Goal: Task Accomplishment & Management: Manage account settings

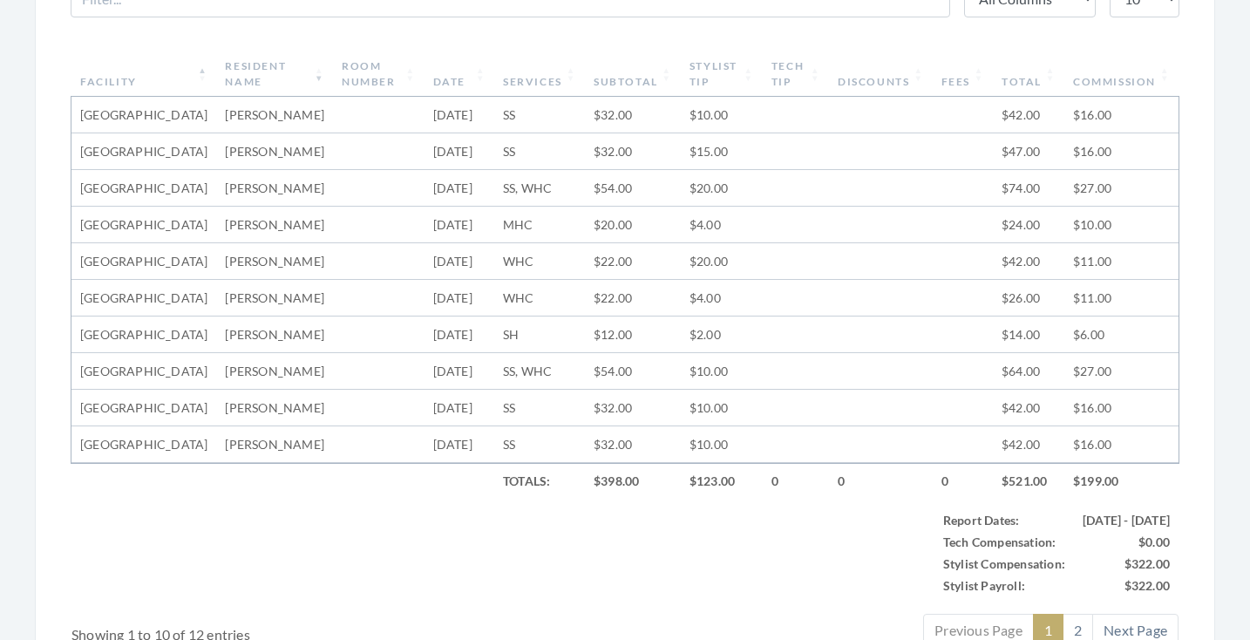
scroll to position [642, 0]
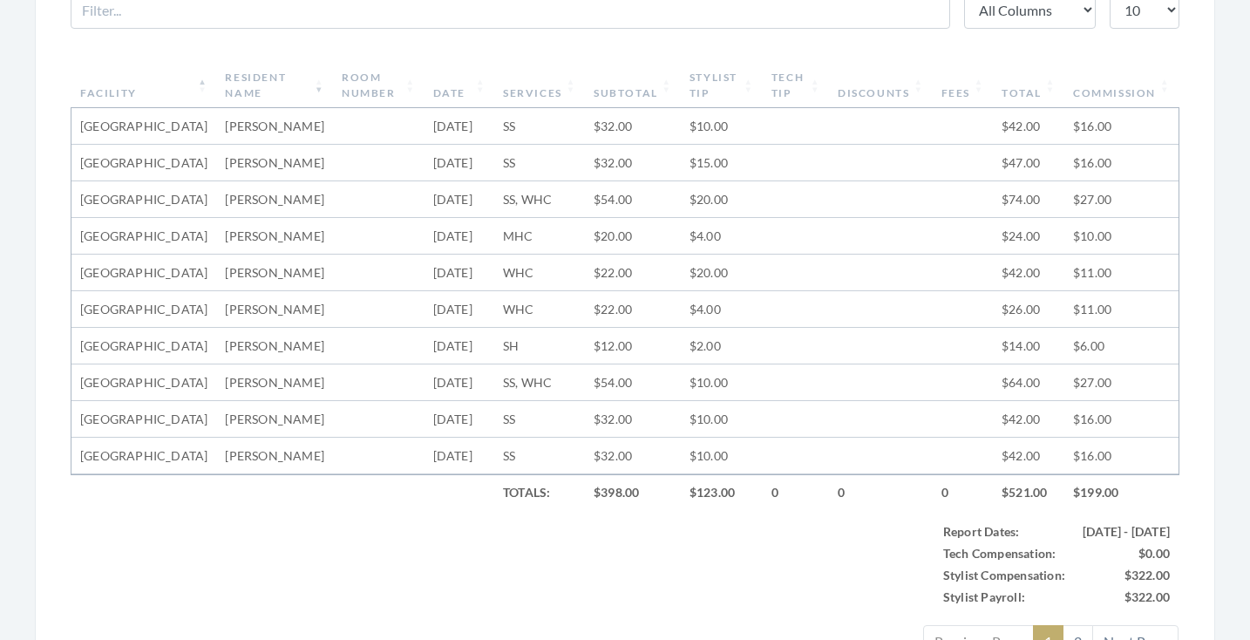
click at [740, 69] on th "Stylist Tip" at bounding box center [722, 85] width 82 height 45
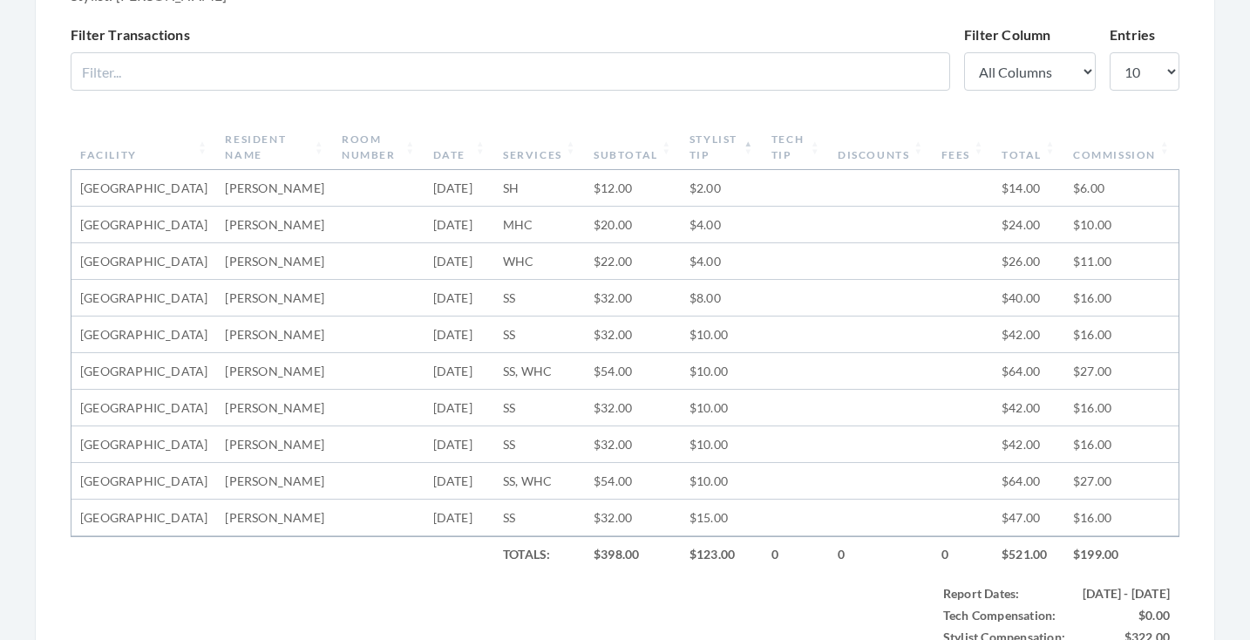
scroll to position [532, 0]
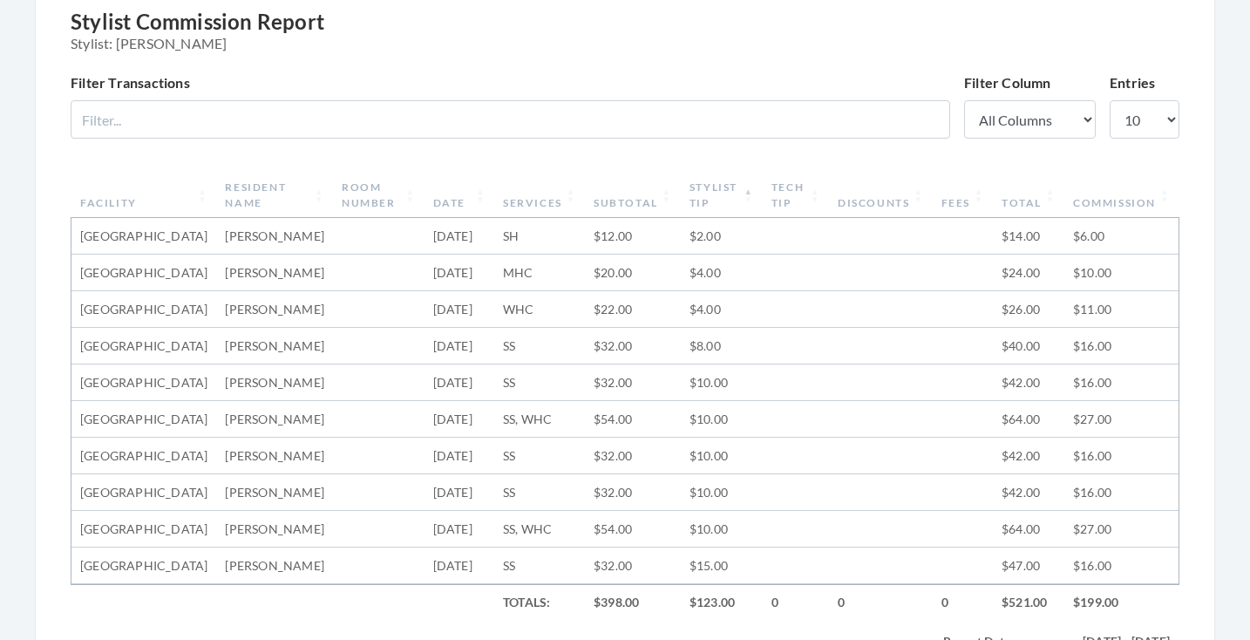
click at [725, 198] on th "Stylist Tip" at bounding box center [722, 195] width 82 height 45
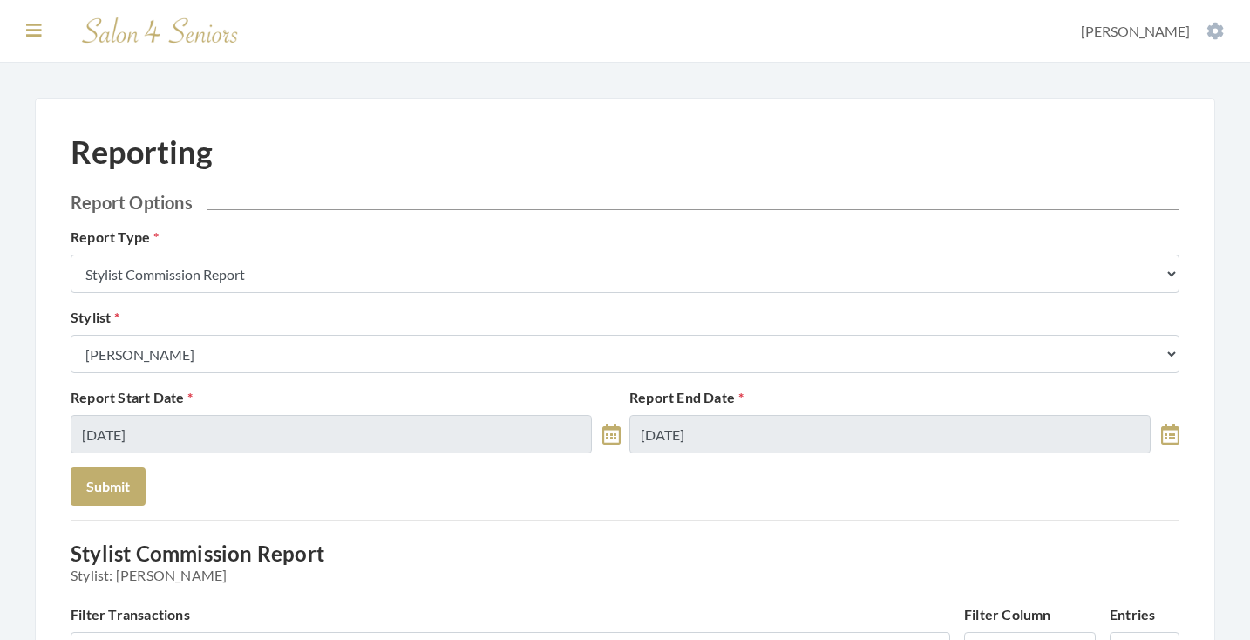
scroll to position [0, 0]
click at [33, 21] on button at bounding box center [34, 30] width 26 height 19
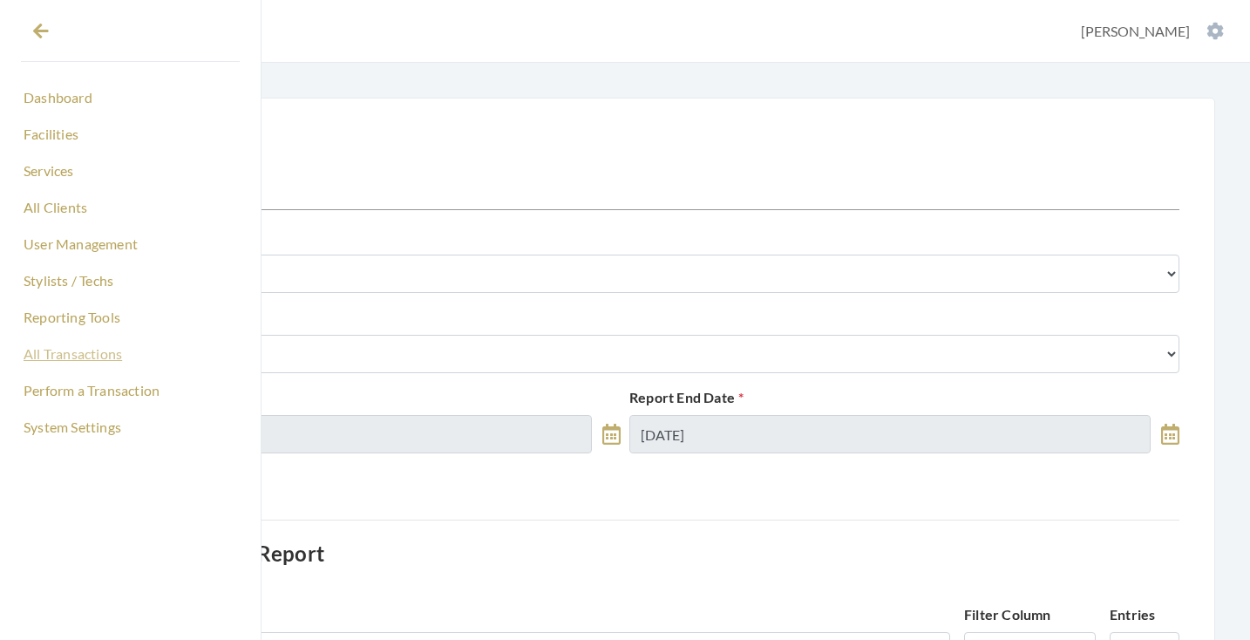
click at [58, 356] on link "All Transactions" at bounding box center [130, 354] width 219 height 30
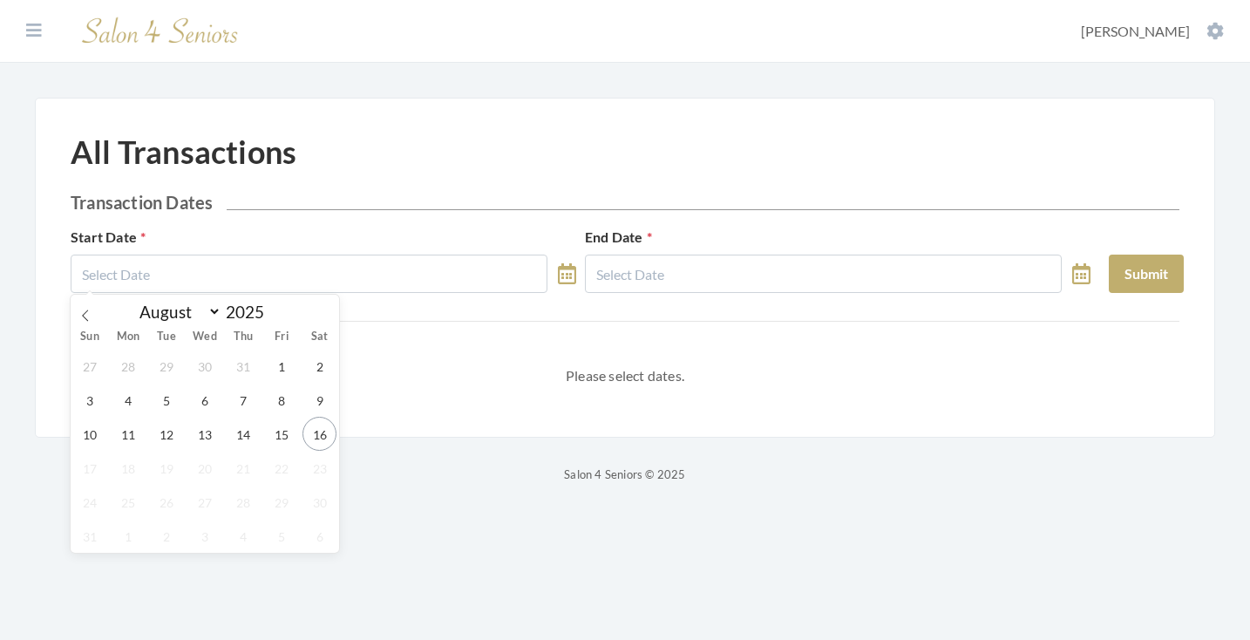
select select "7"
click at [245, 420] on span "14" at bounding box center [243, 434] width 34 height 34
type input "[DATE]"
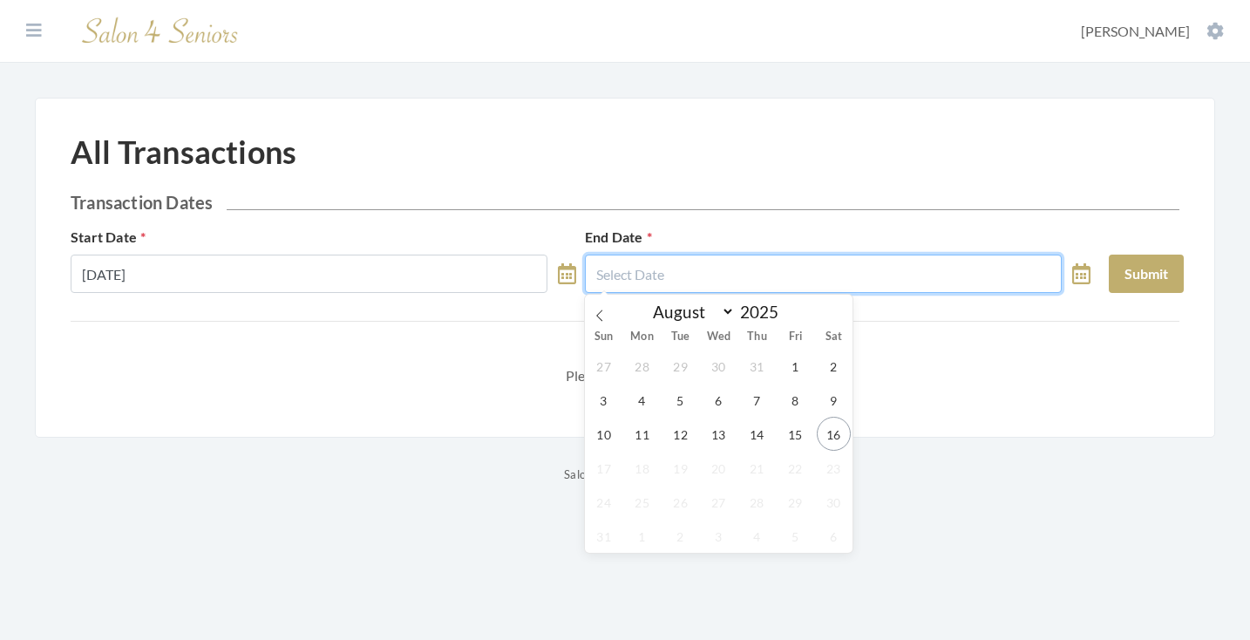
click at [704, 273] on input "text" at bounding box center [823, 274] width 477 height 38
click at [759, 435] on span "14" at bounding box center [757, 434] width 34 height 34
type input "[DATE]"
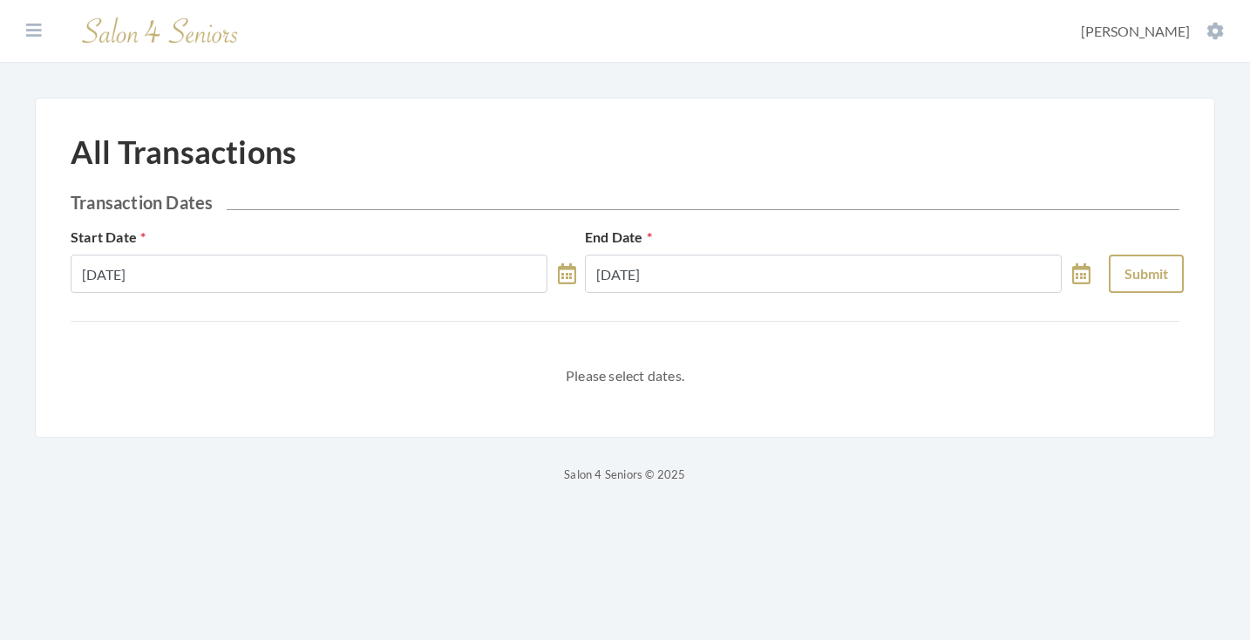
click at [1171, 255] on button "Submit" at bounding box center [1146, 274] width 75 height 38
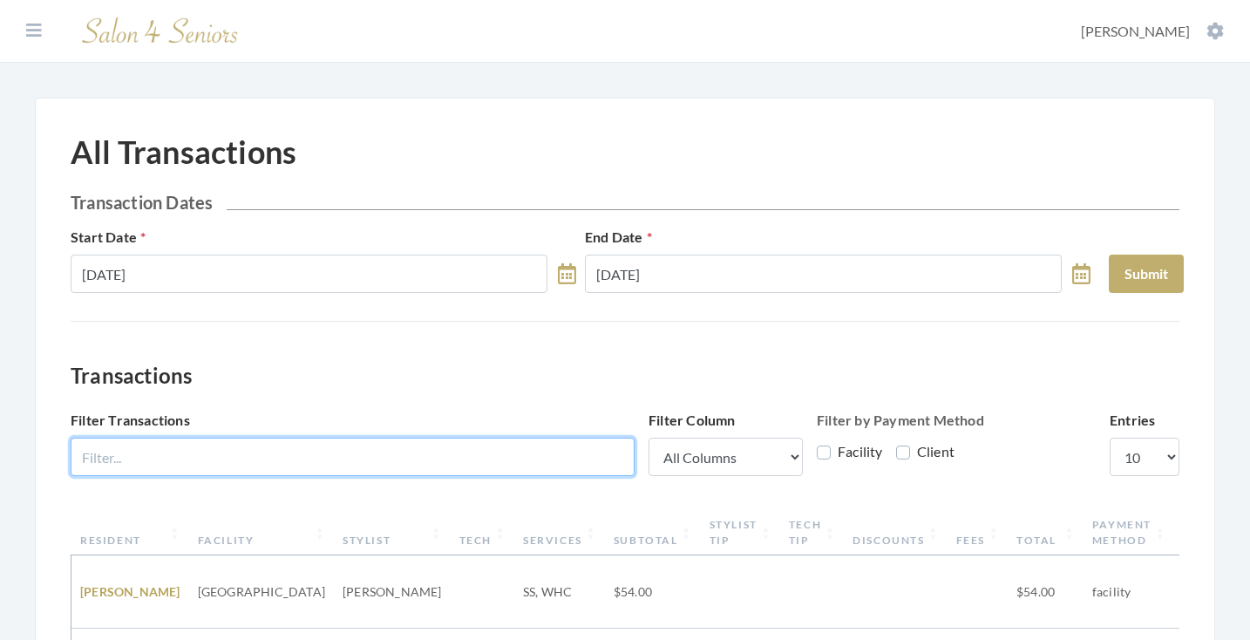
click at [488, 448] on input "Filter Transactions" at bounding box center [353, 457] width 564 height 38
type input "faye"
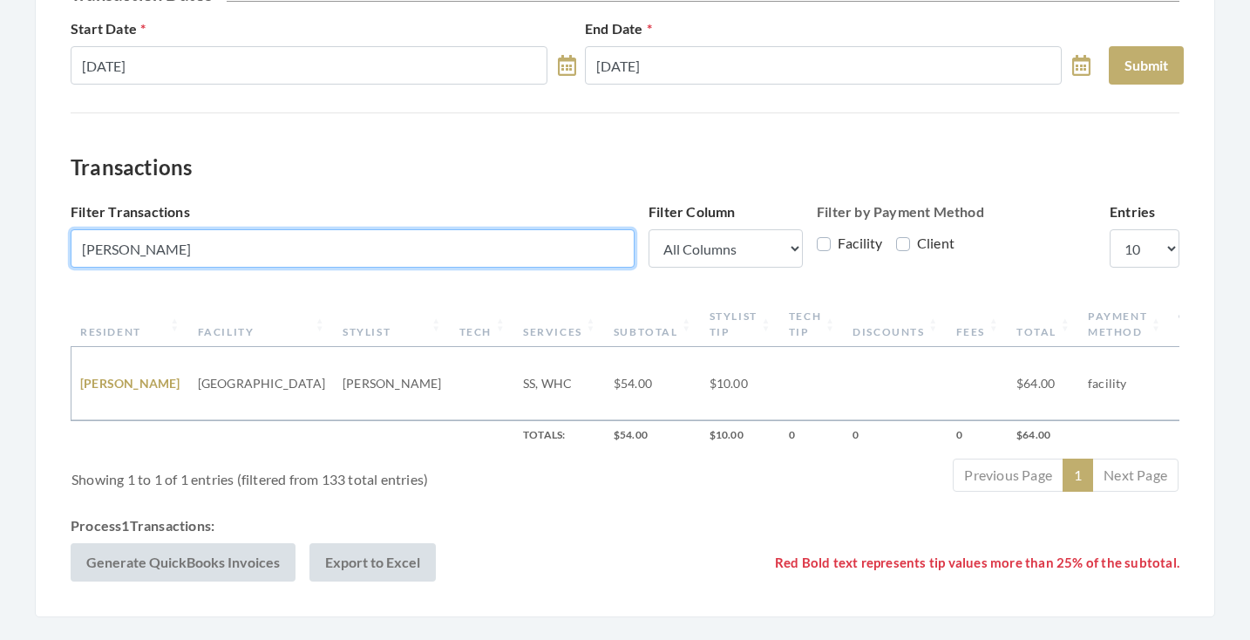
scroll to position [213, 0]
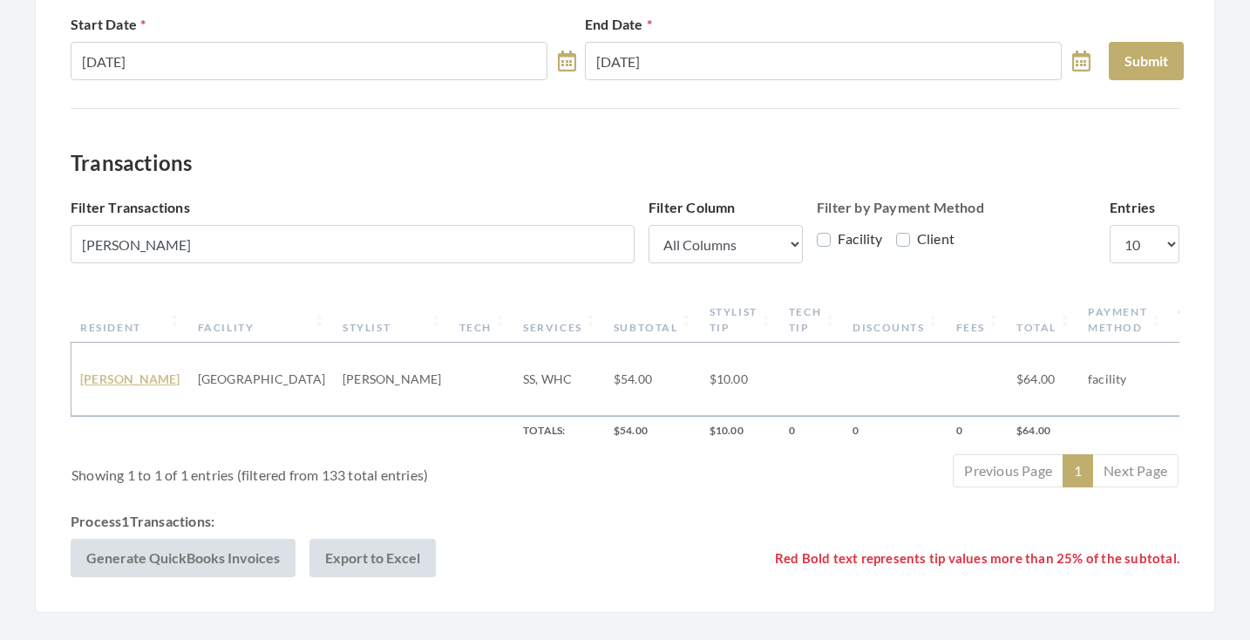
click at [114, 371] on link "Faye Martin" at bounding box center [130, 378] width 100 height 15
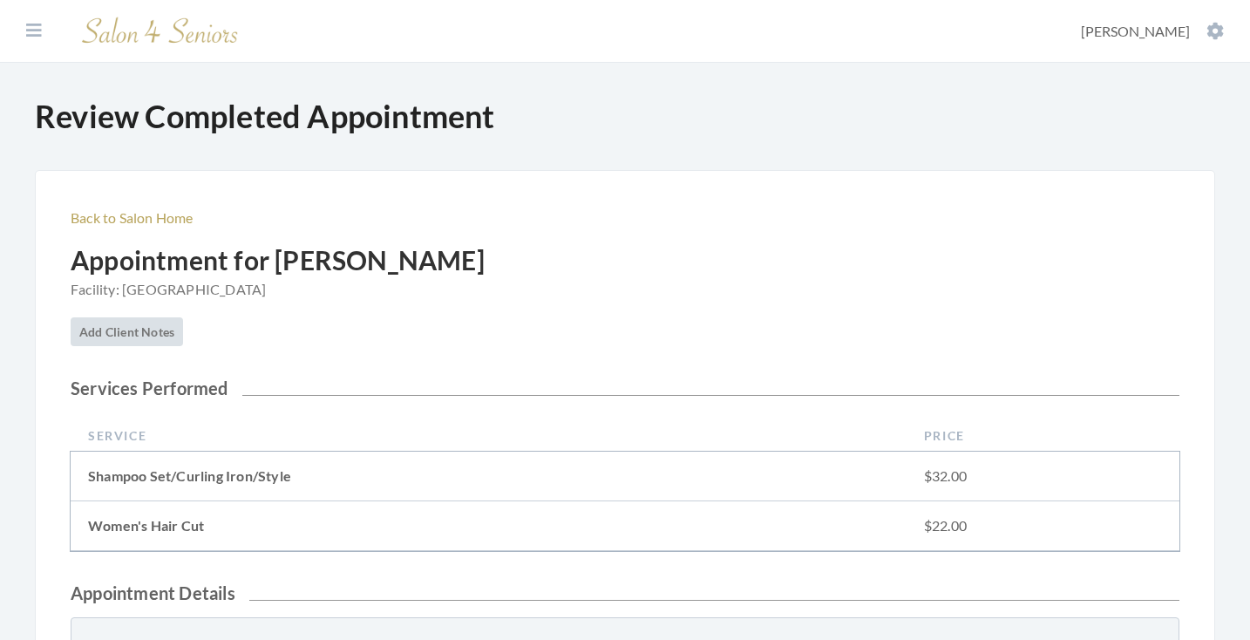
scroll to position [642, 0]
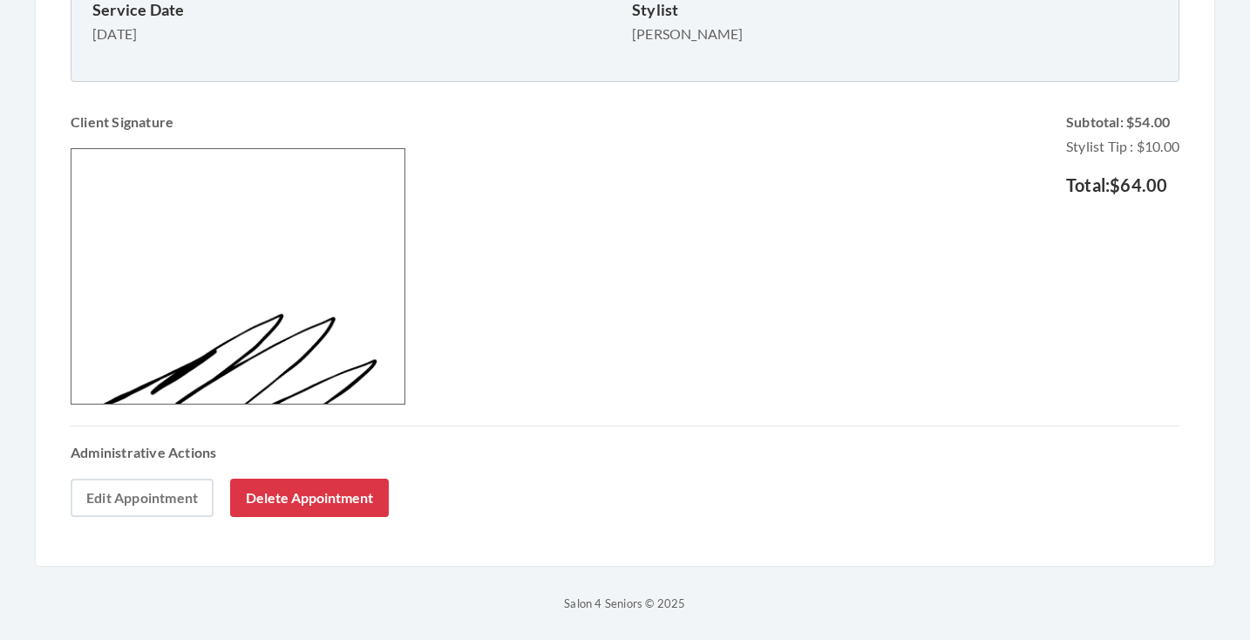
click at [146, 501] on link "Edit Appointment" at bounding box center [142, 498] width 143 height 38
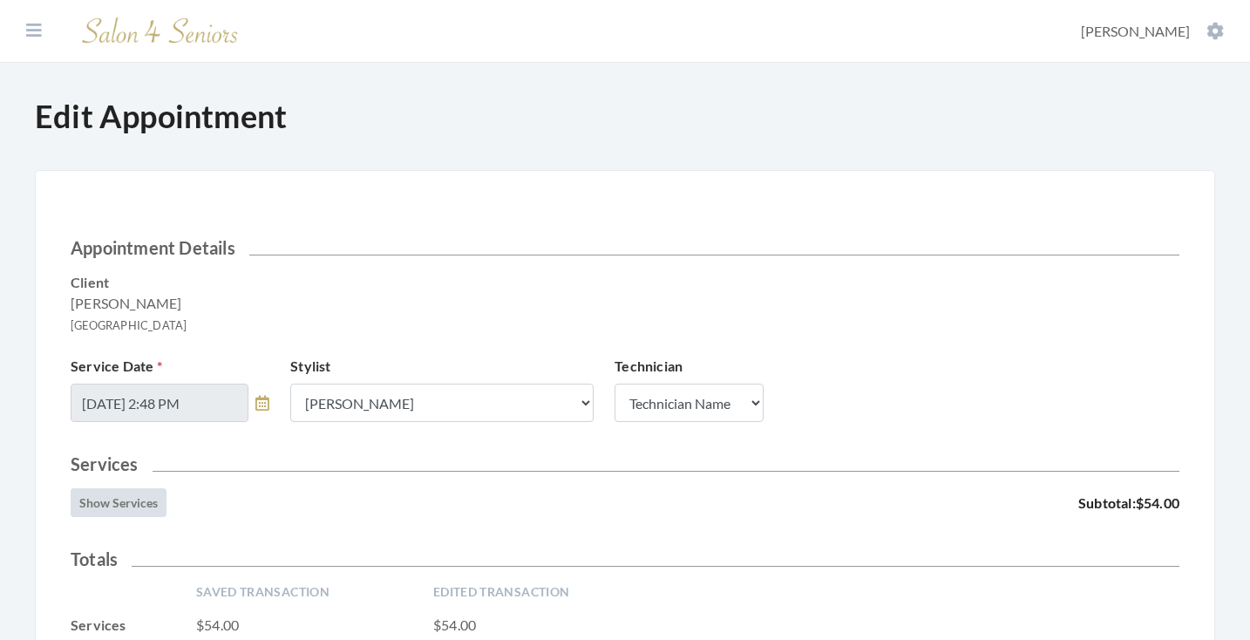
scroll to position [447, 0]
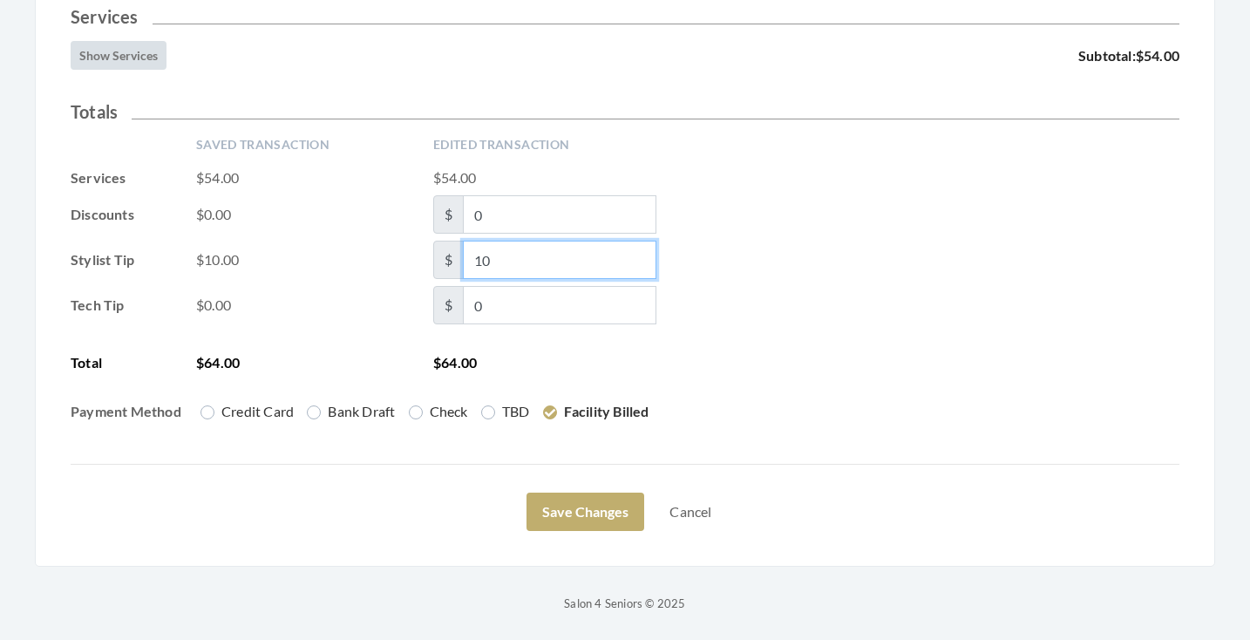
drag, startPoint x: 500, startPoint y: 261, endPoint x: 484, endPoint y: 257, distance: 16.9
click at [484, 257] on input "10" at bounding box center [560, 260] width 194 height 38
type input "15"
click at [892, 328] on div "Saved Transaction Edited Transaction Services $54.00 $54.00 Discounts $0.00 $ 0…" at bounding box center [625, 286] width 1109 height 300
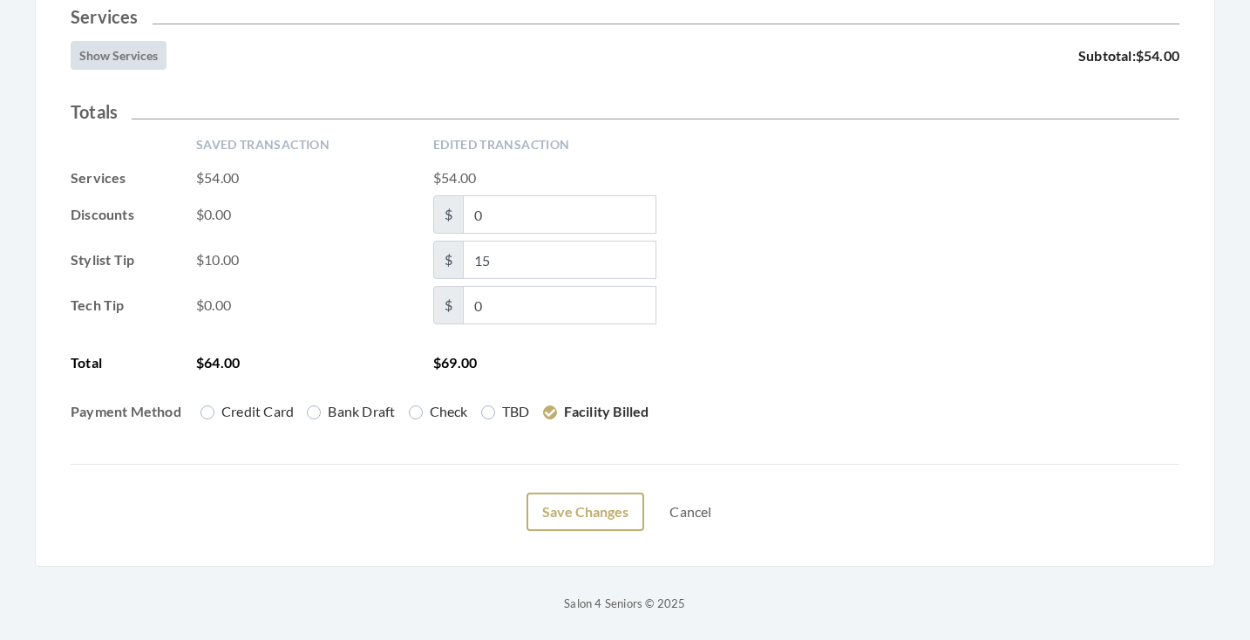
click at [582, 511] on button "Save Changes" at bounding box center [586, 512] width 118 height 38
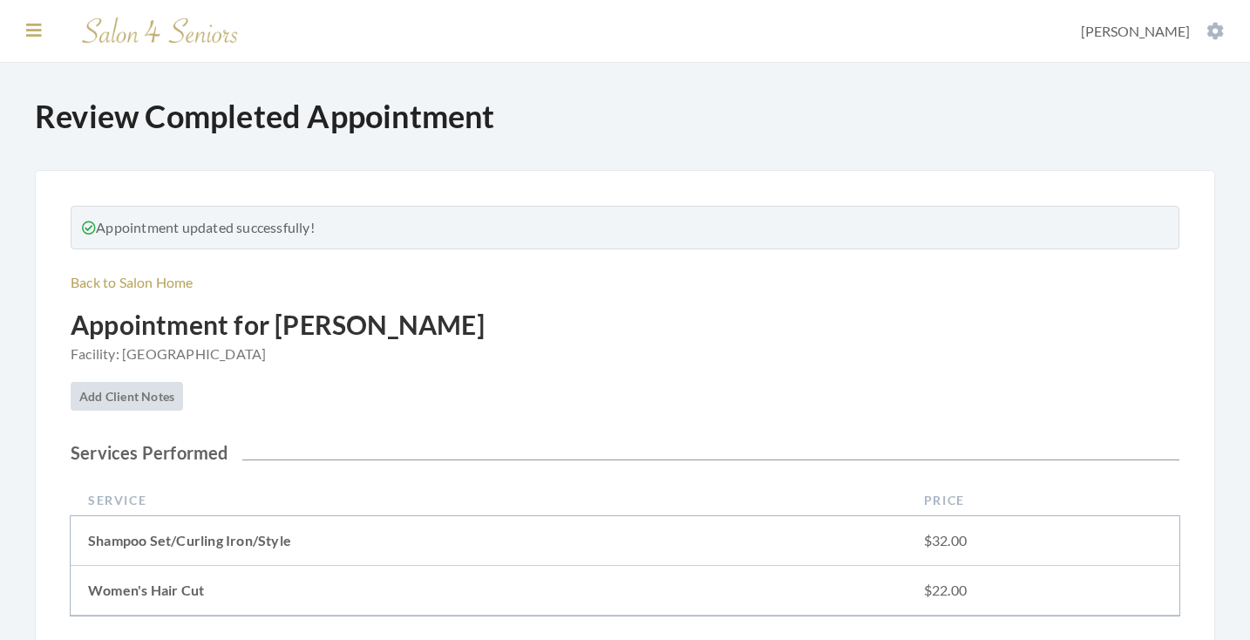
click at [37, 28] on icon at bounding box center [34, 30] width 16 height 17
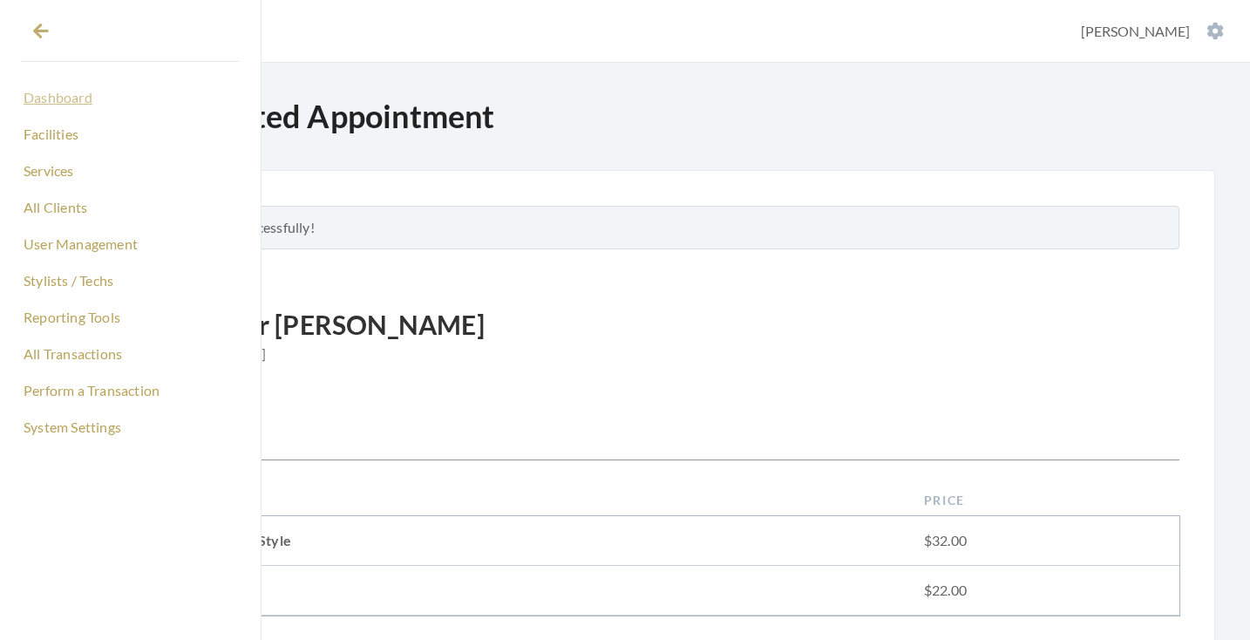
click at [46, 94] on link "Dashboard" at bounding box center [130, 98] width 219 height 30
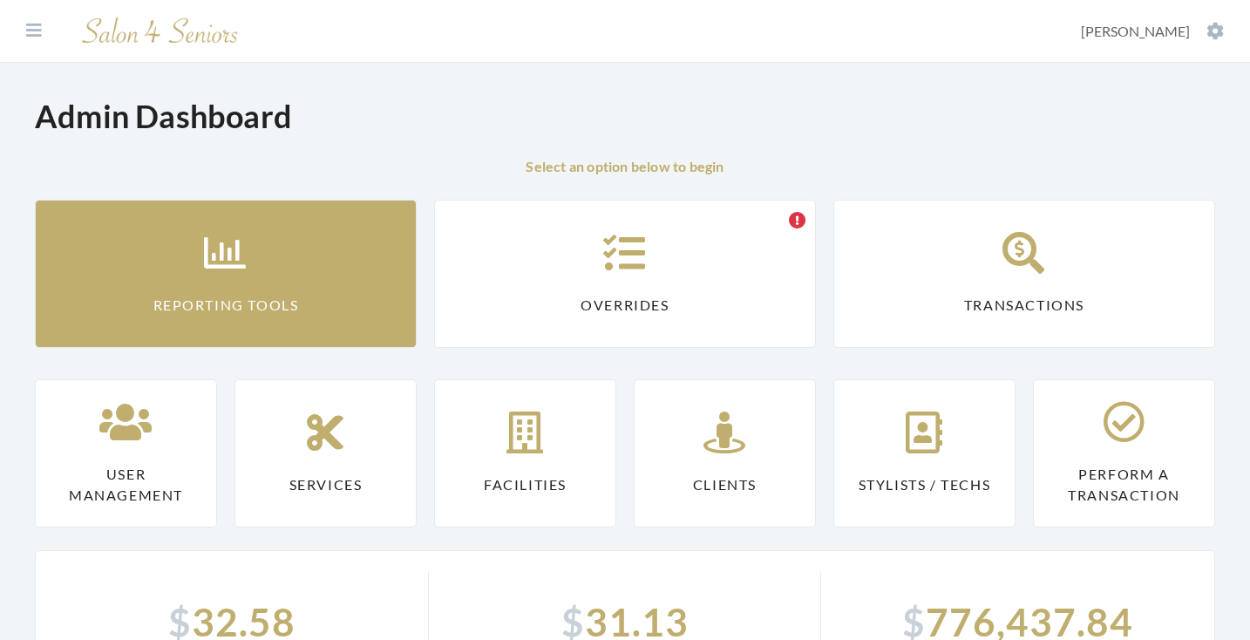
click at [216, 285] on link "Reporting Tools" at bounding box center [226, 274] width 382 height 148
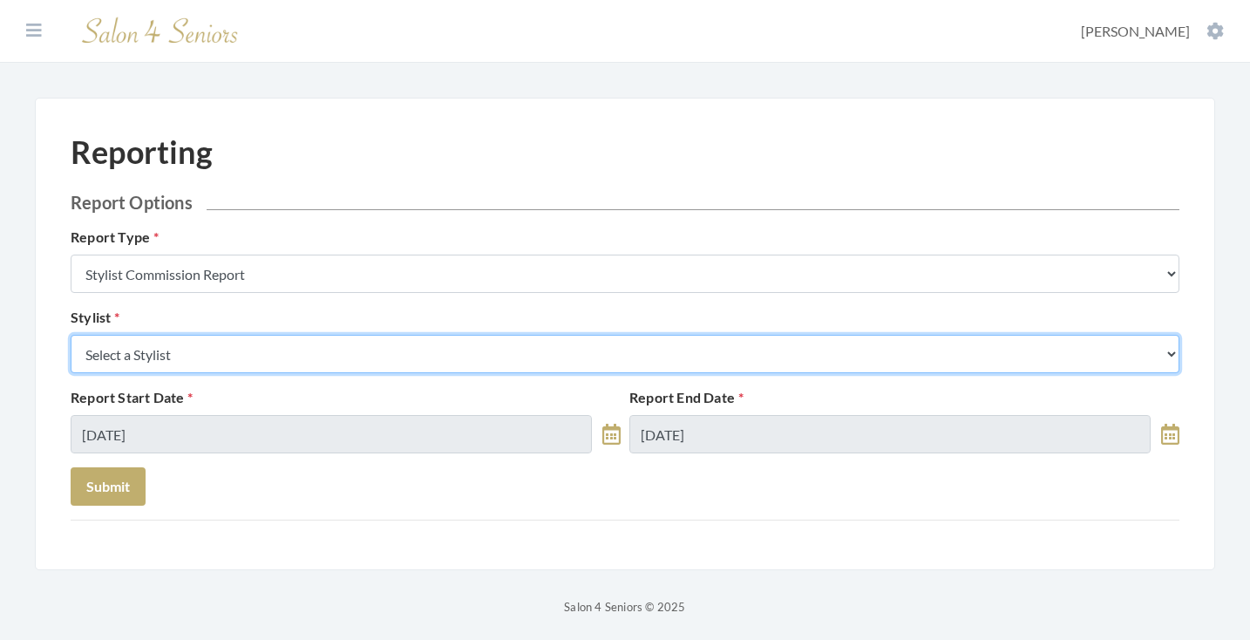
click at [255, 350] on select "Select a Stylist [PERSON_NAME] [PERSON_NAME] [PERSON_NAME] [PERSON_NAME] [PERSO…" at bounding box center [625, 354] width 1109 height 38
select select "44"
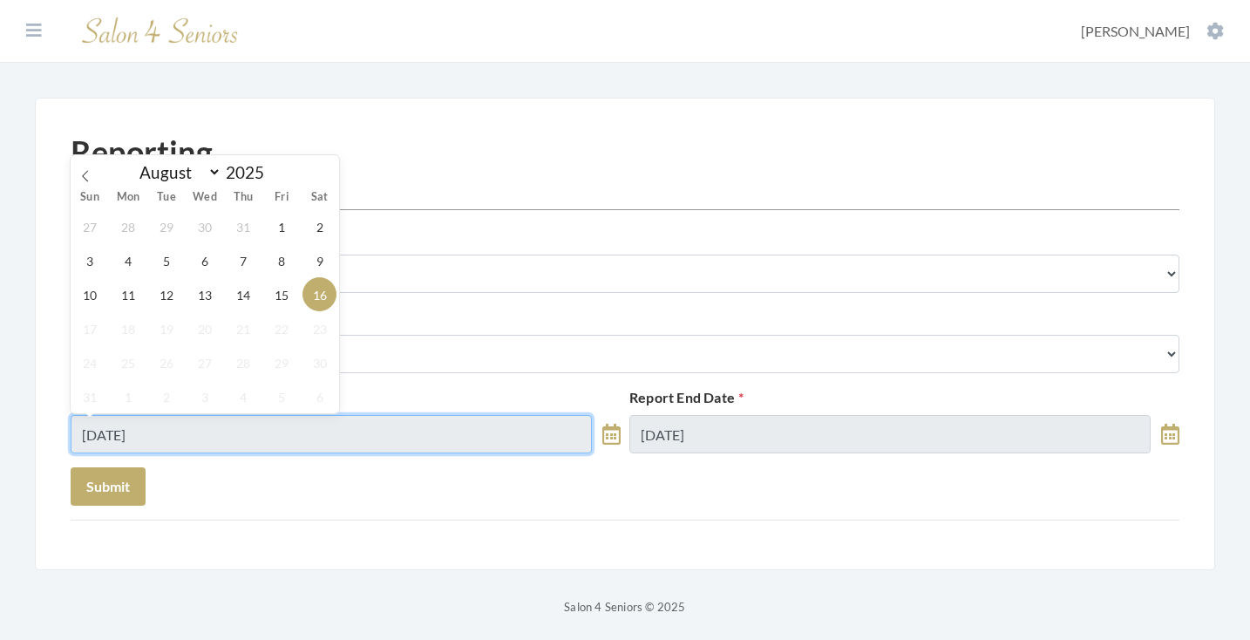
click at [193, 440] on input "[DATE]" at bounding box center [331, 434] width 521 height 38
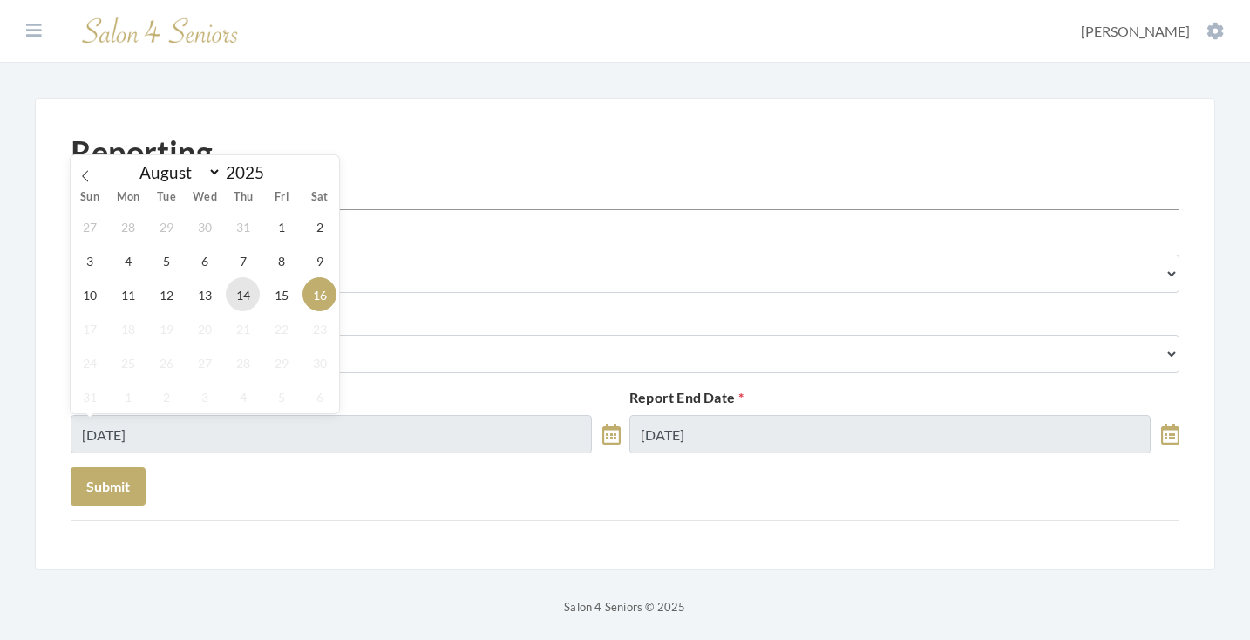
click at [252, 290] on span "14" at bounding box center [243, 294] width 34 height 34
type input "[DATE]"
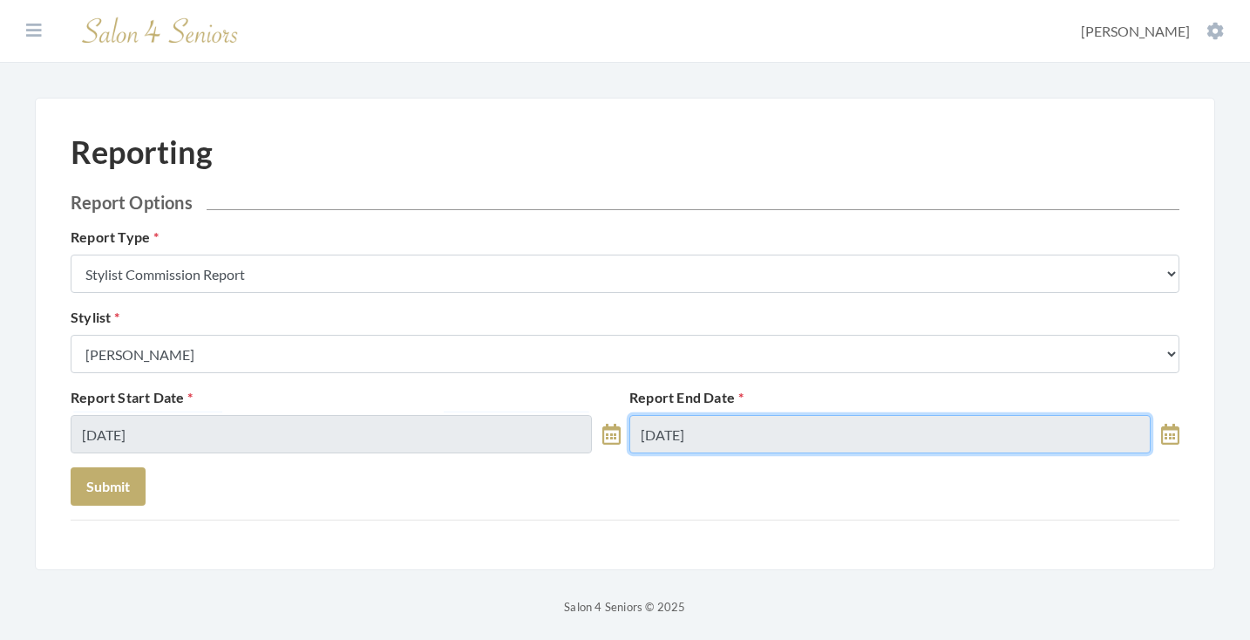
click at [753, 439] on input "[DATE]" at bounding box center [889, 434] width 521 height 38
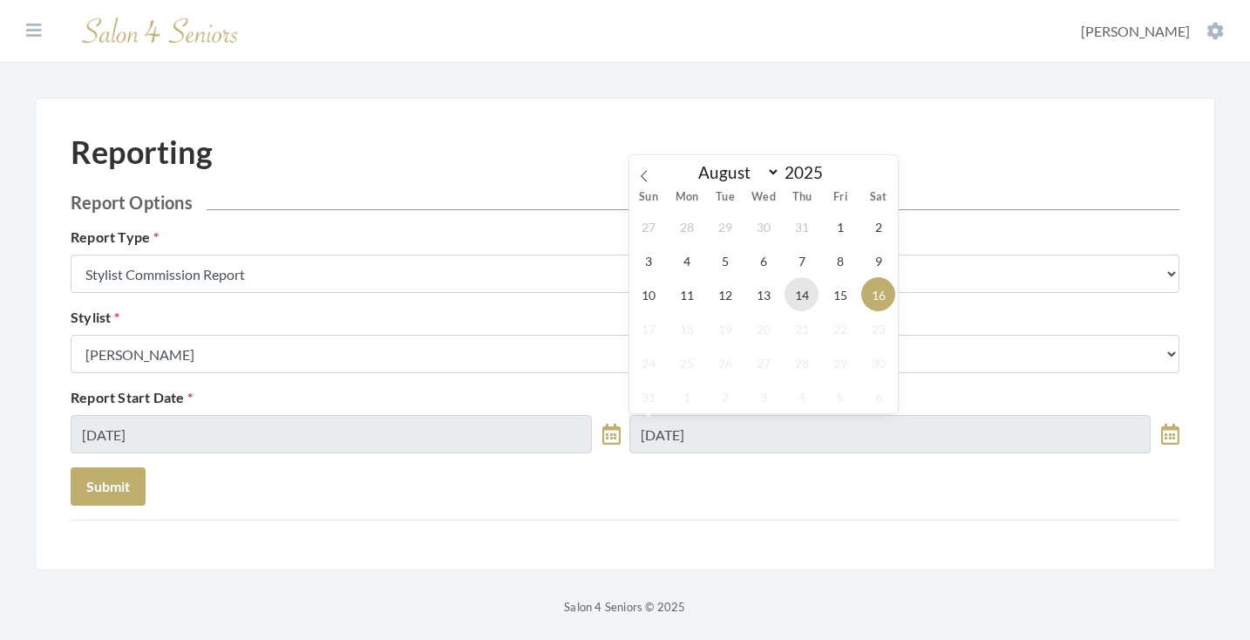
click at [813, 286] on span "14" at bounding box center [802, 294] width 34 height 34
type input "[DATE]"
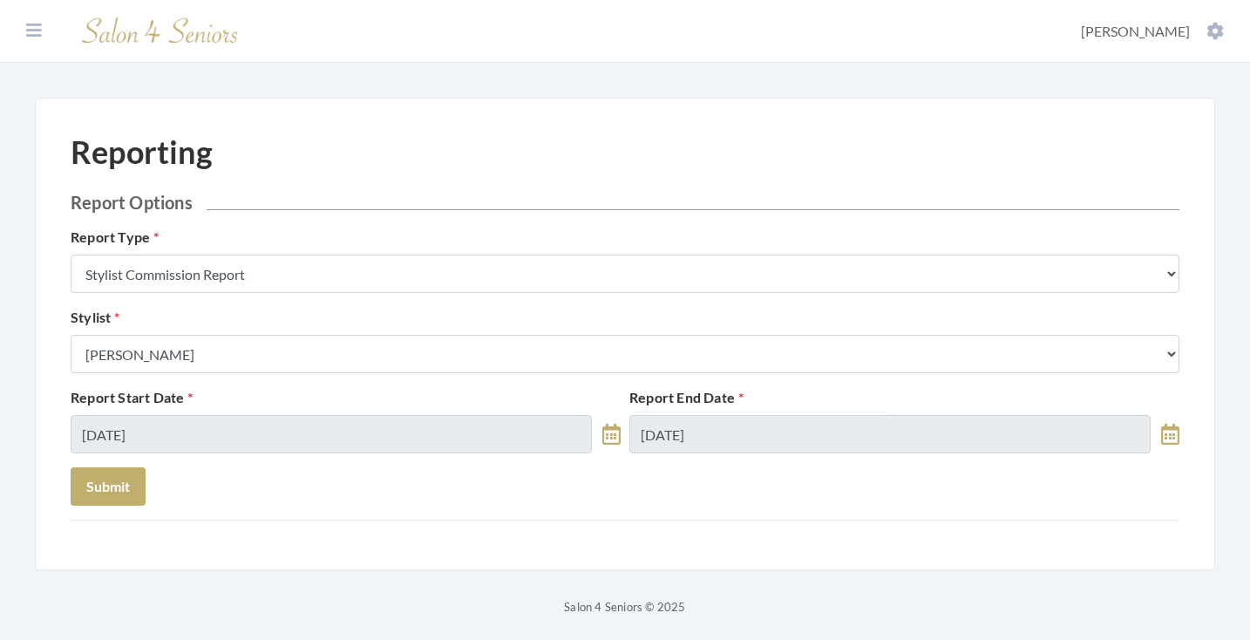
click at [105, 461] on div "Report Start Date 08/14/2025 Report End Date 08/14/2025" at bounding box center [625, 427] width 1118 height 80
click at [117, 499] on button "Submit" at bounding box center [108, 486] width 75 height 38
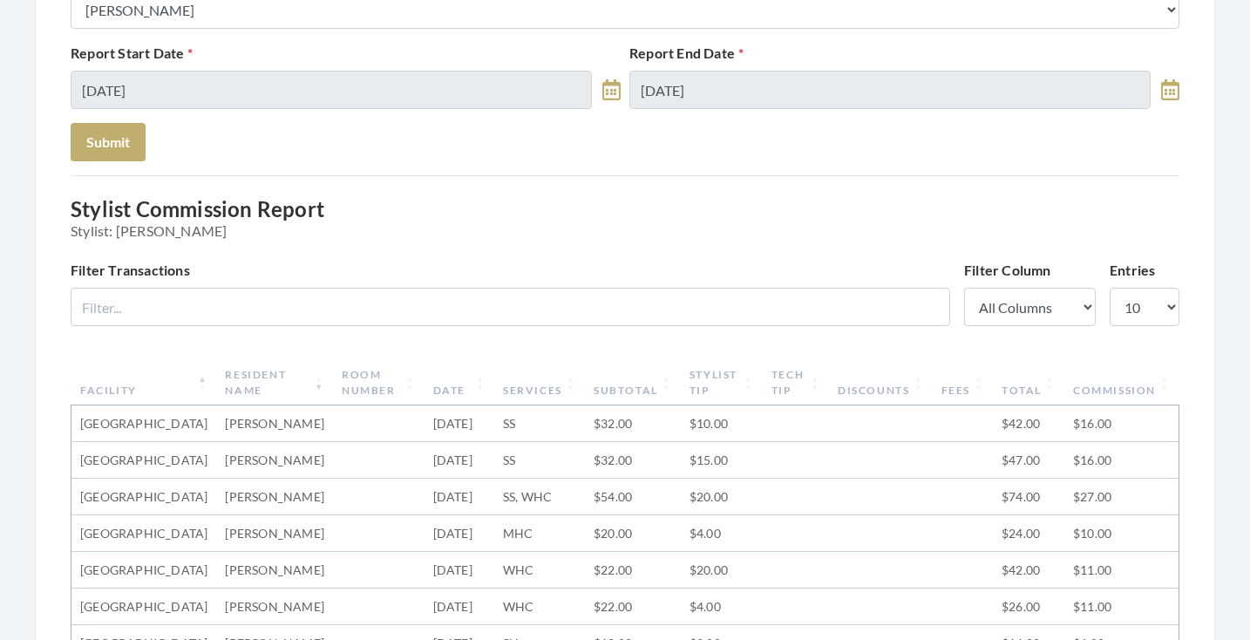
scroll to position [13, 0]
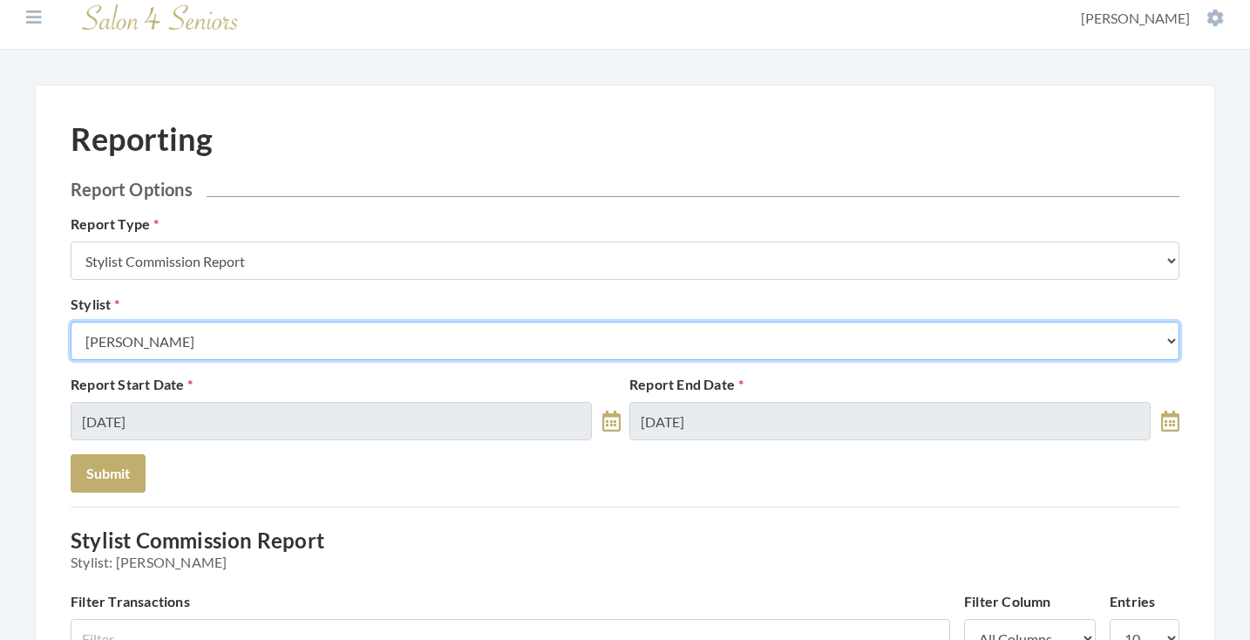
select select "115"
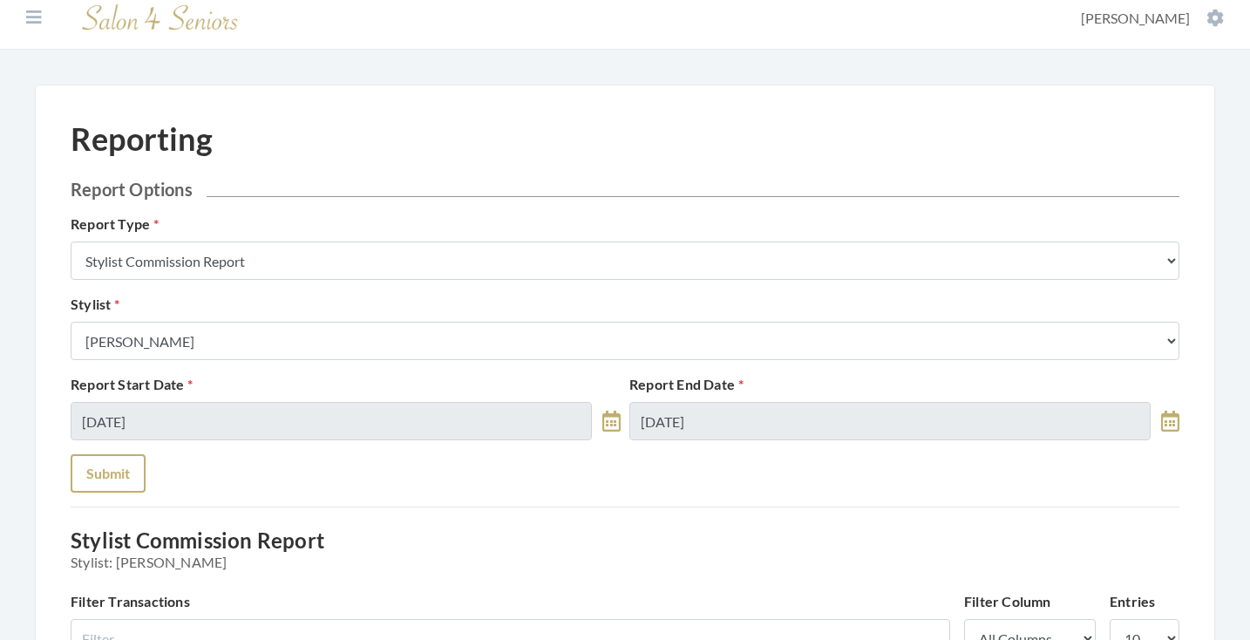
click at [90, 482] on button "Submit" at bounding box center [108, 473] width 75 height 38
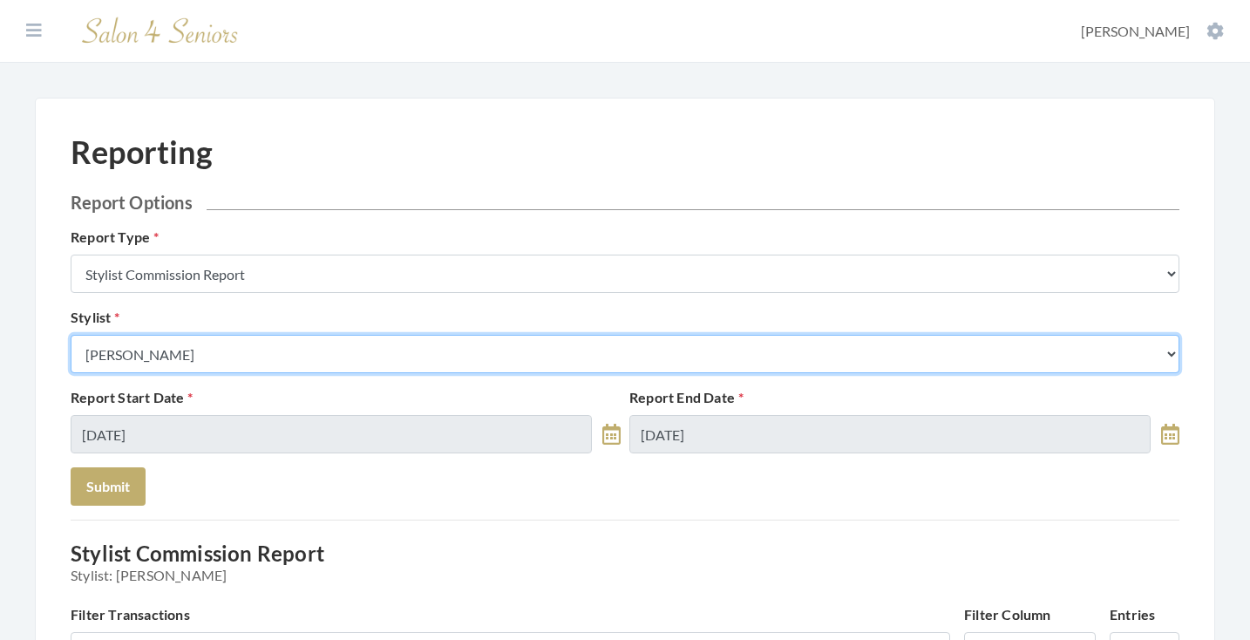
select select "13"
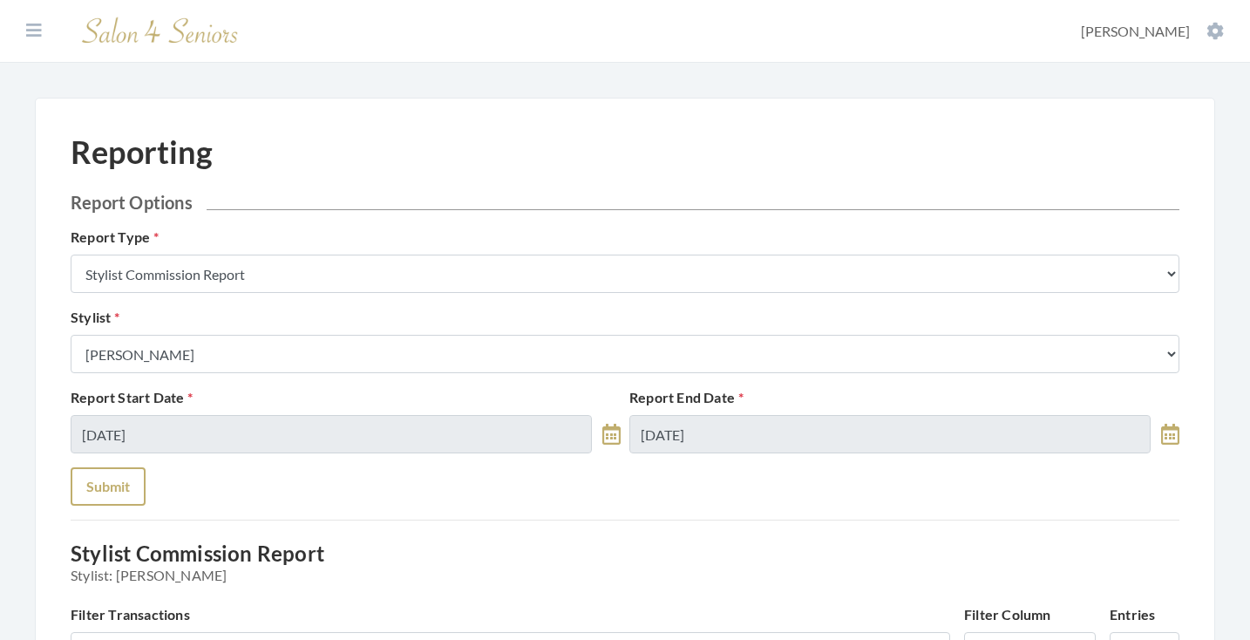
click at [122, 474] on button "Submit" at bounding box center [108, 486] width 75 height 38
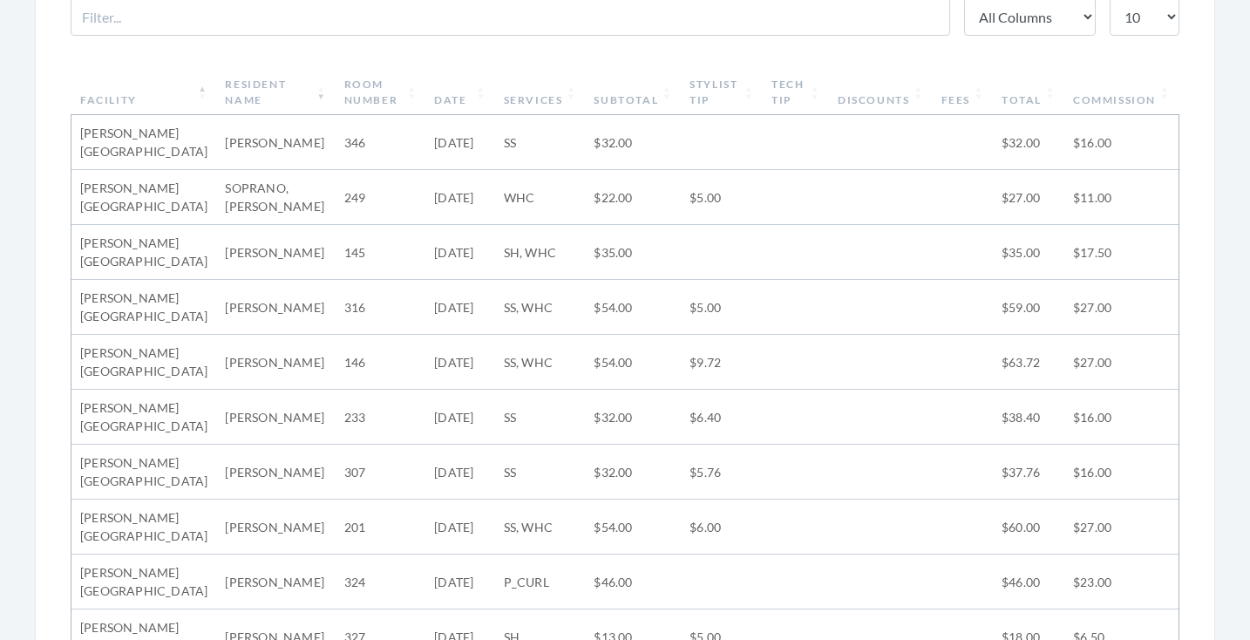
scroll to position [571, 0]
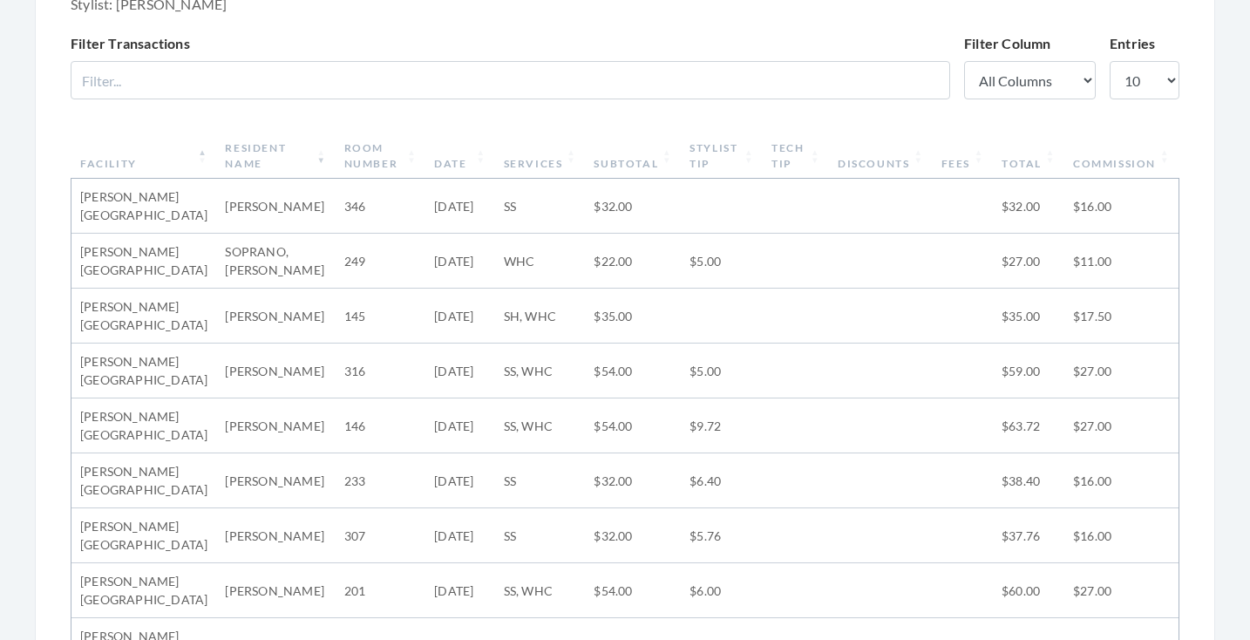
click at [646, 167] on th "Subtotal" at bounding box center [633, 155] width 96 height 45
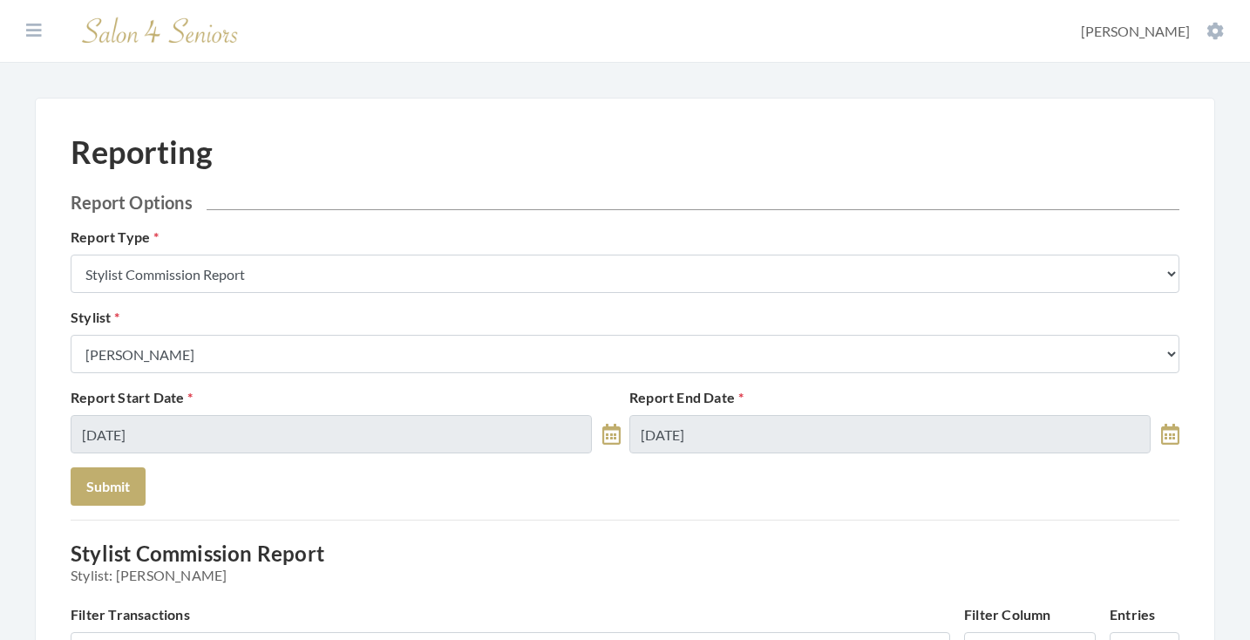
scroll to position [0, 0]
click at [34, 24] on icon at bounding box center [34, 30] width 16 height 17
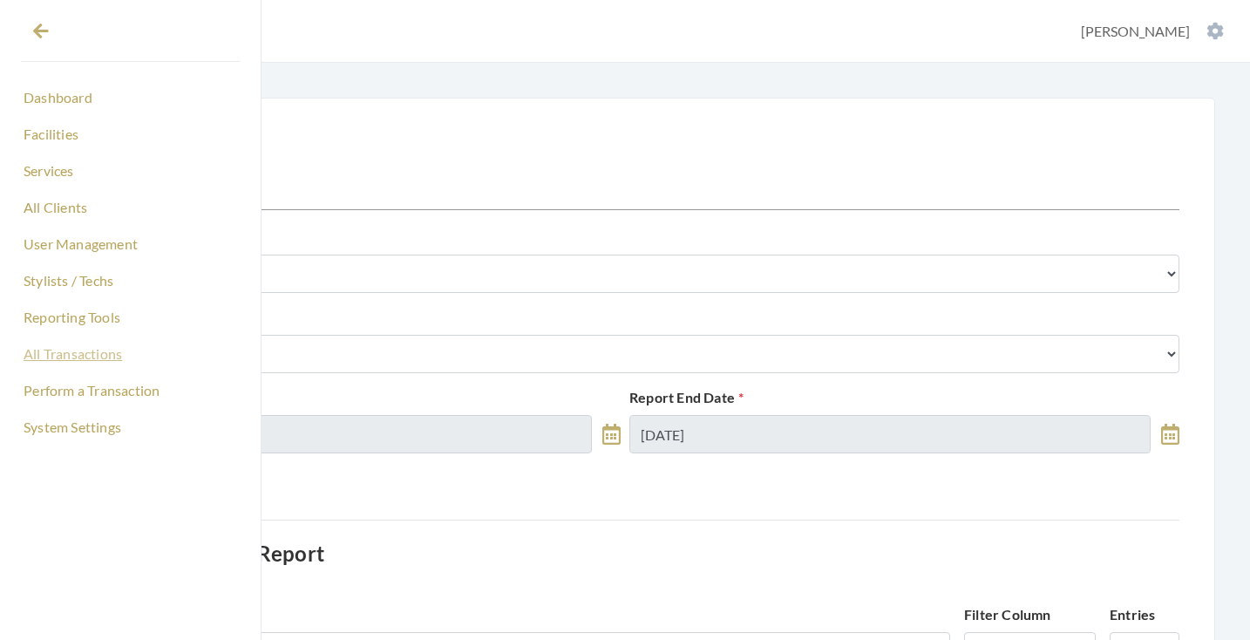
click at [73, 364] on link "All Transactions" at bounding box center [130, 354] width 219 height 30
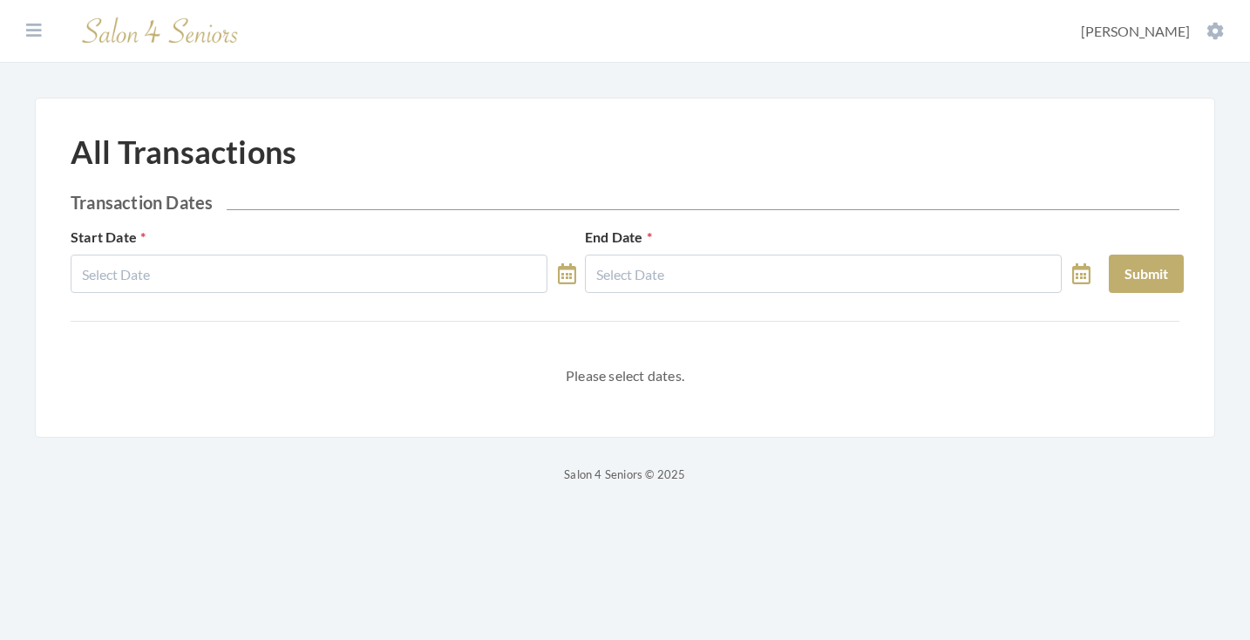
select select "7"
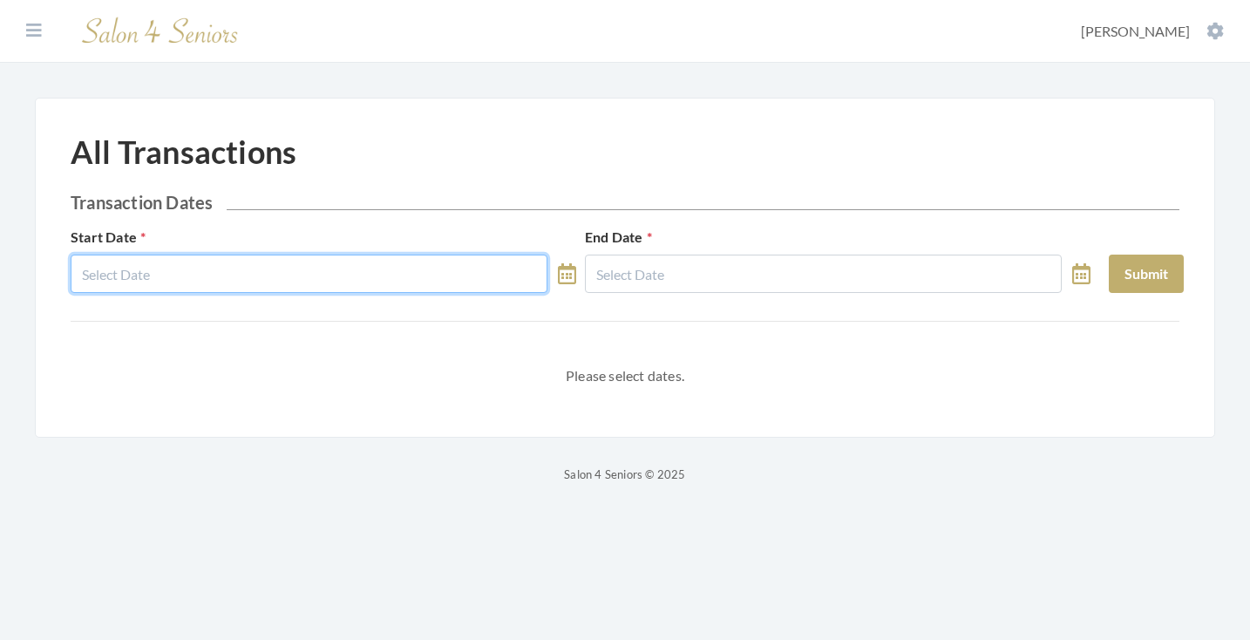
click at [225, 262] on input "text" at bounding box center [309, 274] width 477 height 38
click at [236, 279] on input "text" at bounding box center [309, 274] width 477 height 38
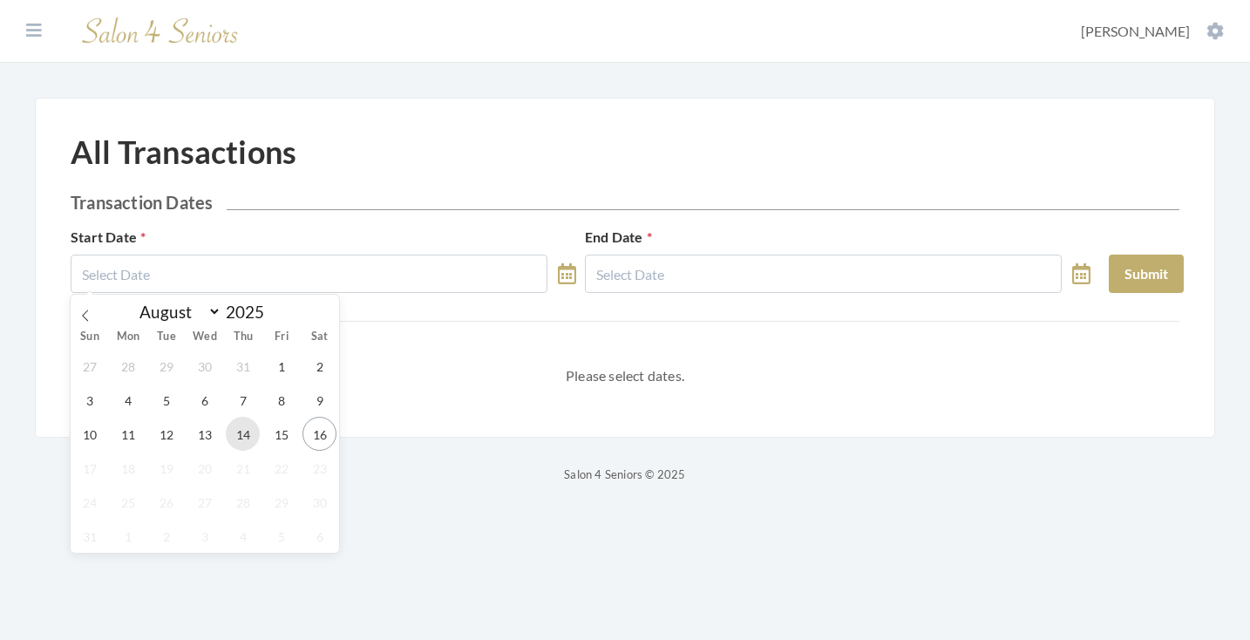
click at [242, 425] on span "14" at bounding box center [243, 434] width 34 height 34
type input "[DATE]"
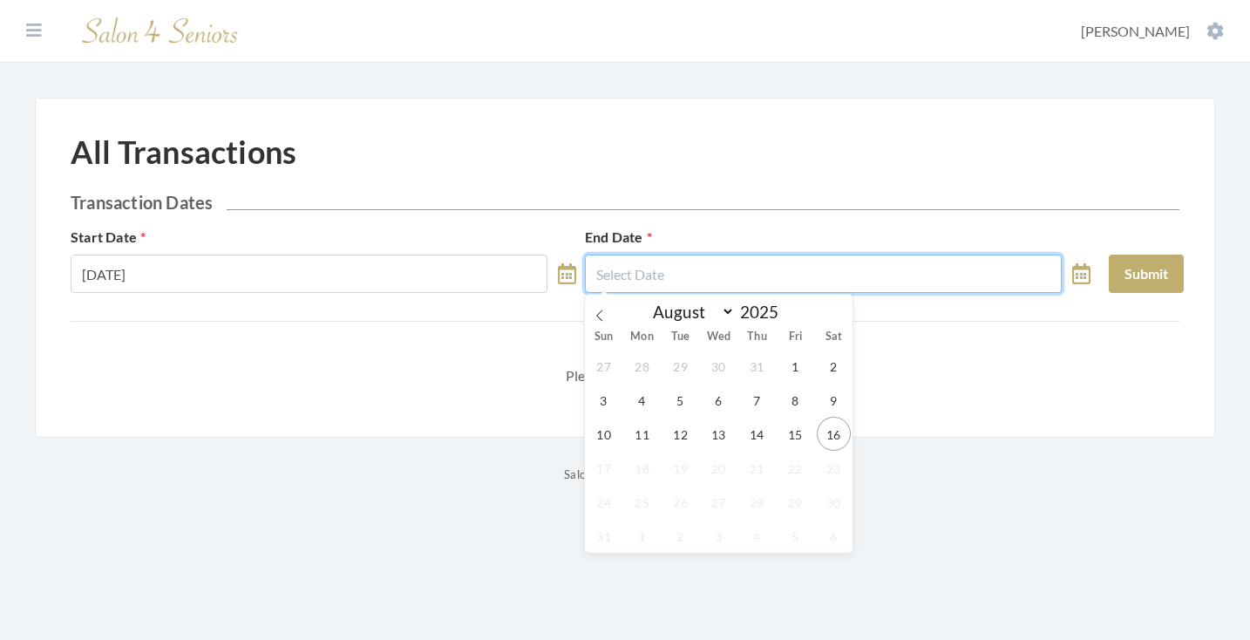
click at [739, 262] on input "text" at bounding box center [823, 274] width 477 height 38
click at [756, 437] on span "14" at bounding box center [757, 434] width 34 height 34
type input "[DATE]"
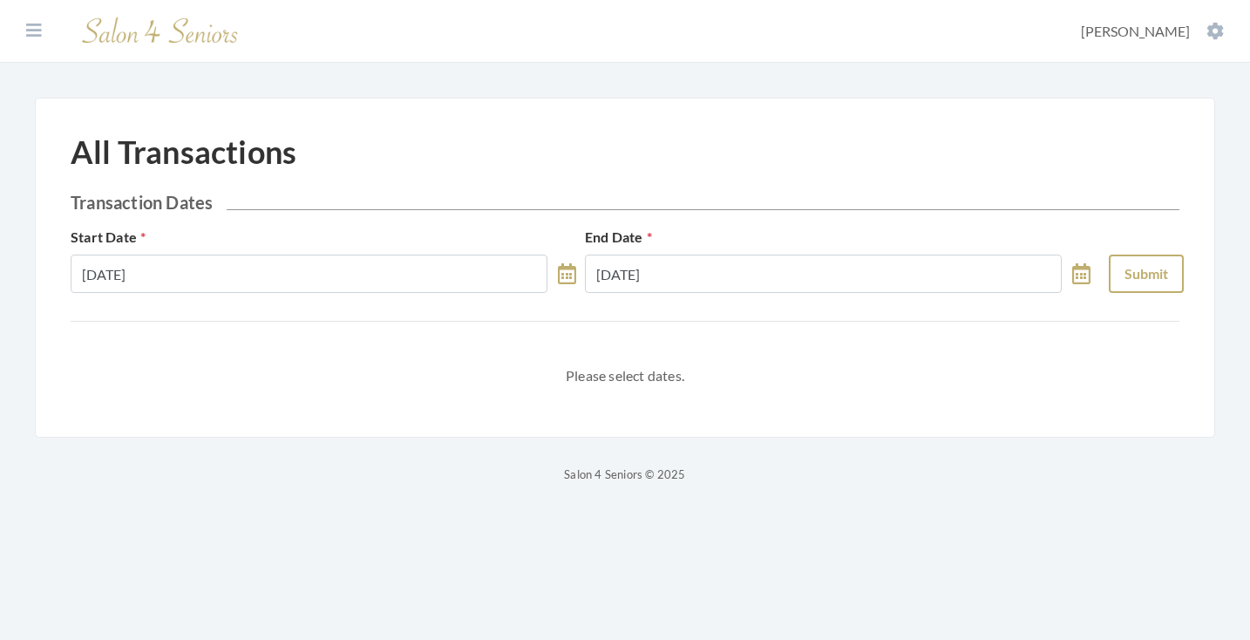
click at [1139, 270] on button "Submit" at bounding box center [1146, 274] width 75 height 38
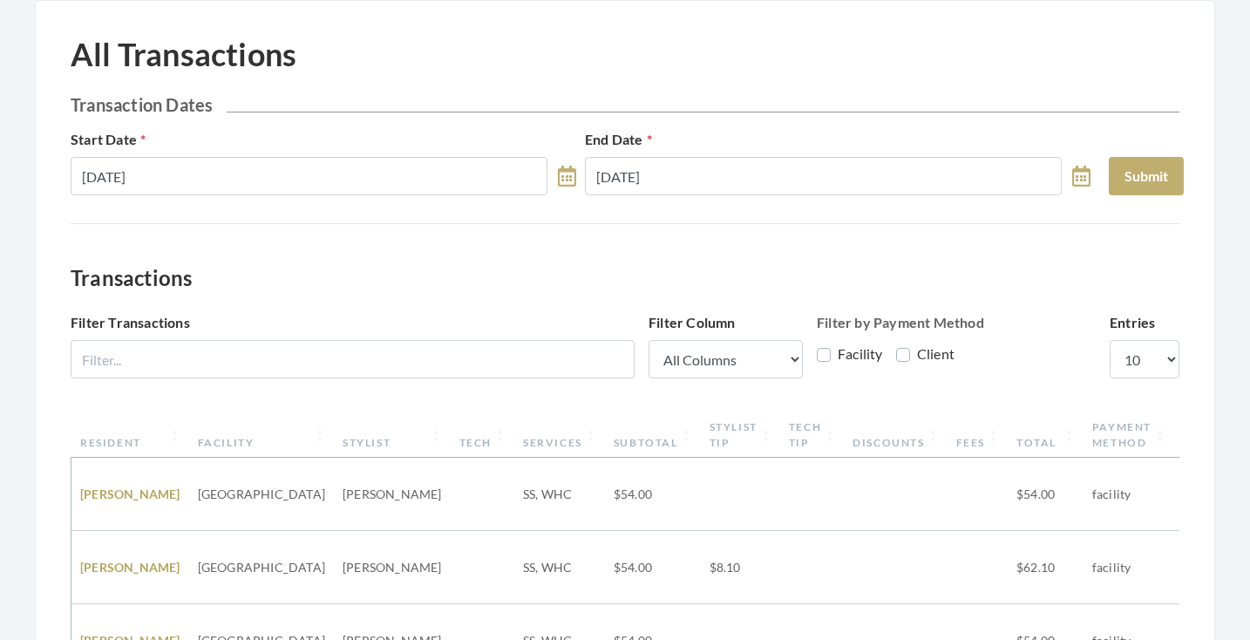
scroll to position [128, 0]
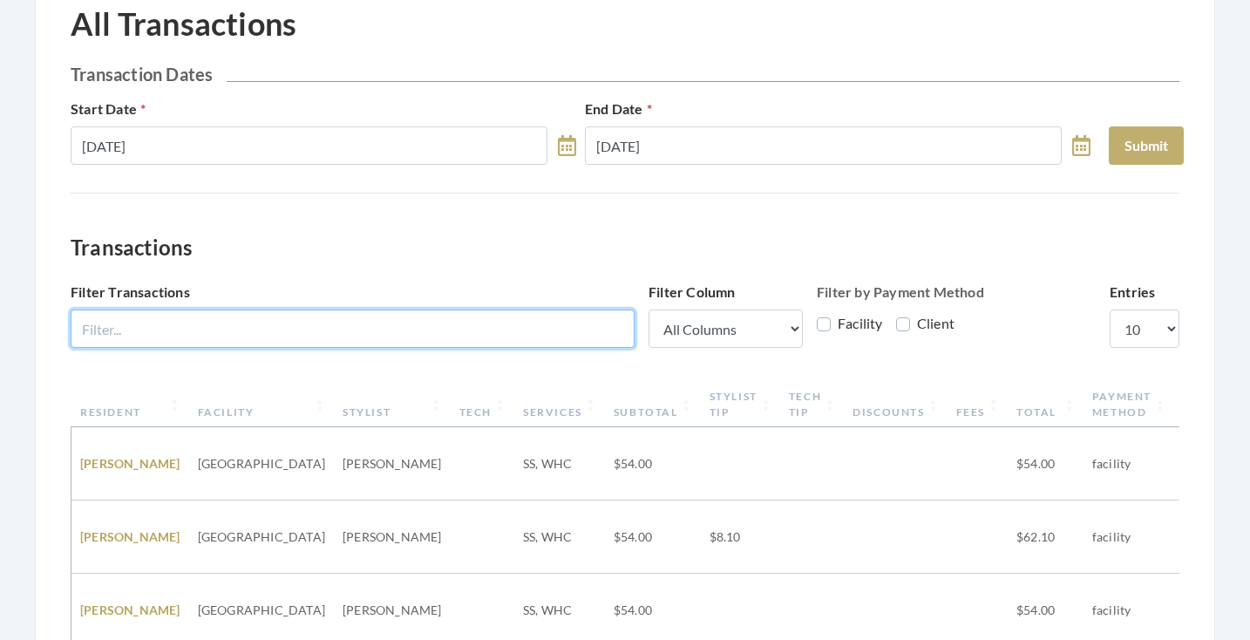
click at [442, 338] on input "Filter Transactions" at bounding box center [353, 328] width 564 height 38
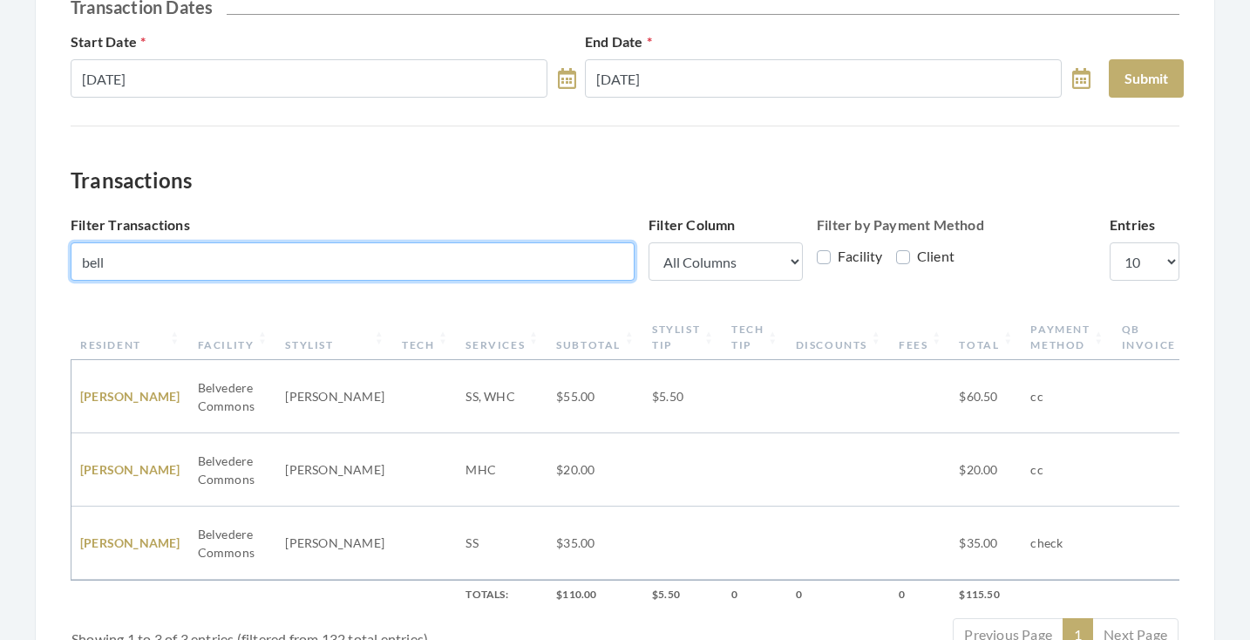
scroll to position [195, 0]
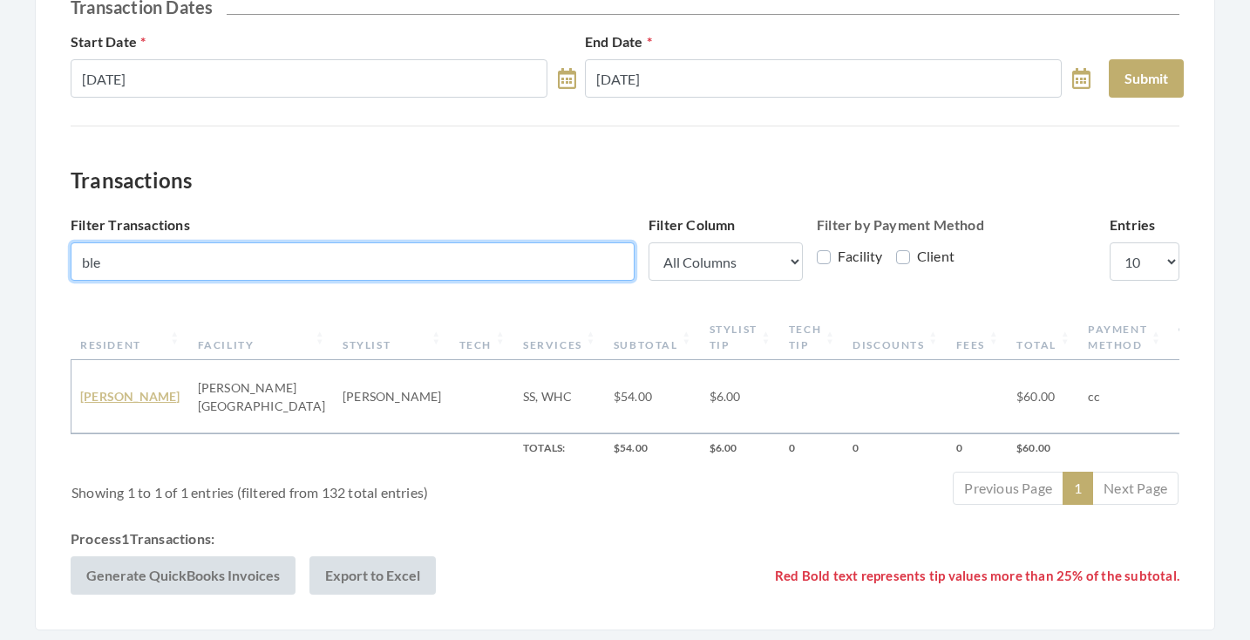
type input "ble"
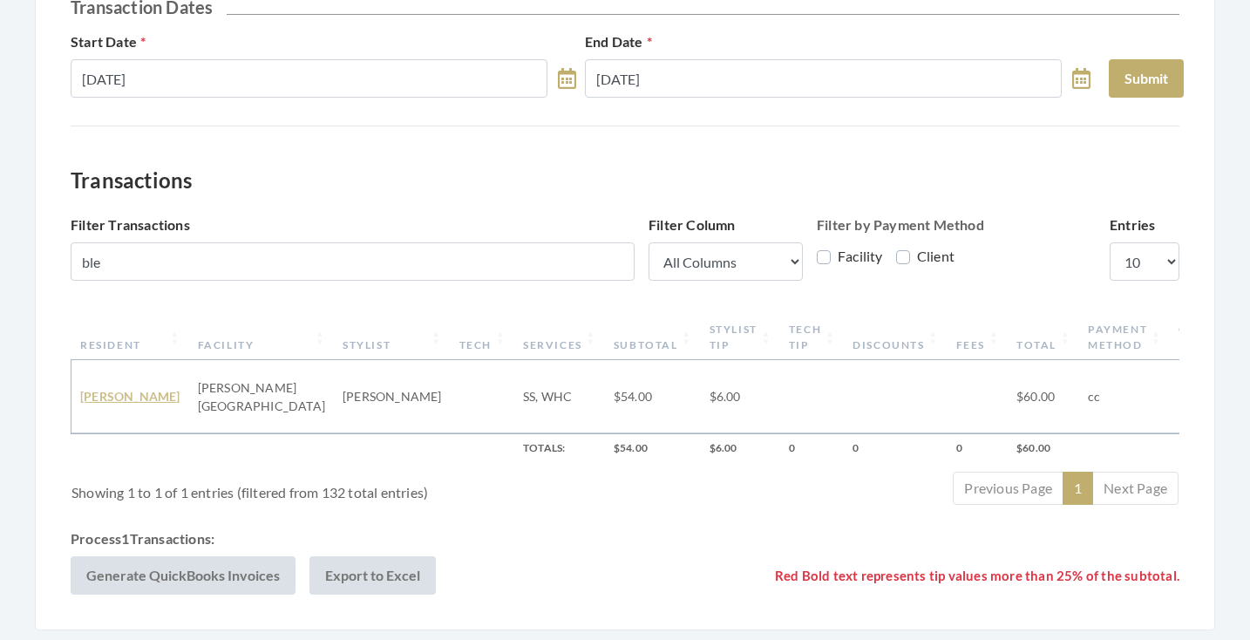
click at [113, 394] on link "IDELLA BLEVENS" at bounding box center [130, 396] width 100 height 15
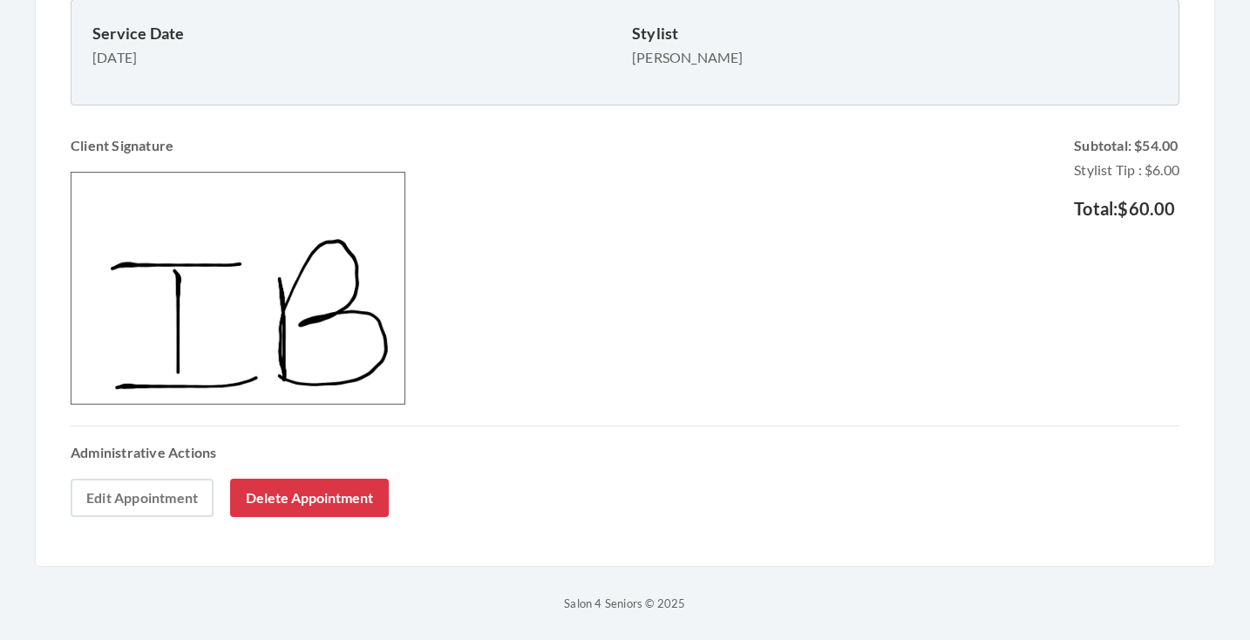
scroll to position [617, 0]
click at [186, 492] on link "Edit Appointment" at bounding box center [142, 498] width 143 height 38
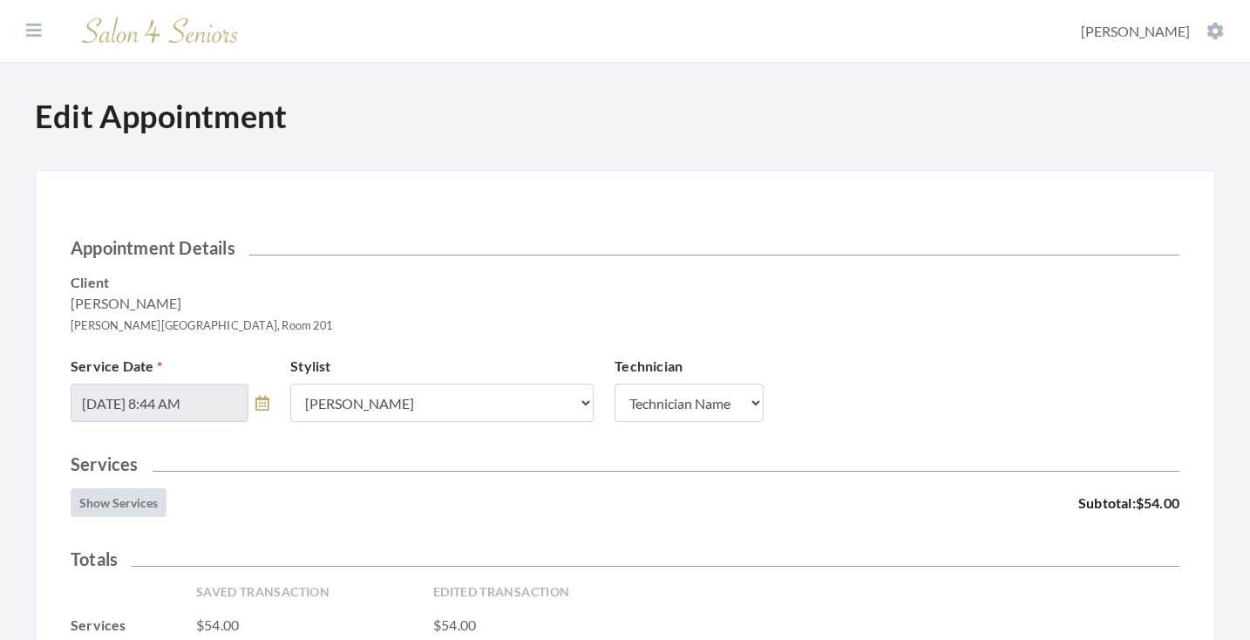
click at [153, 488] on button "Show Services" at bounding box center [119, 502] width 96 height 29
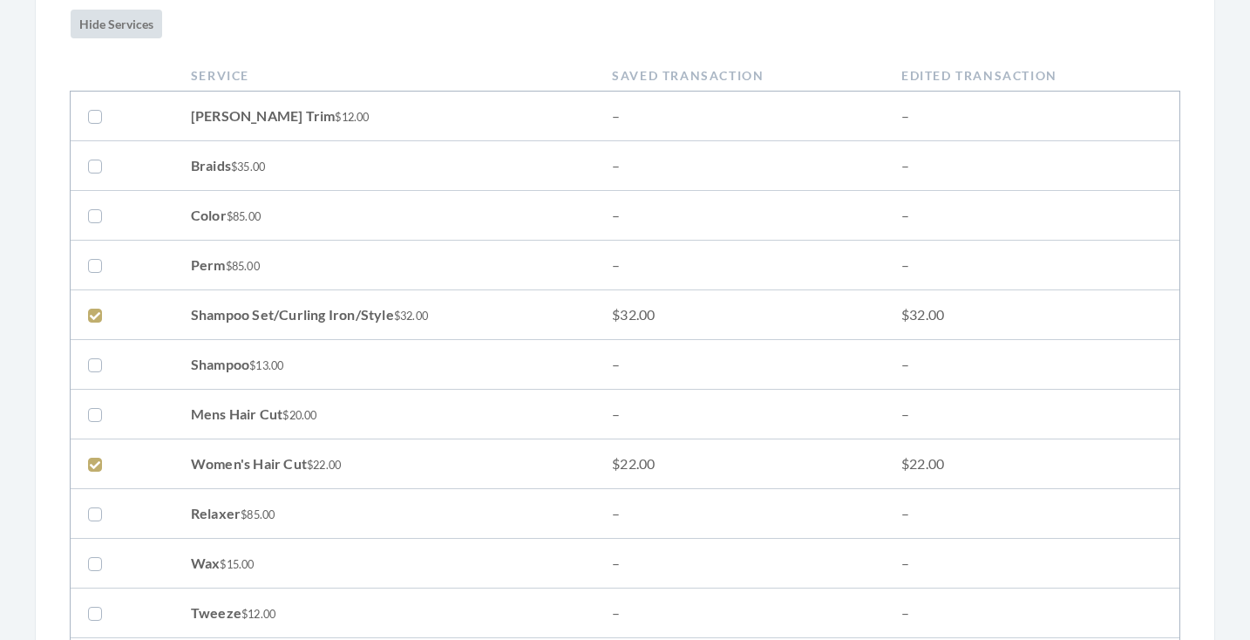
scroll to position [479, 0]
click at [89, 464] on label at bounding box center [98, 462] width 21 height 21
checkbox input "false"
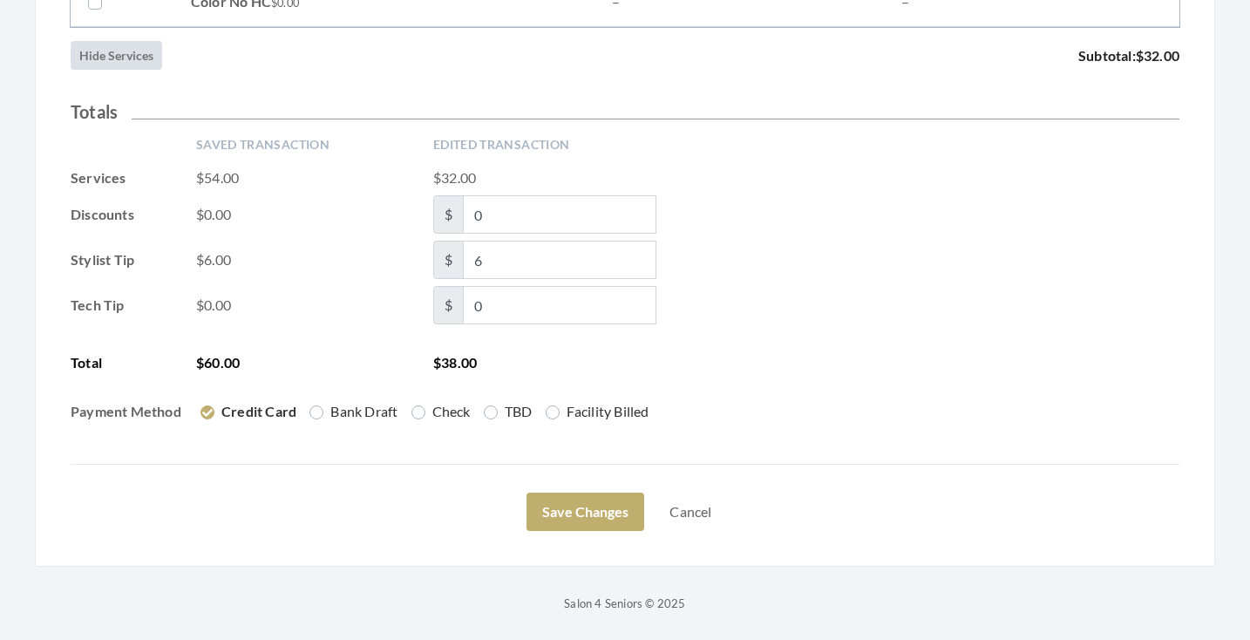
scroll to position [2928, 0]
drag, startPoint x: 450, startPoint y: 258, endPoint x: 435, endPoint y: 258, distance: 14.8
click at [435, 258] on span "$ 6" at bounding box center [544, 260] width 223 height 38
type input "5"
click at [988, 398] on div "Saved Transaction Edited Transaction Services $54.00 $32.00 Discounts $0.00 $ 0…" at bounding box center [625, 286] width 1109 height 300
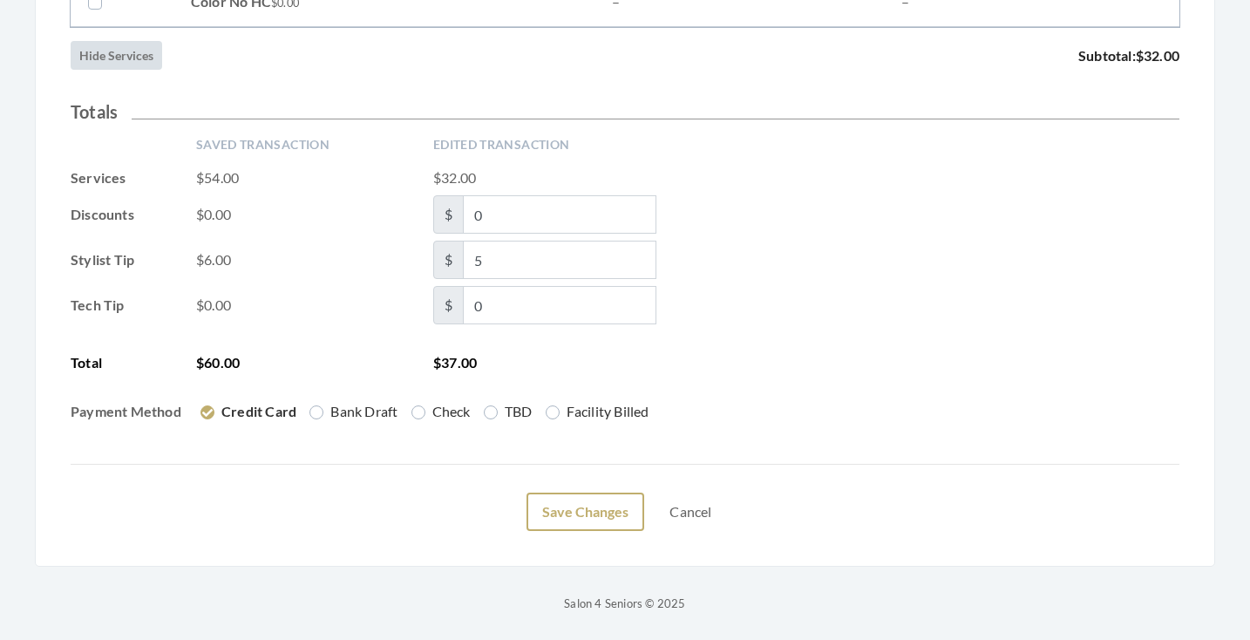
click at [615, 502] on button "Save Changes" at bounding box center [586, 512] width 118 height 38
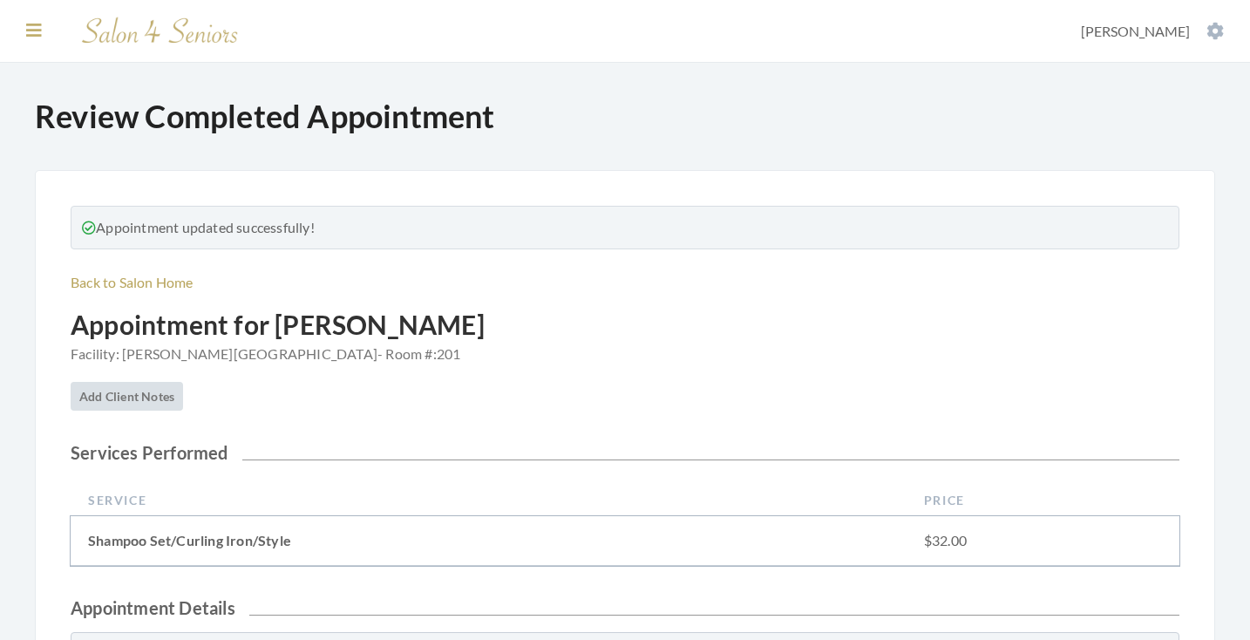
click at [39, 25] on icon at bounding box center [34, 30] width 16 height 17
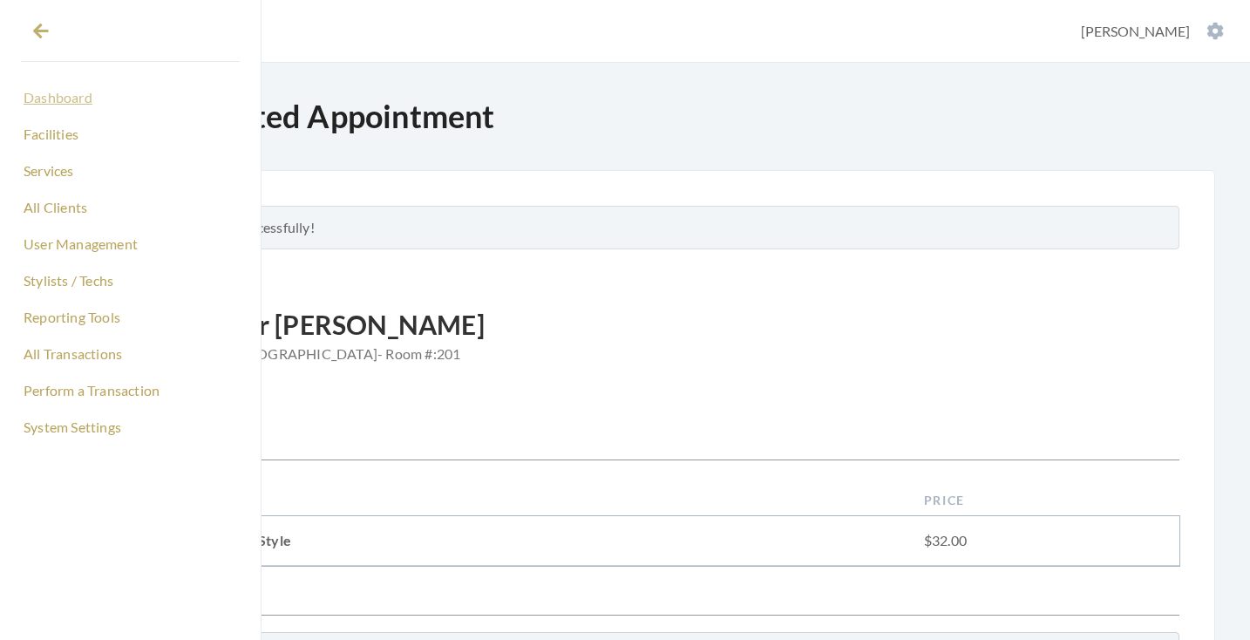
click at [44, 104] on link "Dashboard" at bounding box center [130, 98] width 219 height 30
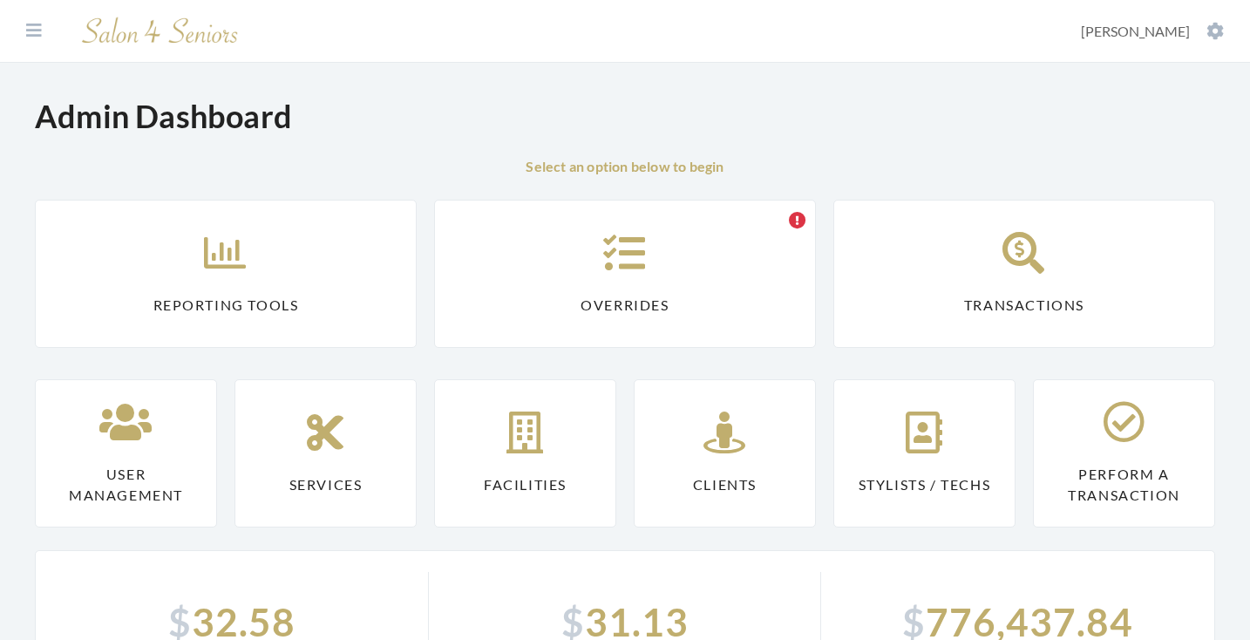
click at [194, 231] on link "Reporting Tools" at bounding box center [226, 274] width 382 height 148
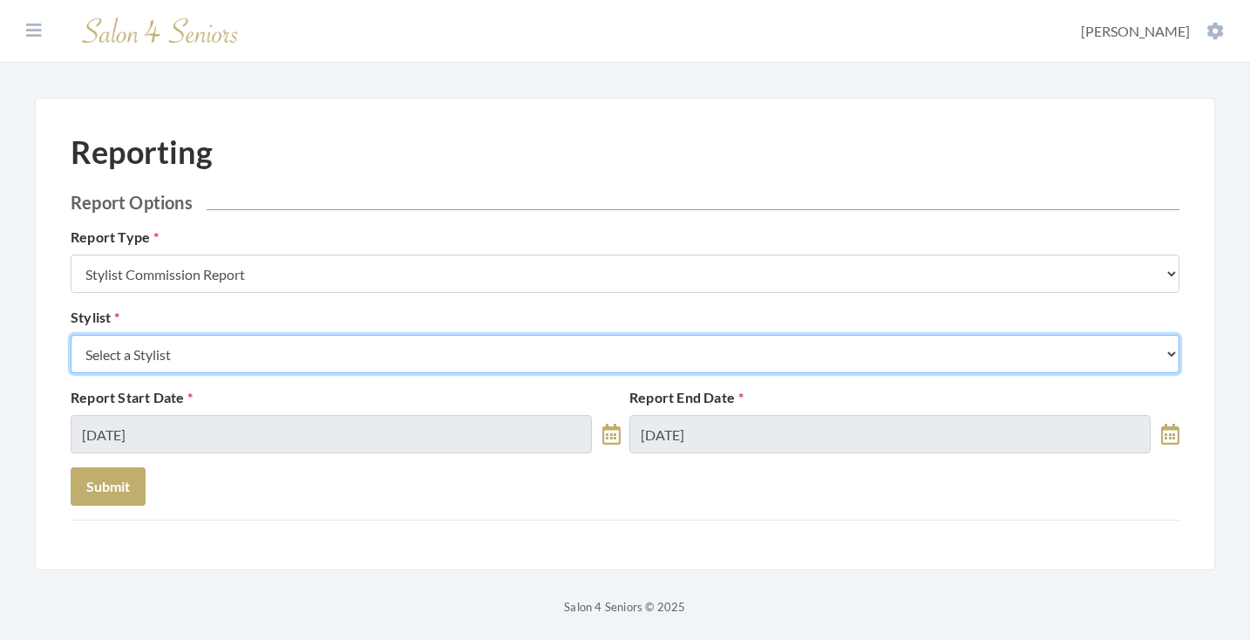
click at [280, 346] on select "Select a Stylist [PERSON_NAME] [PERSON_NAME] [PERSON_NAME] [PERSON_NAME] [PERSO…" at bounding box center [625, 354] width 1109 height 38
select select "13"
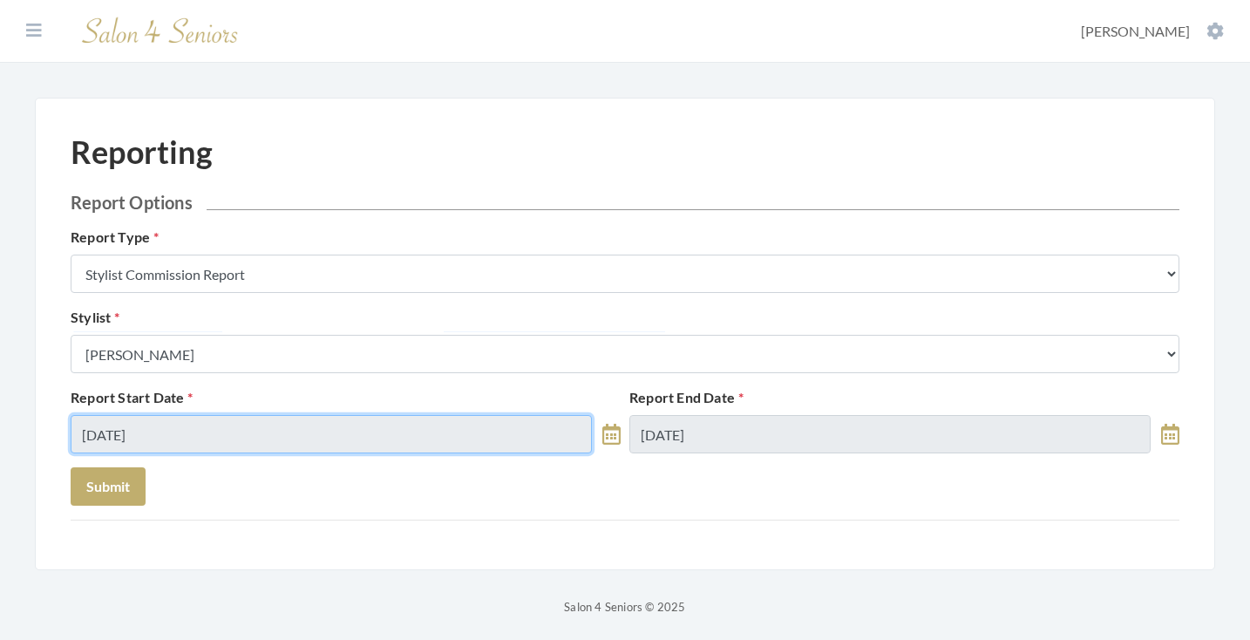
click at [181, 438] on input "08/16/2025" at bounding box center [331, 434] width 521 height 38
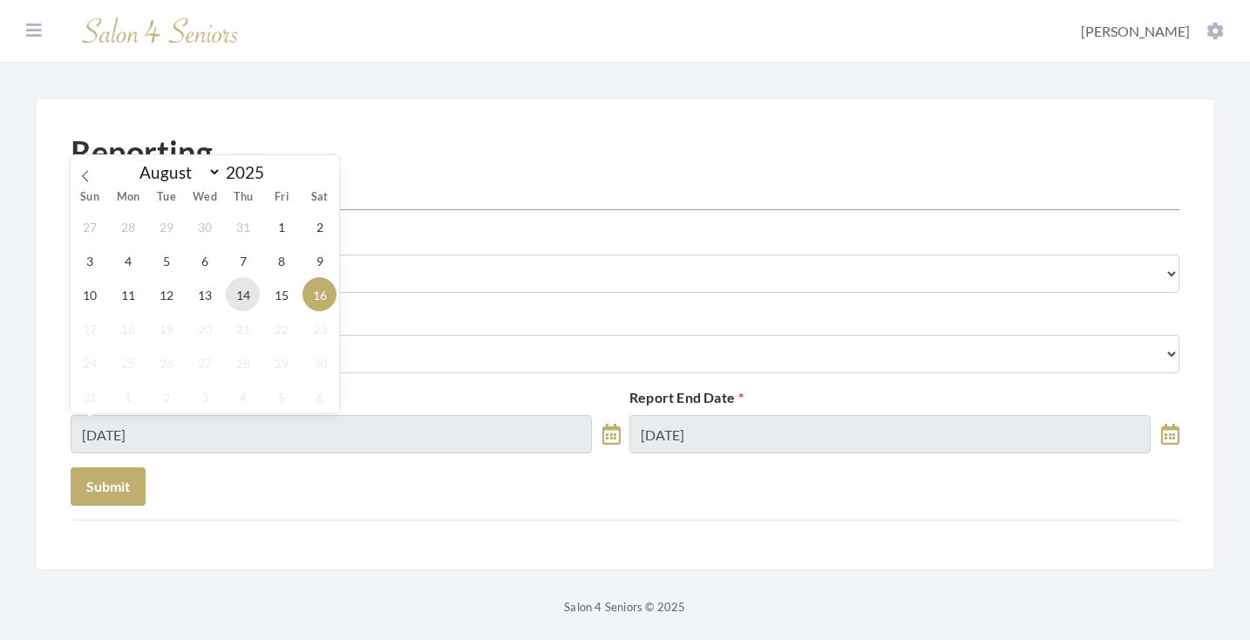
click at [252, 301] on span "14" at bounding box center [243, 294] width 34 height 34
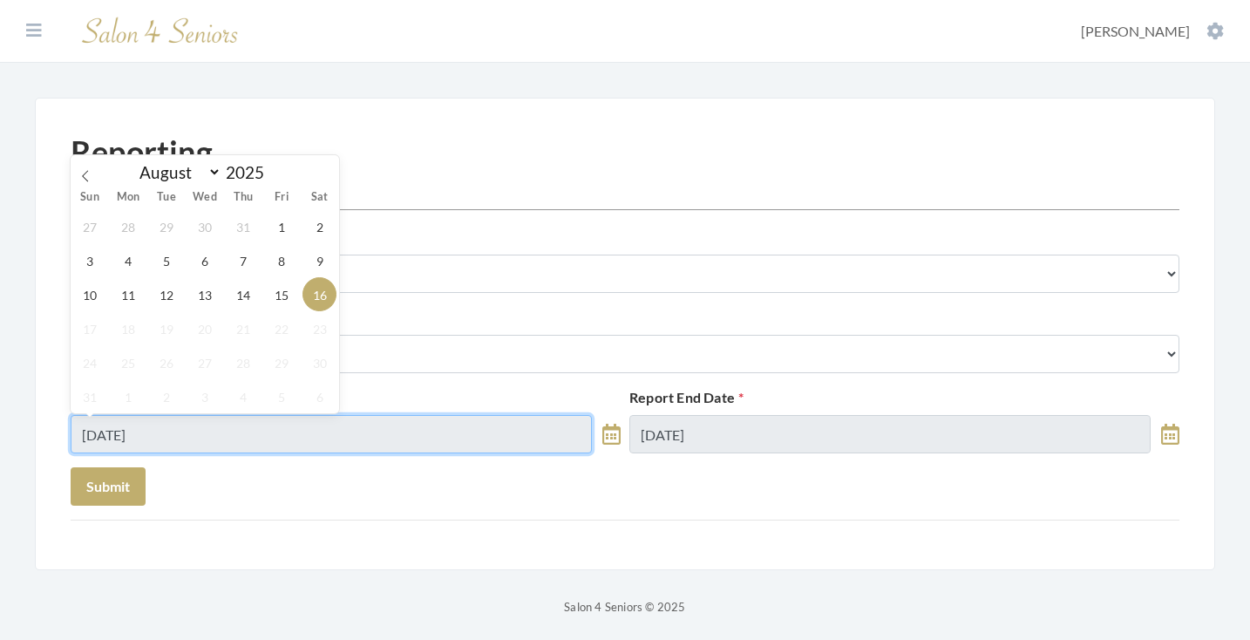
type input "[DATE]"
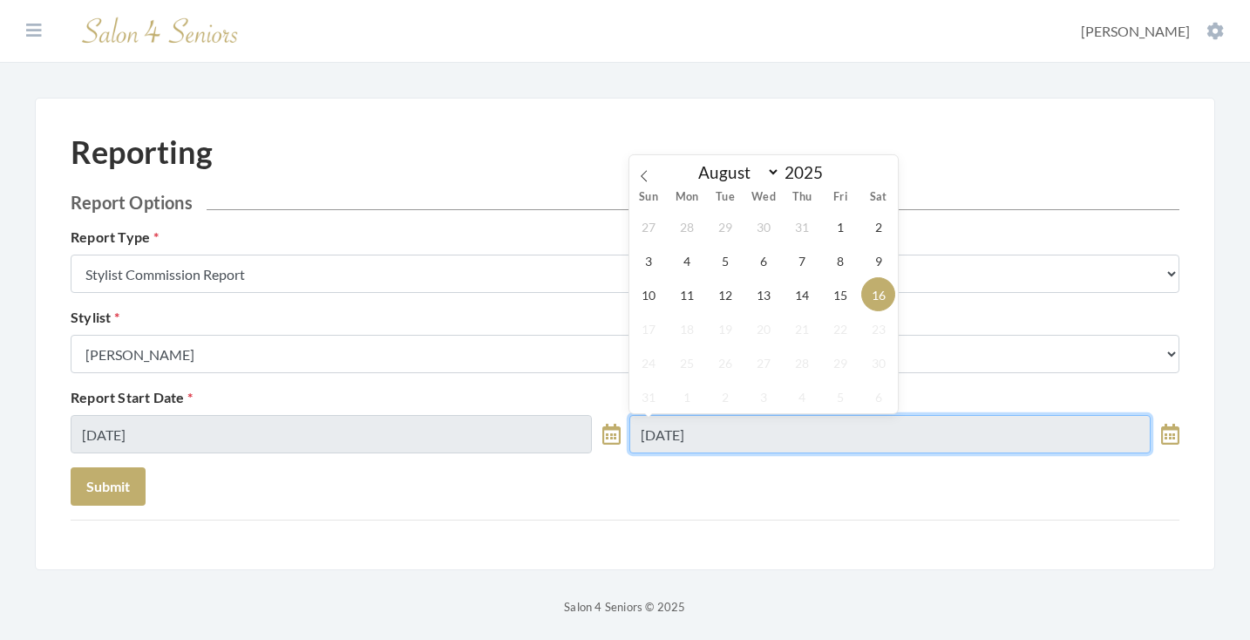
click at [702, 439] on input "08/16/2025" at bounding box center [889, 434] width 521 height 38
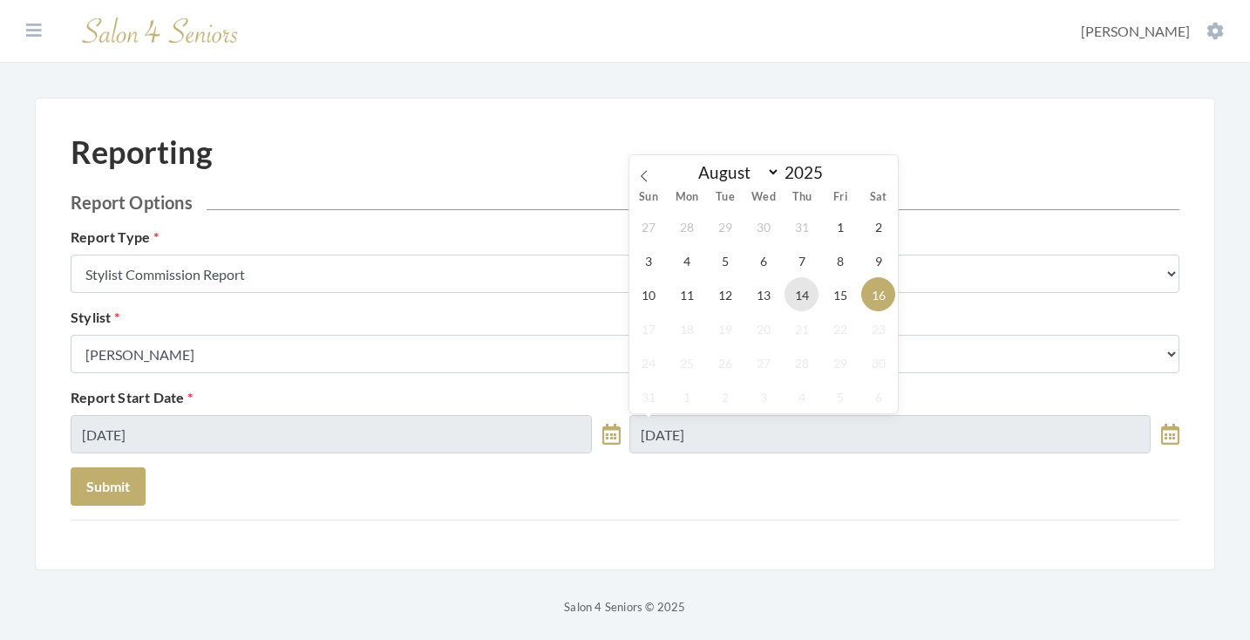
click at [807, 290] on span "14" at bounding box center [802, 294] width 34 height 34
type input "[DATE]"
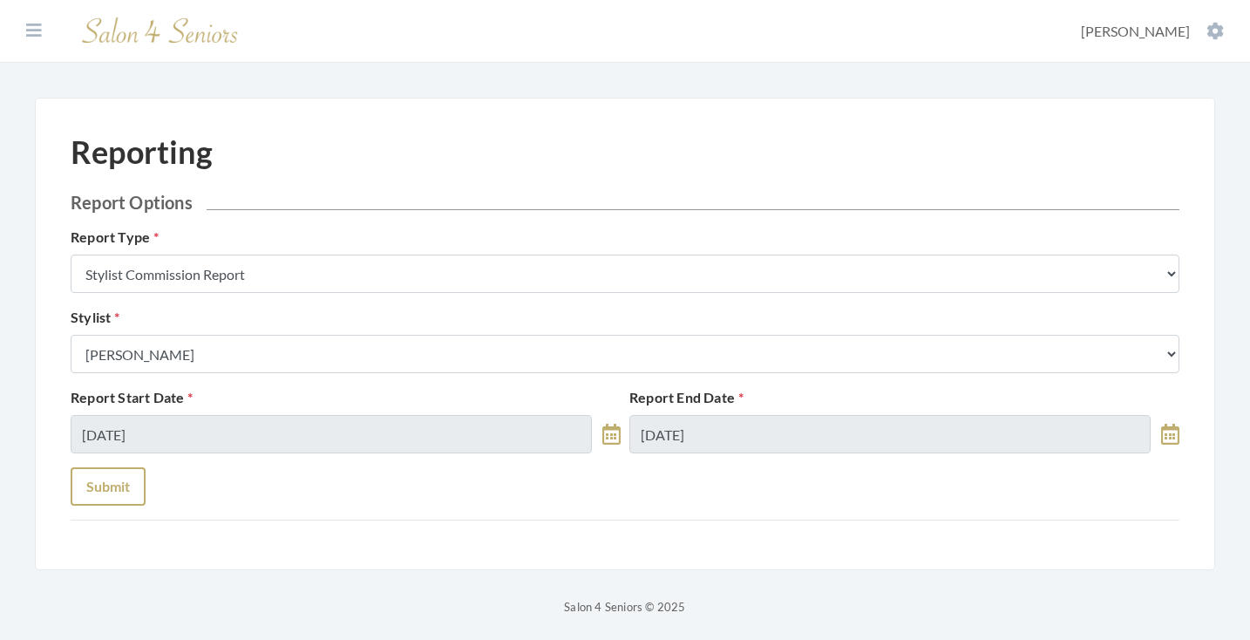
click at [112, 486] on button "Submit" at bounding box center [108, 486] width 75 height 38
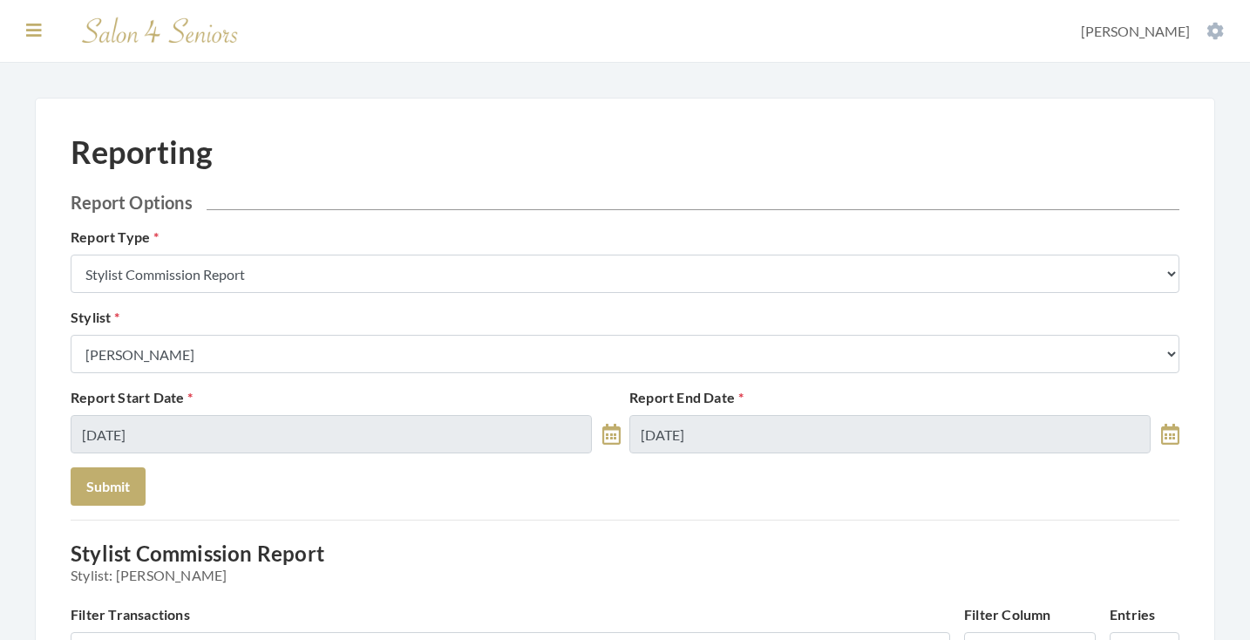
click at [26, 24] on icon at bounding box center [34, 30] width 16 height 17
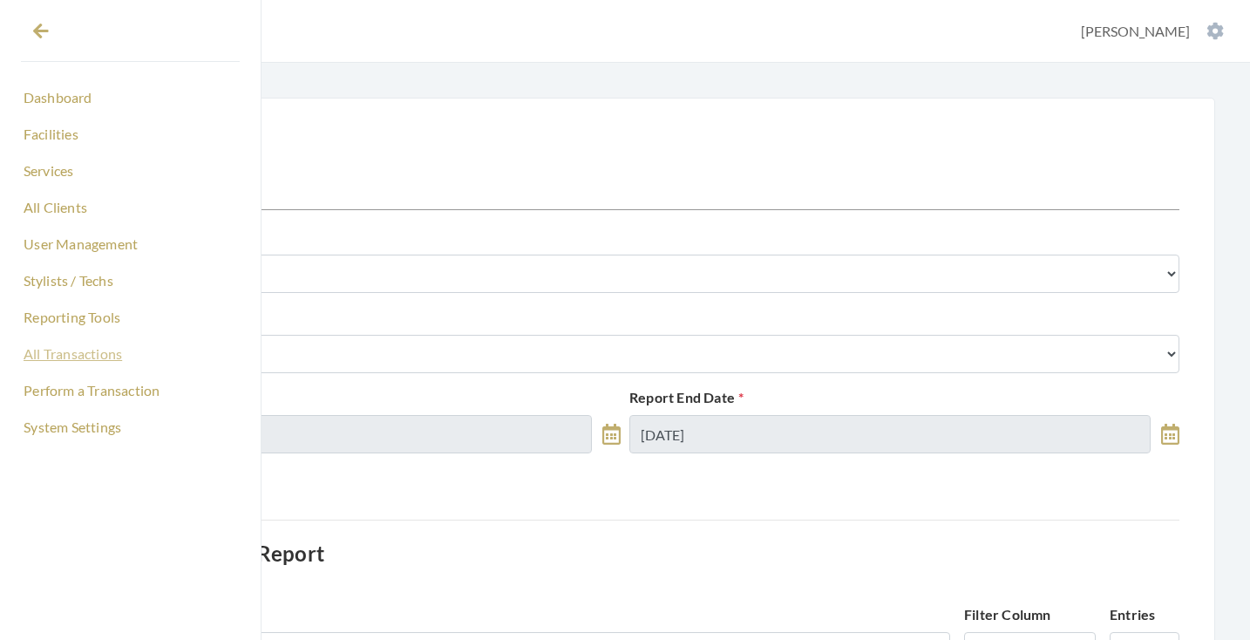
click at [51, 350] on link "All Transactions" at bounding box center [130, 354] width 219 height 30
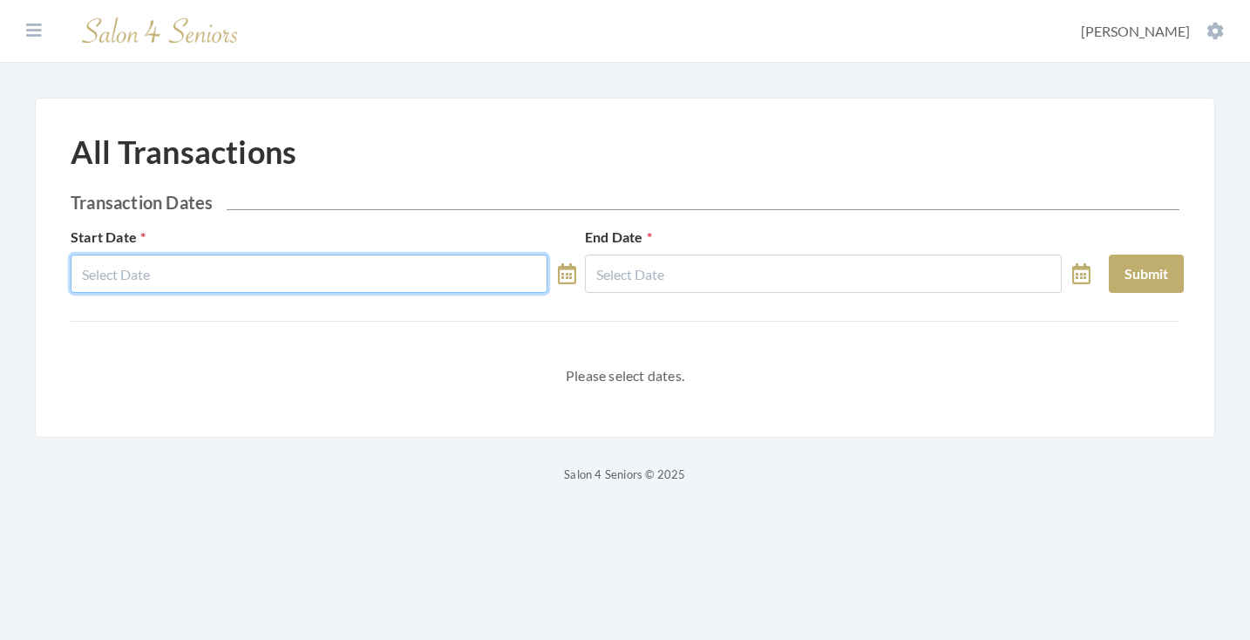
click at [303, 271] on input "text" at bounding box center [309, 274] width 477 height 38
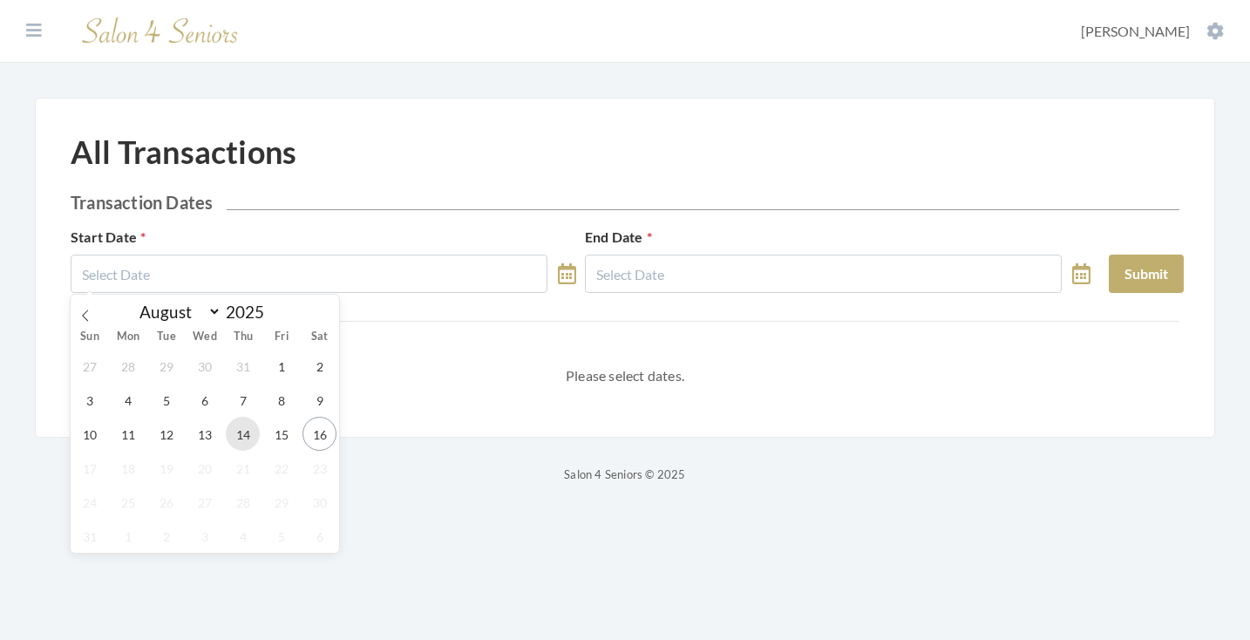
click at [234, 448] on span "14" at bounding box center [243, 434] width 34 height 34
type input "[DATE]"
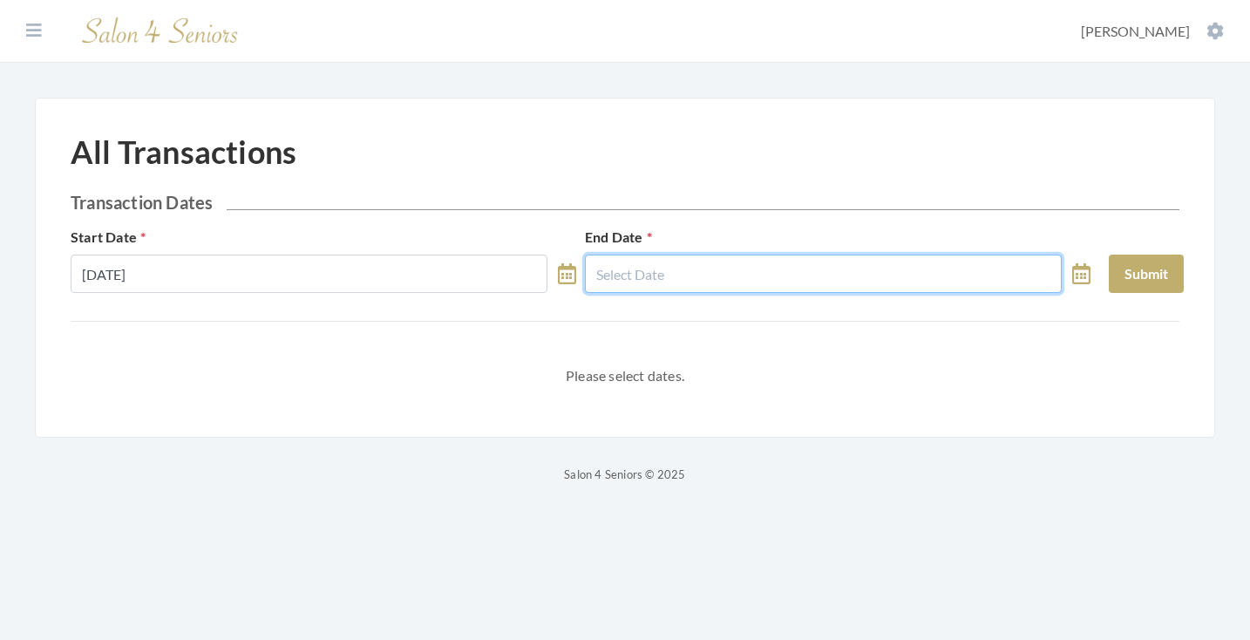
click at [696, 282] on input "text" at bounding box center [823, 274] width 477 height 38
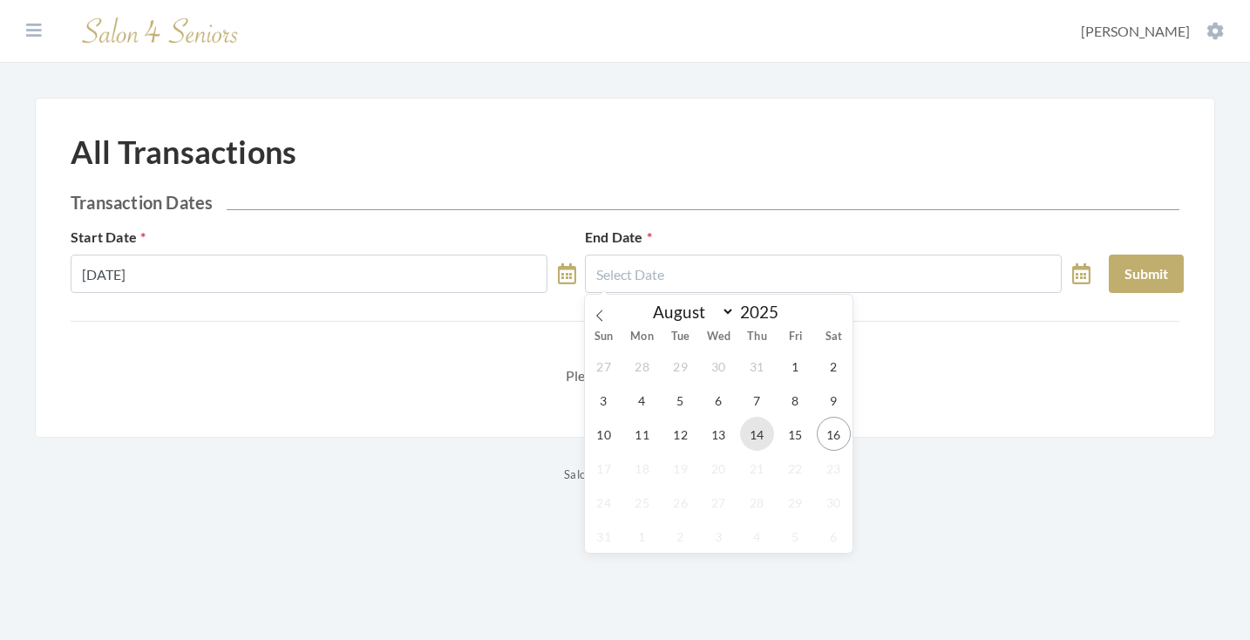
click at [745, 445] on span "14" at bounding box center [757, 434] width 34 height 34
type input "[DATE]"
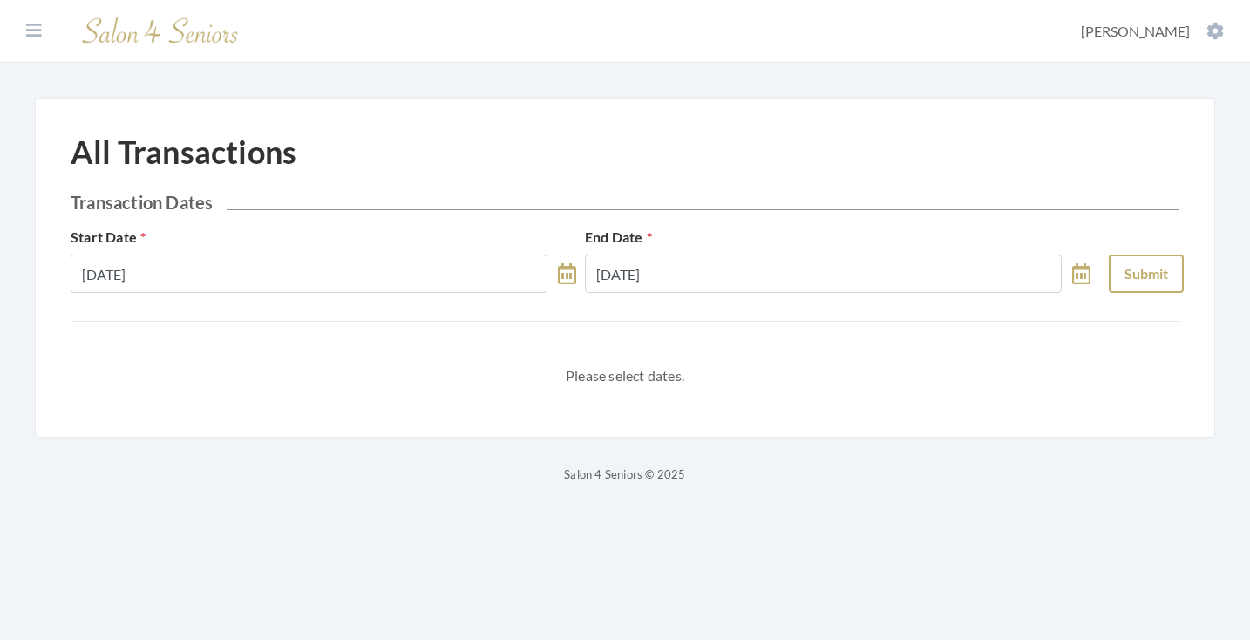
click at [1178, 277] on button "Submit" at bounding box center [1146, 274] width 75 height 38
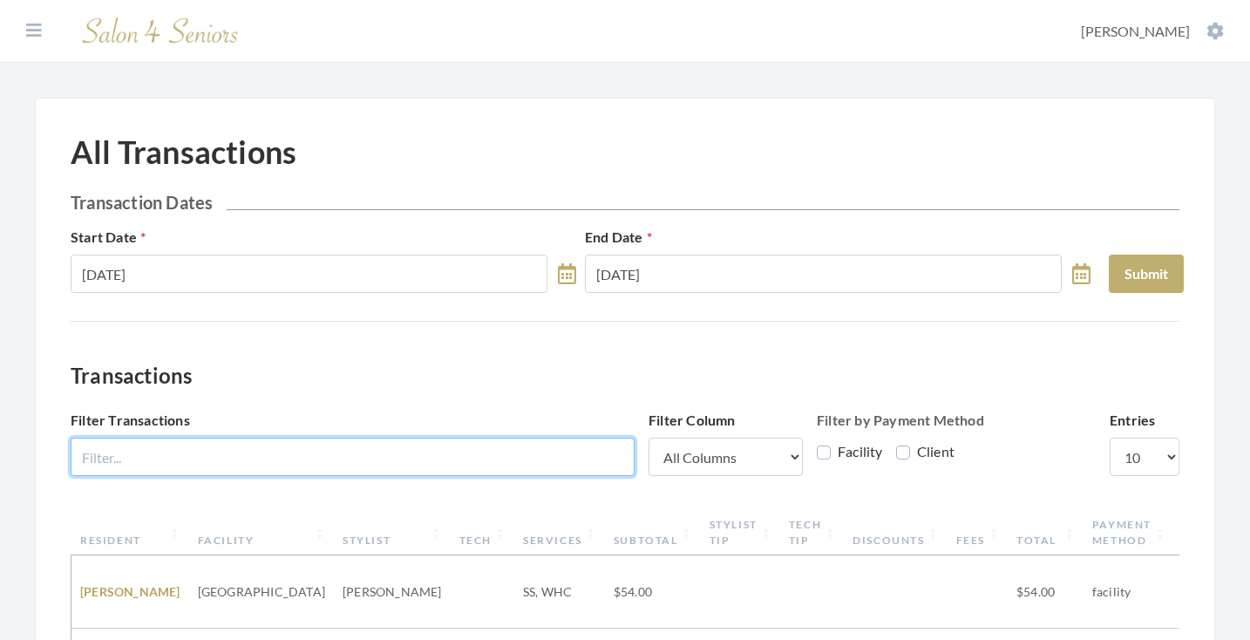
click at [508, 456] on input "Filter Transactions" at bounding box center [353, 457] width 564 height 38
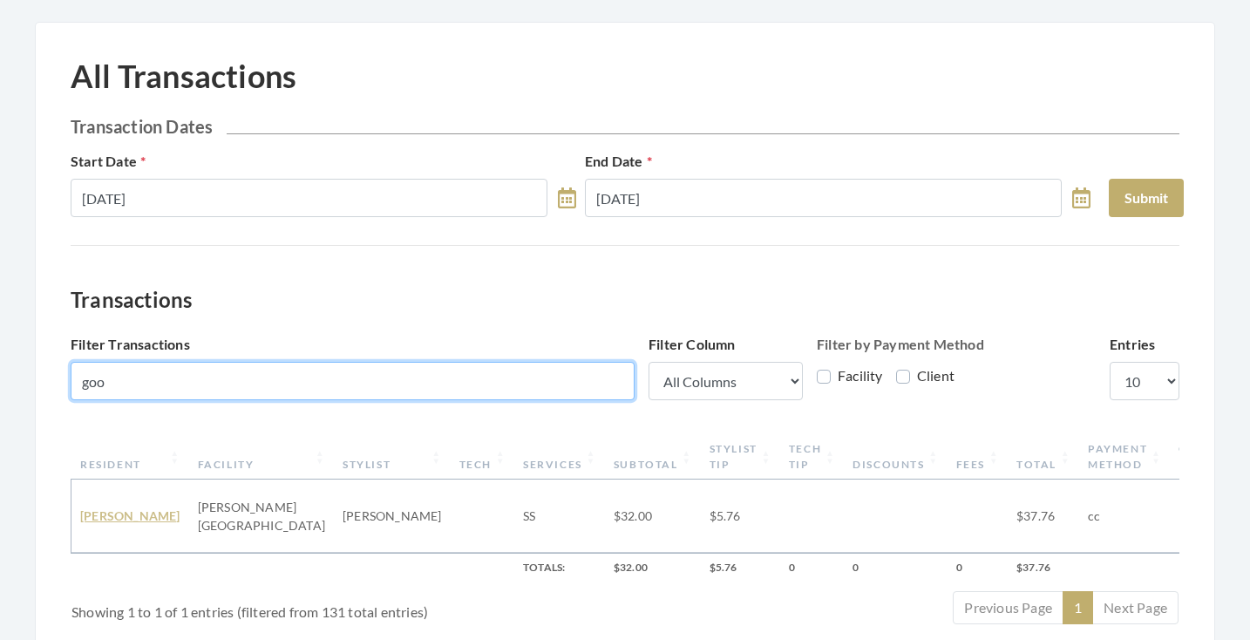
type input "goo"
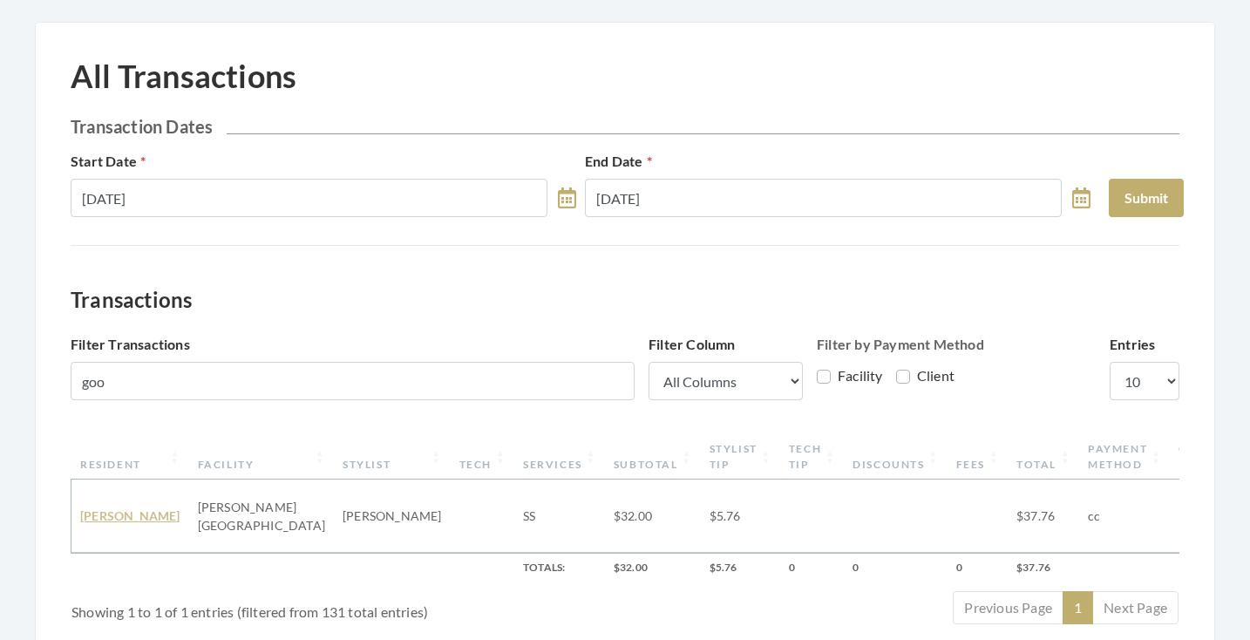
click at [102, 512] on link "MARY GOOCH" at bounding box center [130, 515] width 100 height 15
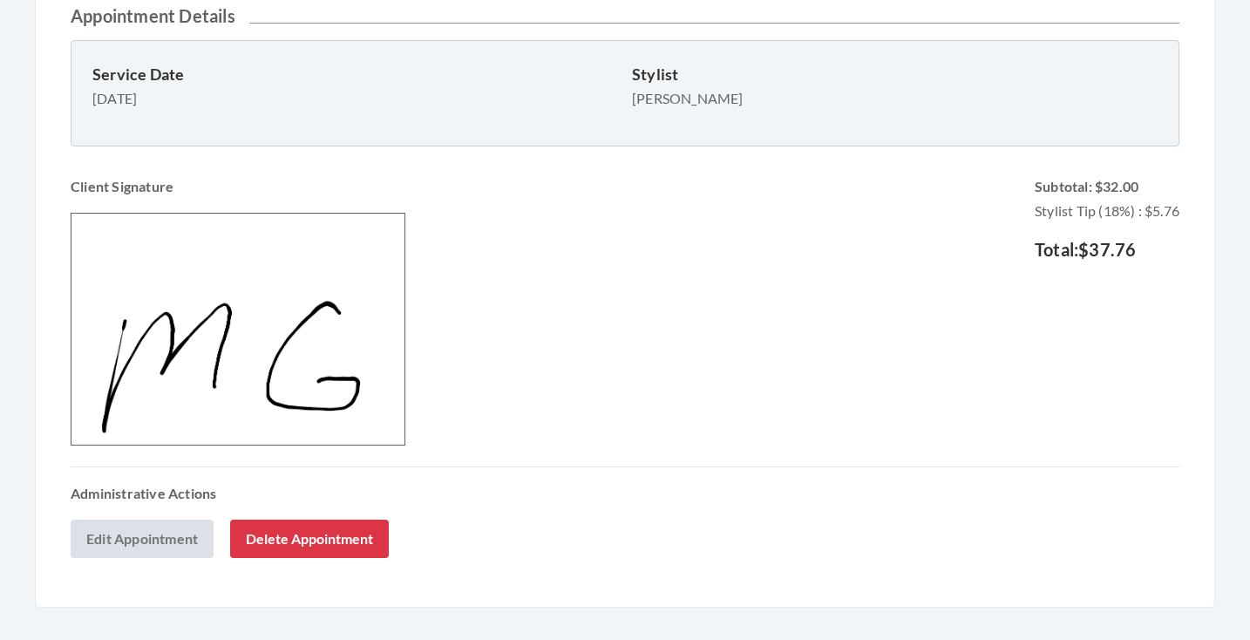
scroll to position [568, 0]
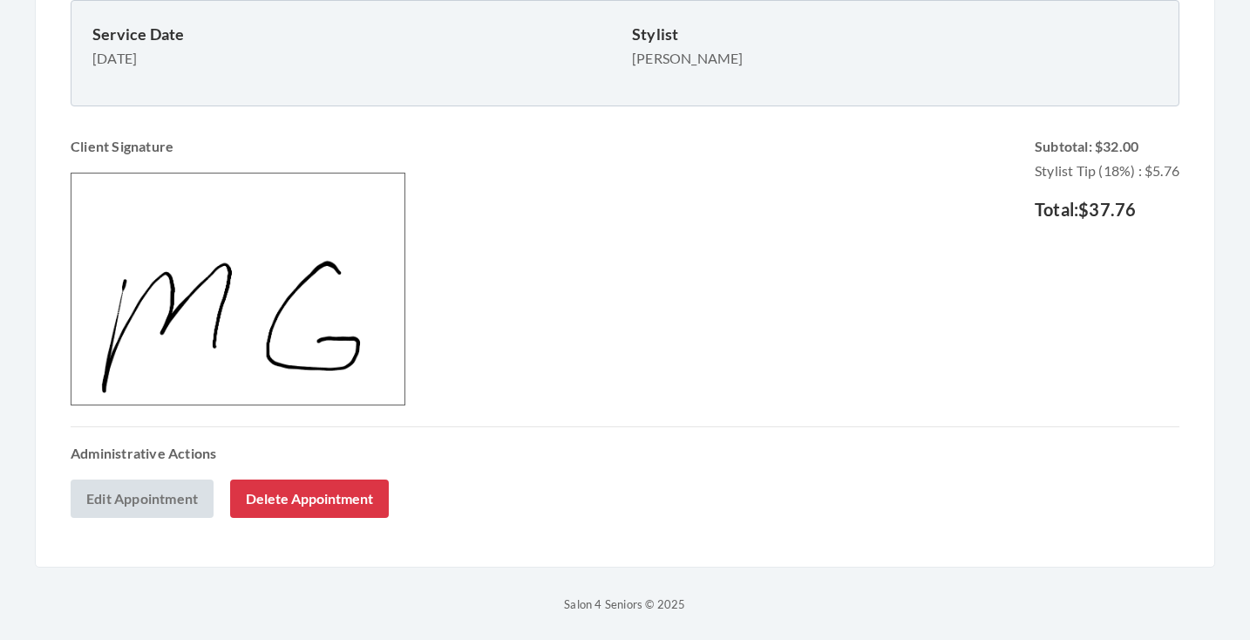
click at [176, 500] on link "Edit Appointment" at bounding box center [142, 498] width 143 height 38
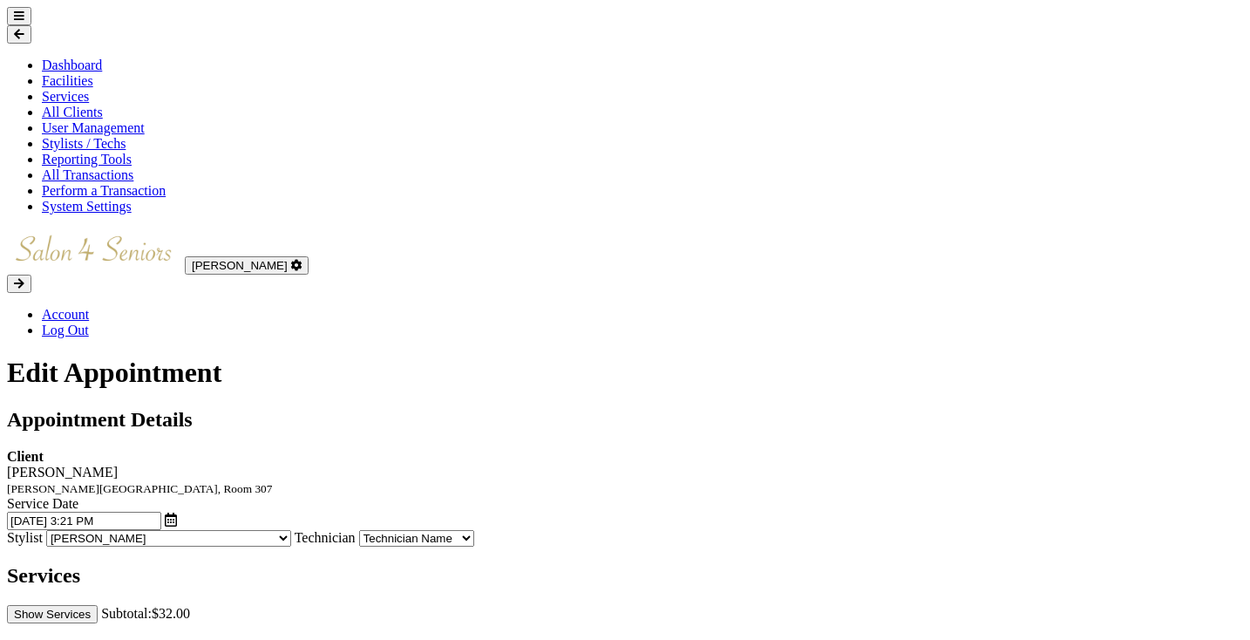
scroll to position [428, 0]
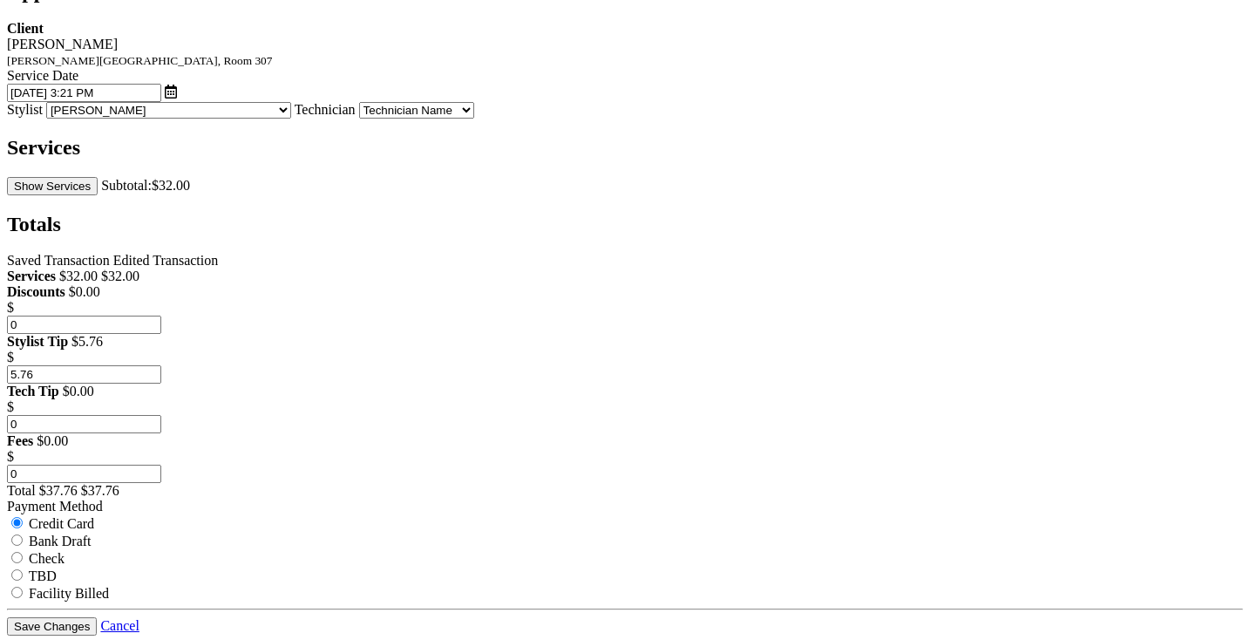
click at [161, 365] on input "5.76" at bounding box center [84, 374] width 154 height 18
type input "5.72"
click at [853, 371] on div "Saved Transaction Edited Transaction Services $32.00 $32.00 Discounts $0.00 $ 0…" at bounding box center [625, 427] width 1236 height 349
click at [97, 617] on button "Save Changes" at bounding box center [52, 626] width 90 height 18
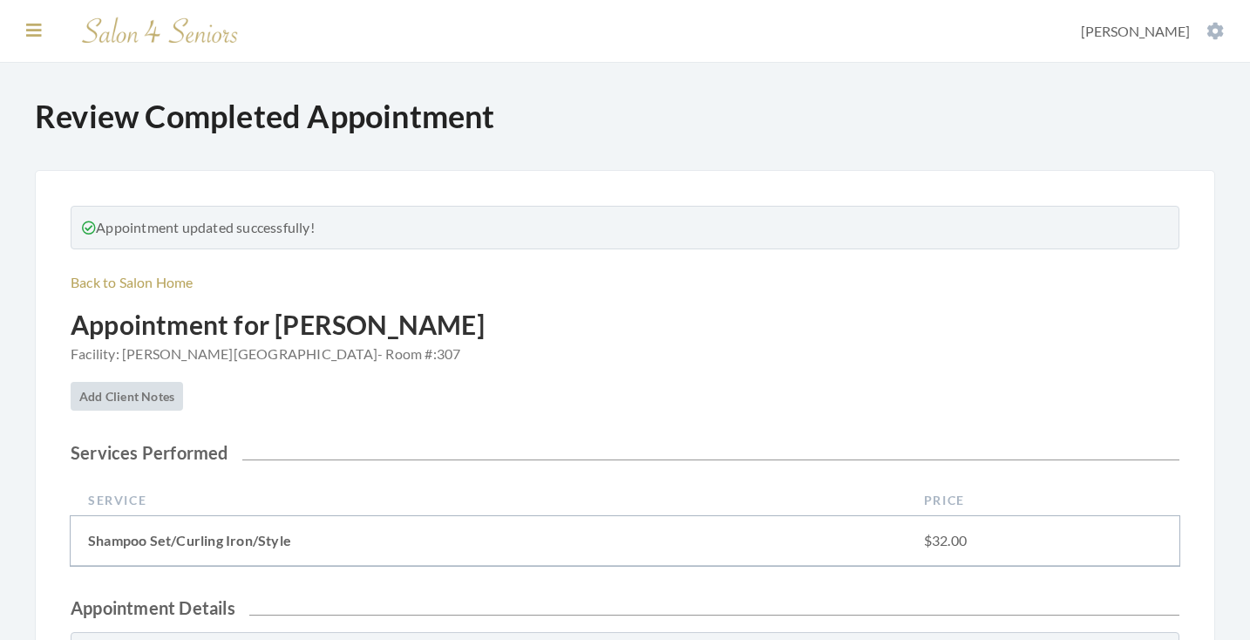
click at [35, 29] on icon at bounding box center [34, 30] width 16 height 17
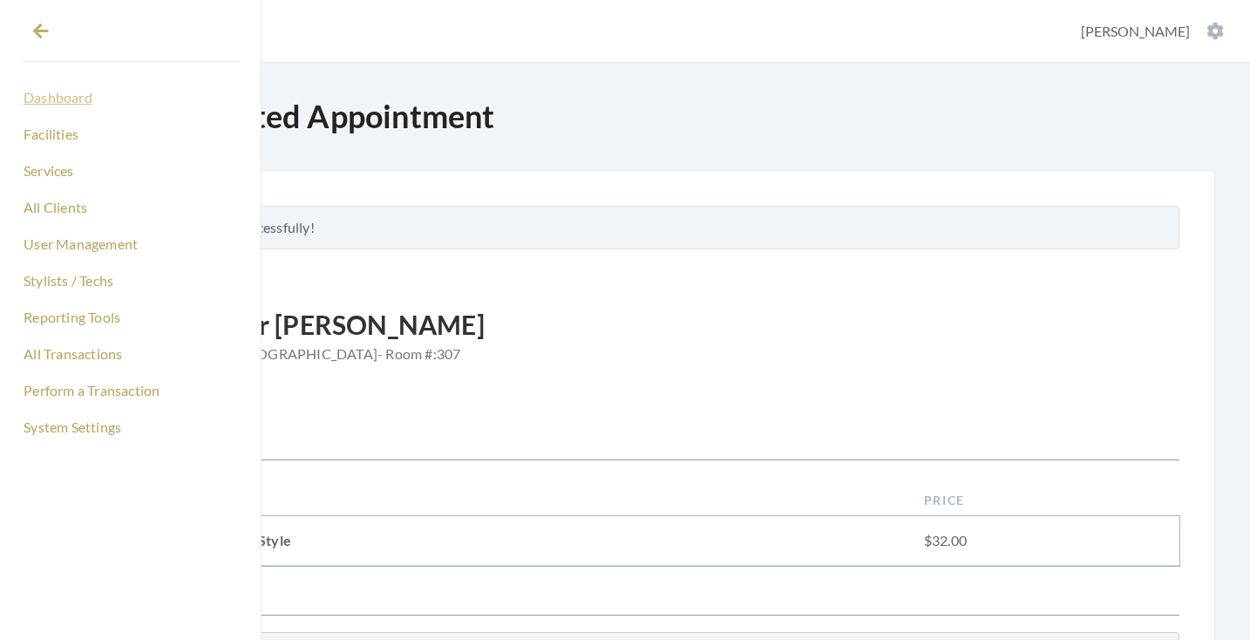
click at [52, 108] on link "Dashboard" at bounding box center [130, 98] width 219 height 30
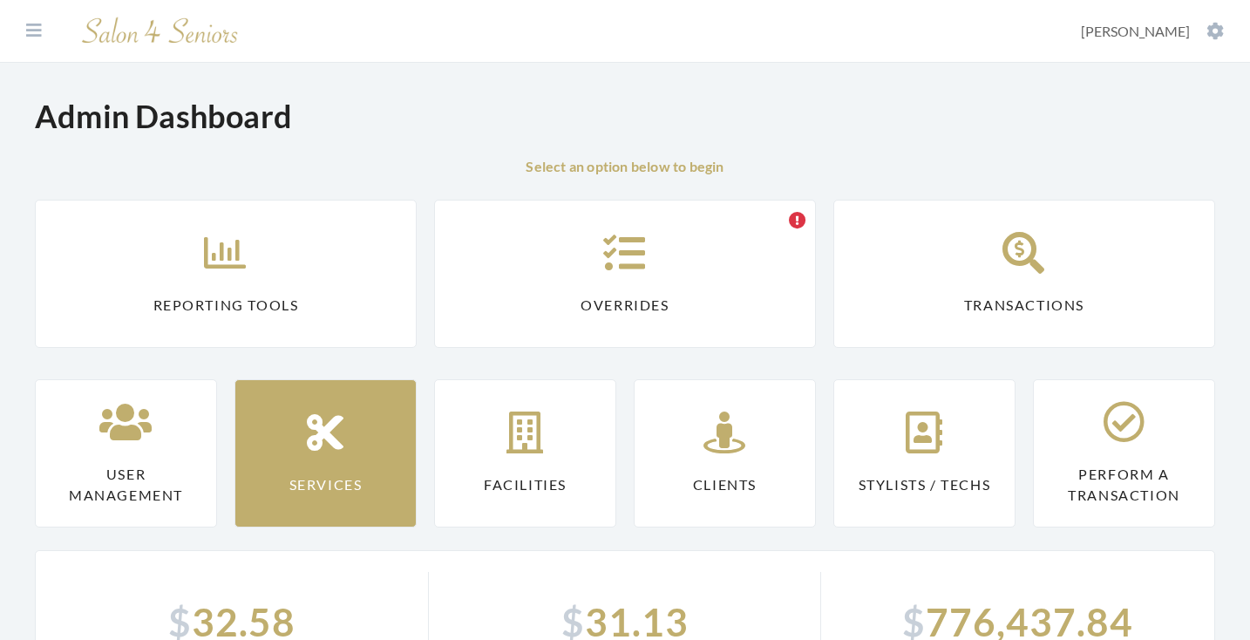
click at [217, 256] on icon at bounding box center [226, 253] width 44 height 42
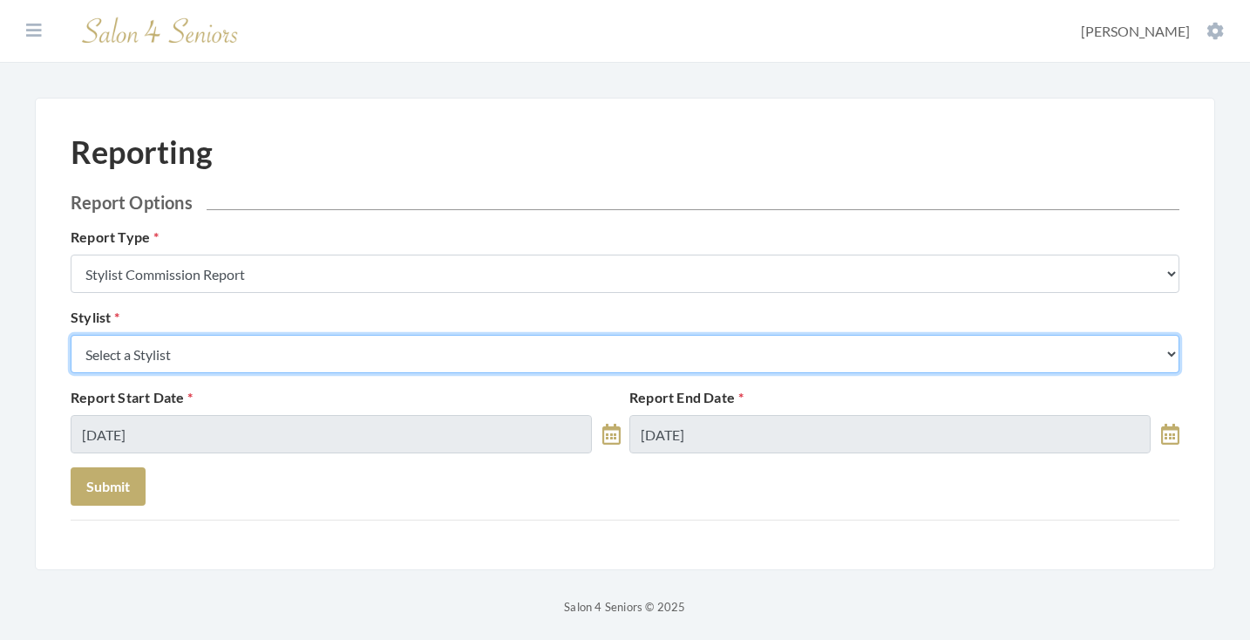
click at [251, 345] on select "Select a Stylist Alaina Krumm Alisha Teasley Anna White April Dructor Ashley Ve…" at bounding box center [625, 354] width 1109 height 38
select select "13"
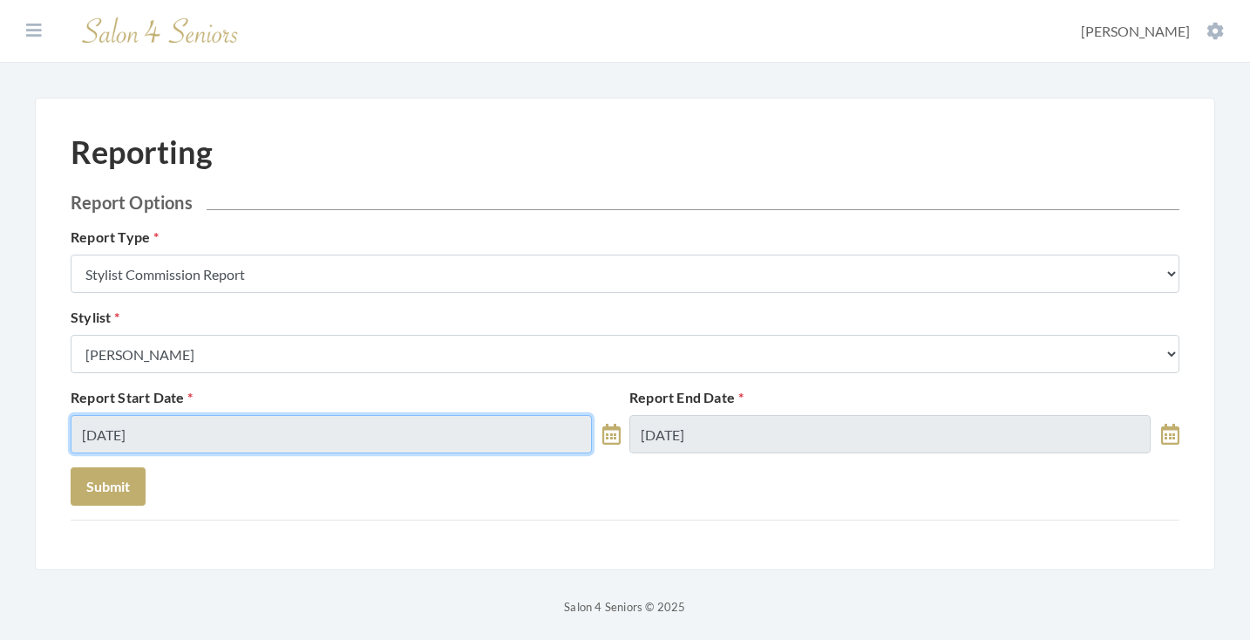
click at [235, 425] on input "08/16/2025" at bounding box center [331, 434] width 521 height 38
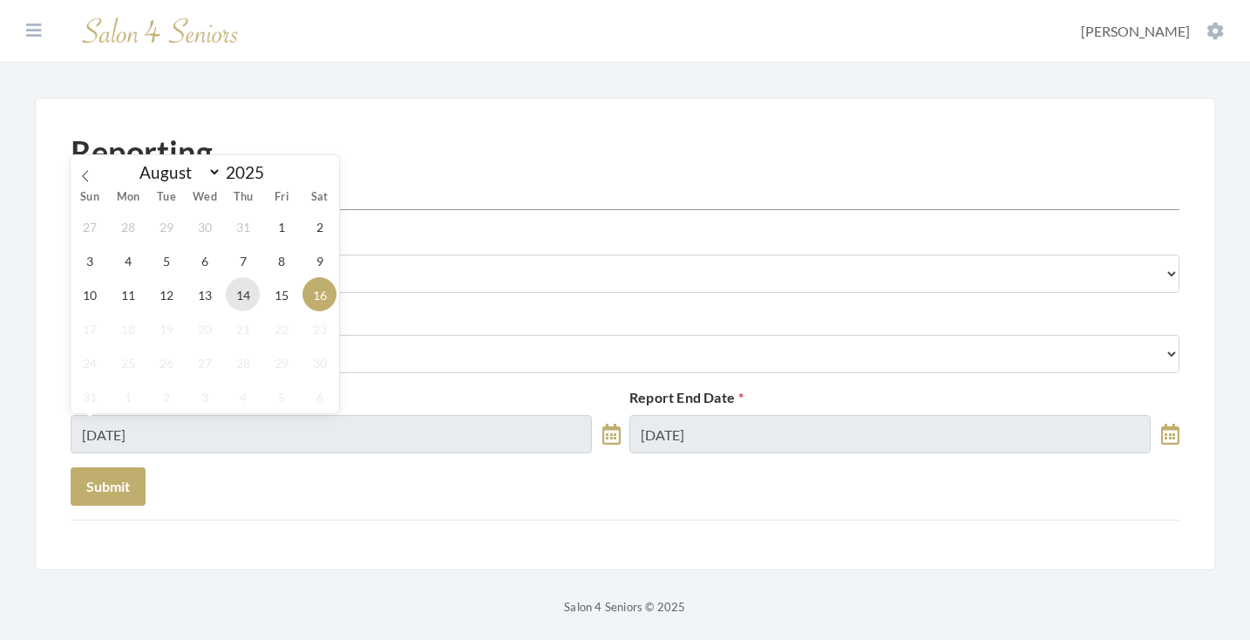
click at [233, 302] on span "14" at bounding box center [243, 294] width 34 height 34
type input "08/14/2025"
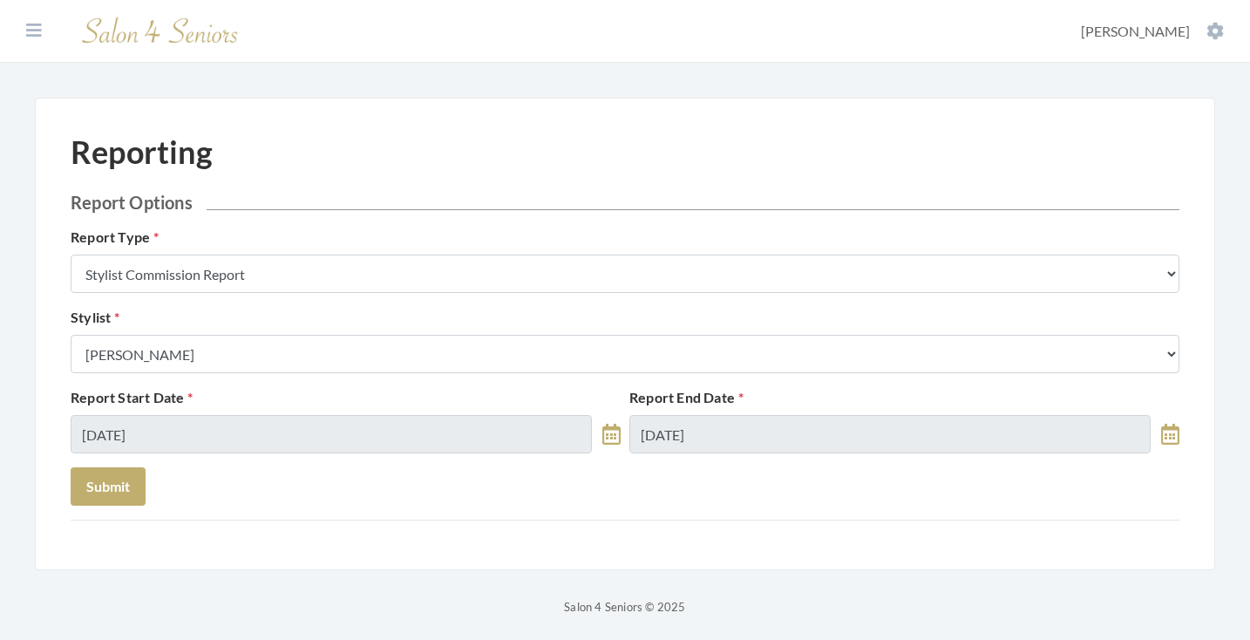
click at [704, 408] on label "Report End Date" at bounding box center [686, 397] width 114 height 21
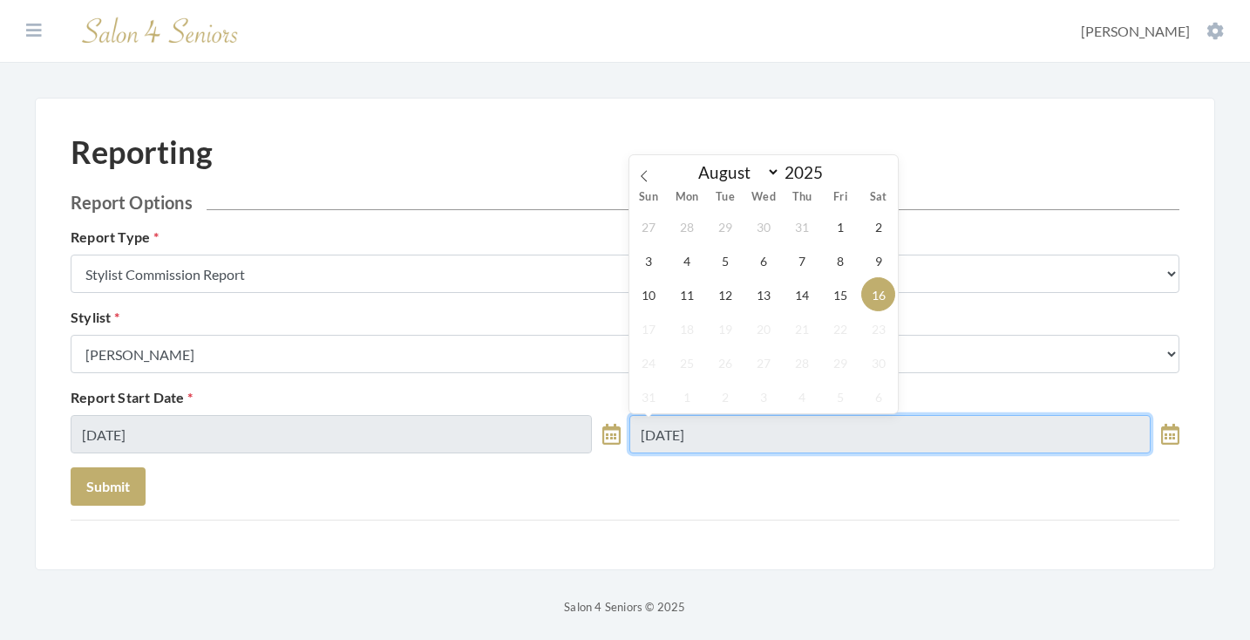
click at [704, 432] on input "08/16/2025" at bounding box center [889, 434] width 521 height 38
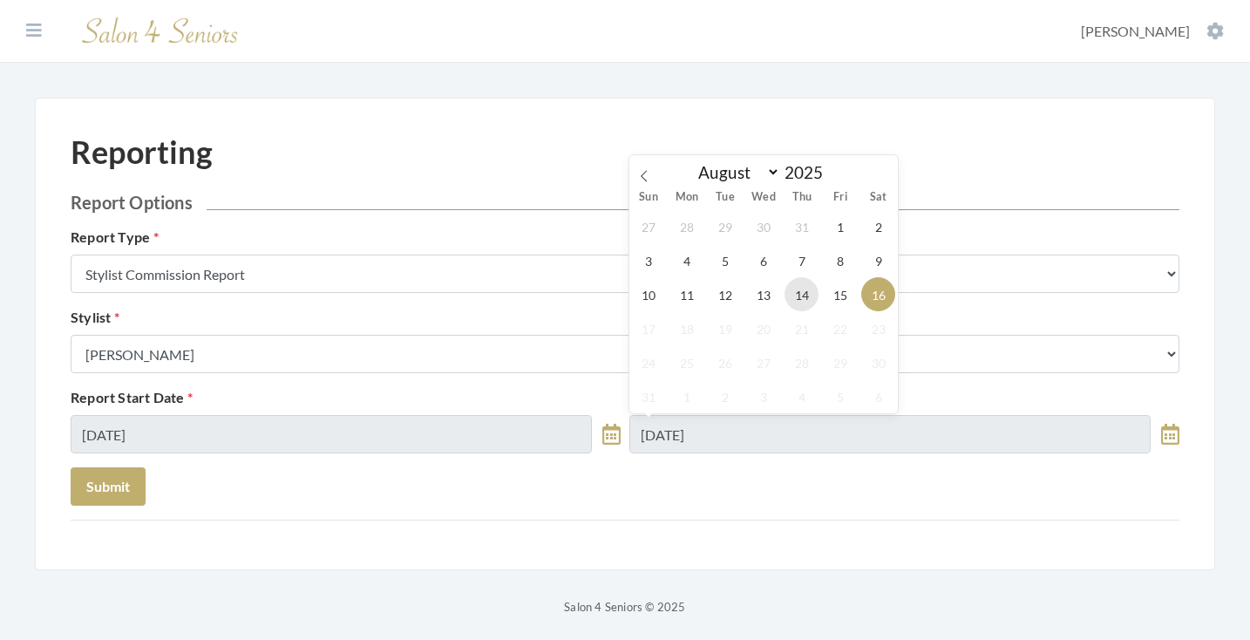
click at [793, 296] on span "14" at bounding box center [802, 294] width 34 height 34
type input "08/14/2025"
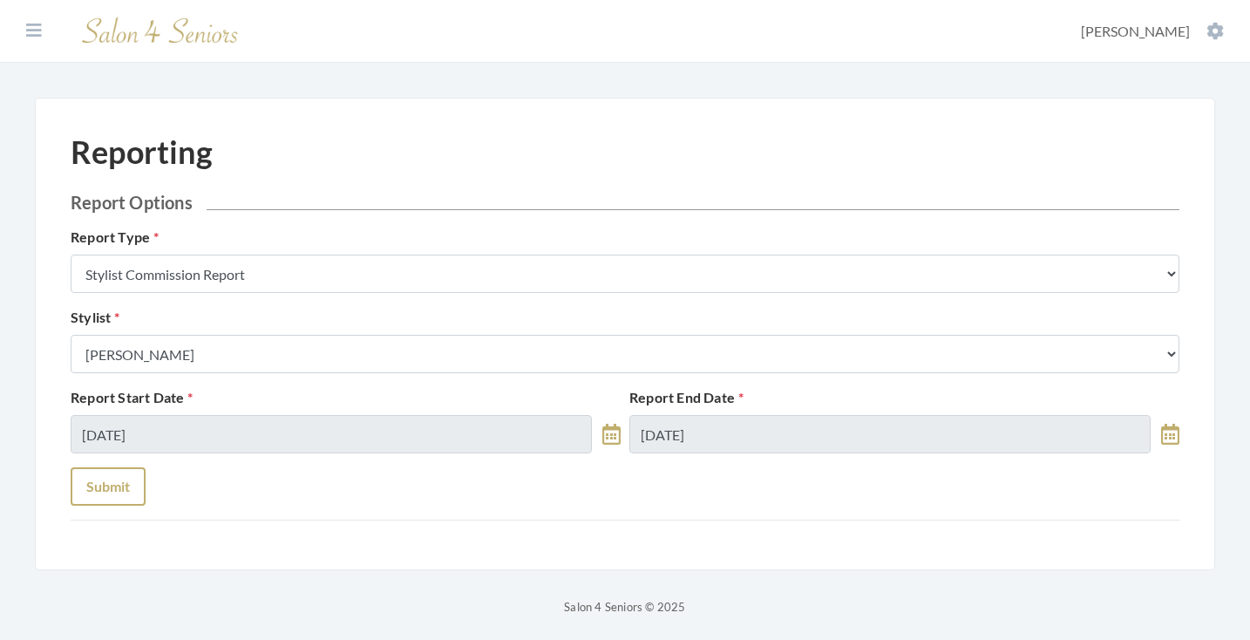
click at [127, 489] on button "Submit" at bounding box center [108, 486] width 75 height 38
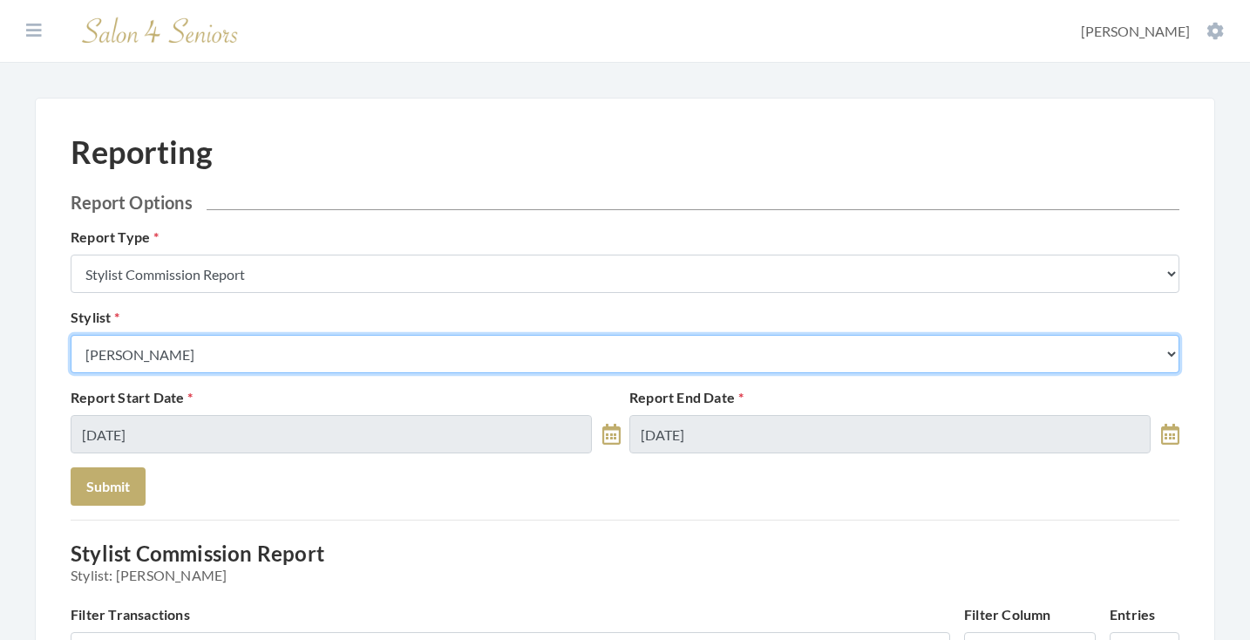
select select "180"
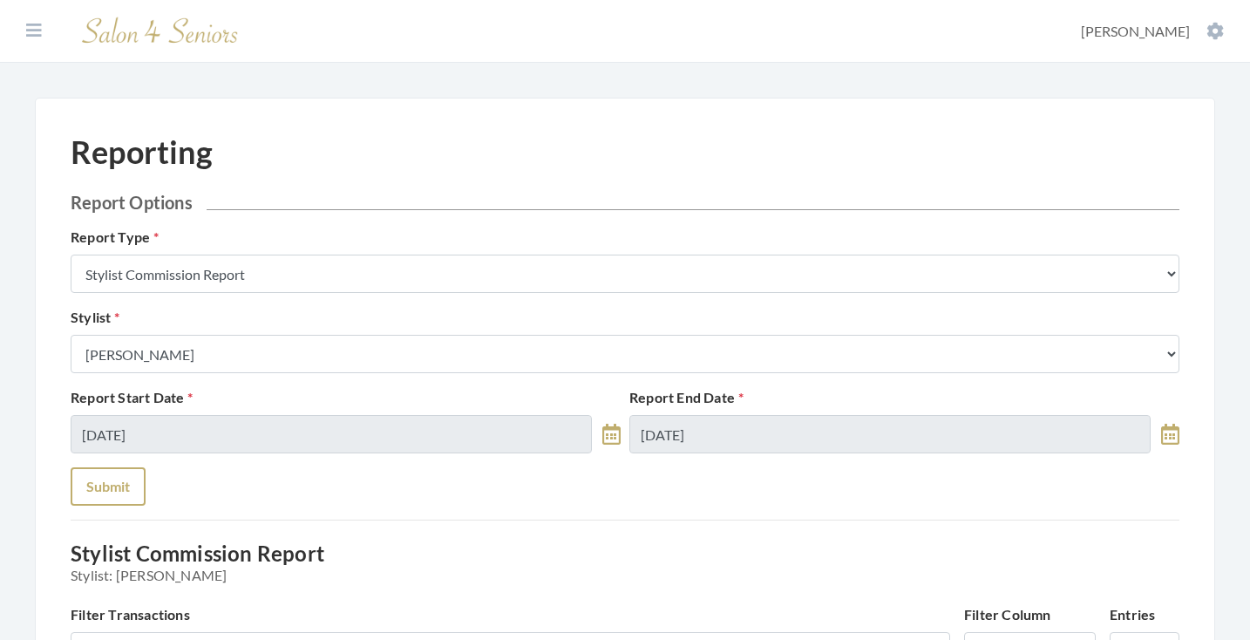
click at [128, 499] on button "Submit" at bounding box center [108, 486] width 75 height 38
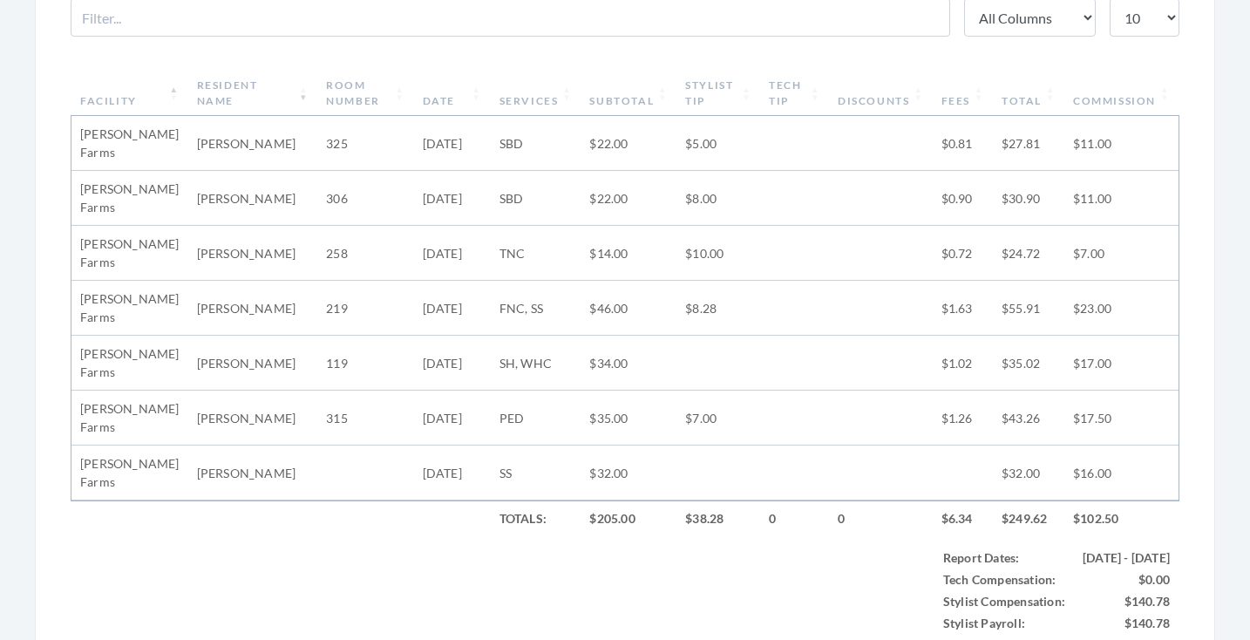
scroll to position [589, 0]
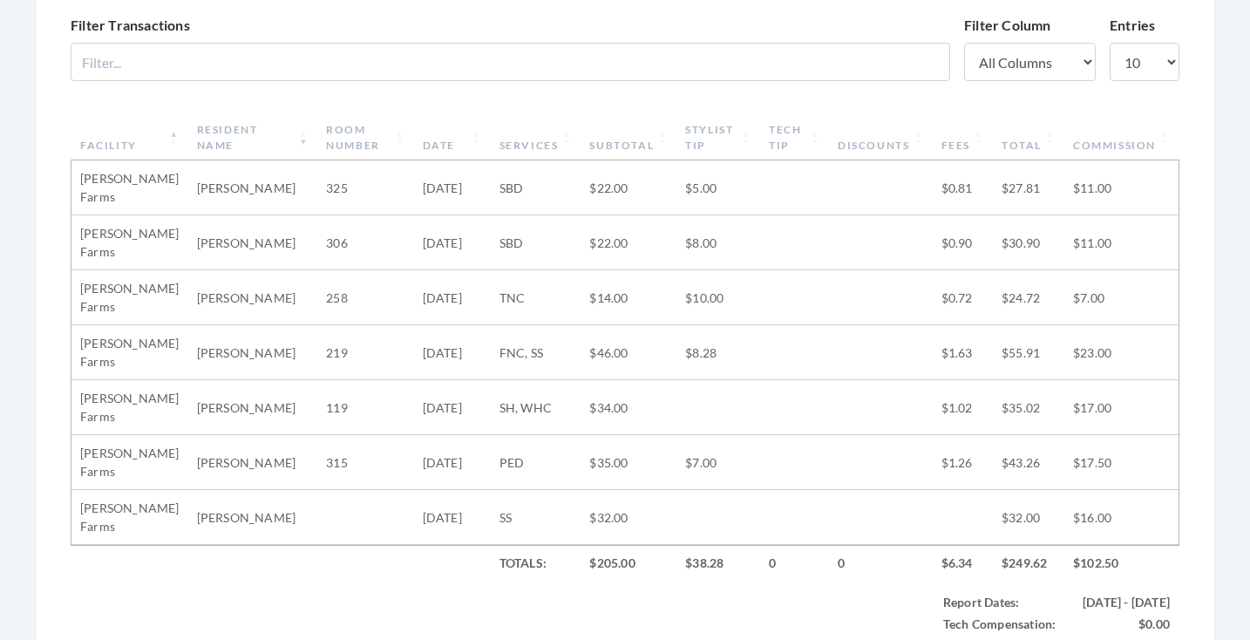
click at [722, 133] on th "Stylist Tip" at bounding box center [719, 137] width 84 height 45
click at [757, 143] on th "Stylist Tip" at bounding box center [719, 137] width 84 height 45
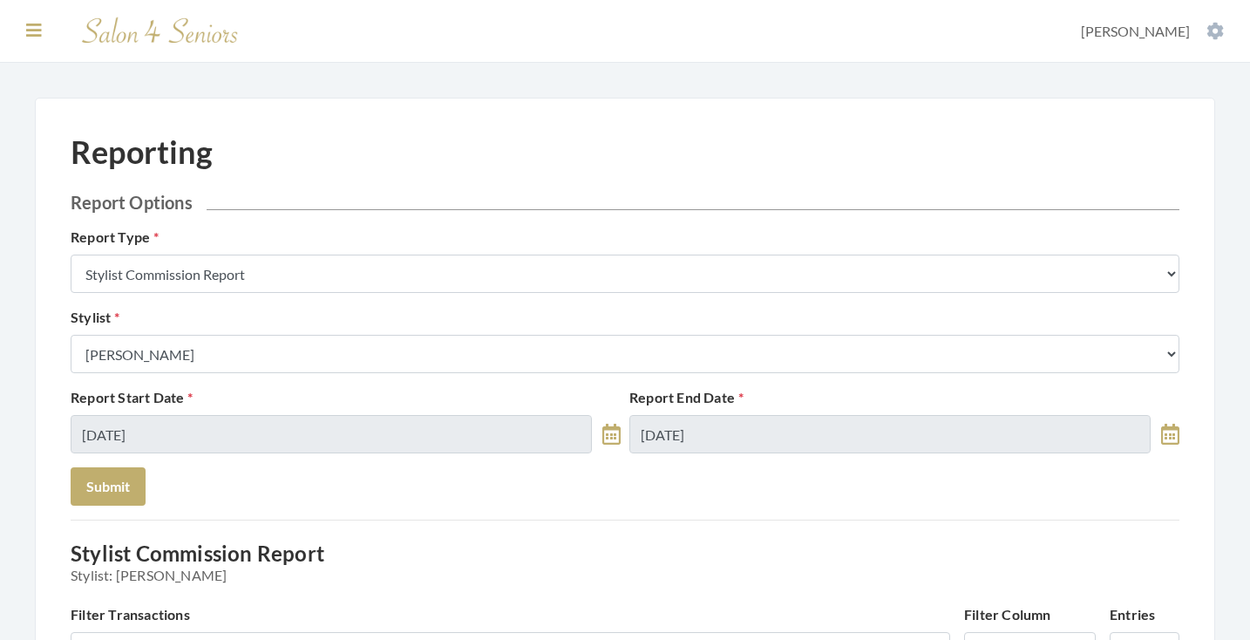
scroll to position [0, 0]
click at [28, 31] on icon at bounding box center [34, 30] width 16 height 17
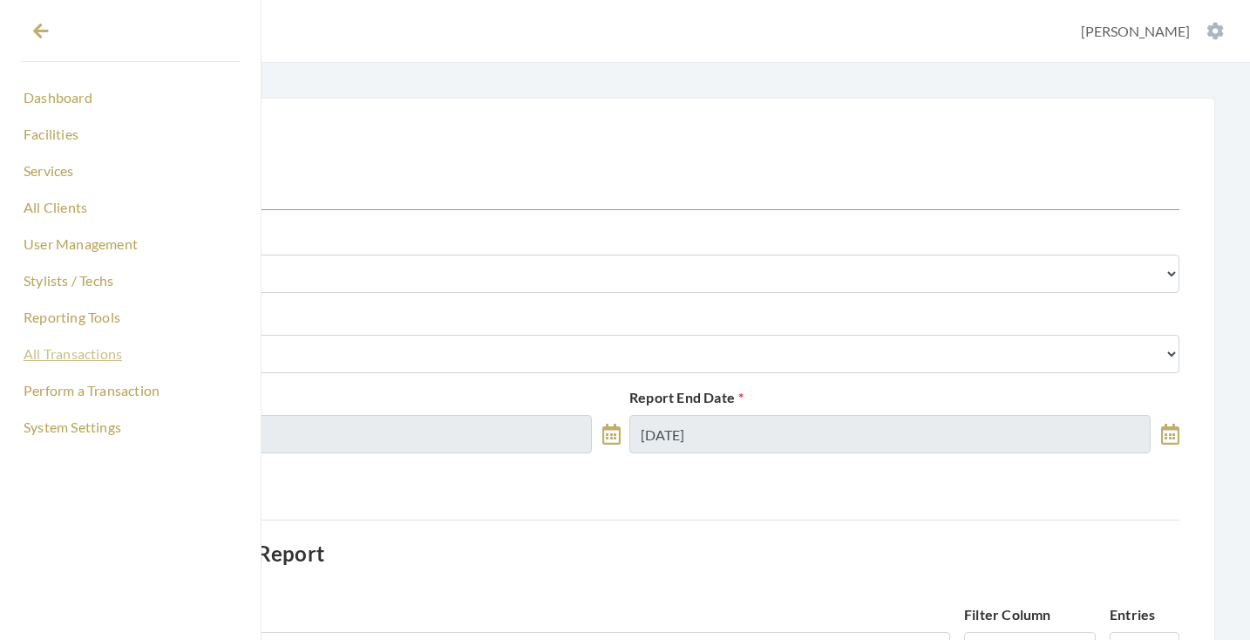
click at [78, 361] on link "All Transactions" at bounding box center [130, 354] width 219 height 30
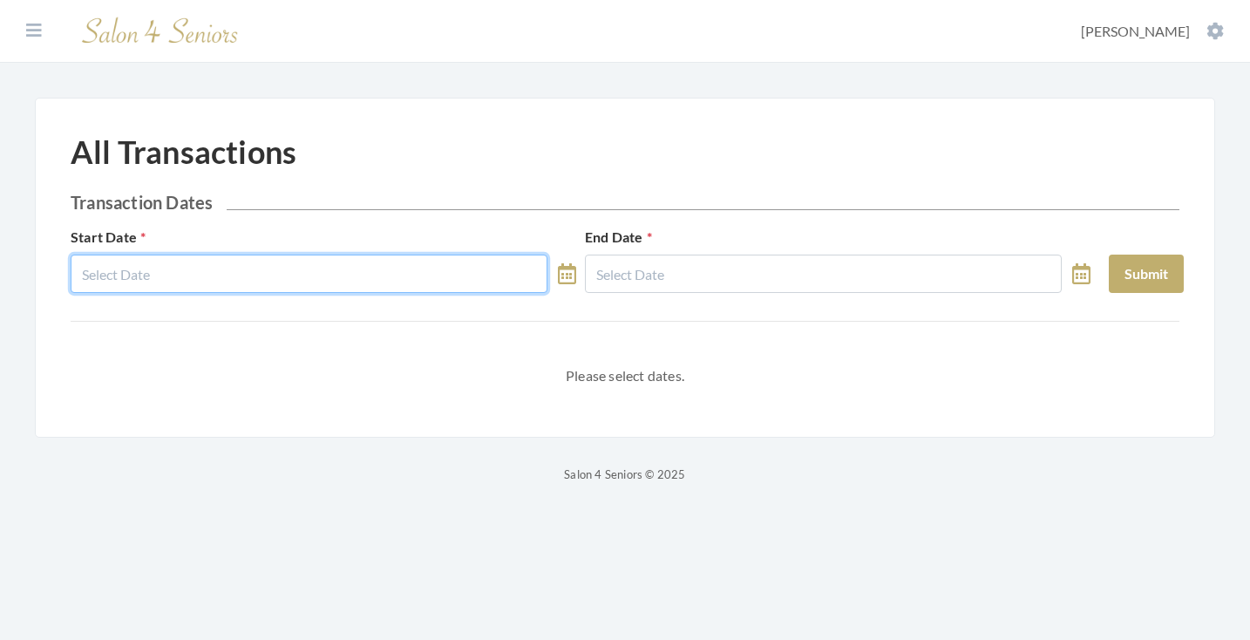
click at [275, 280] on body "Dashboard Facilities Services All Clients User Management Stylists / Techs Repo…" at bounding box center [625, 242] width 1250 height 485
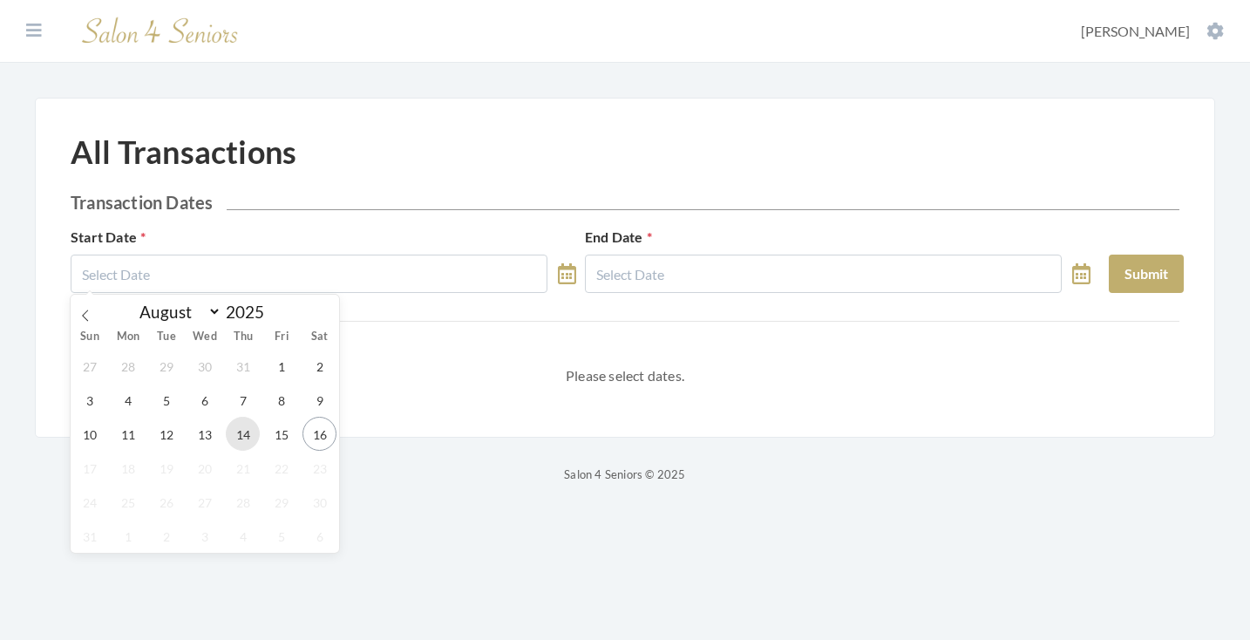
click at [240, 434] on span "14" at bounding box center [243, 434] width 34 height 34
type input "[DATE]"
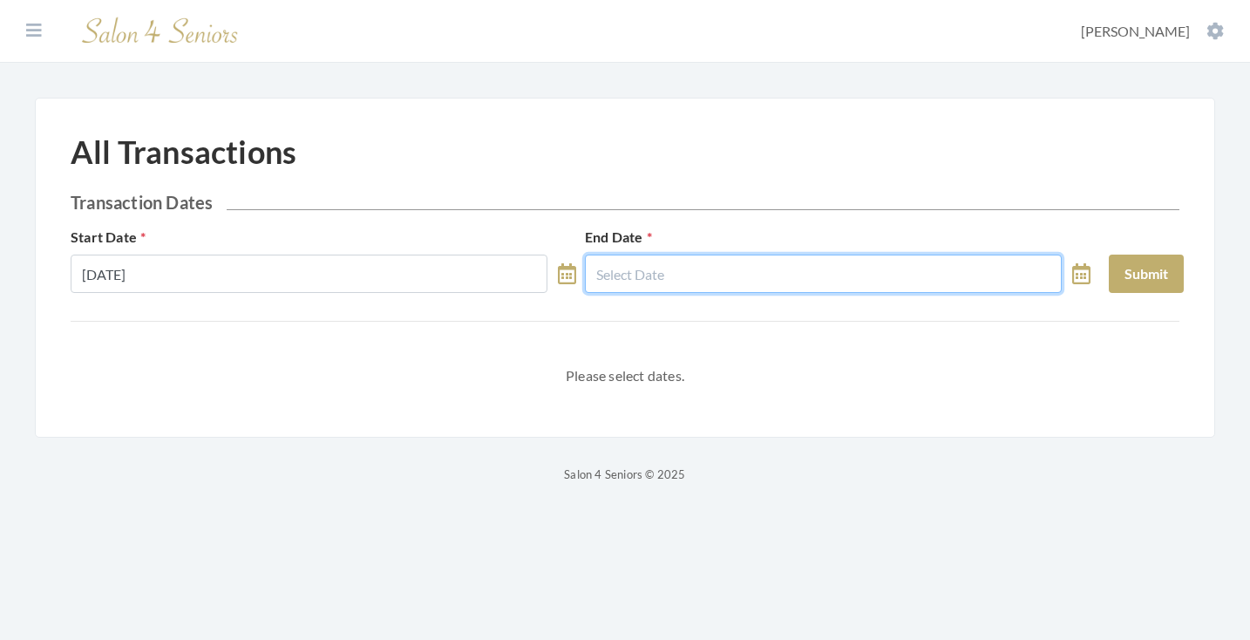
click at [622, 286] on input "text" at bounding box center [823, 274] width 477 height 38
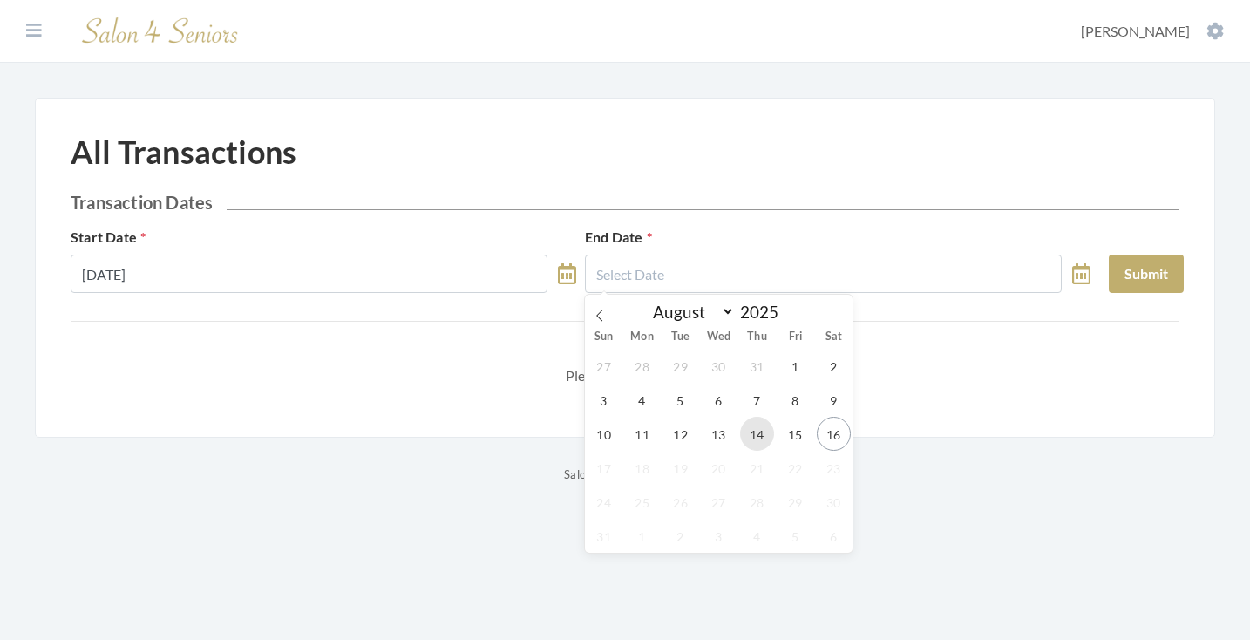
click at [754, 441] on span "14" at bounding box center [757, 434] width 34 height 34
type input "[DATE]"
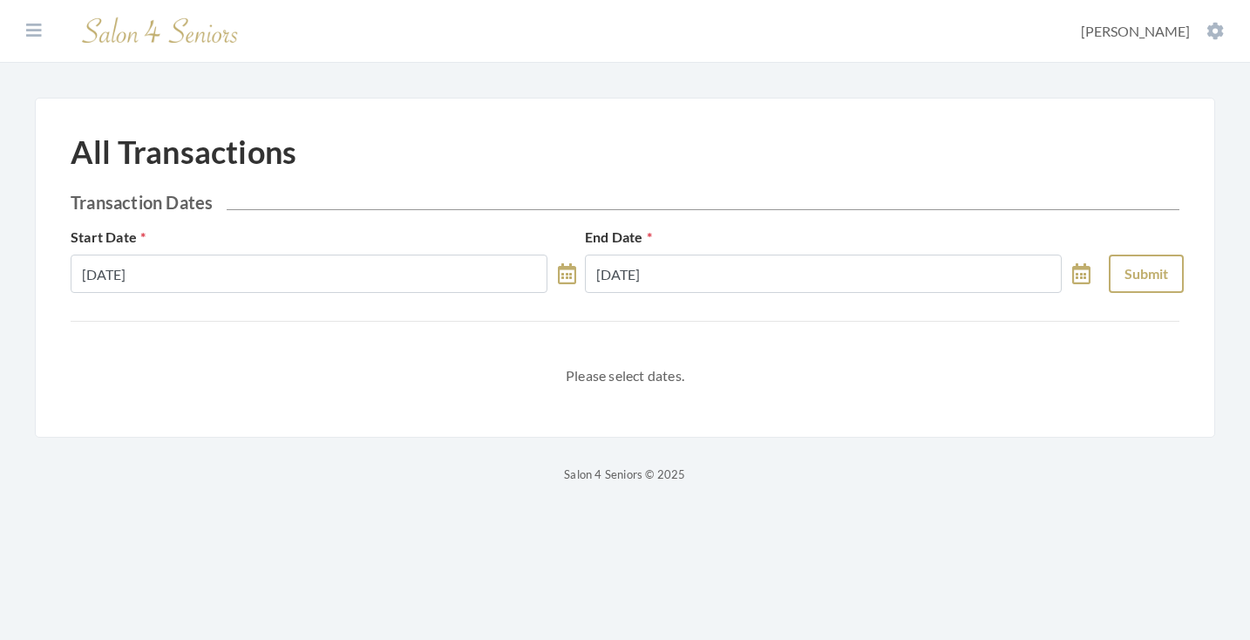
click at [1119, 274] on button "Submit" at bounding box center [1146, 274] width 75 height 38
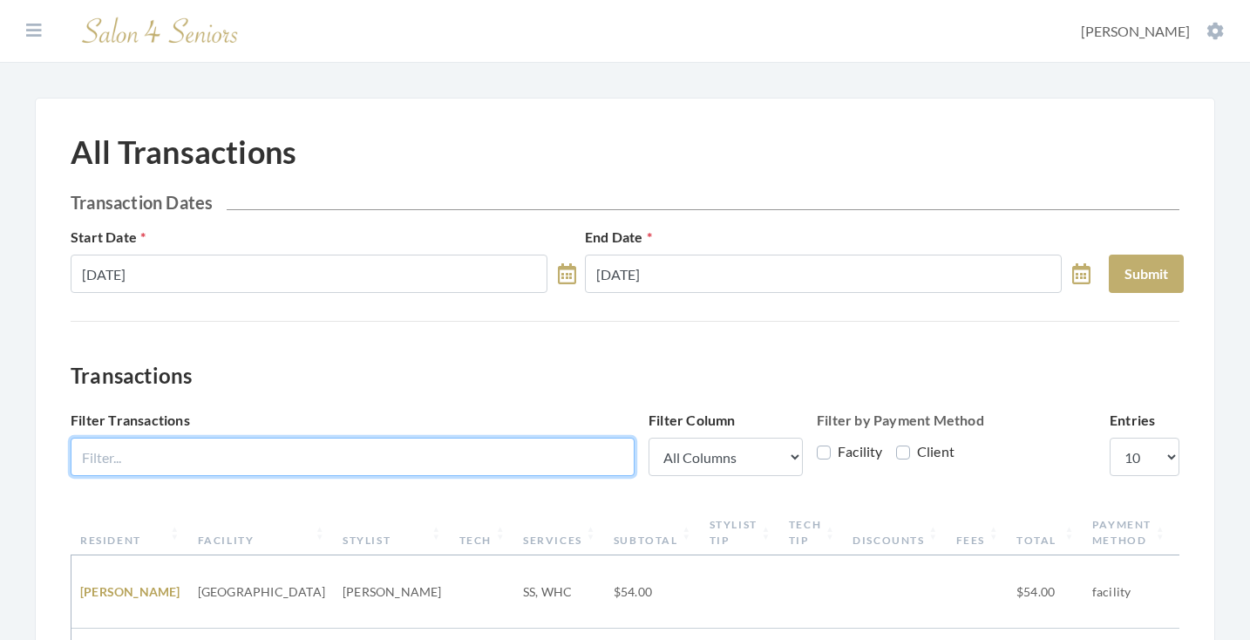
click at [521, 454] on input "Filter Transactions" at bounding box center [353, 457] width 564 height 38
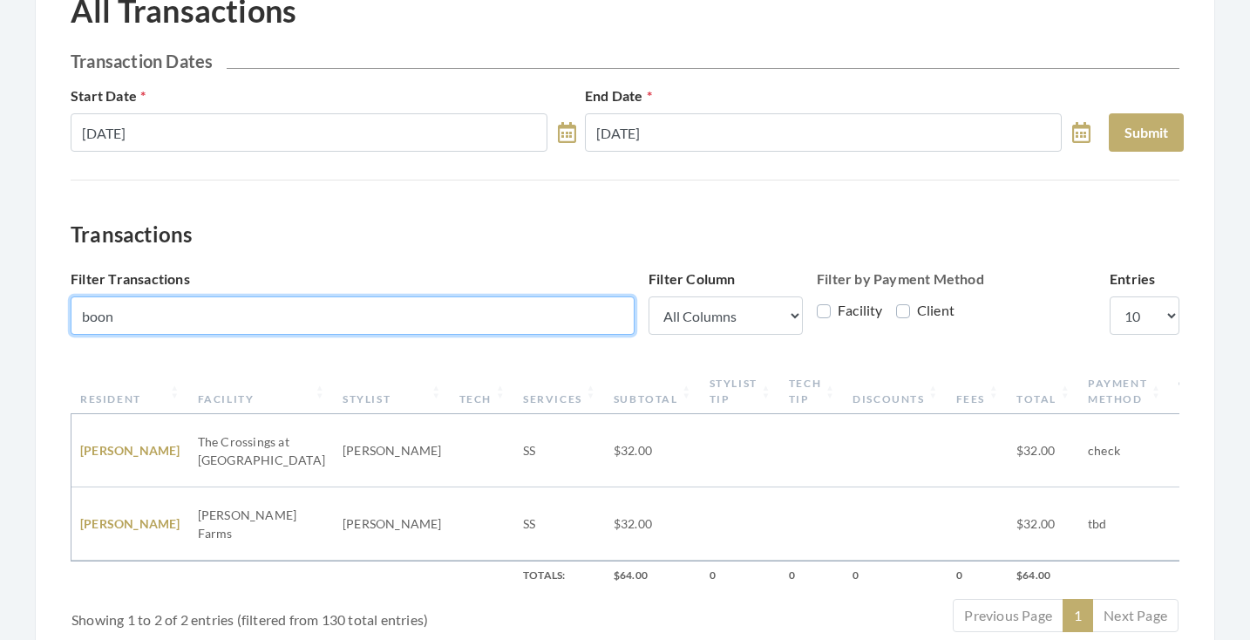
scroll to position [146, 0]
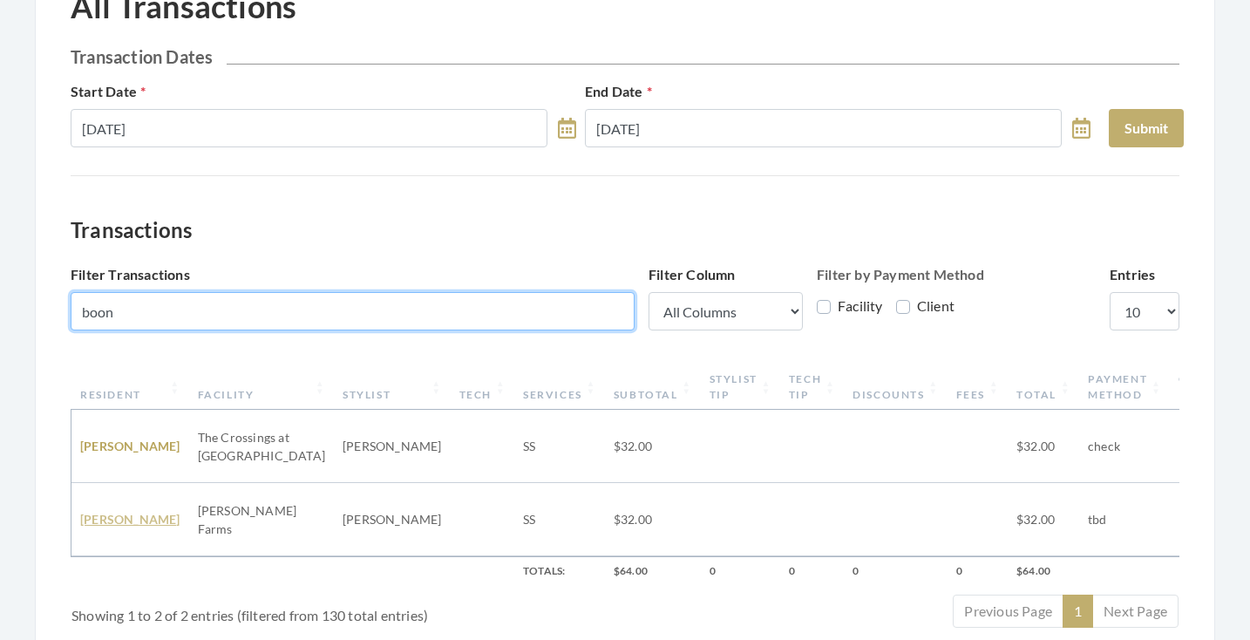
type input "boon"
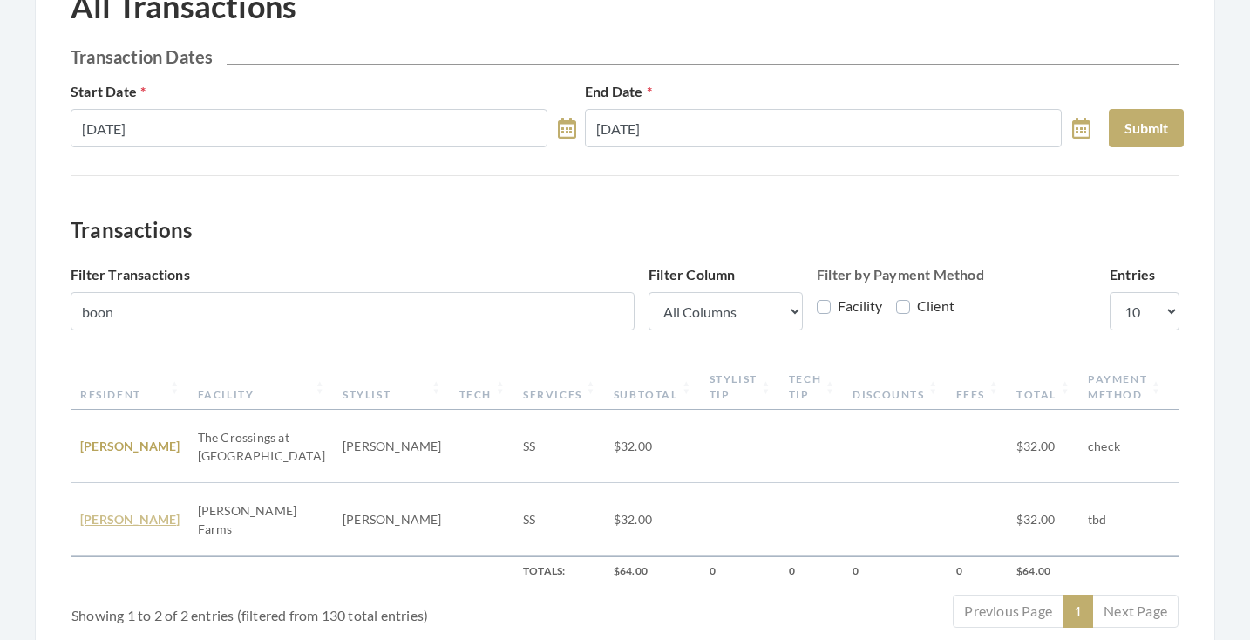
click at [131, 512] on link "[PERSON_NAME]" at bounding box center [130, 519] width 100 height 15
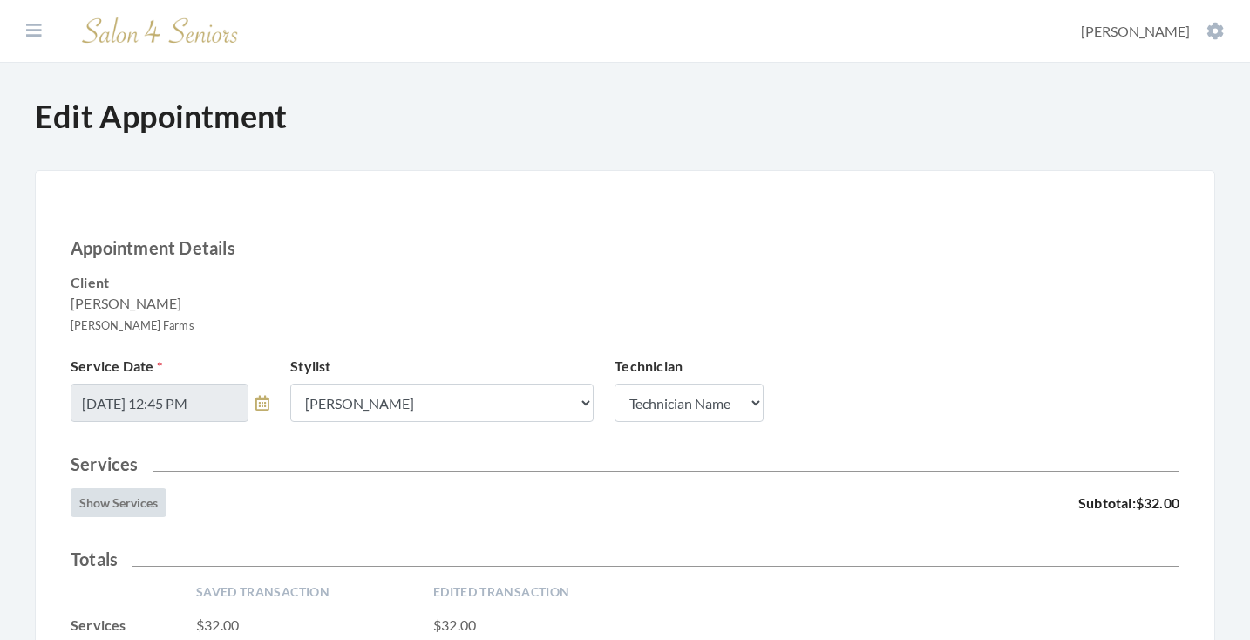
scroll to position [342, 0]
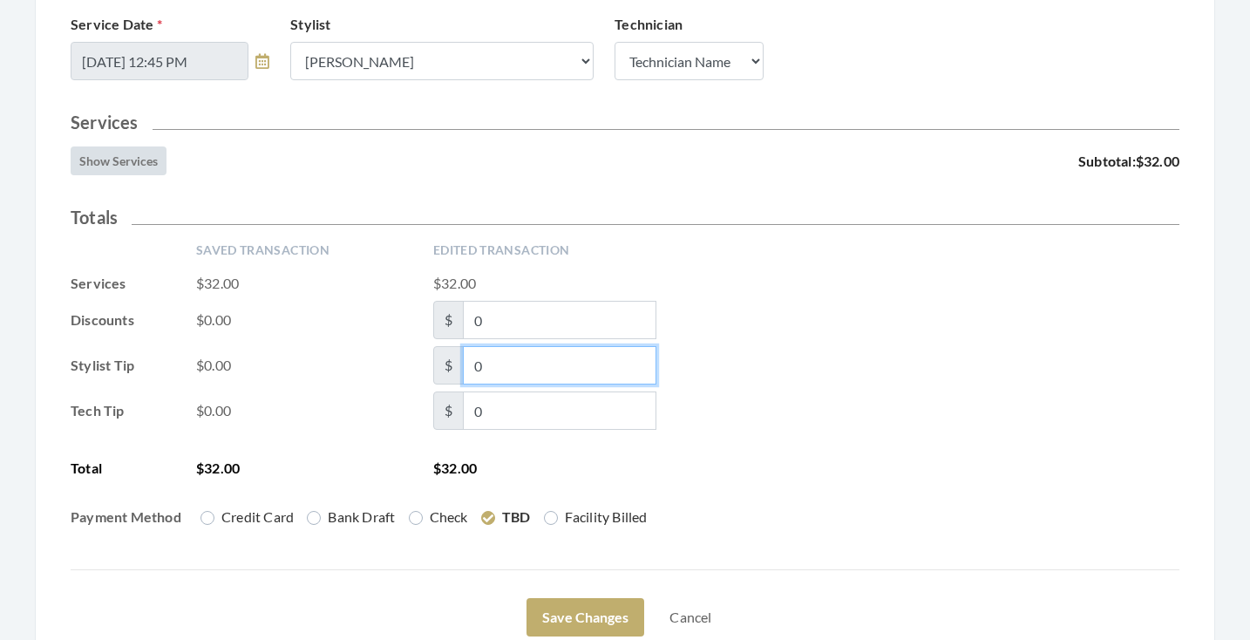
click at [485, 370] on input "0" at bounding box center [560, 365] width 194 height 38
type input "5.76"
click at [747, 408] on div "Tech Tip $0.00 $ 0" at bounding box center [625, 410] width 1109 height 38
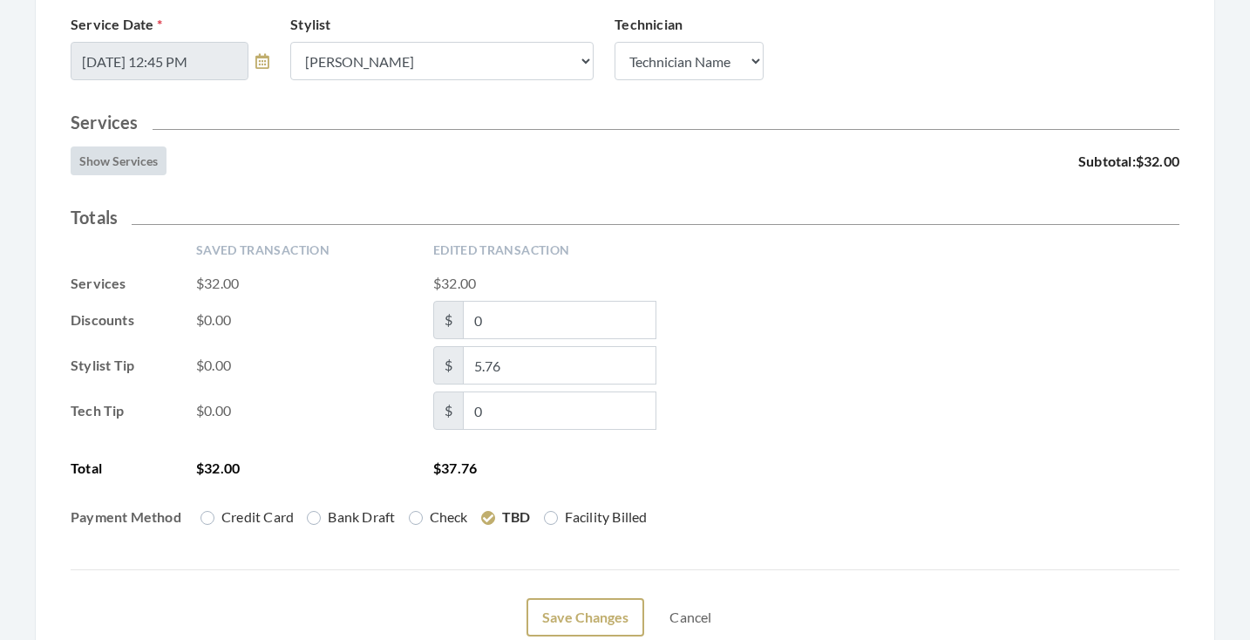
click at [593, 609] on button "Save Changes" at bounding box center [586, 617] width 118 height 38
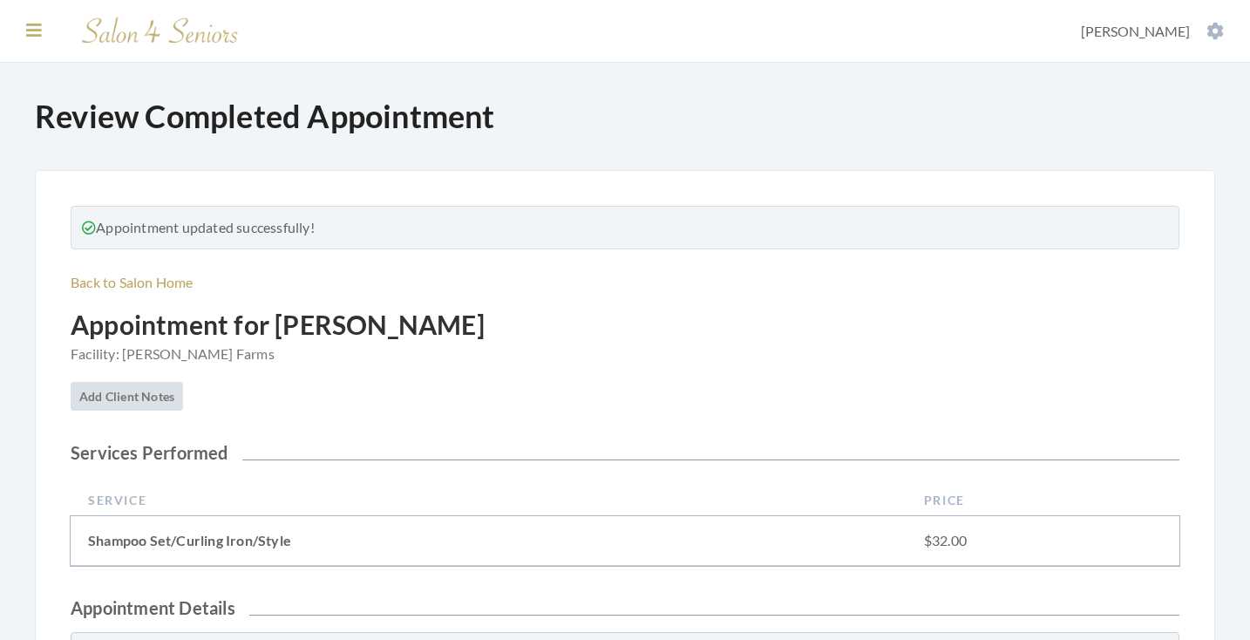
click at [33, 28] on icon at bounding box center [34, 30] width 16 height 17
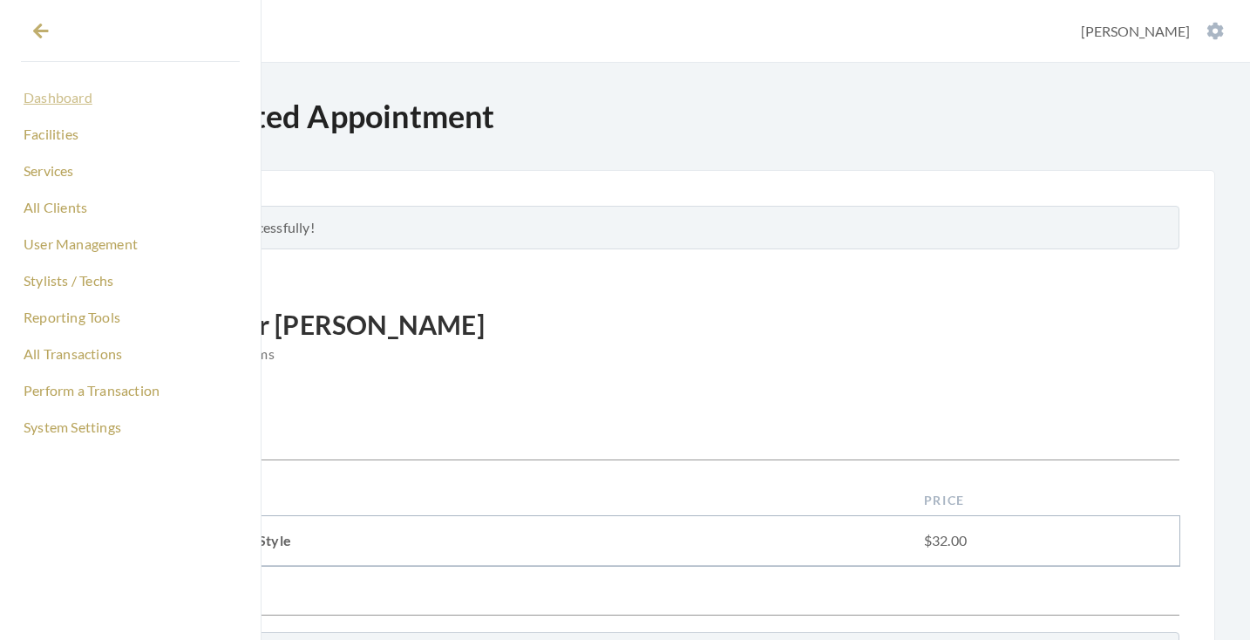
click at [51, 94] on link "Dashboard" at bounding box center [130, 98] width 219 height 30
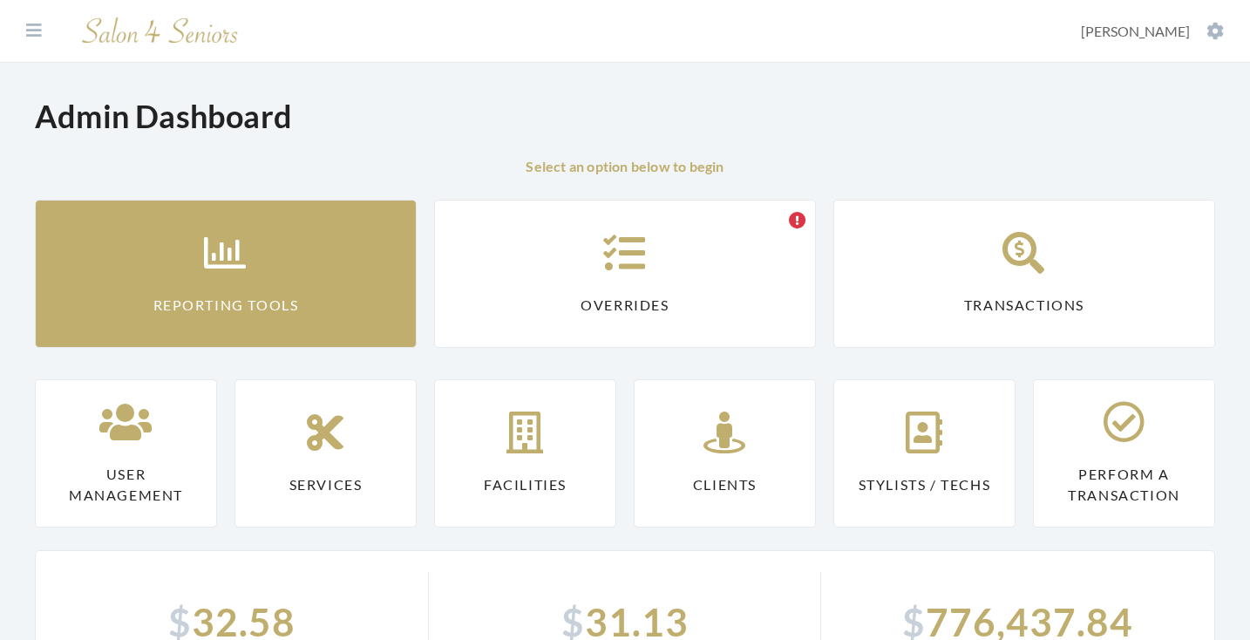
click at [201, 227] on link "Reporting Tools" at bounding box center [226, 274] width 382 height 148
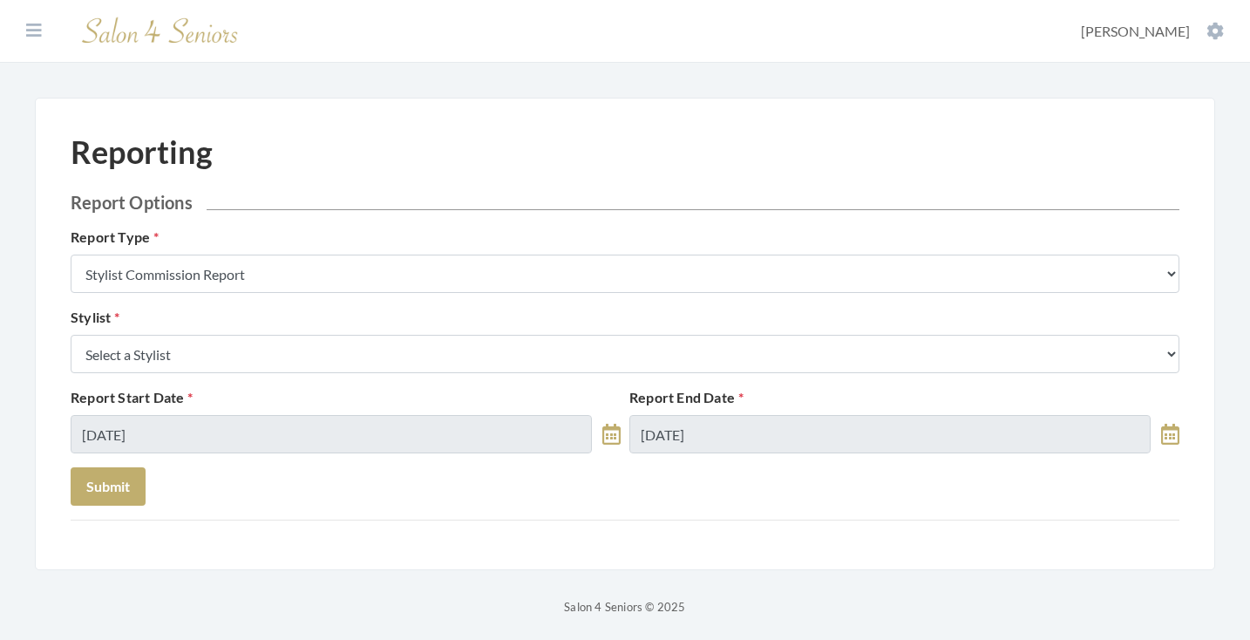
click at [219, 375] on form "Report Options Report Type Stylist Commission Report Tech Payroll Report Facili…" at bounding box center [625, 349] width 1109 height 314
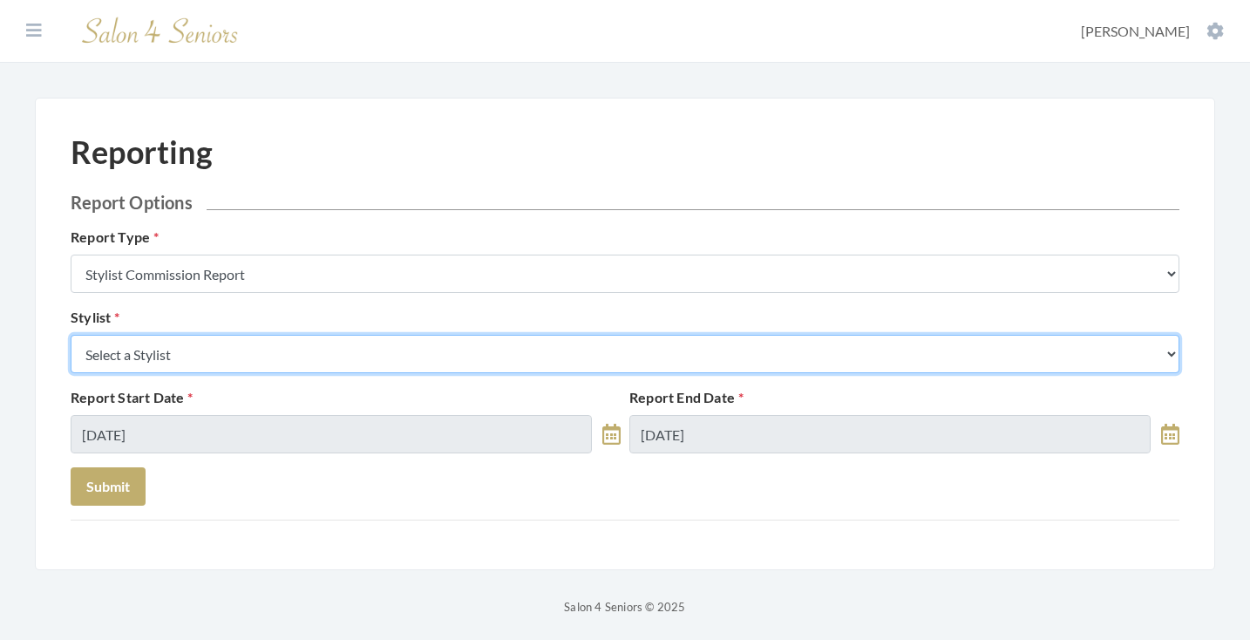
click at [238, 364] on select "Select a Stylist [PERSON_NAME] [PERSON_NAME] [PERSON_NAME] [PERSON_NAME] [PERSO…" at bounding box center [625, 354] width 1109 height 38
select select "180"
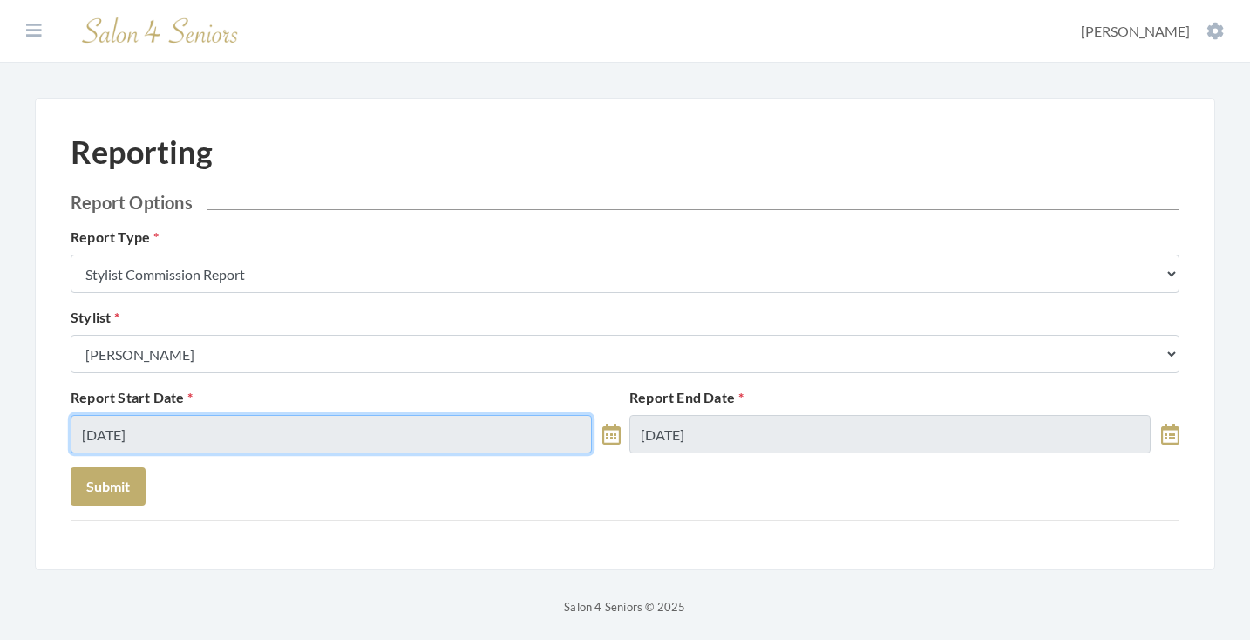
click at [206, 435] on input "08/16/2025" at bounding box center [331, 434] width 521 height 38
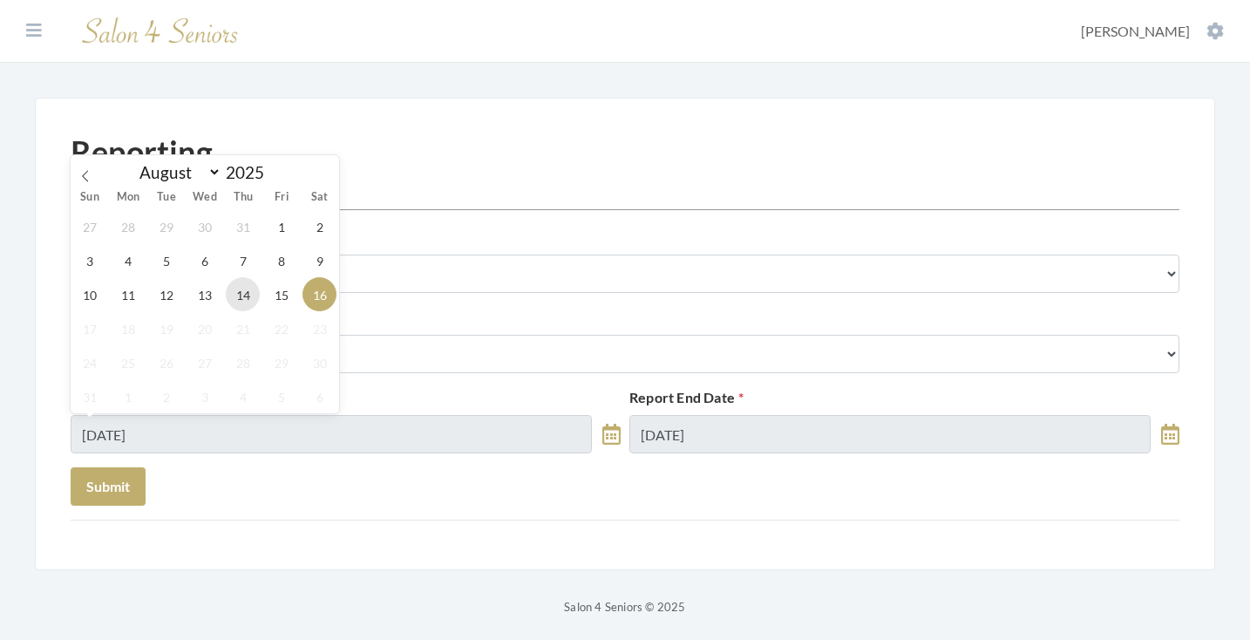
click at [244, 287] on span "14" at bounding box center [243, 294] width 34 height 34
type input "[DATE]"
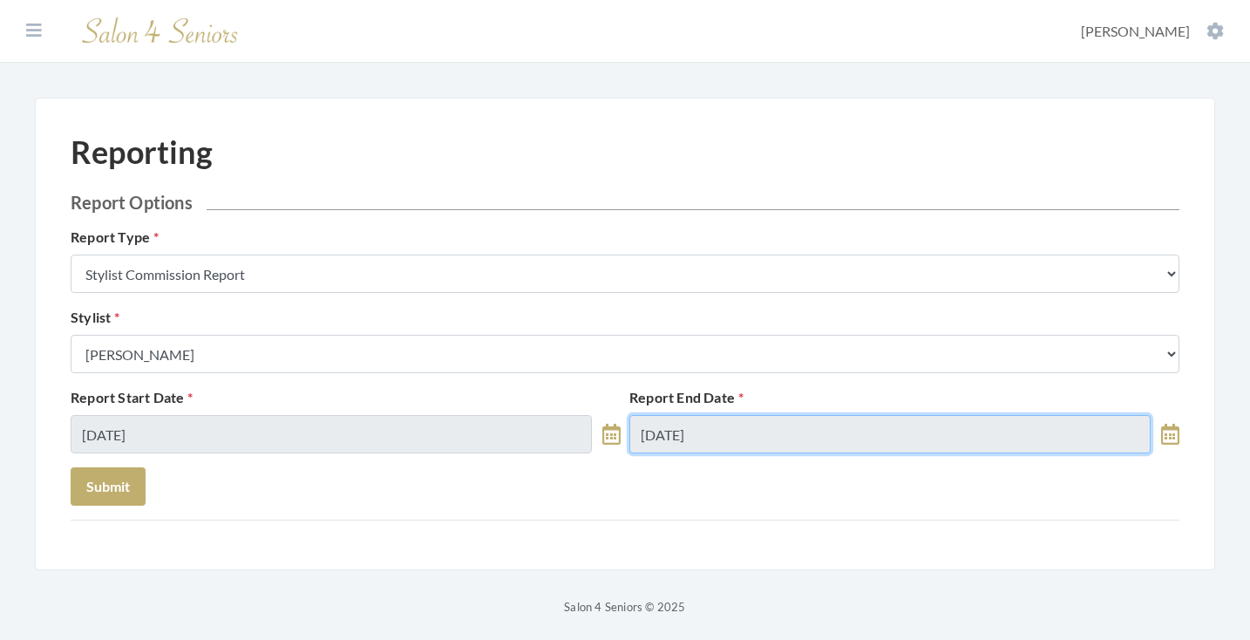
click at [670, 428] on input "08/16/2025" at bounding box center [889, 434] width 521 height 38
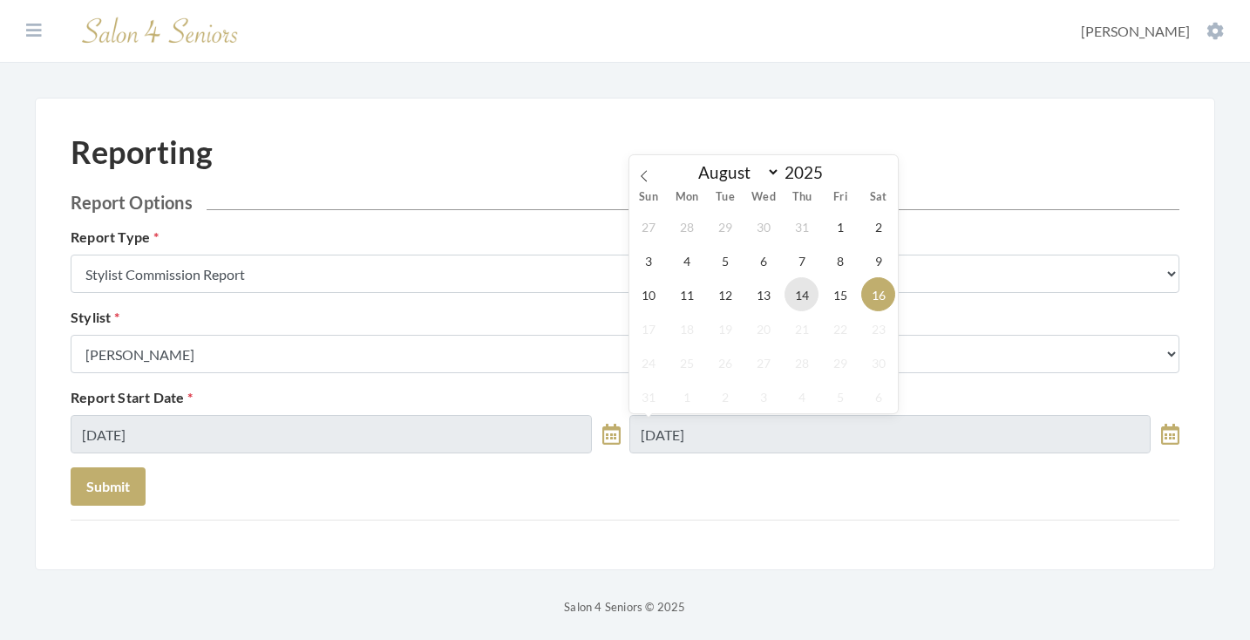
click at [799, 290] on span "14" at bounding box center [802, 294] width 34 height 34
type input "08/14/2025"
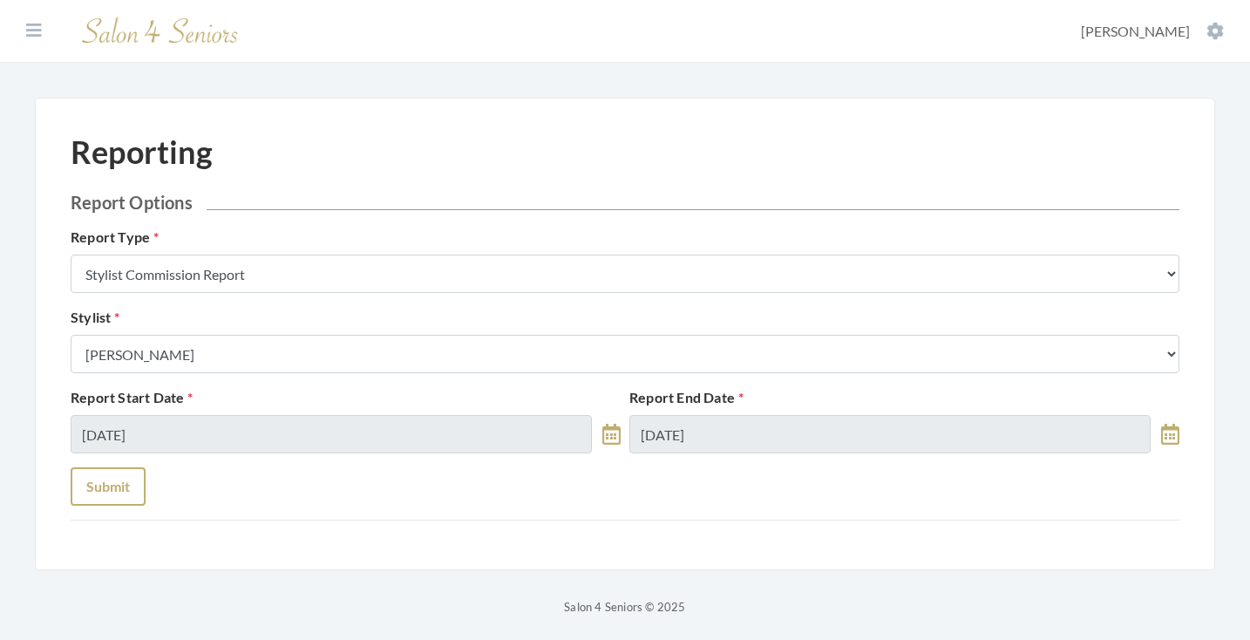
click at [135, 477] on button "Submit" at bounding box center [108, 486] width 75 height 38
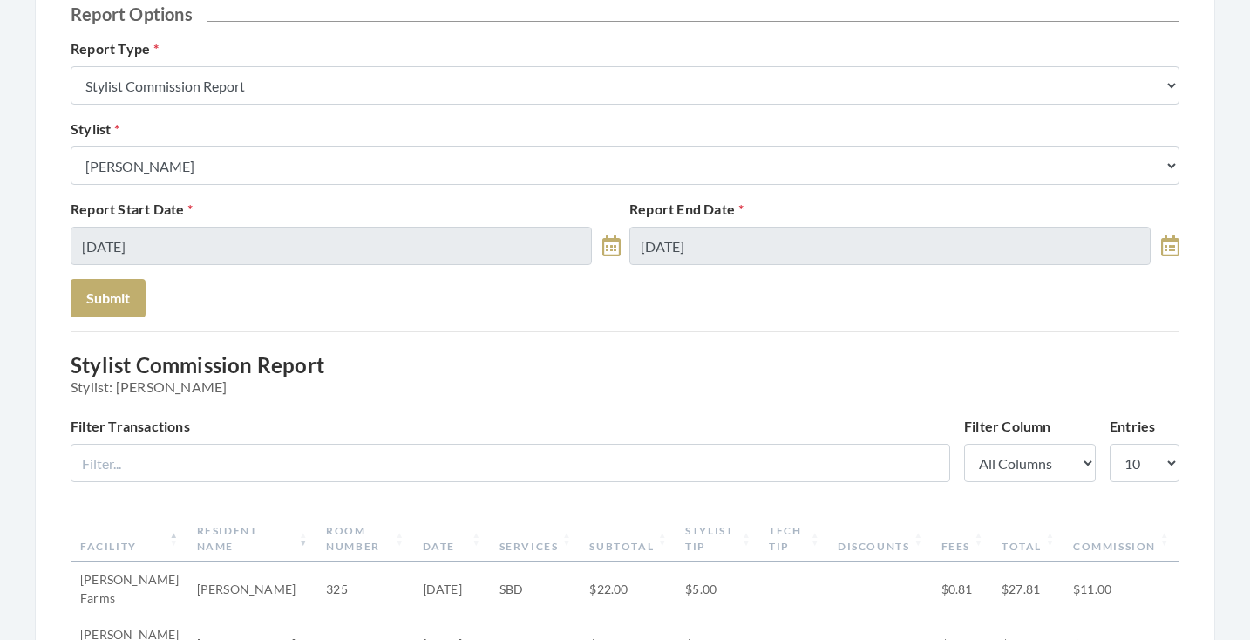
scroll to position [166, 0]
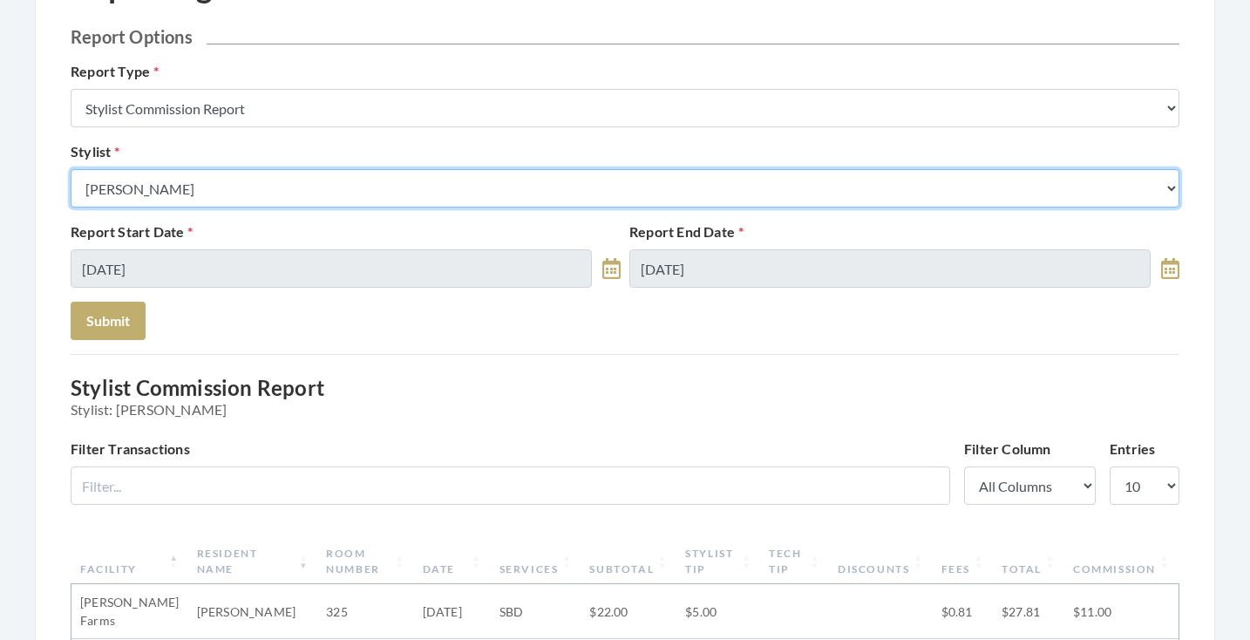
select select "24"
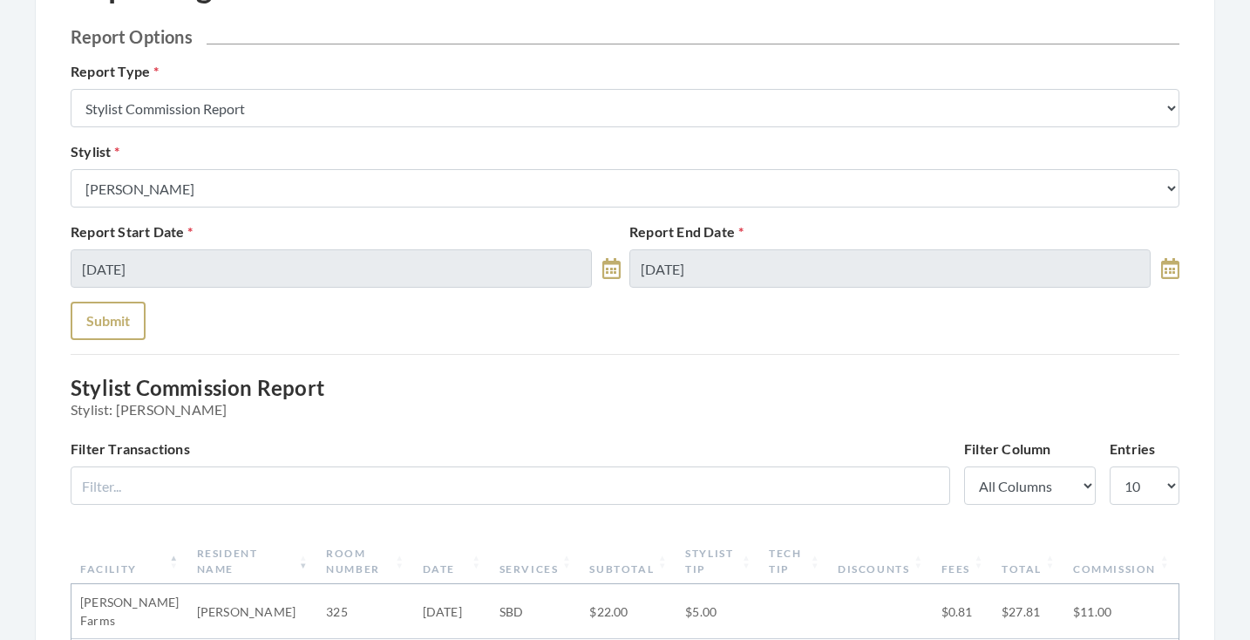
click at [122, 322] on button "Submit" at bounding box center [108, 321] width 75 height 38
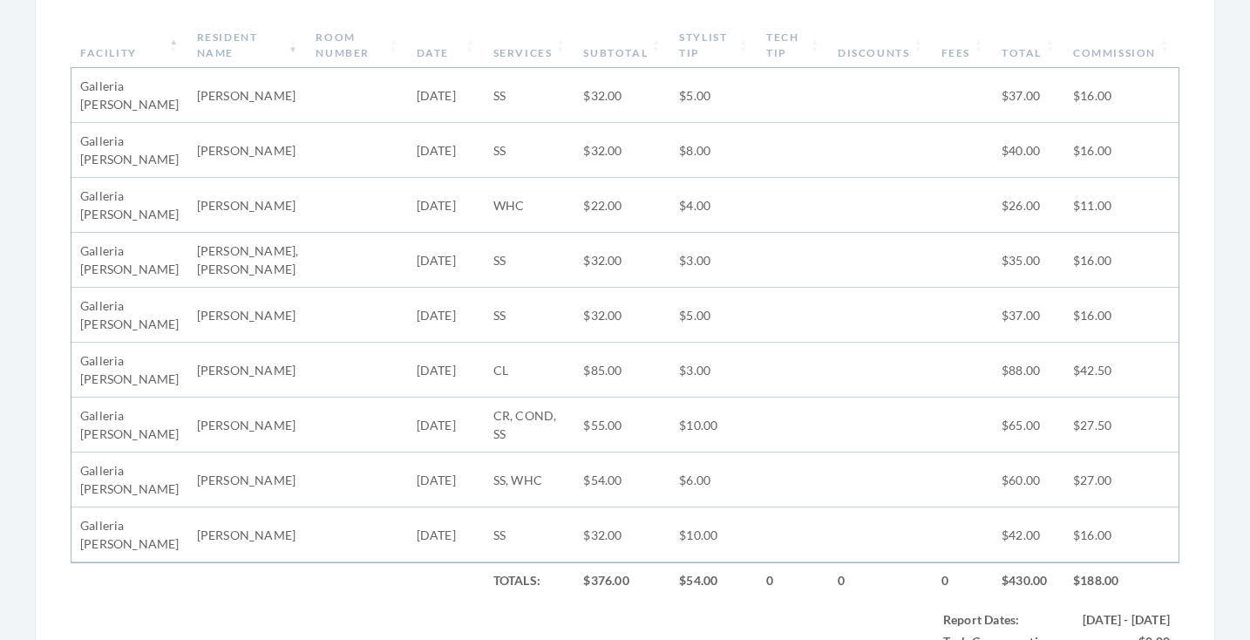
scroll to position [681, 0]
click at [631, 54] on th "Subtotal" at bounding box center [623, 46] width 96 height 45
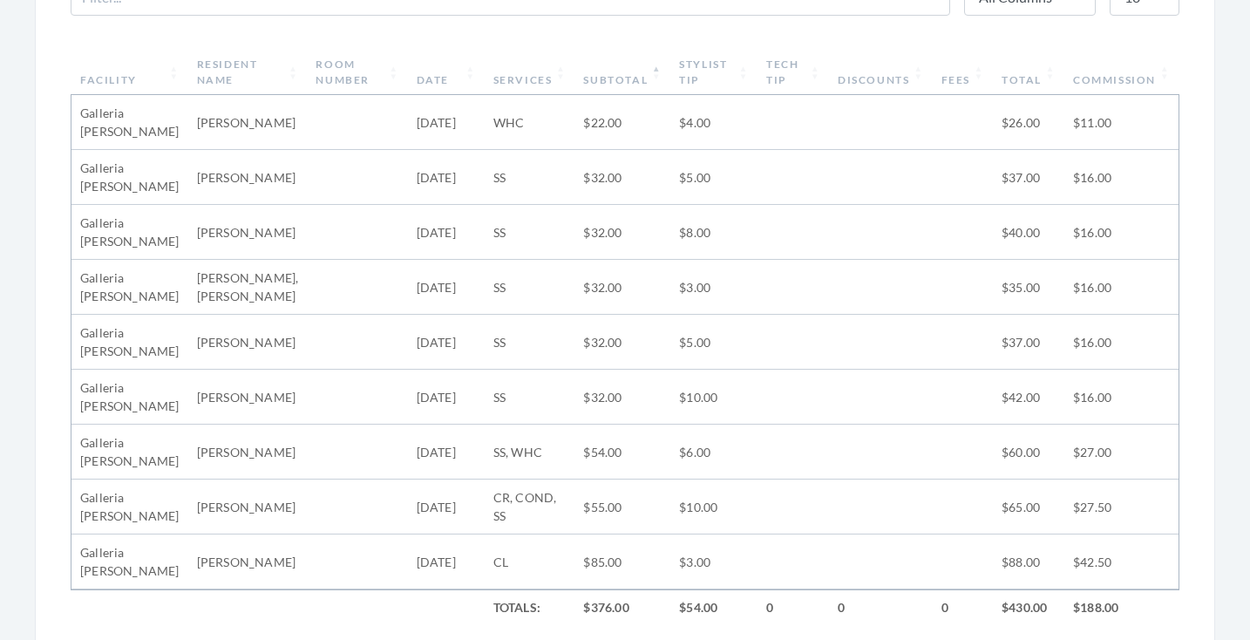
scroll to position [654, 0]
click at [708, 65] on th "Stylist Tip" at bounding box center [713, 73] width 87 height 45
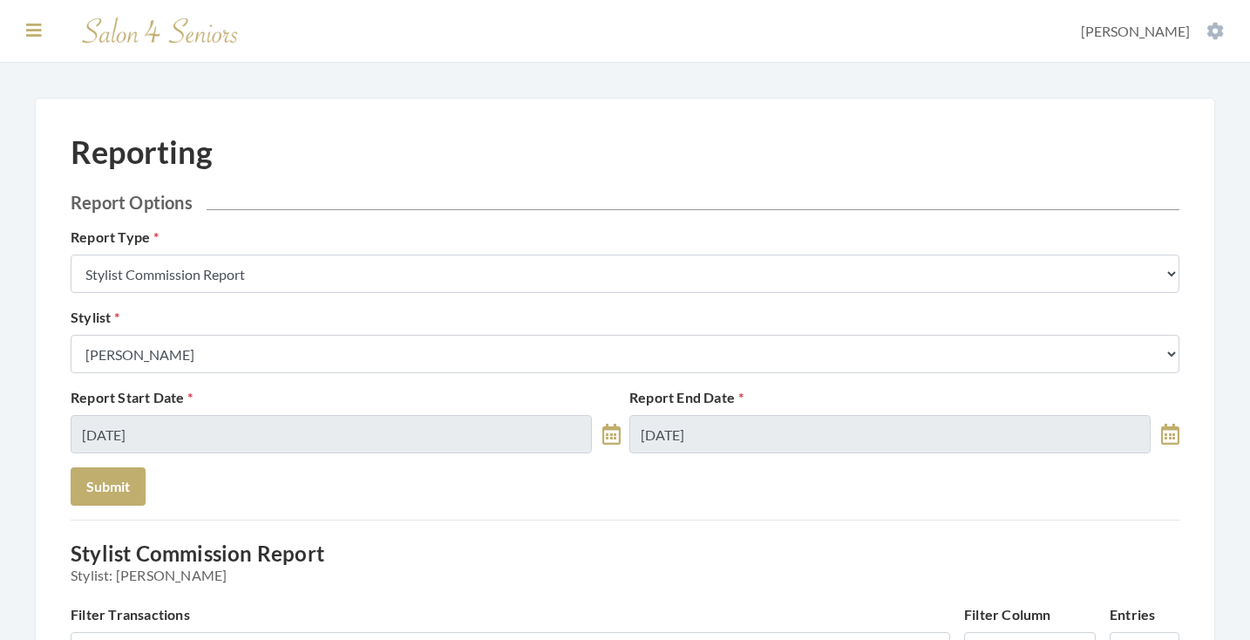
scroll to position [0, 0]
click at [30, 32] on icon at bounding box center [34, 30] width 16 height 17
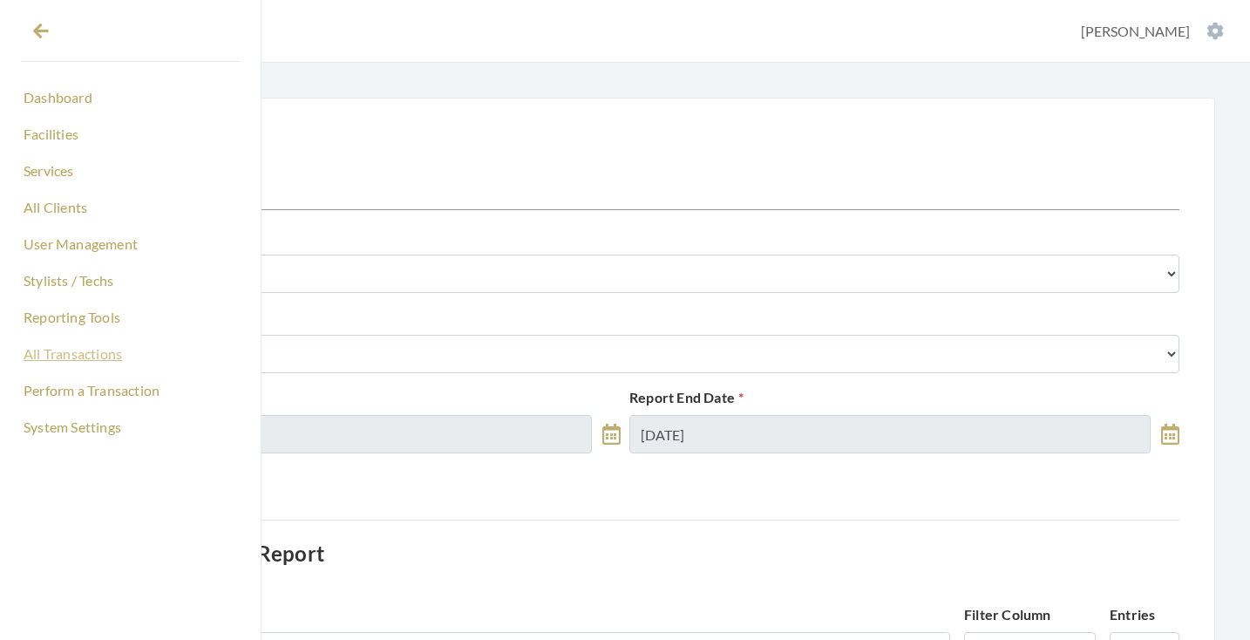
click at [55, 359] on link "All Transactions" at bounding box center [130, 354] width 219 height 30
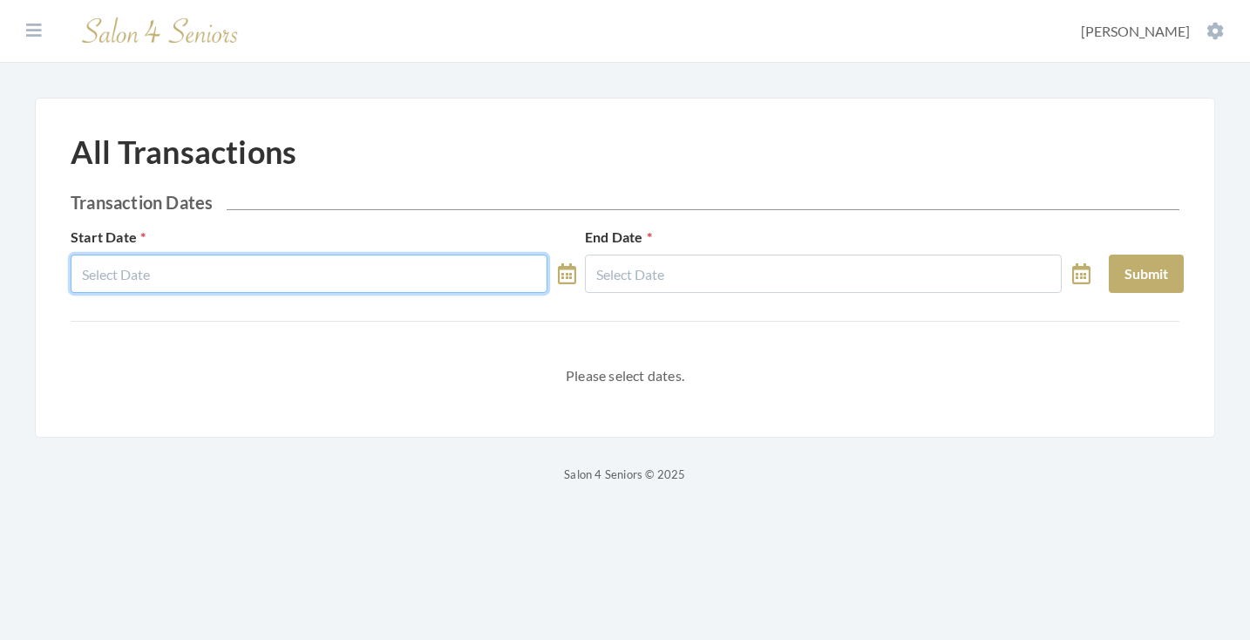
click at [279, 276] on input "text" at bounding box center [309, 274] width 477 height 38
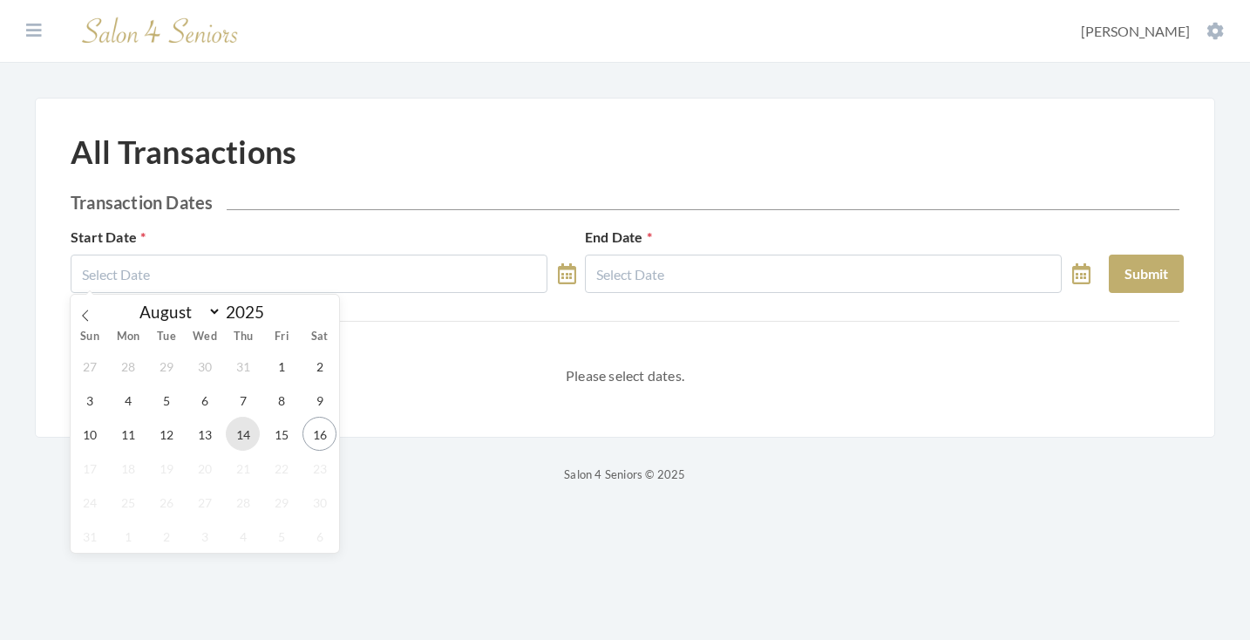
click at [241, 435] on span "14" at bounding box center [243, 434] width 34 height 34
type input "[DATE]"
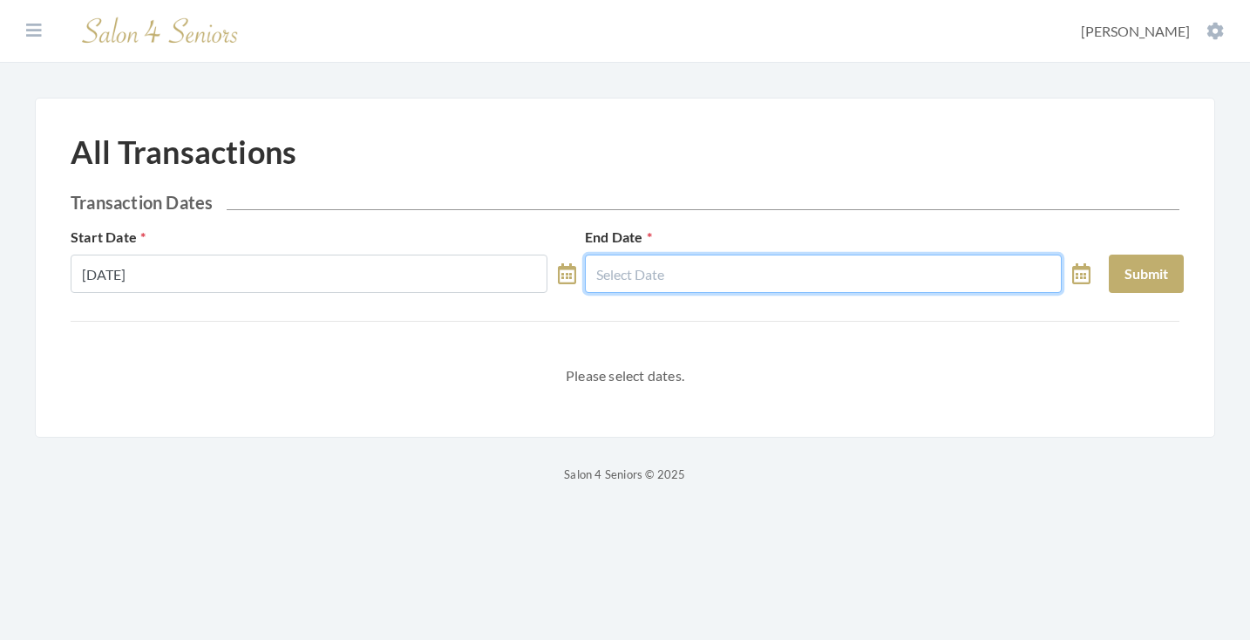
click at [604, 282] on input "text" at bounding box center [823, 274] width 477 height 38
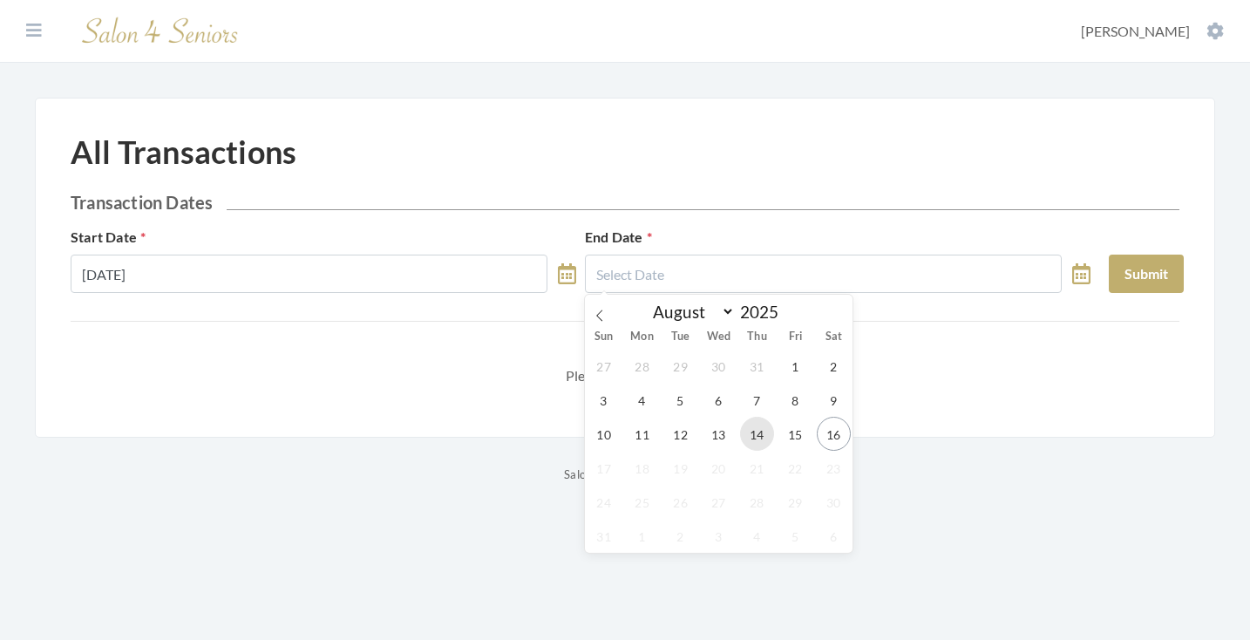
click at [758, 433] on span "14" at bounding box center [757, 434] width 34 height 34
type input "[DATE]"
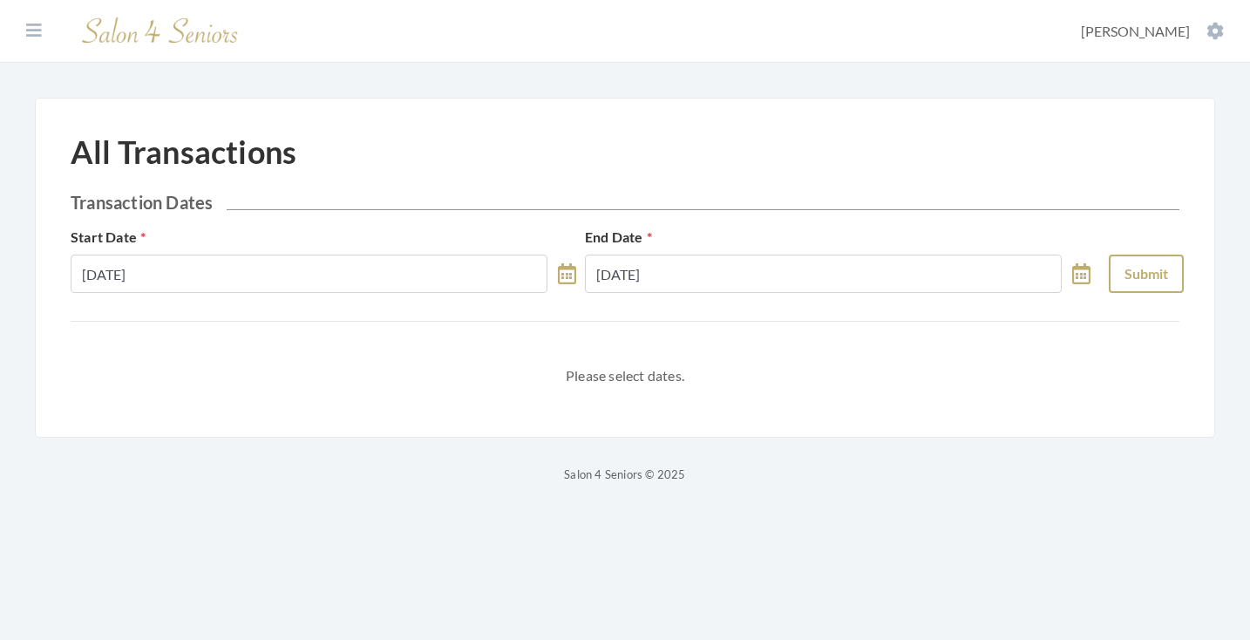
click at [1166, 261] on button "Submit" at bounding box center [1146, 274] width 75 height 38
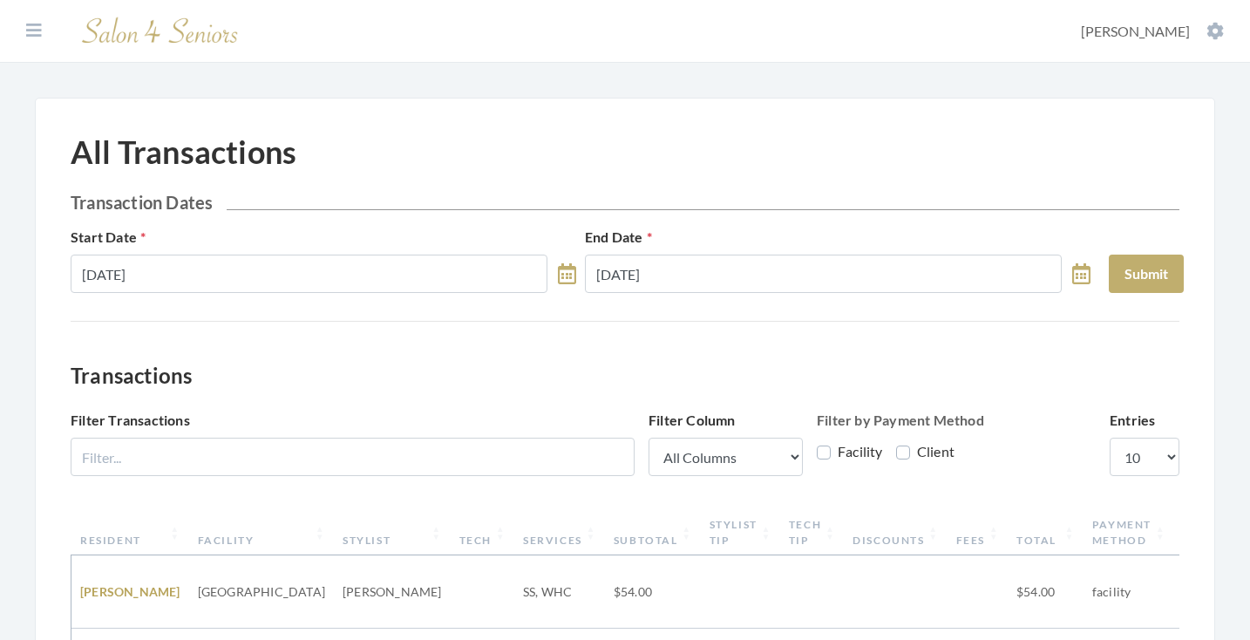
click at [561, 427] on div "Filter Transactions" at bounding box center [353, 443] width 564 height 66
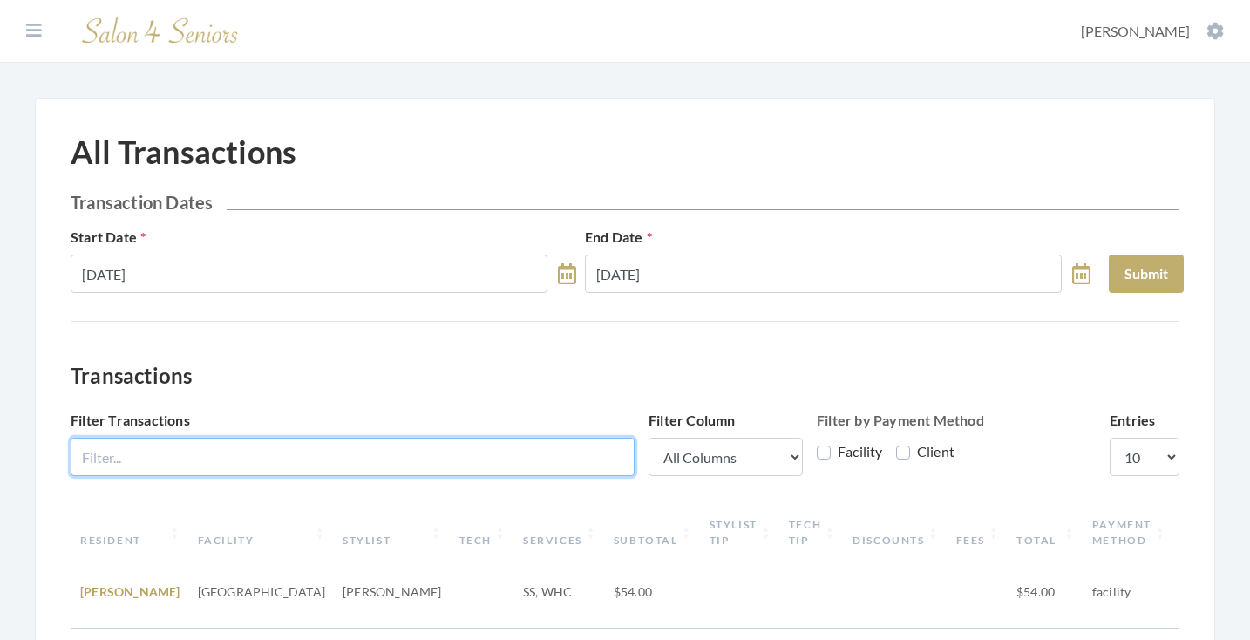
click at [541, 449] on input "Filter Transactions" at bounding box center [353, 457] width 564 height 38
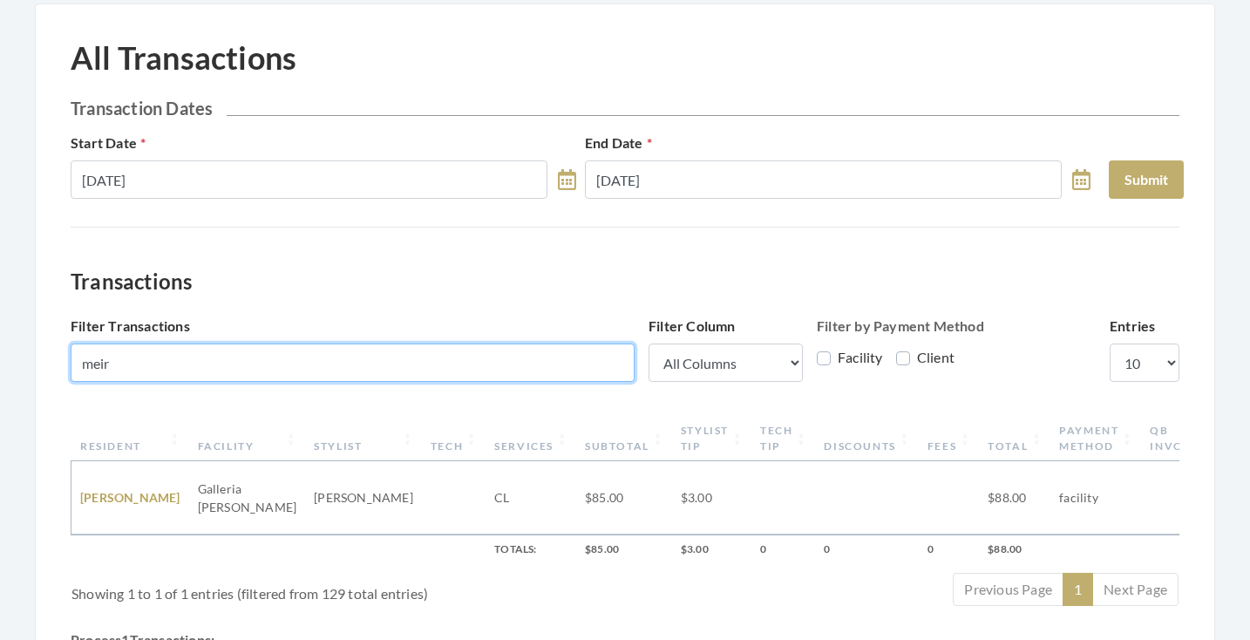
scroll to position [107, 0]
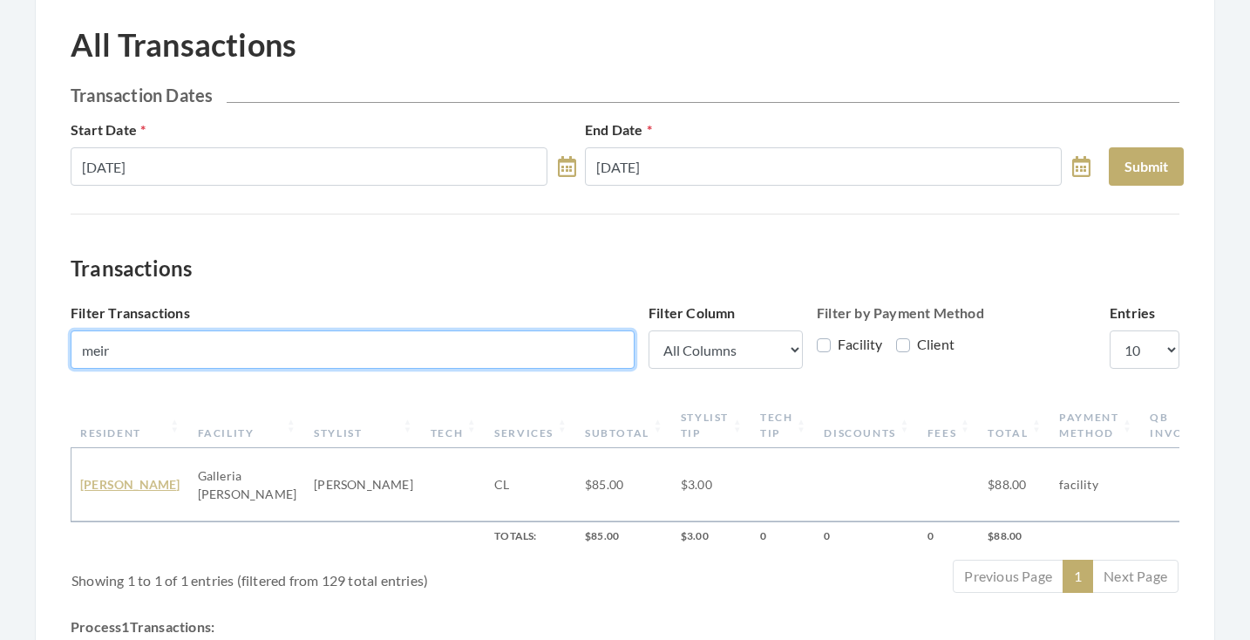
type input "meir"
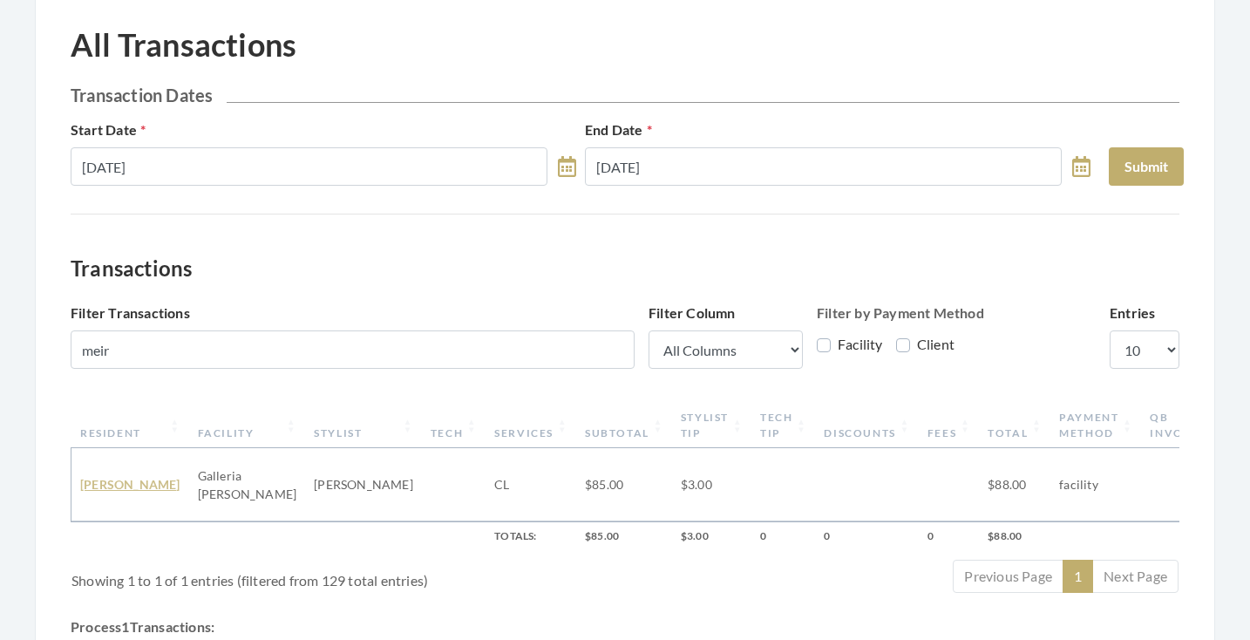
click at [123, 478] on link "Diane Meir" at bounding box center [130, 484] width 100 height 15
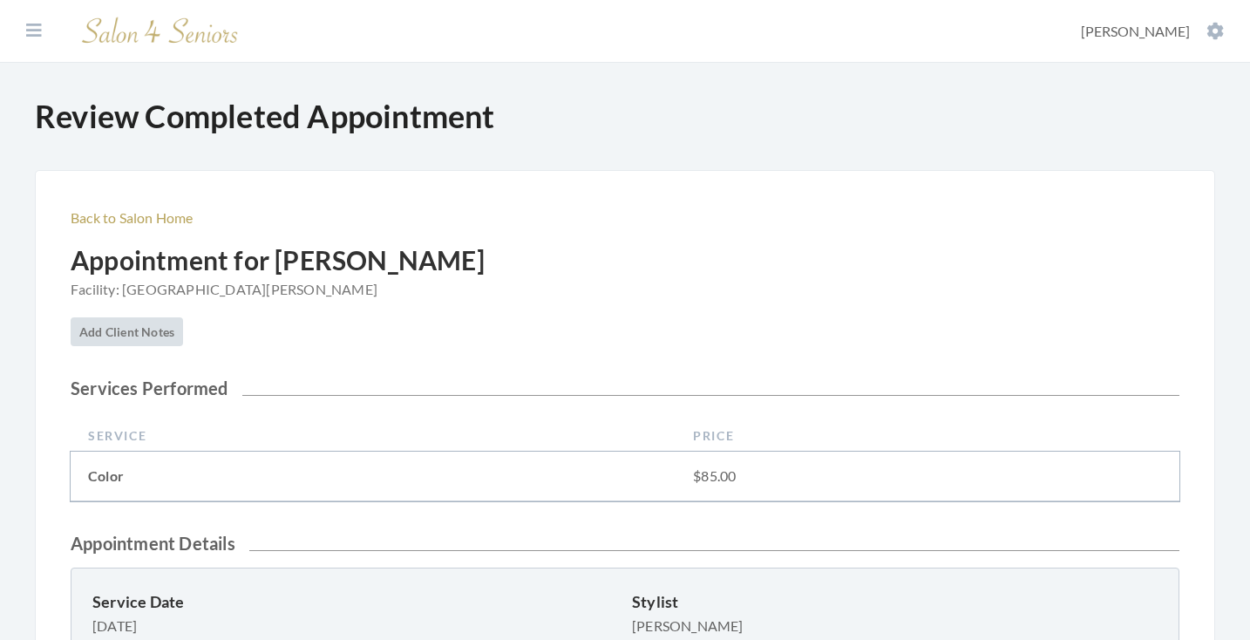
scroll to position [477, 0]
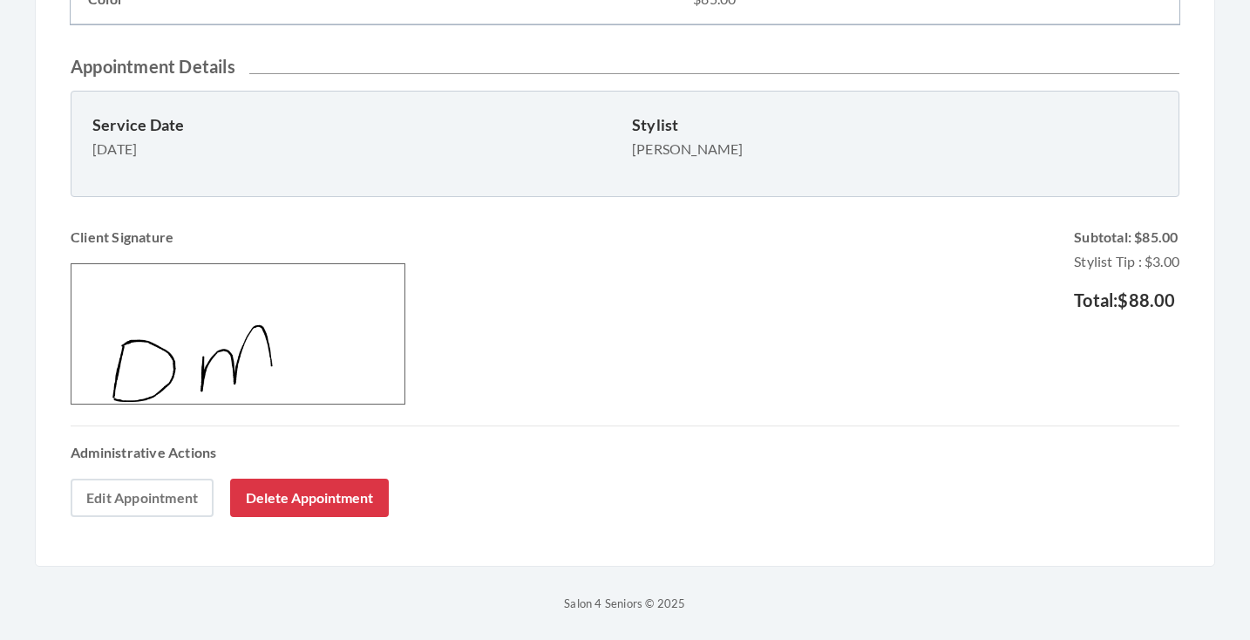
click at [152, 491] on link "Edit Appointment" at bounding box center [142, 498] width 143 height 38
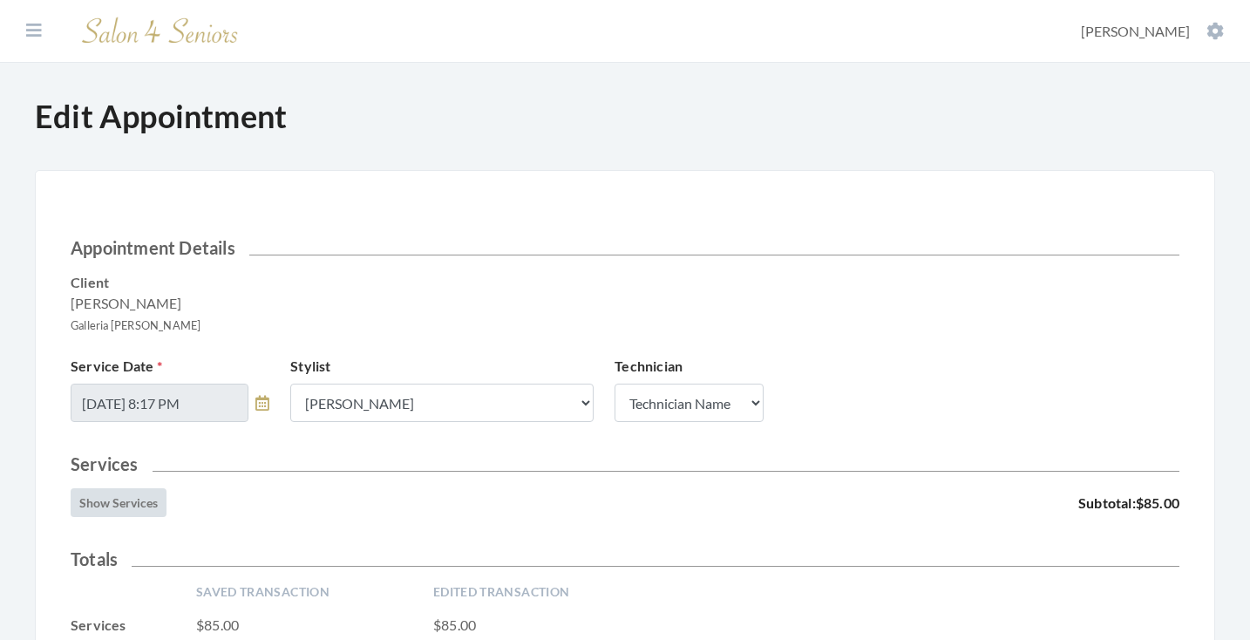
scroll to position [447, 0]
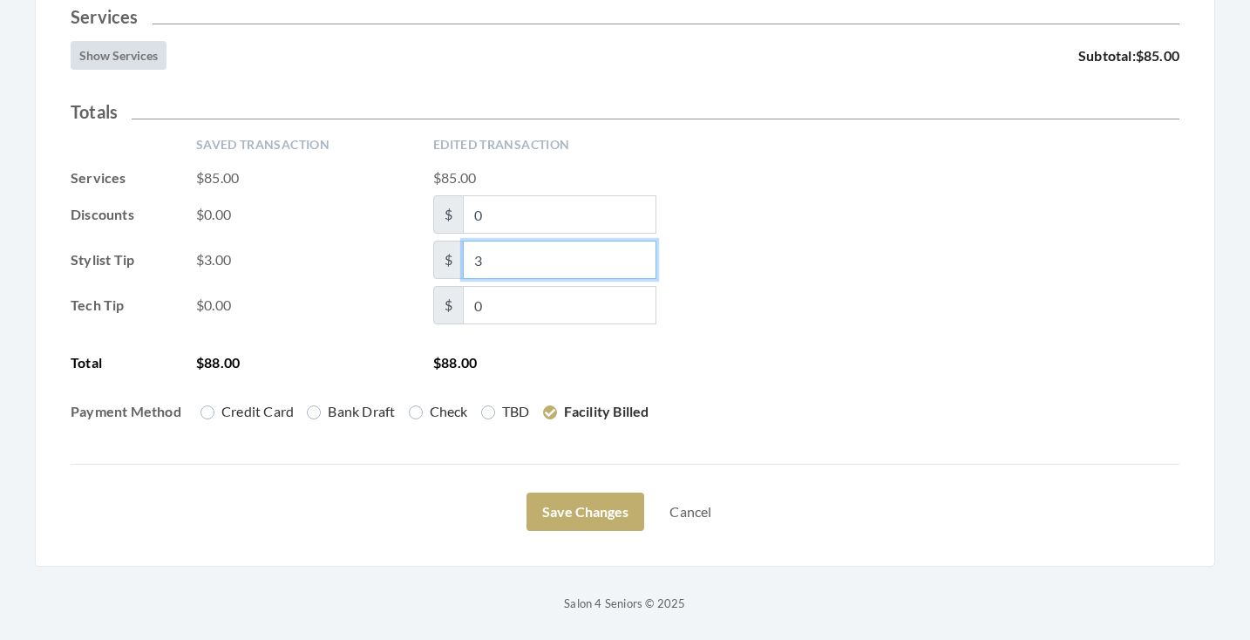
drag, startPoint x: 487, startPoint y: 255, endPoint x: 460, endPoint y: 255, distance: 27.0
click at [460, 255] on span "$ 3" at bounding box center [544, 260] width 223 height 38
type input "18"
click at [806, 310] on div "Tech Tip $0.00 $ 0" at bounding box center [625, 305] width 1109 height 38
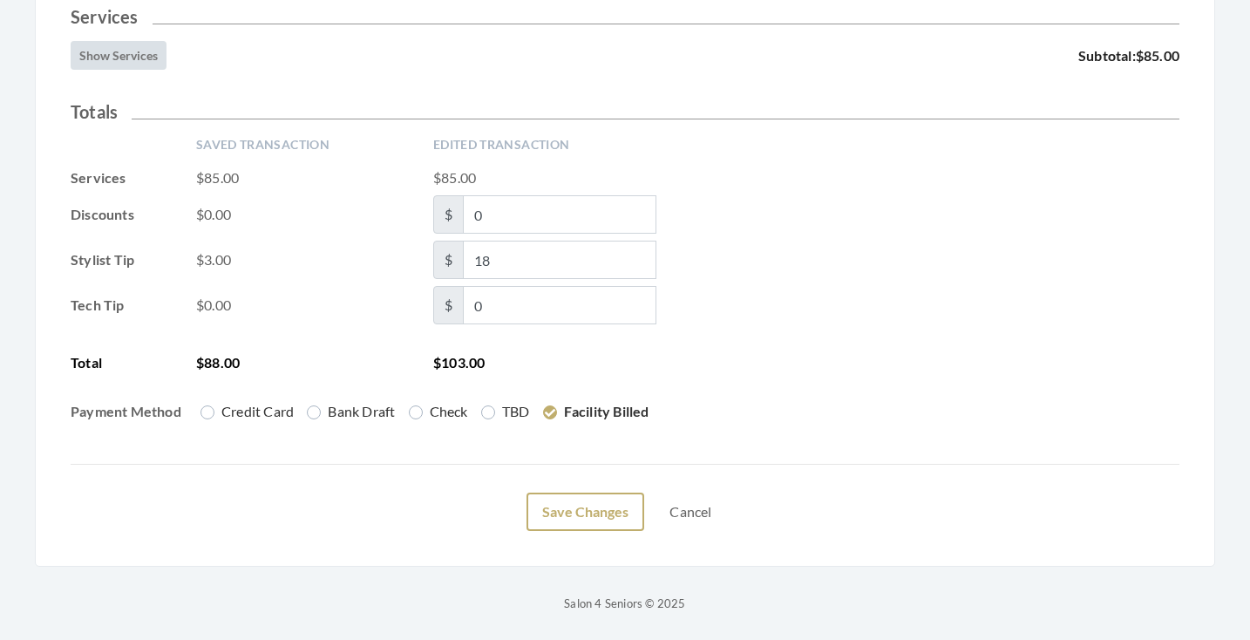
click at [596, 522] on button "Save Changes" at bounding box center [586, 512] width 118 height 38
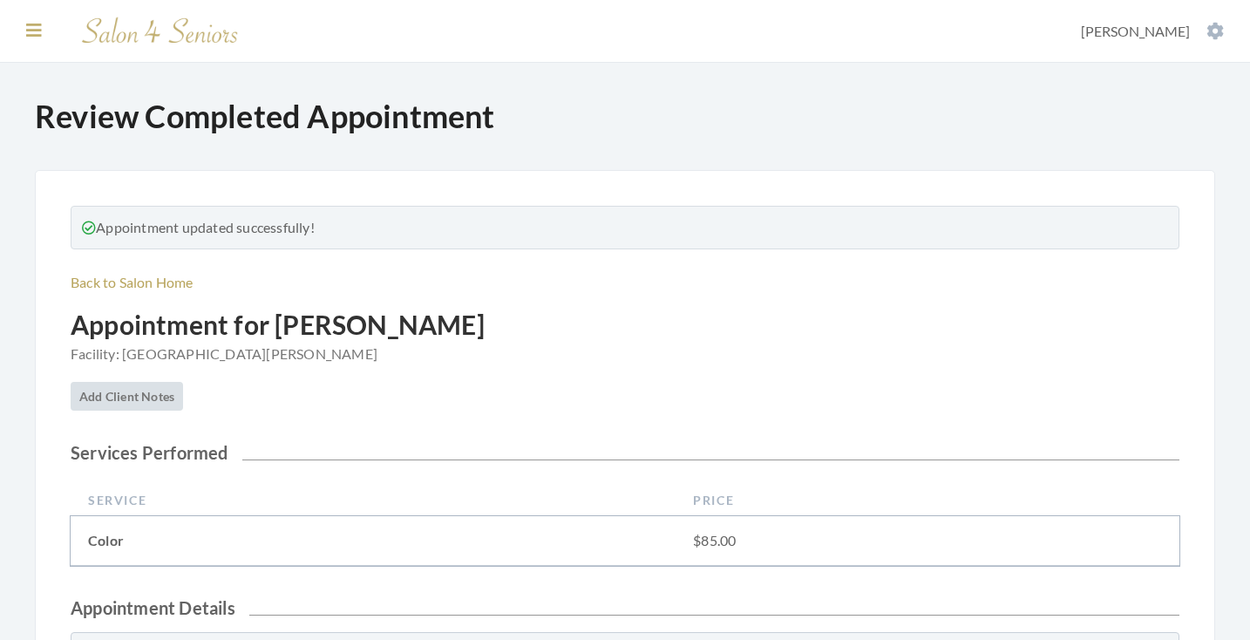
click at [30, 31] on icon at bounding box center [34, 30] width 16 height 17
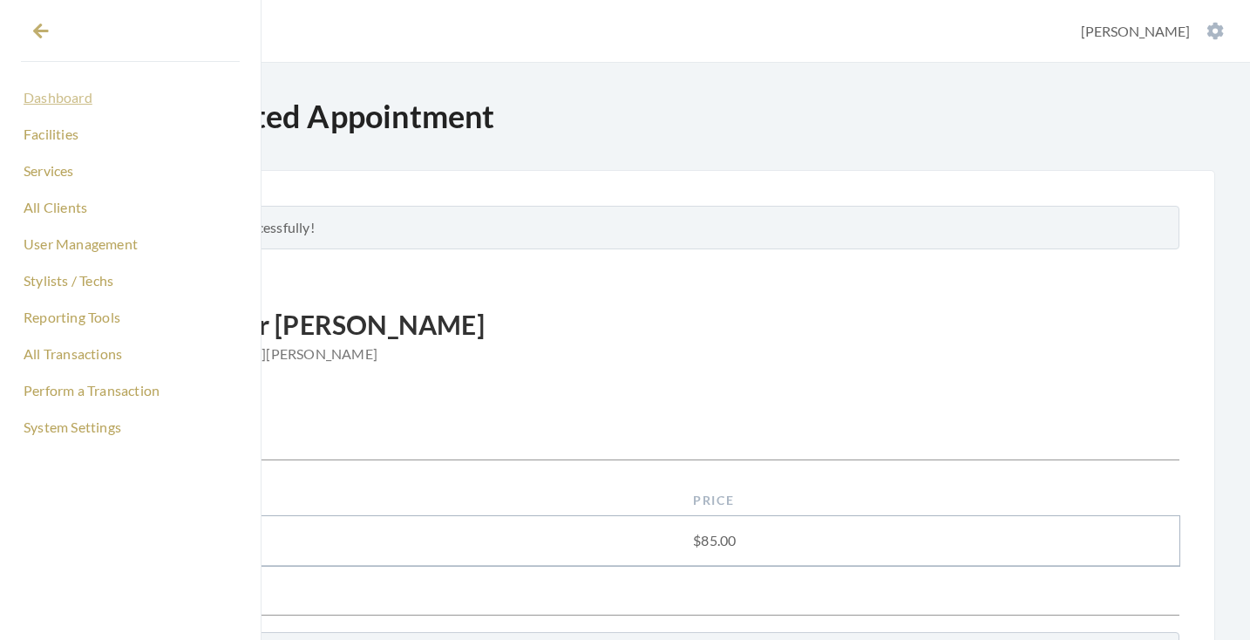
click at [44, 92] on link "Dashboard" at bounding box center [130, 98] width 219 height 30
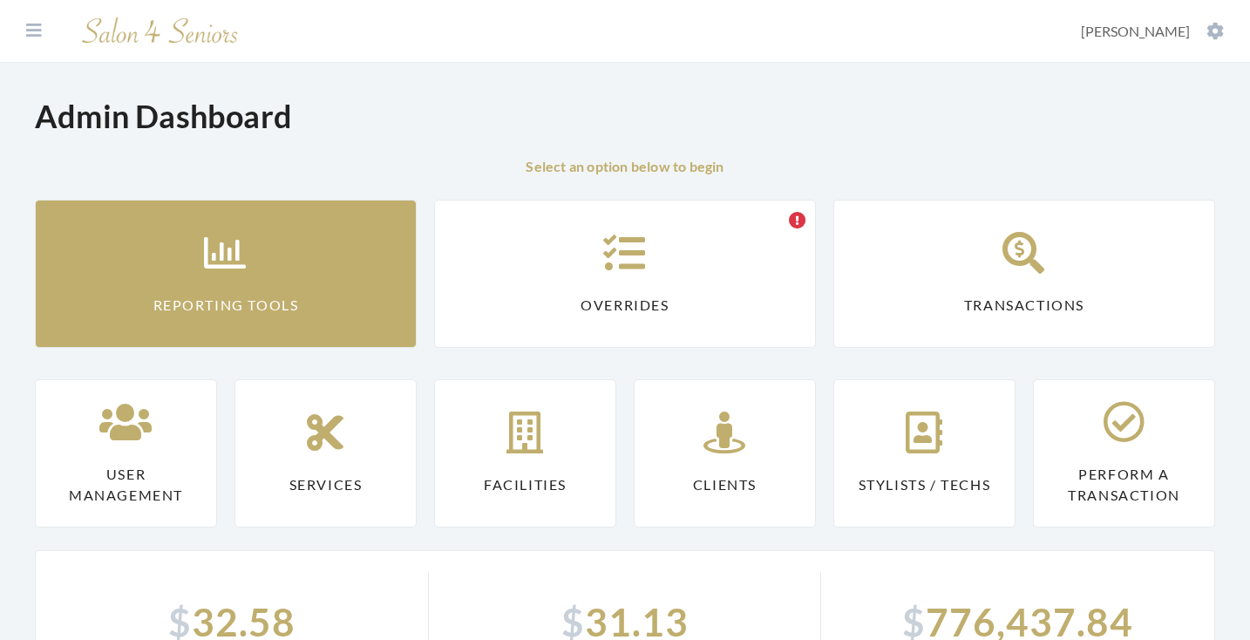
click at [195, 269] on link "Reporting Tools" at bounding box center [226, 274] width 382 height 148
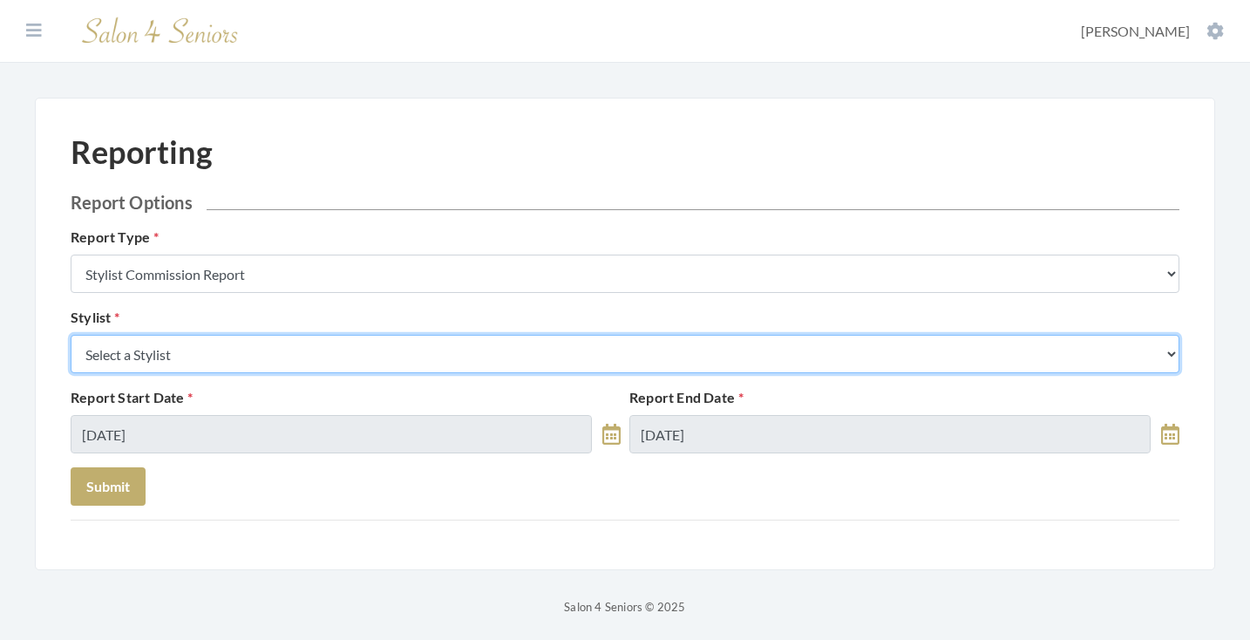
click at [378, 368] on select "Select a Stylist [PERSON_NAME] [PERSON_NAME] [PERSON_NAME] [PERSON_NAME] [PERSO…" at bounding box center [625, 354] width 1109 height 38
select select "24"
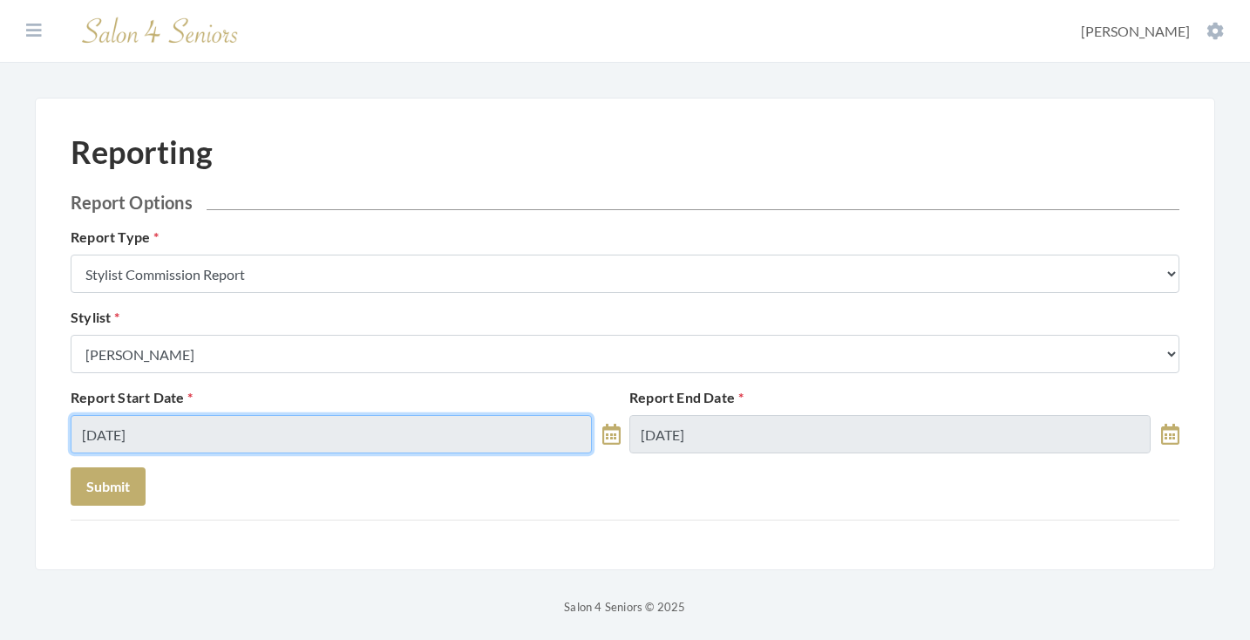
click at [205, 432] on input "08/16/2025" at bounding box center [331, 434] width 521 height 38
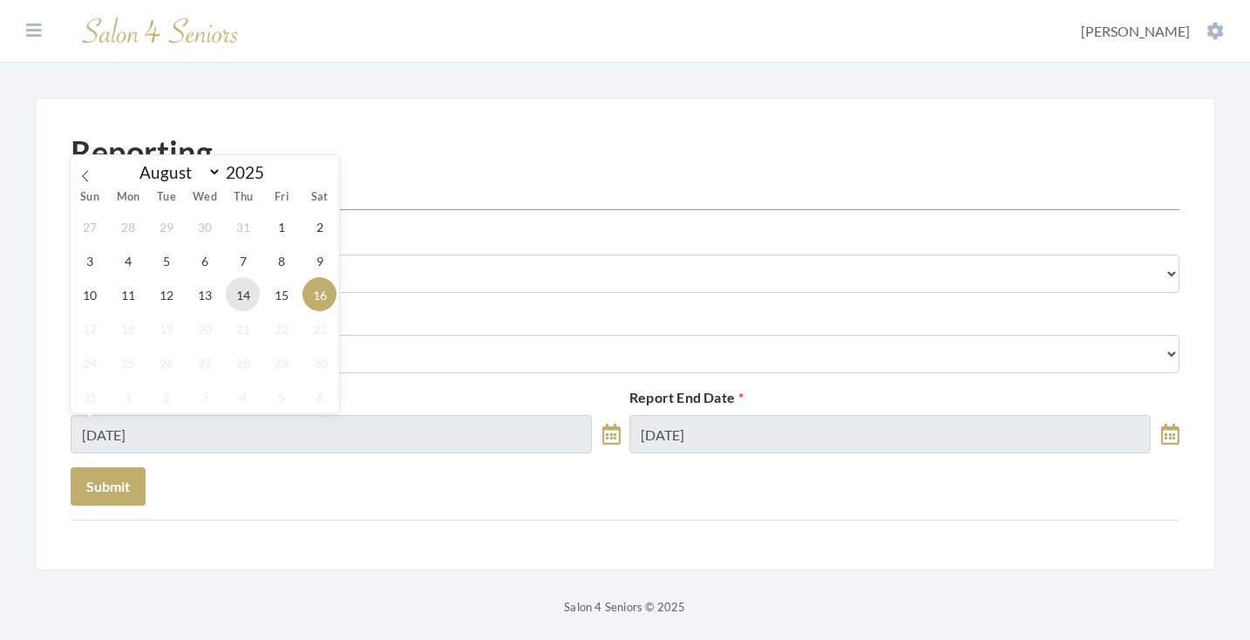
click at [246, 298] on span "14" at bounding box center [243, 294] width 34 height 34
type input "[DATE]"
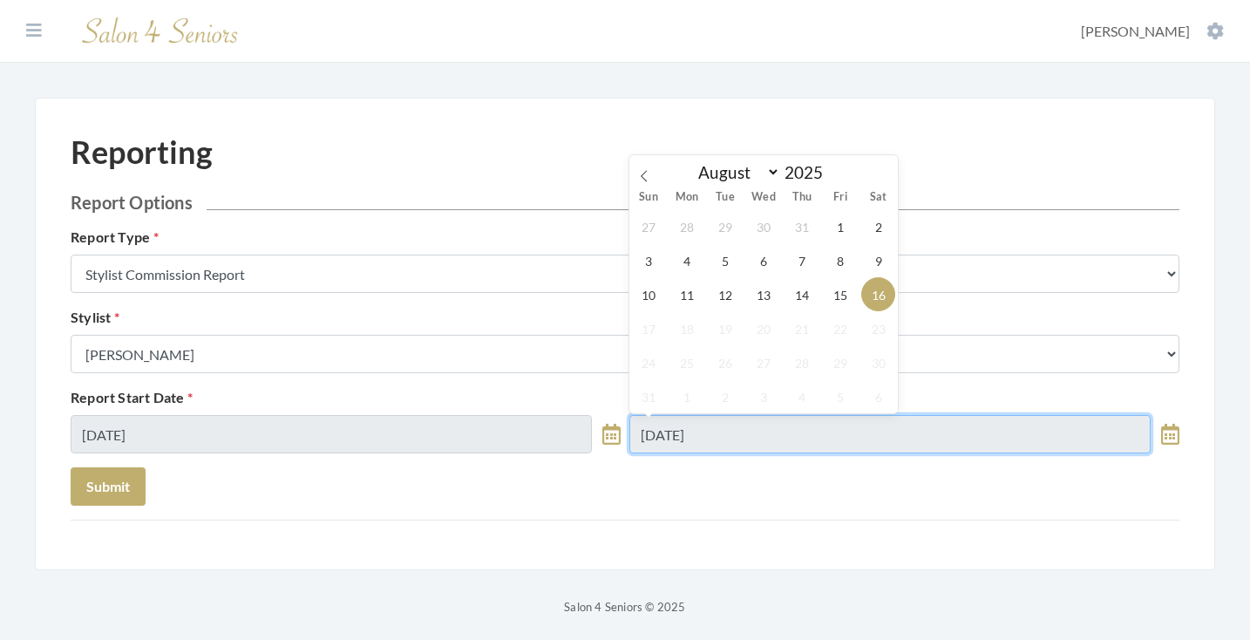
click at [656, 435] on input "08/16/2025" at bounding box center [889, 434] width 521 height 38
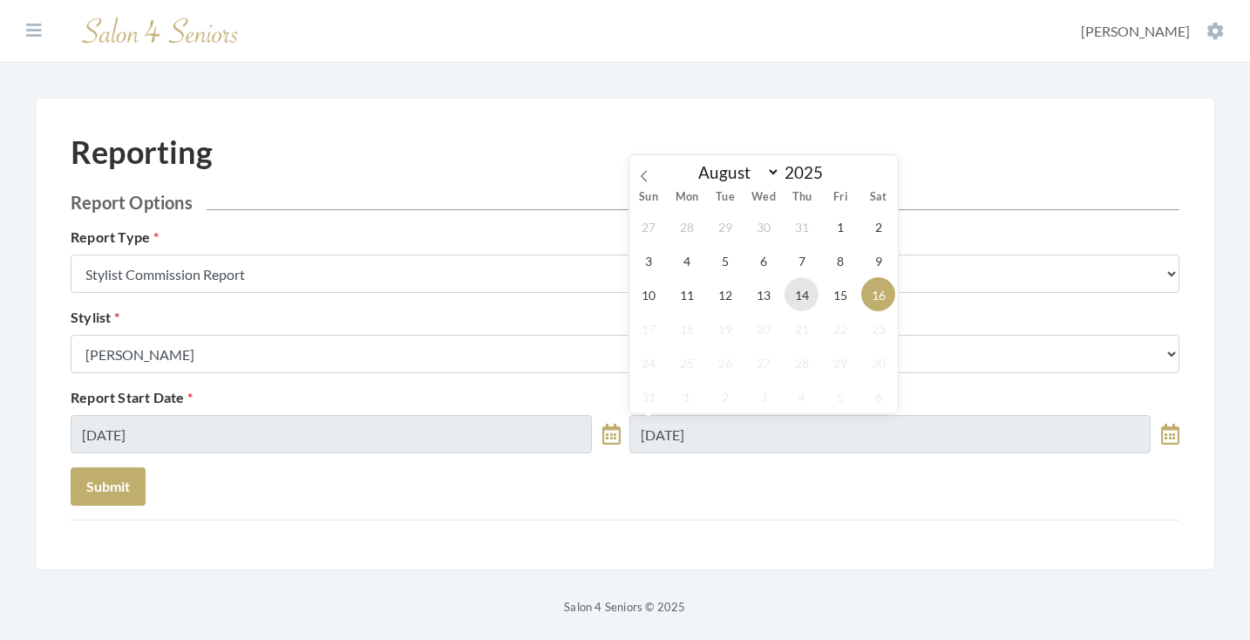
click at [806, 298] on span "14" at bounding box center [802, 294] width 34 height 34
type input "[DATE]"
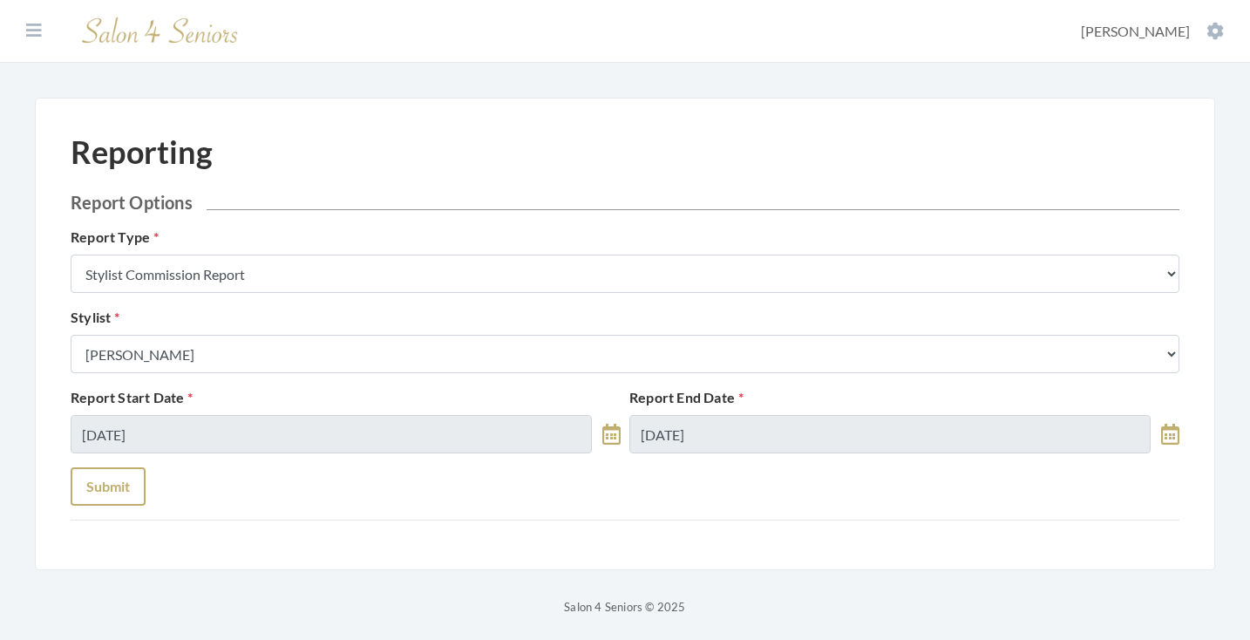
click at [125, 485] on button "Submit" at bounding box center [108, 486] width 75 height 38
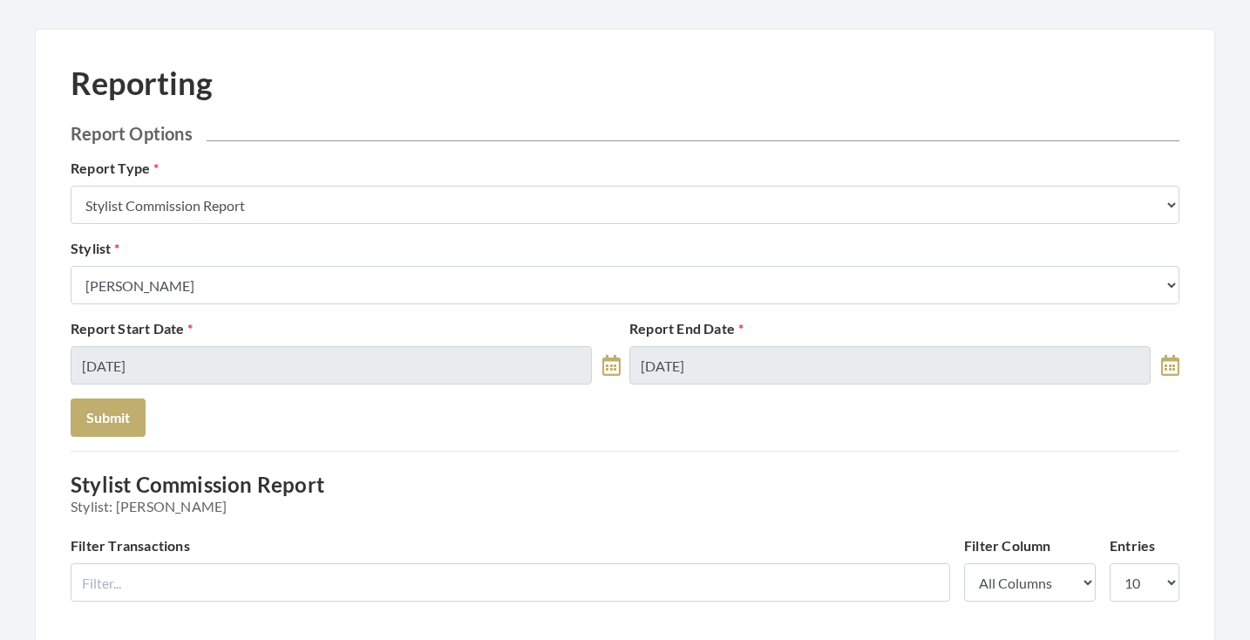
scroll to position [56, 0]
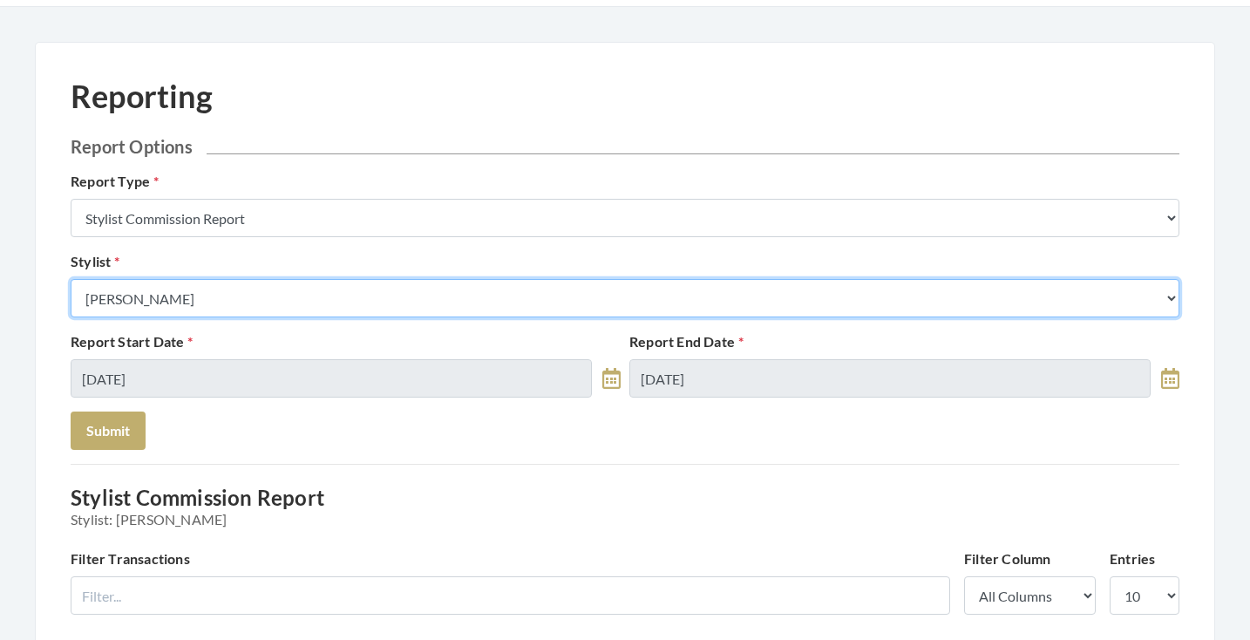
select select "153"
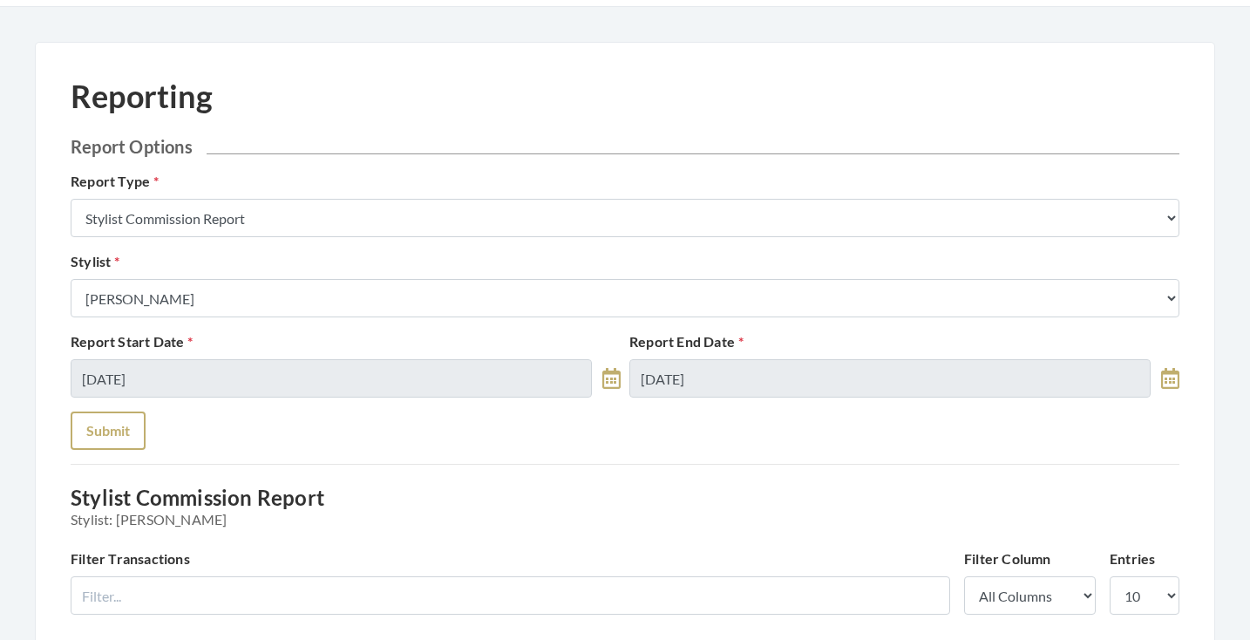
click at [133, 425] on button "Submit" at bounding box center [108, 430] width 75 height 38
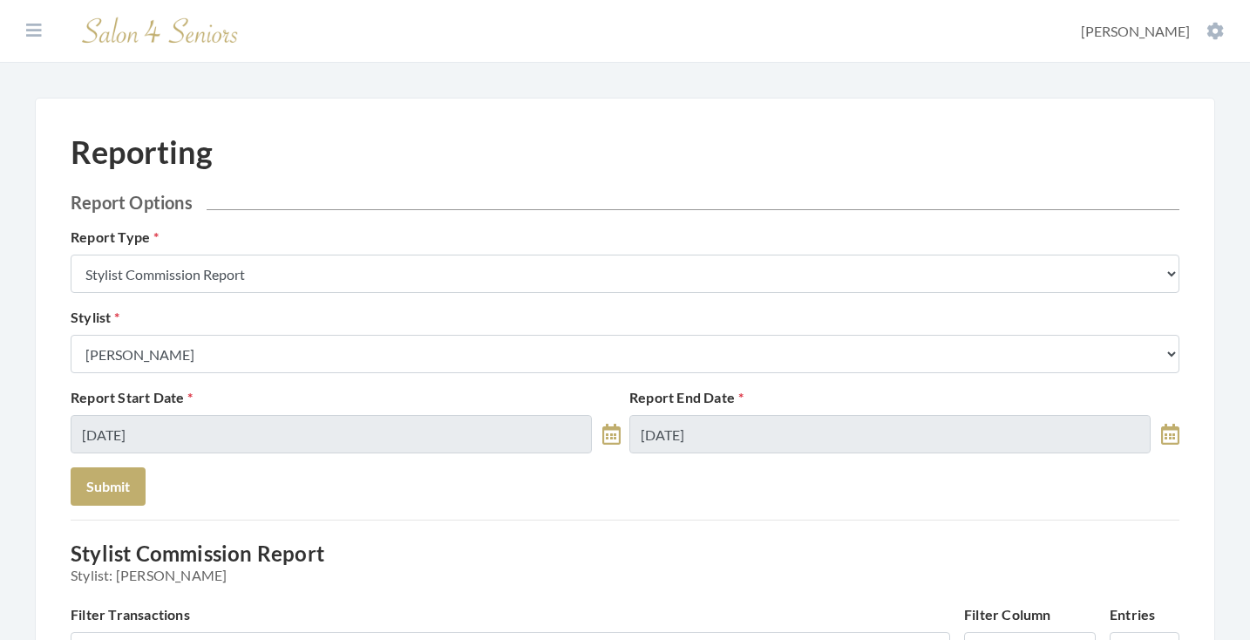
scroll to position [291, 0]
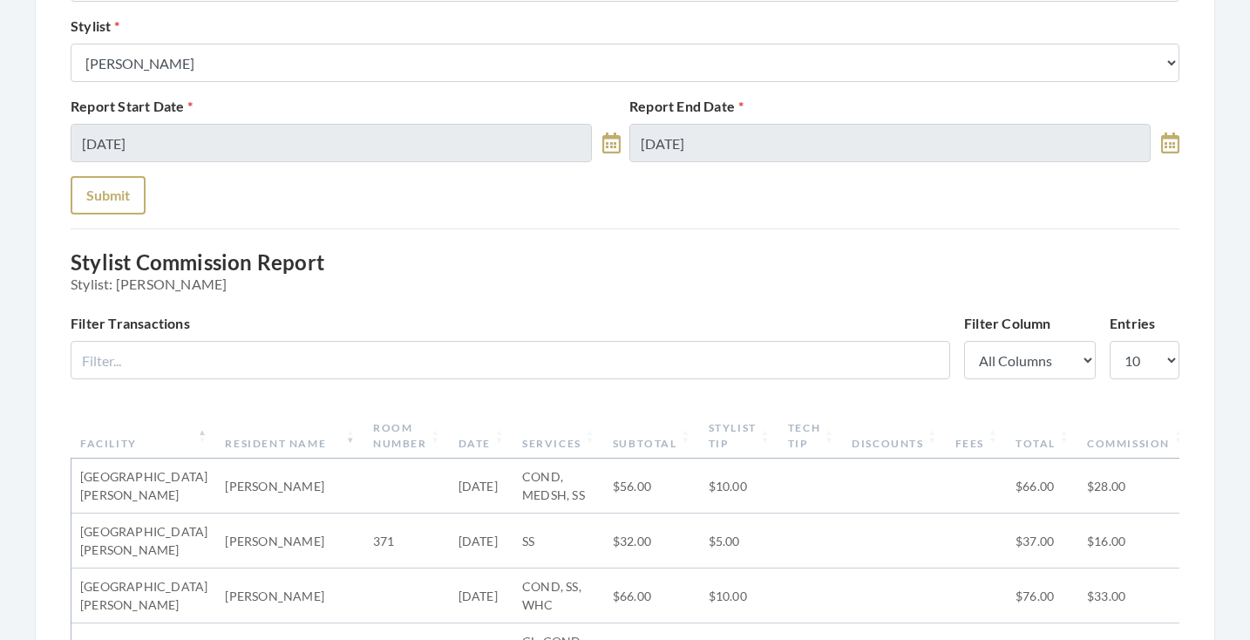
click at [90, 183] on button "Submit" at bounding box center [108, 195] width 75 height 38
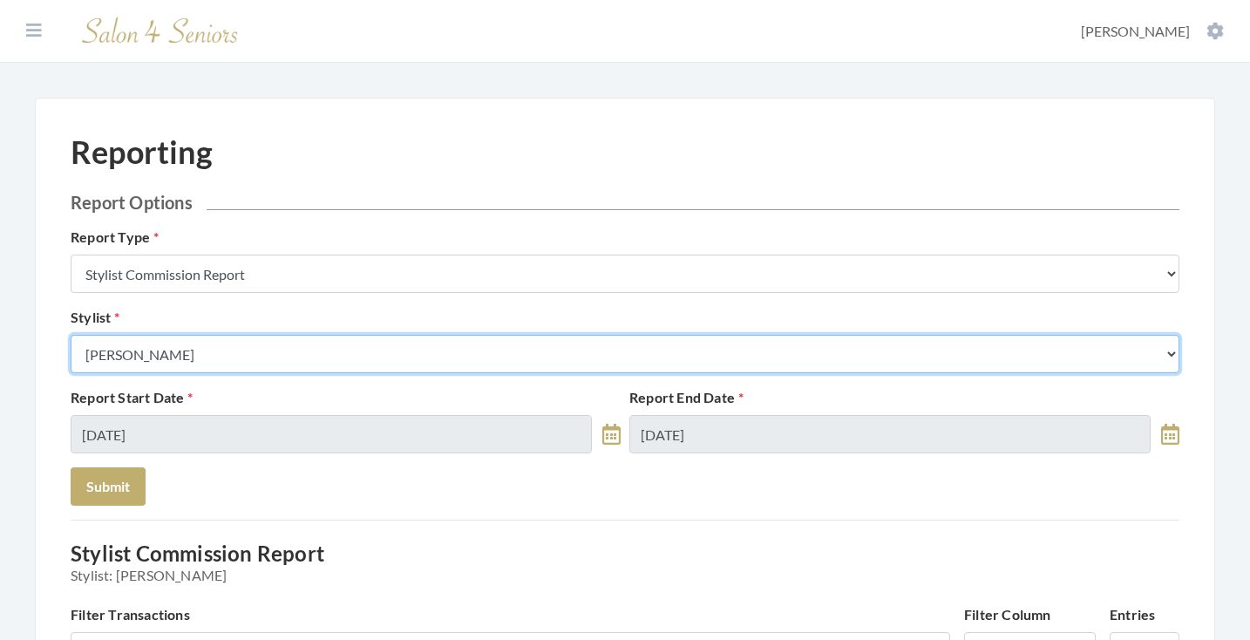
select select "26"
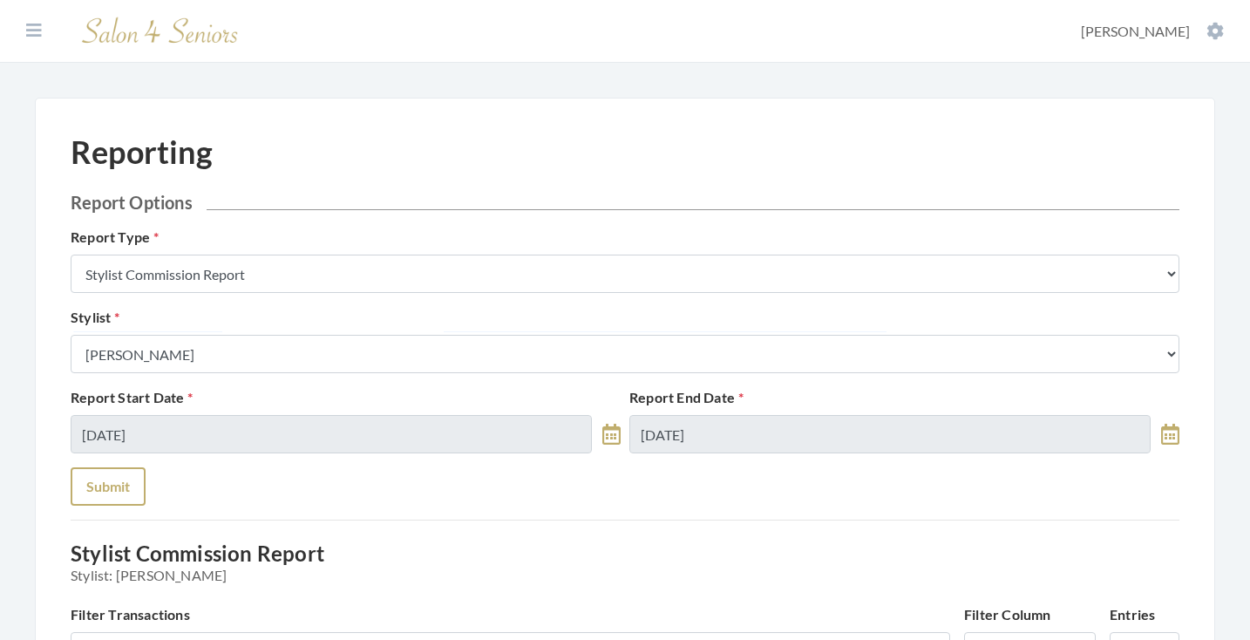
click at [113, 479] on button "Submit" at bounding box center [108, 486] width 75 height 38
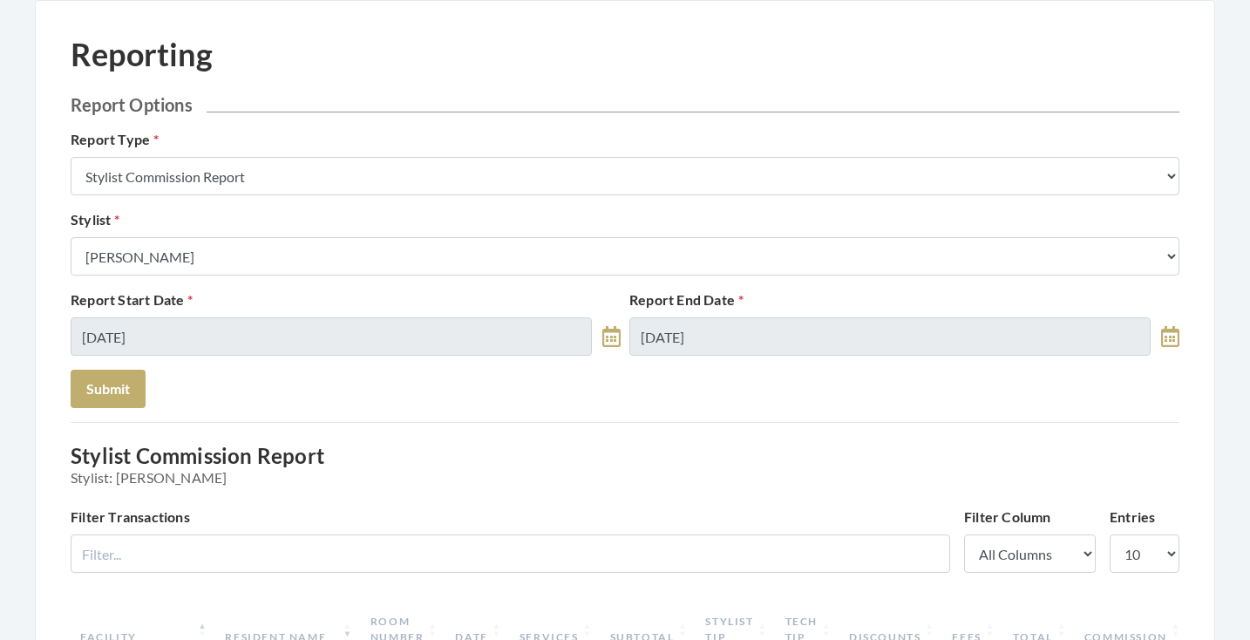
scroll to position [78, 0]
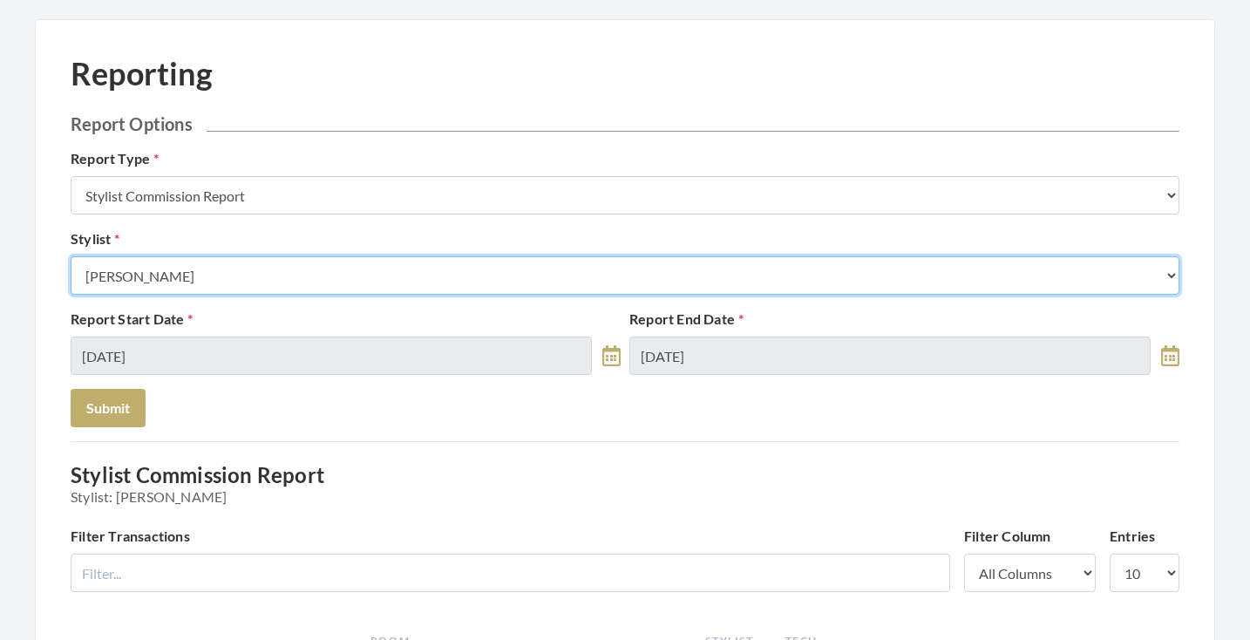
select select "176"
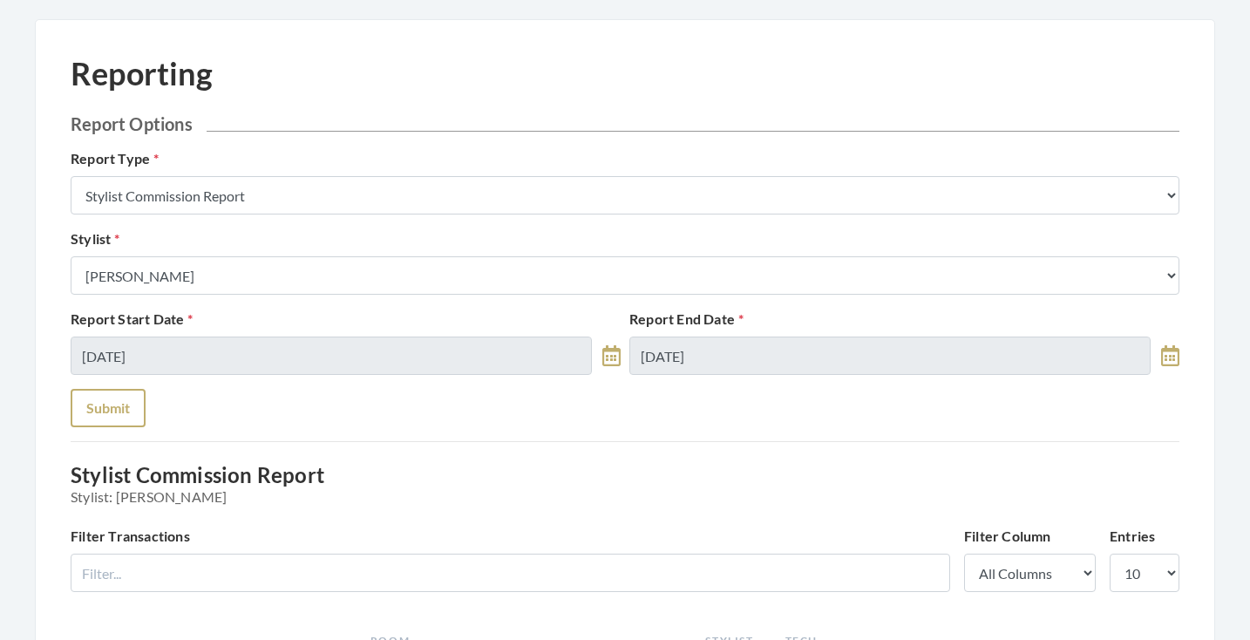
click at [125, 411] on button "Submit" at bounding box center [108, 408] width 75 height 38
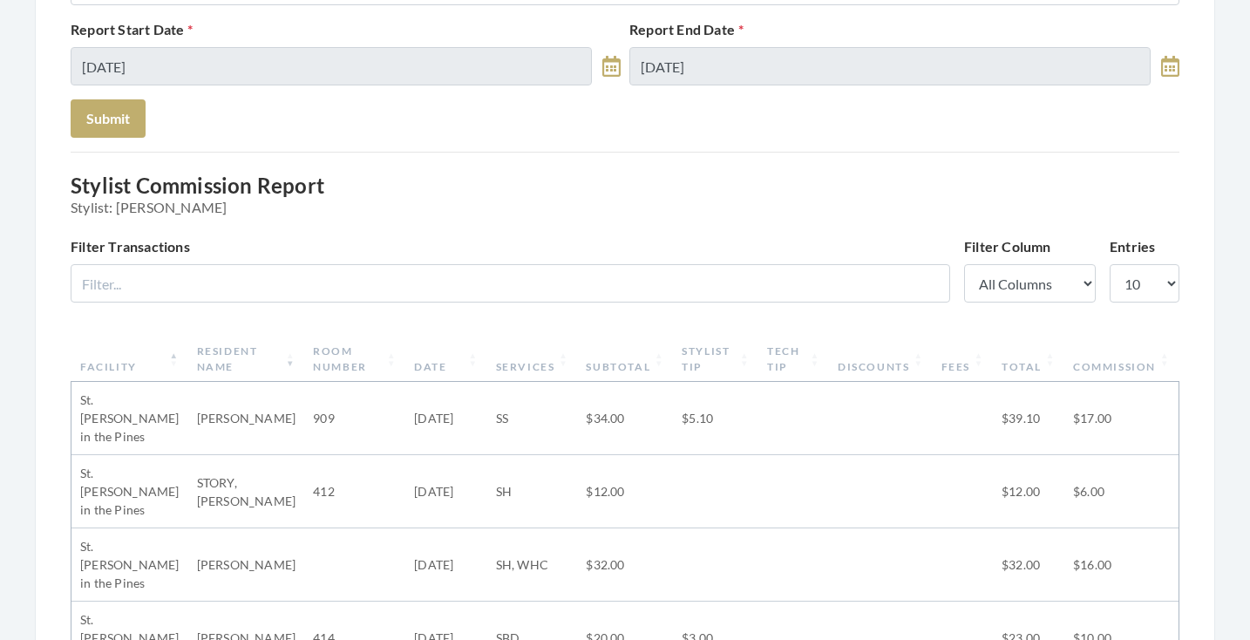
scroll to position [278, 0]
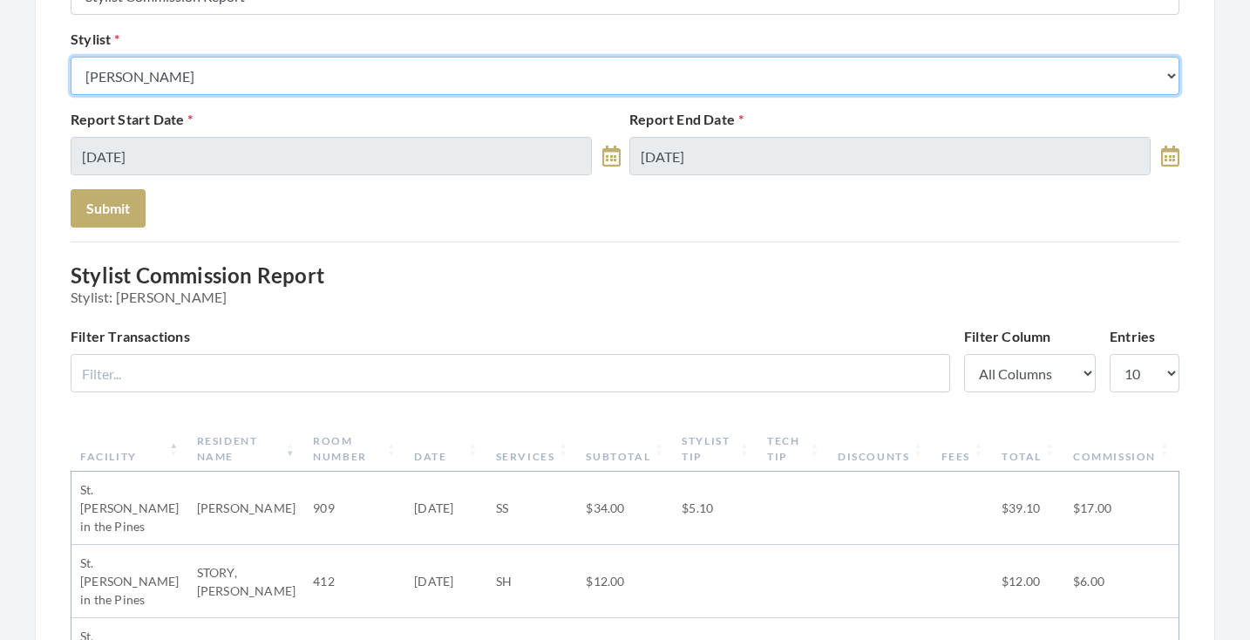
select select "28"
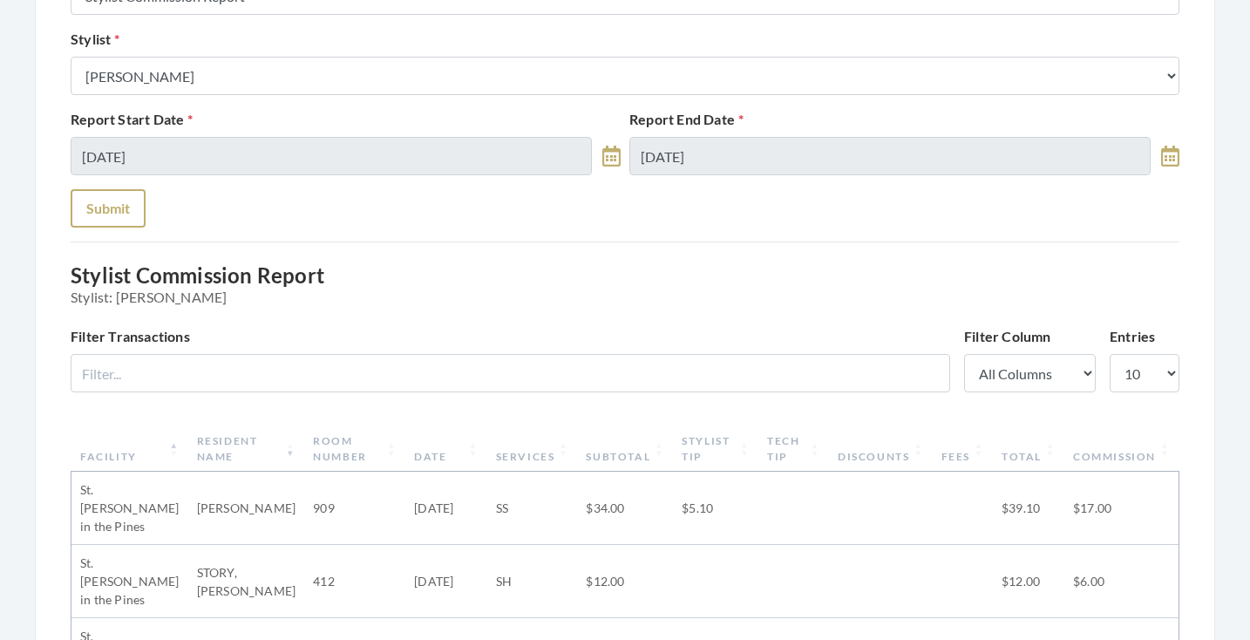
click at [130, 205] on button "Submit" at bounding box center [108, 208] width 75 height 38
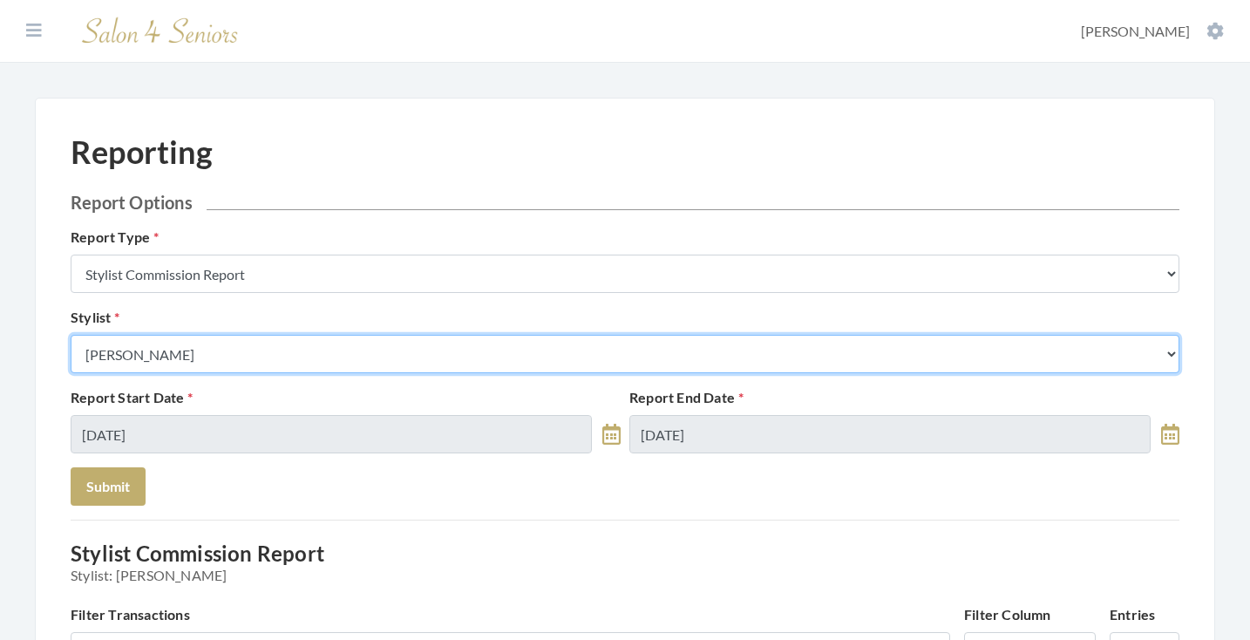
select select "182"
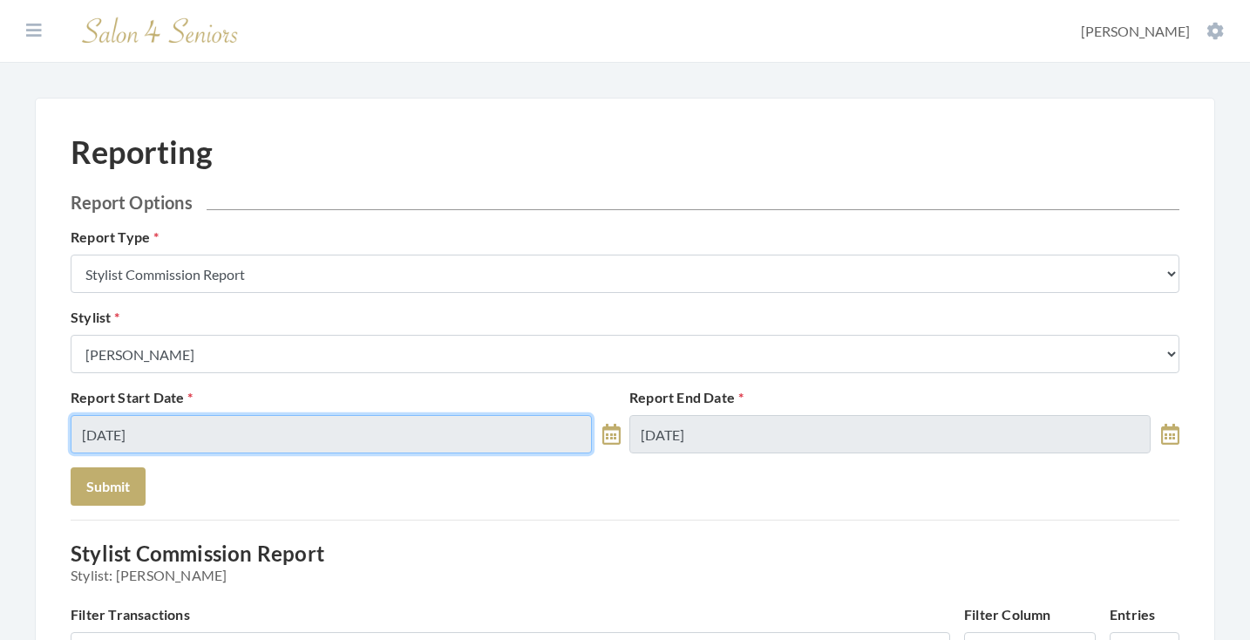
click at [282, 432] on input "08/14/2025" at bounding box center [331, 434] width 521 height 38
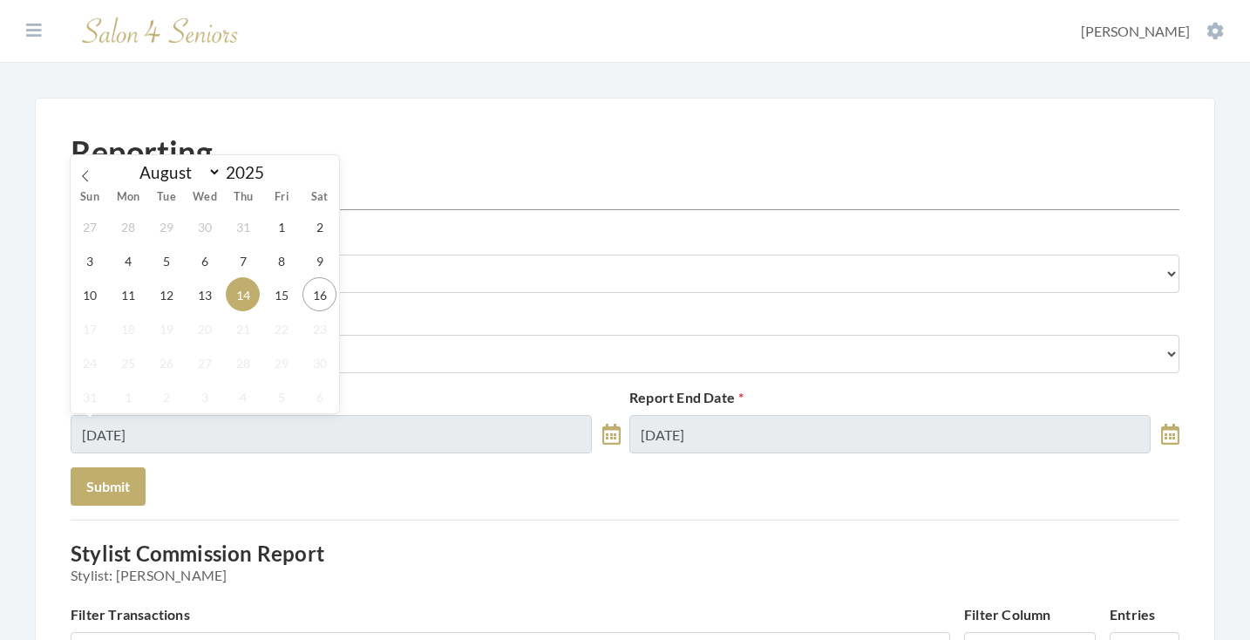
click at [170, 318] on span "19" at bounding box center [166, 328] width 34 height 34
click at [170, 308] on span "12" at bounding box center [166, 294] width 34 height 34
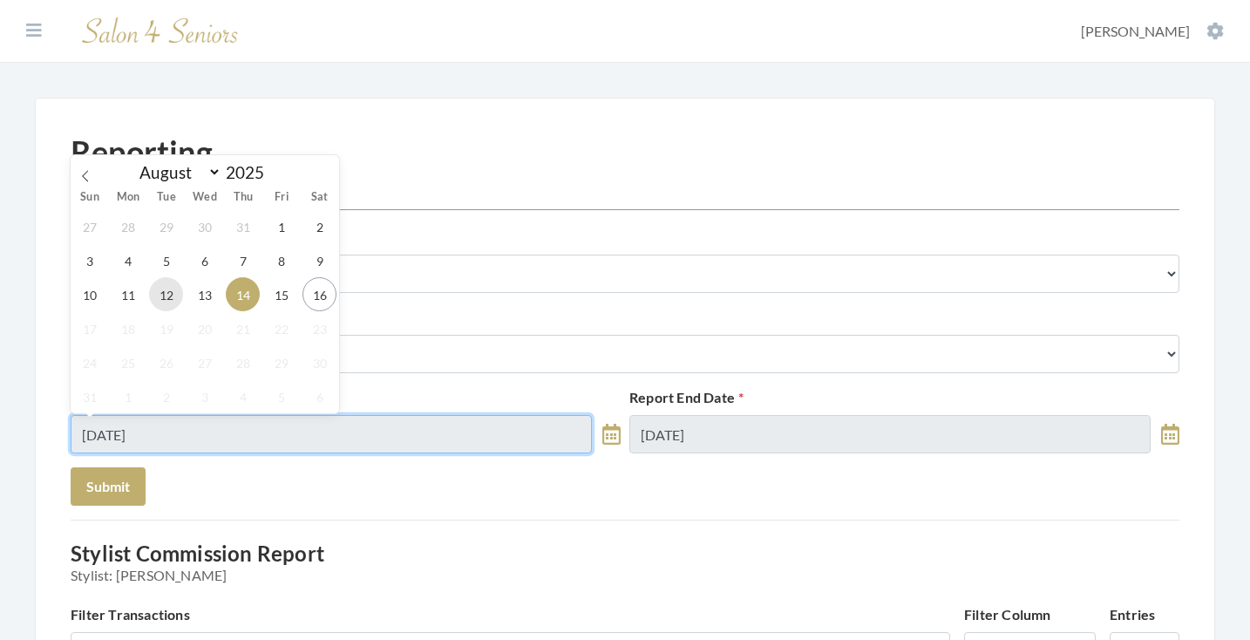
type input "08/12/2025"
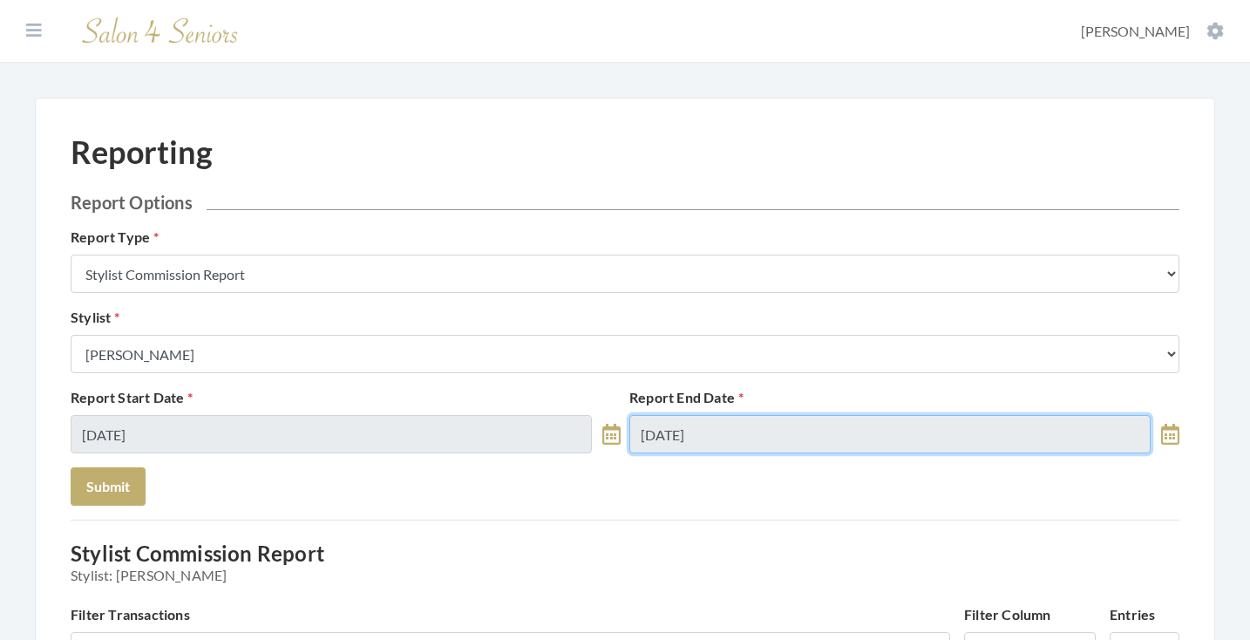
click at [732, 426] on input "08/14/2025" at bounding box center [889, 434] width 521 height 38
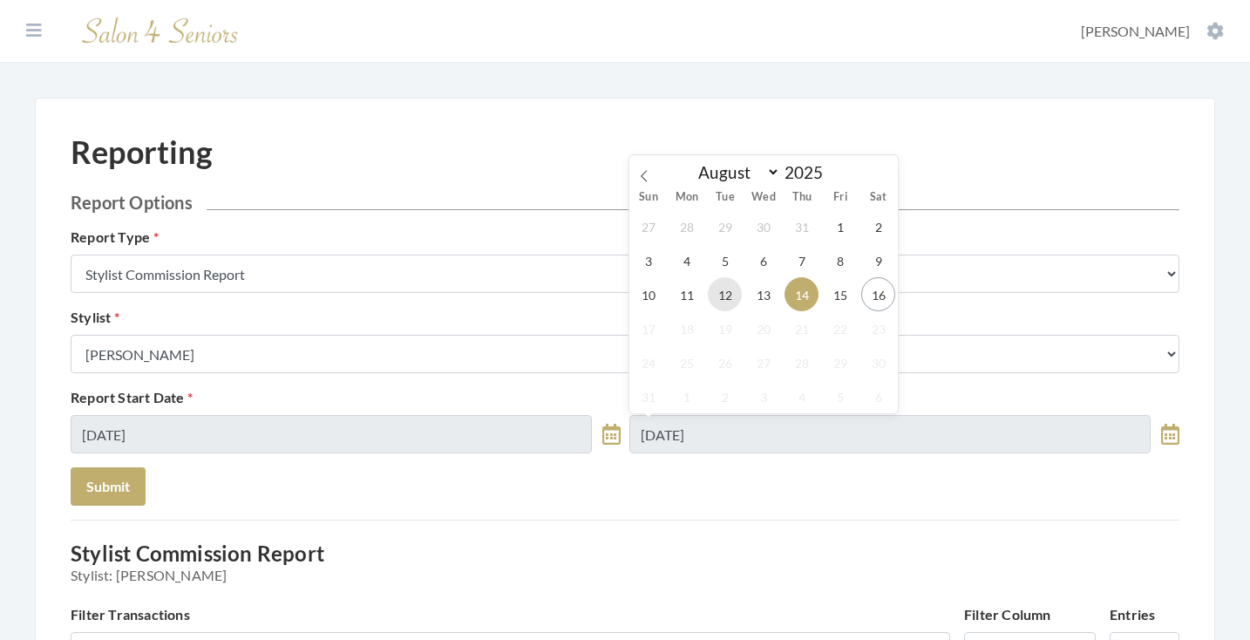
click at [731, 302] on span "12" at bounding box center [725, 294] width 34 height 34
type input "08/12/2025"
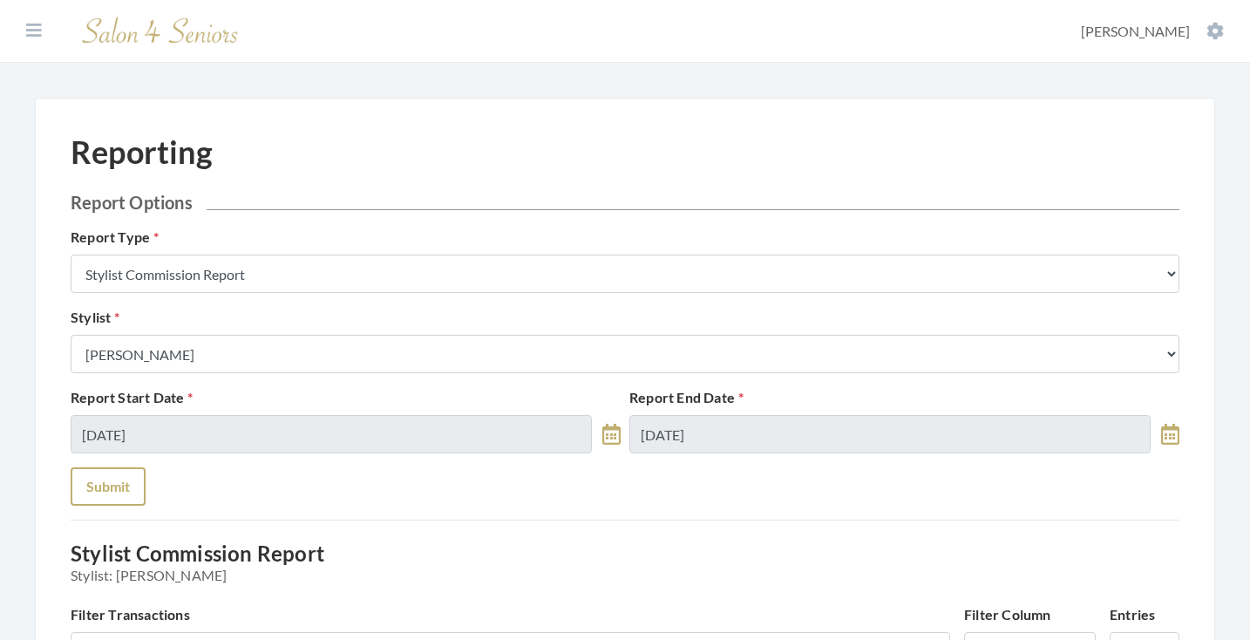
click at [103, 498] on button "Submit" at bounding box center [108, 486] width 75 height 38
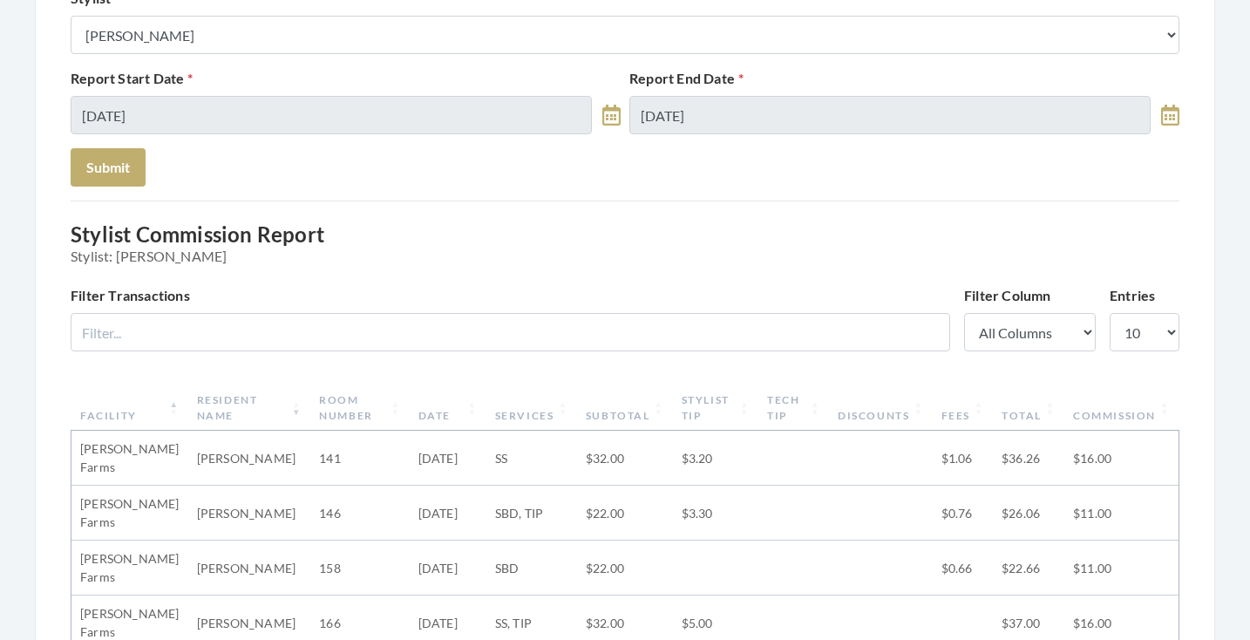
scroll to position [269, 0]
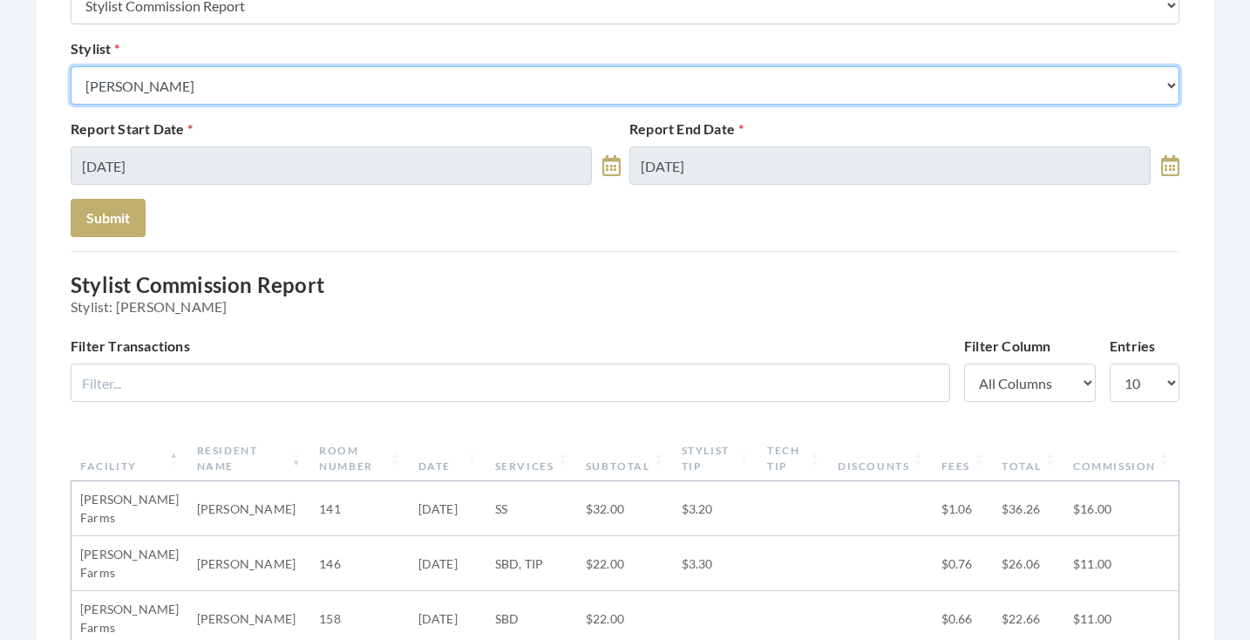
select select "127"
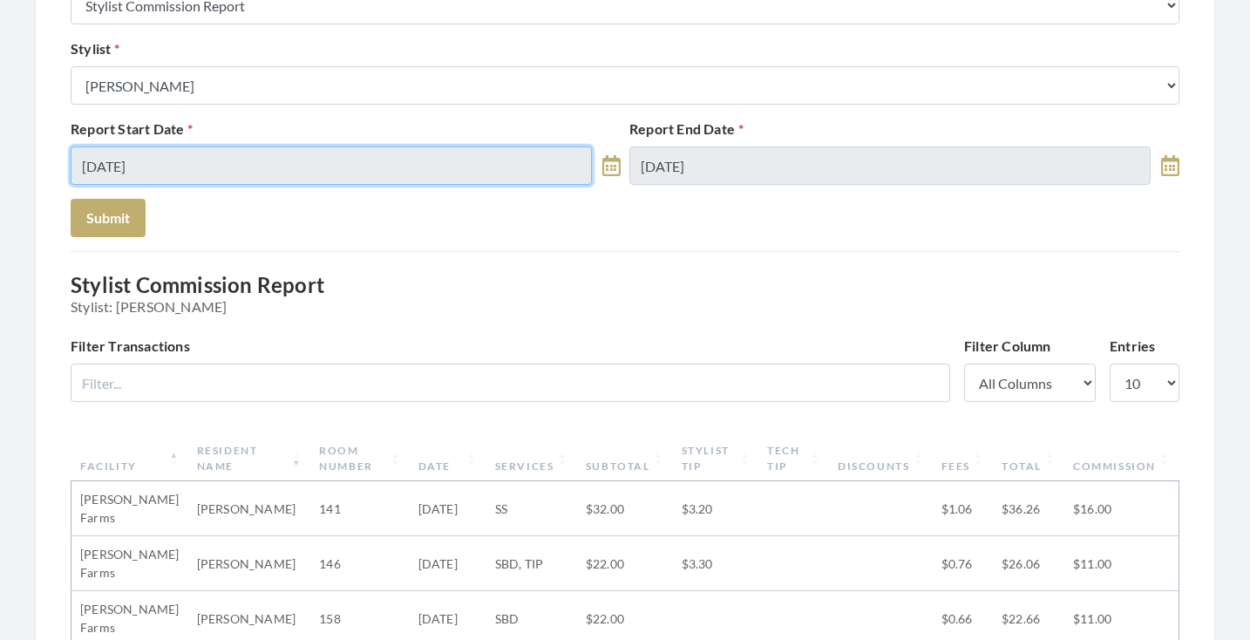
click at [220, 164] on input "[DATE]" at bounding box center [331, 165] width 521 height 38
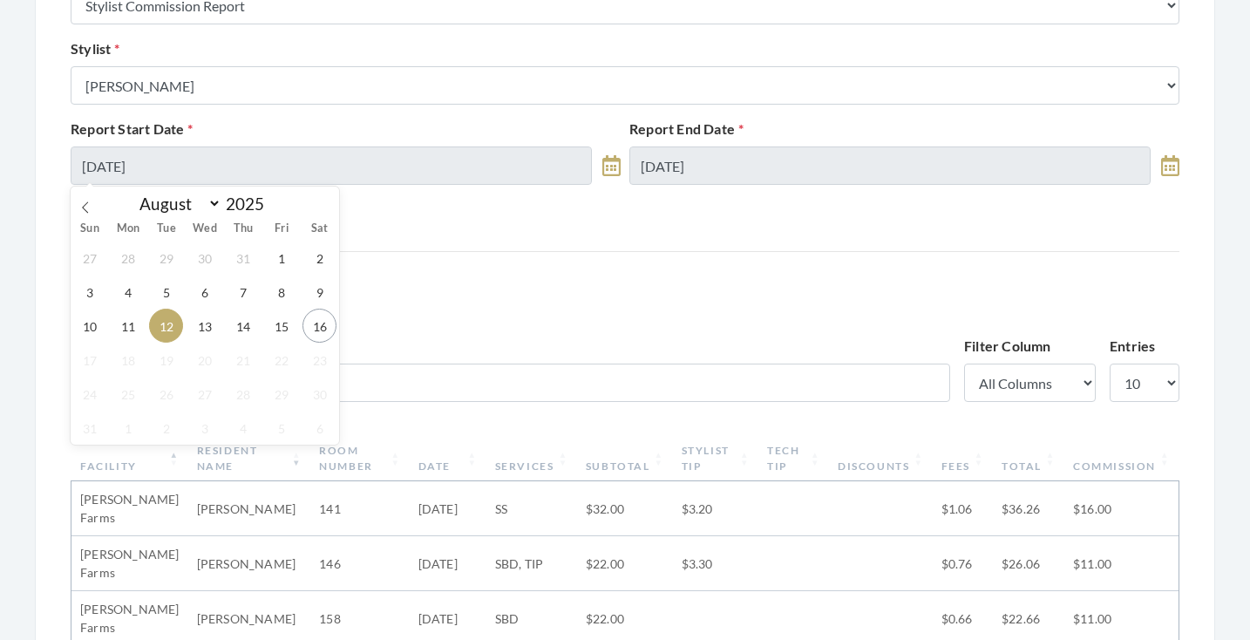
click at [261, 331] on div "27 28 29 30 31 1 2 3 4 5 6 7 8 9 10 11 12 13 14 15 16 17 18 19 20 21 22 23 24 2…" at bounding box center [205, 343] width 269 height 204
click at [238, 327] on span "14" at bounding box center [243, 326] width 34 height 34
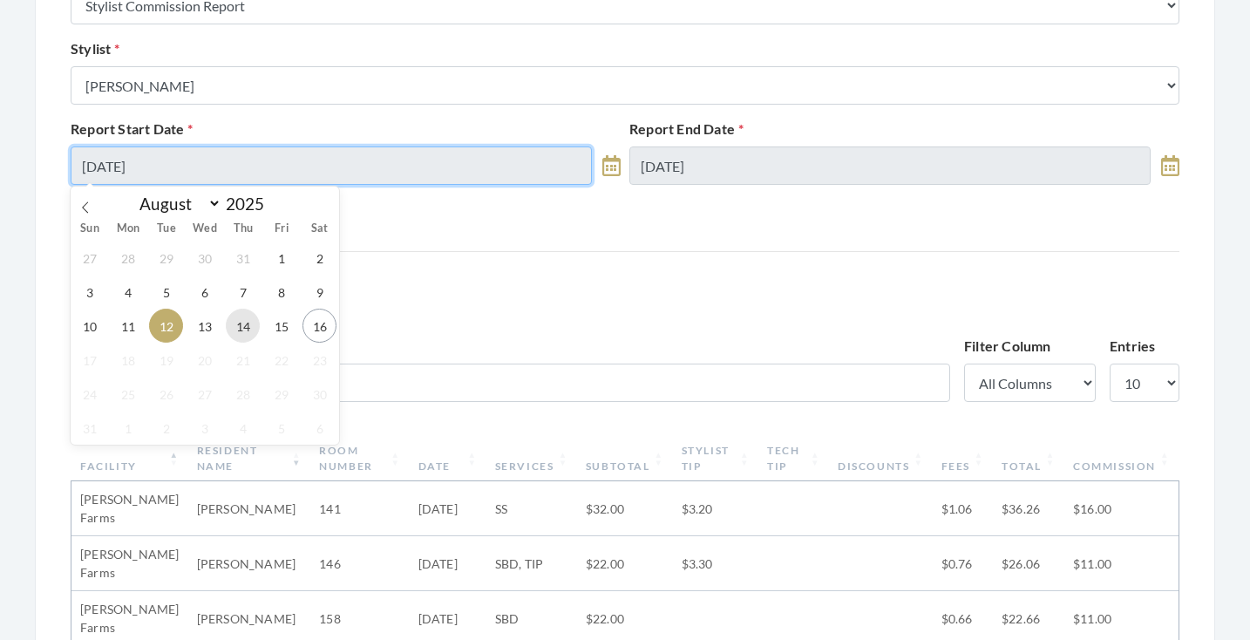
type input "[DATE]"
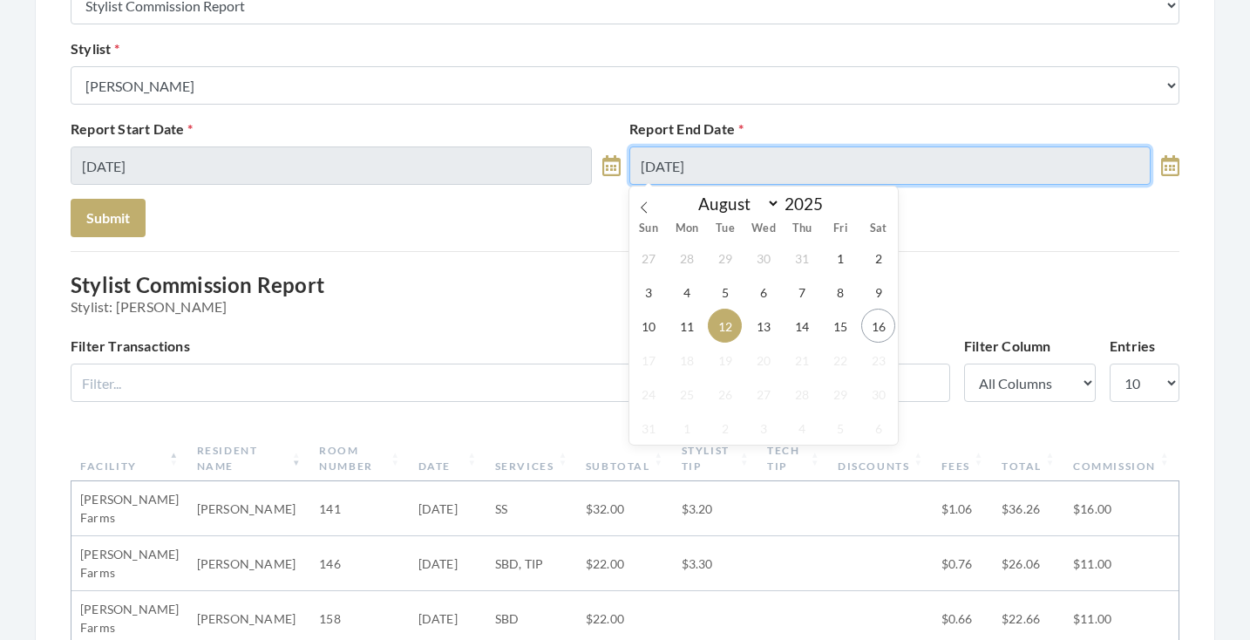
click at [674, 172] on input "08/12/2025" at bounding box center [889, 165] width 521 height 38
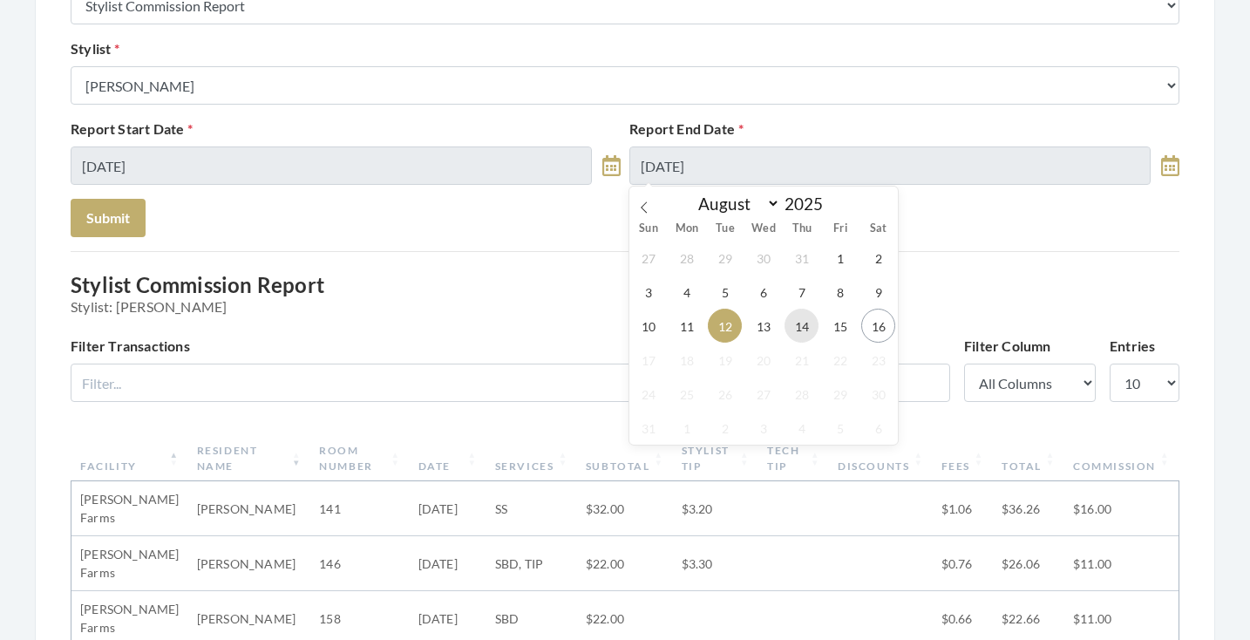
click at [804, 331] on span "14" at bounding box center [802, 326] width 34 height 34
type input "[DATE]"
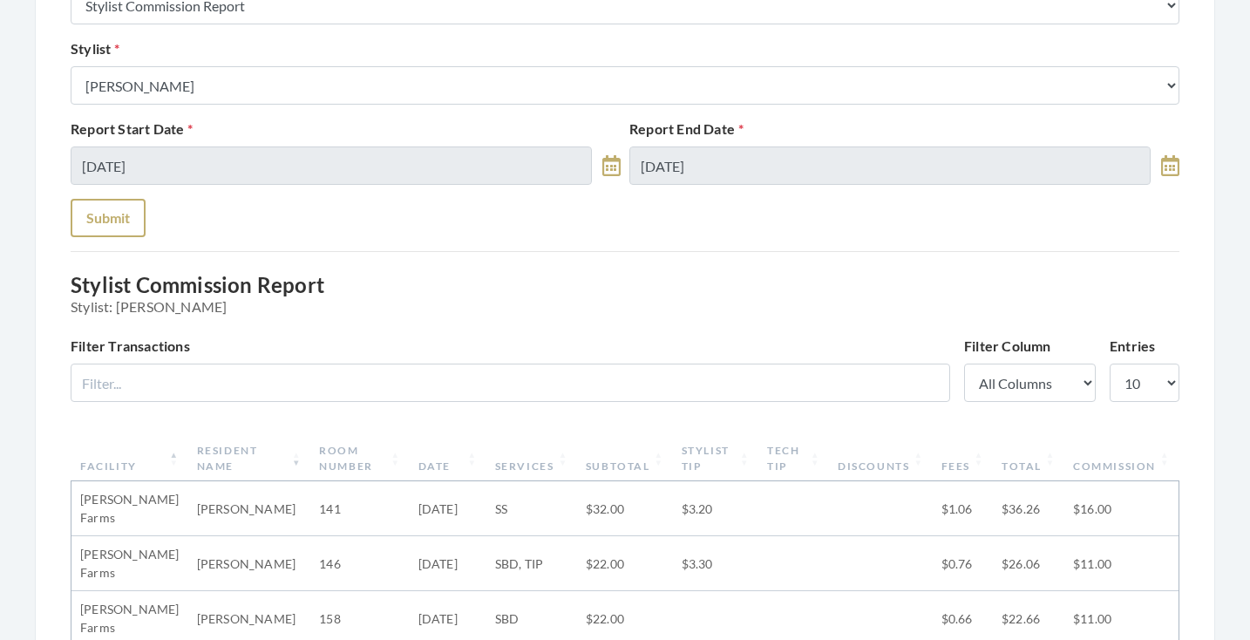
click at [107, 218] on button "Submit" at bounding box center [108, 218] width 75 height 38
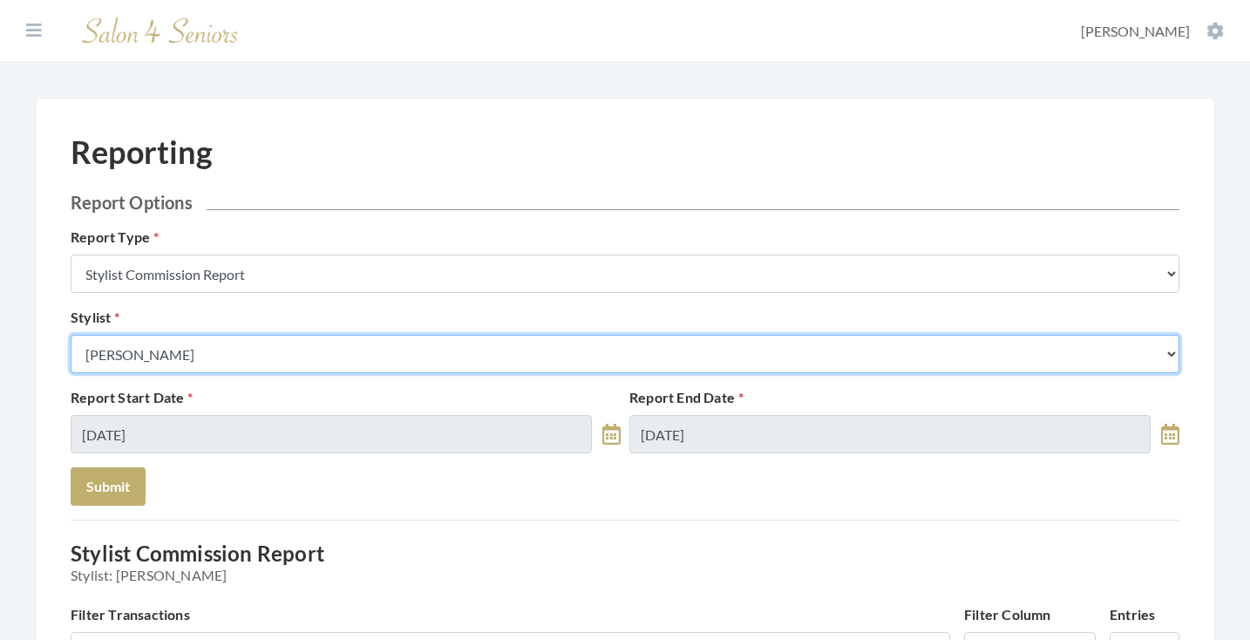
select select "23"
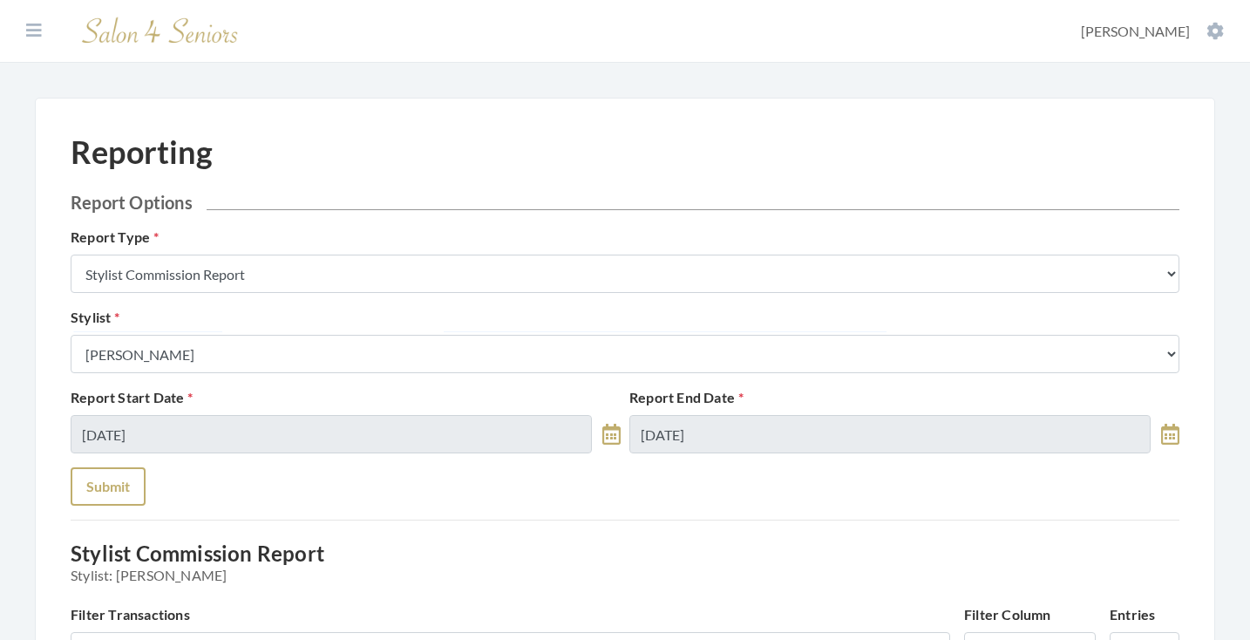
click at [124, 483] on button "Submit" at bounding box center [108, 486] width 75 height 38
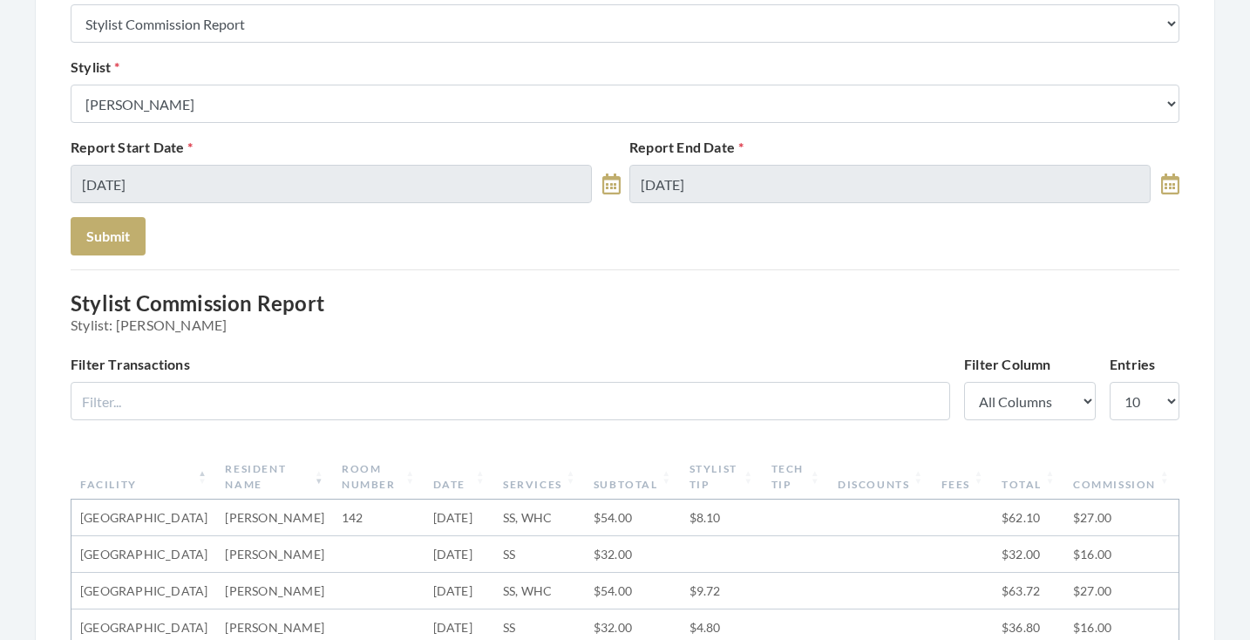
scroll to position [79, 0]
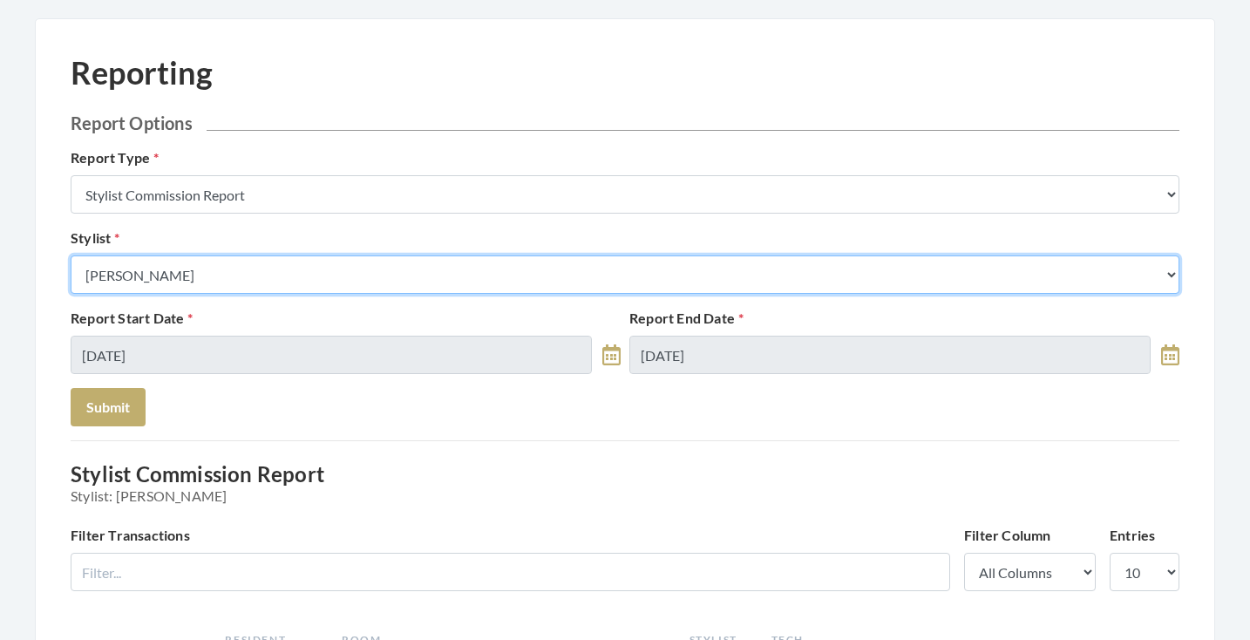
select select "115"
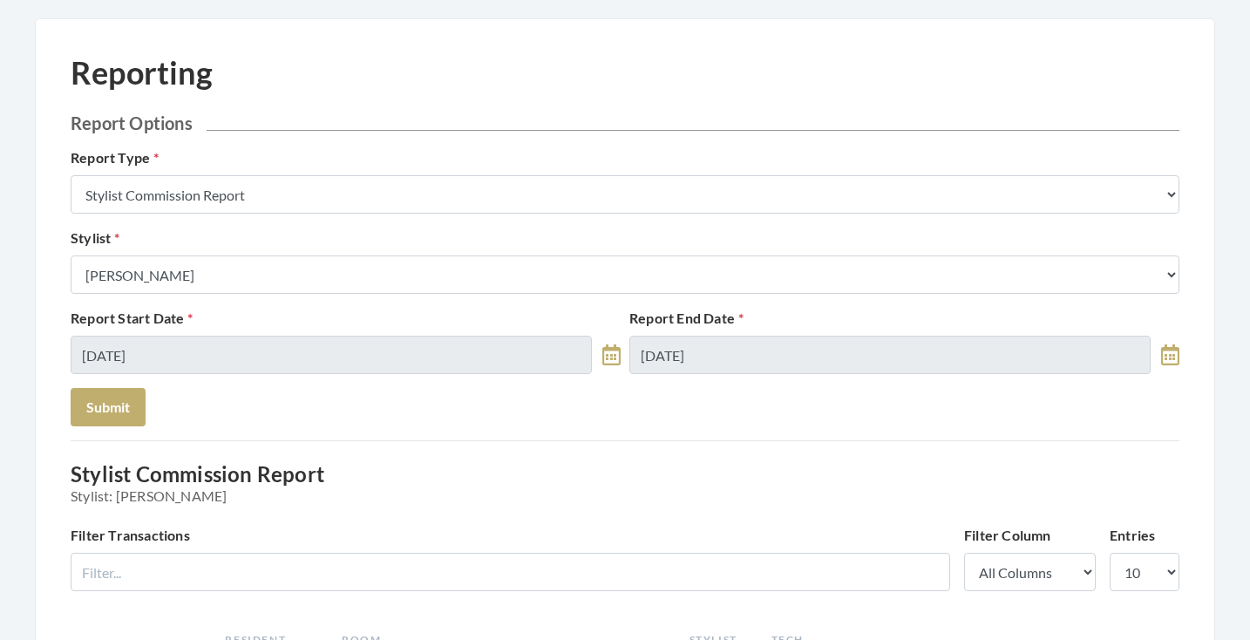
click at [233, 379] on div "Report Start Date 08/14/2025 Report End Date 08/14/2025" at bounding box center [625, 348] width 1118 height 80
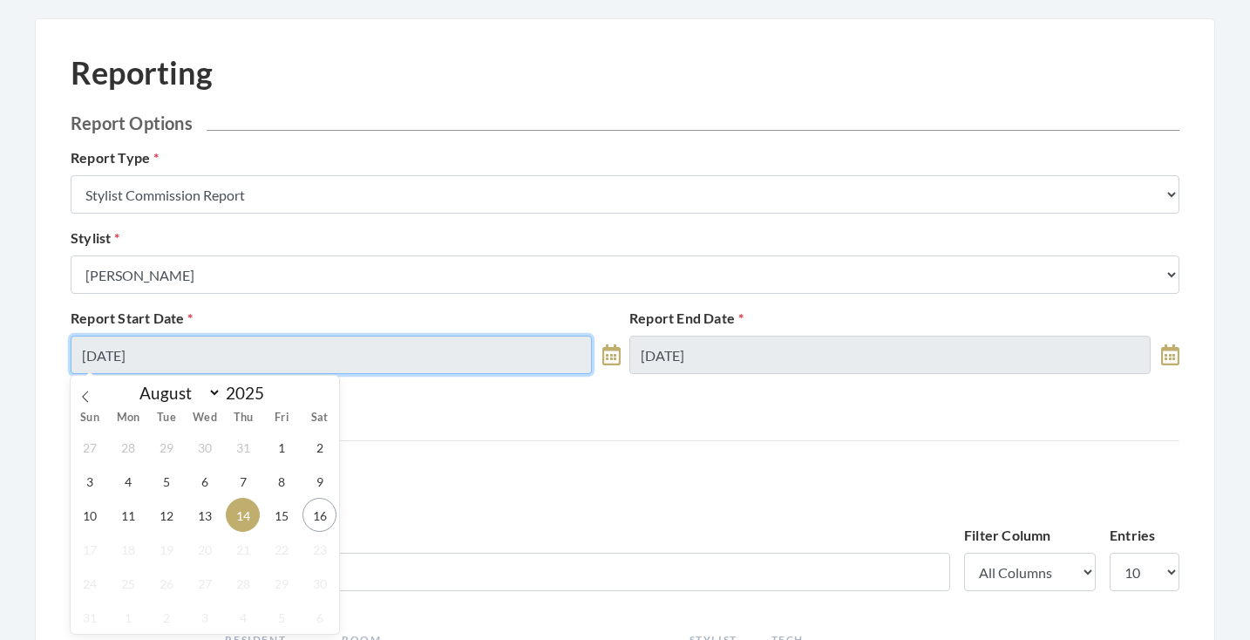
click at [234, 348] on input "08/14/2025" at bounding box center [331, 355] width 521 height 38
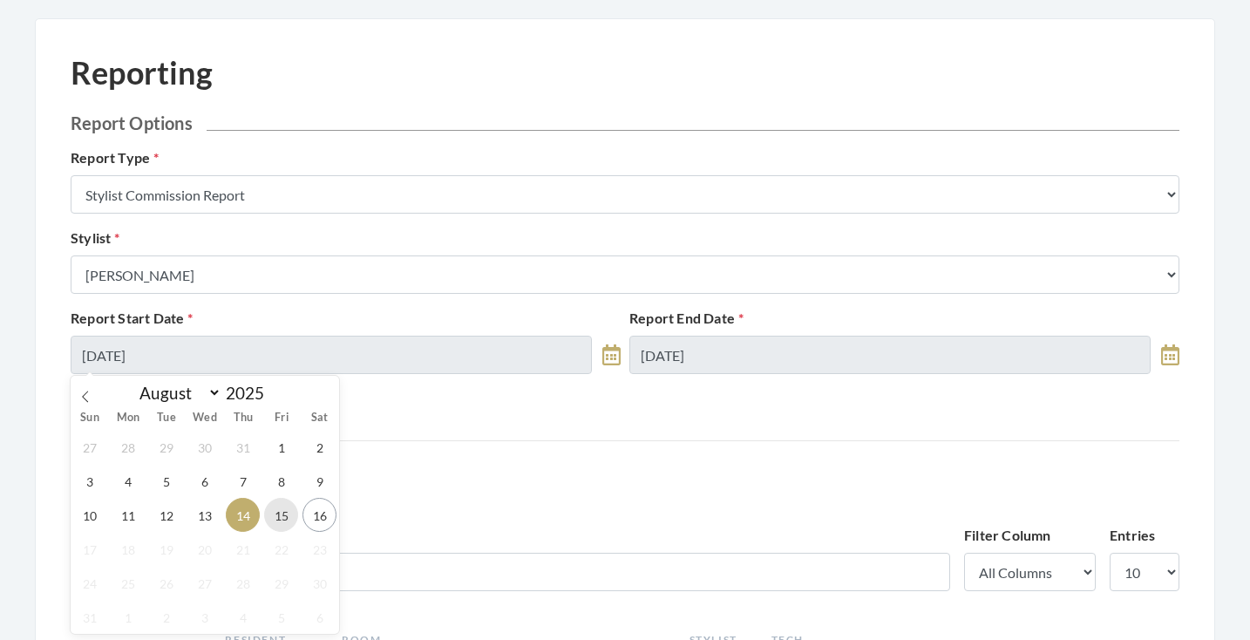
click at [291, 507] on span "15" at bounding box center [281, 515] width 34 height 34
type input "[DATE]"
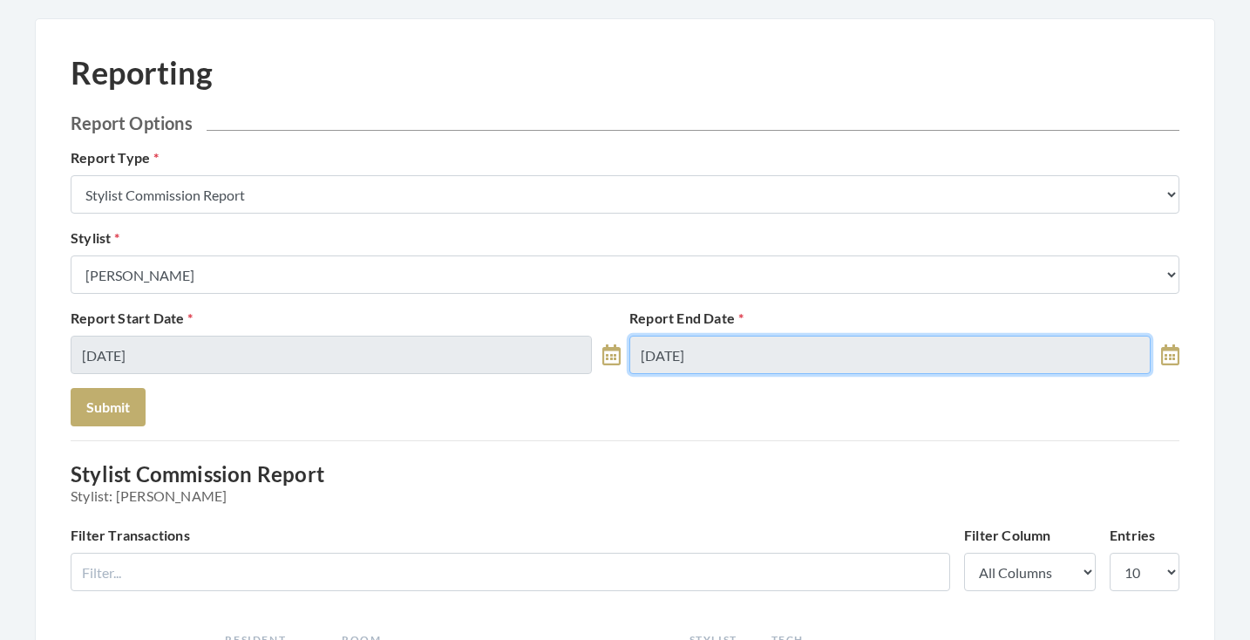
click at [697, 356] on input "08/14/2025" at bounding box center [889, 355] width 521 height 38
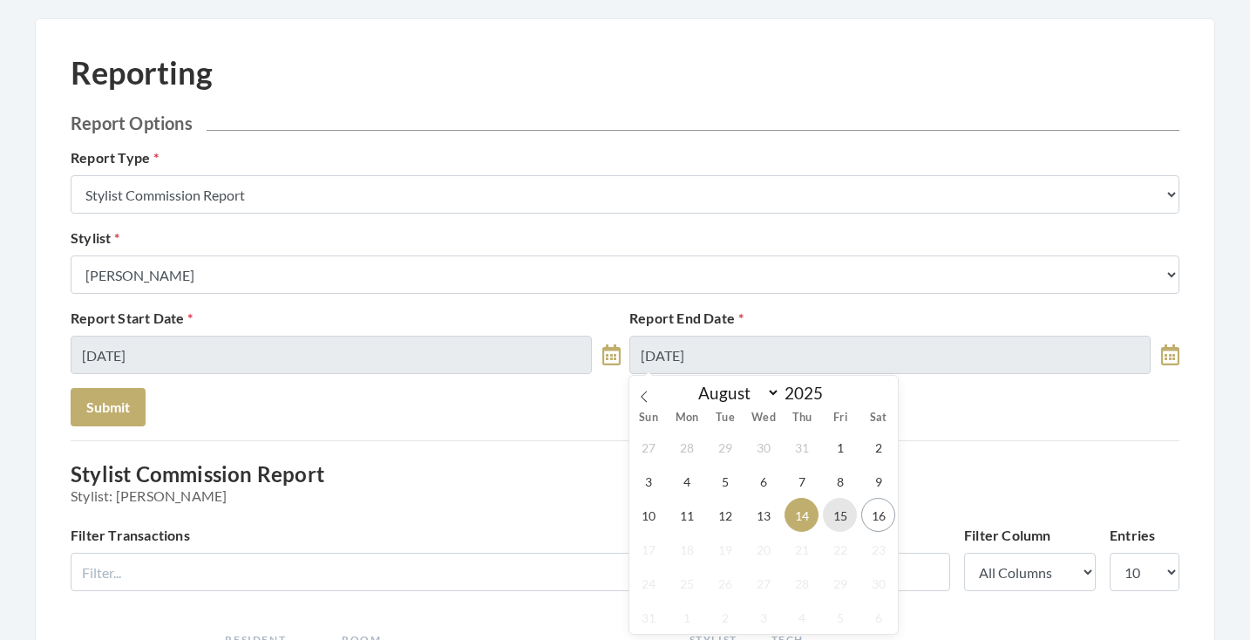
click at [840, 513] on span "15" at bounding box center [840, 515] width 34 height 34
type input "[DATE]"
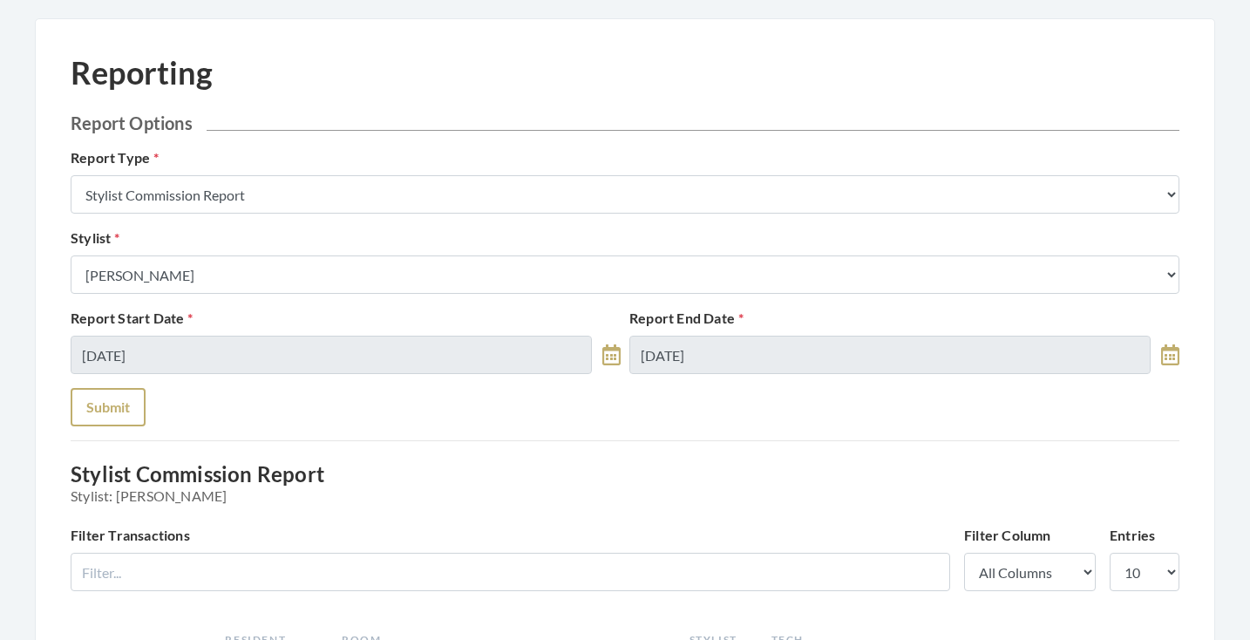
click at [114, 404] on button "Submit" at bounding box center [108, 407] width 75 height 38
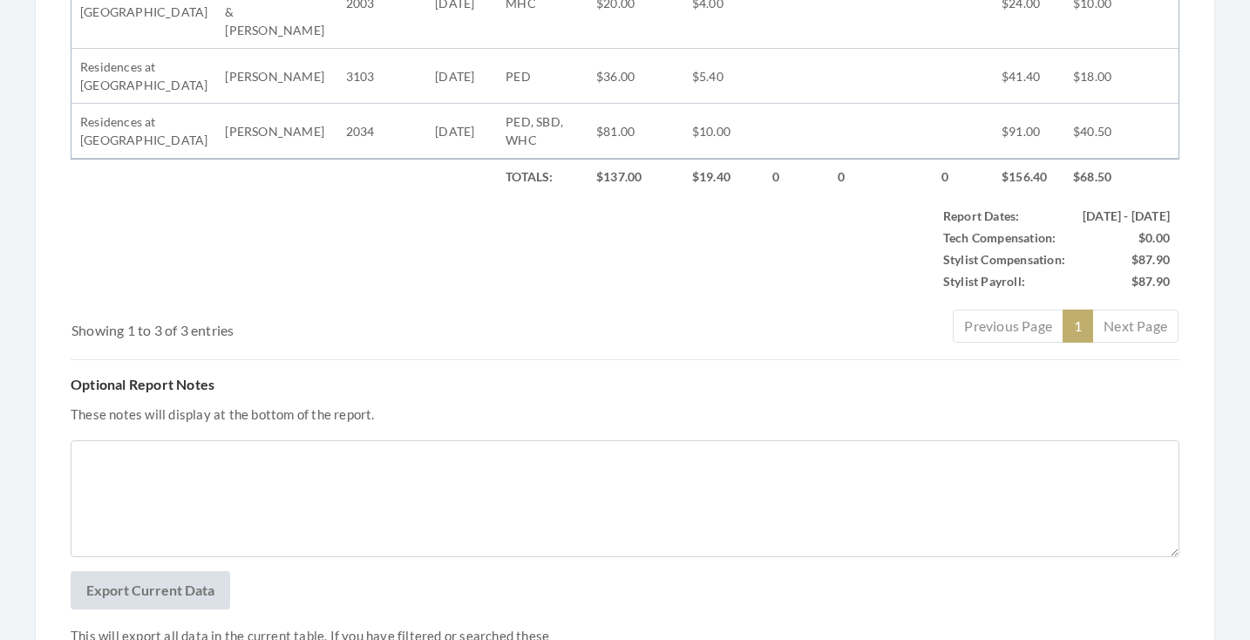
scroll to position [782, 0]
